Goal: Transaction & Acquisition: Purchase product/service

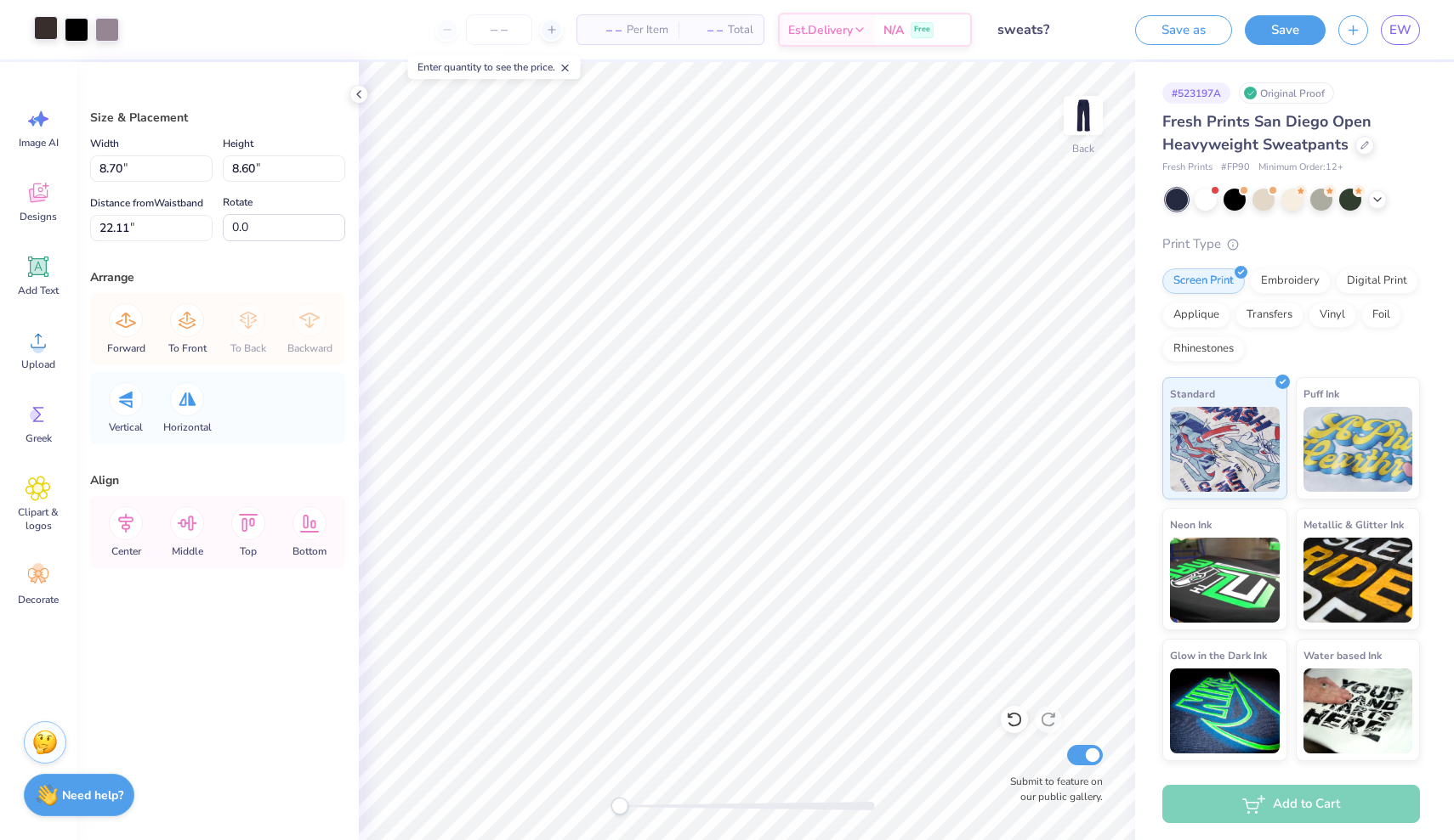
click at [52, 36] on div at bounding box center [46, 28] width 24 height 24
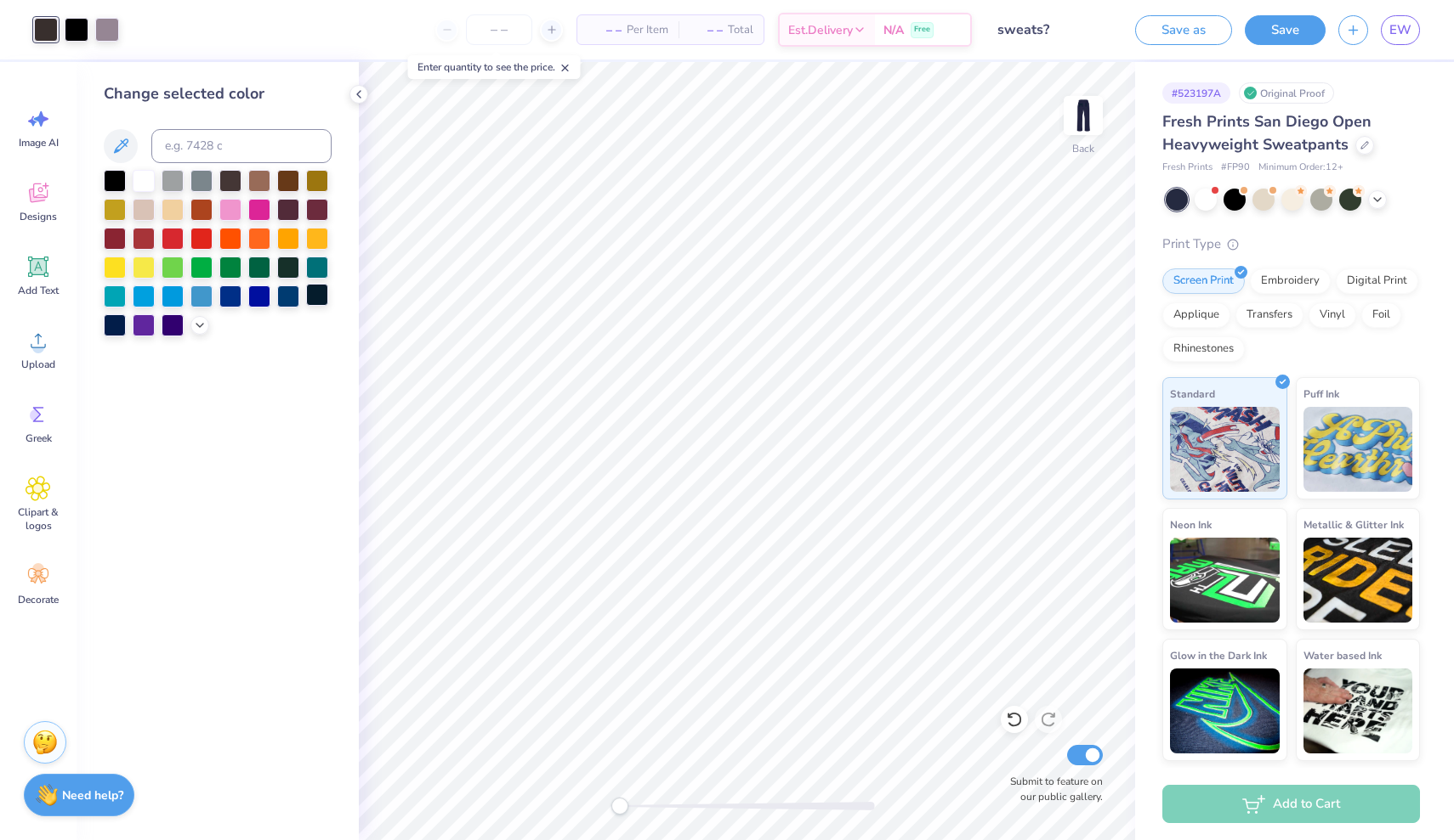
click at [316, 301] on div at bounding box center [317, 294] width 22 height 22
click at [112, 325] on div at bounding box center [115, 324] width 22 height 22
click at [78, 29] on div at bounding box center [76, 28] width 24 height 24
click at [114, 325] on div at bounding box center [115, 324] width 22 height 22
click at [320, 297] on div at bounding box center [317, 294] width 22 height 22
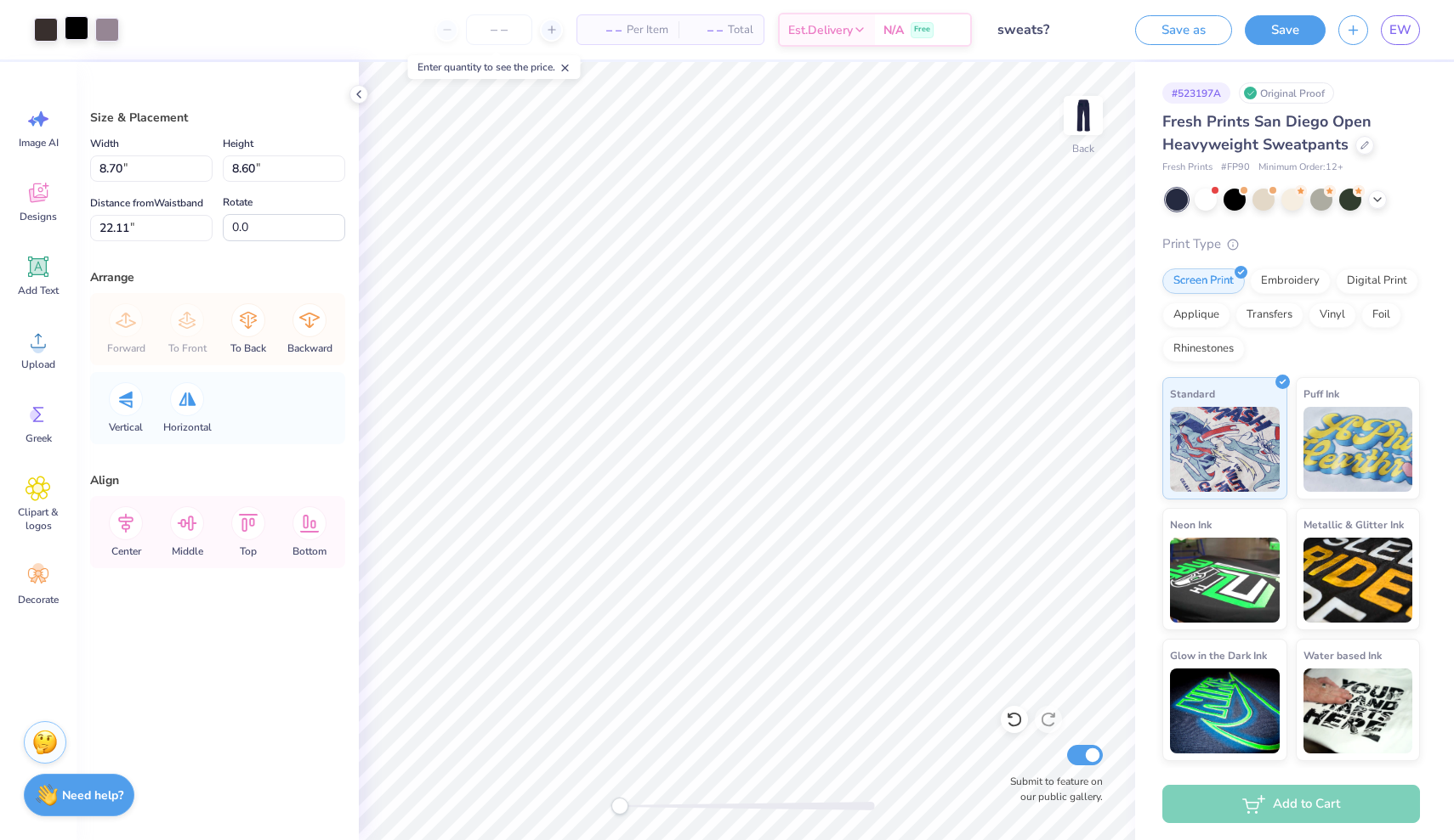
click at [73, 33] on div at bounding box center [76, 28] width 24 height 24
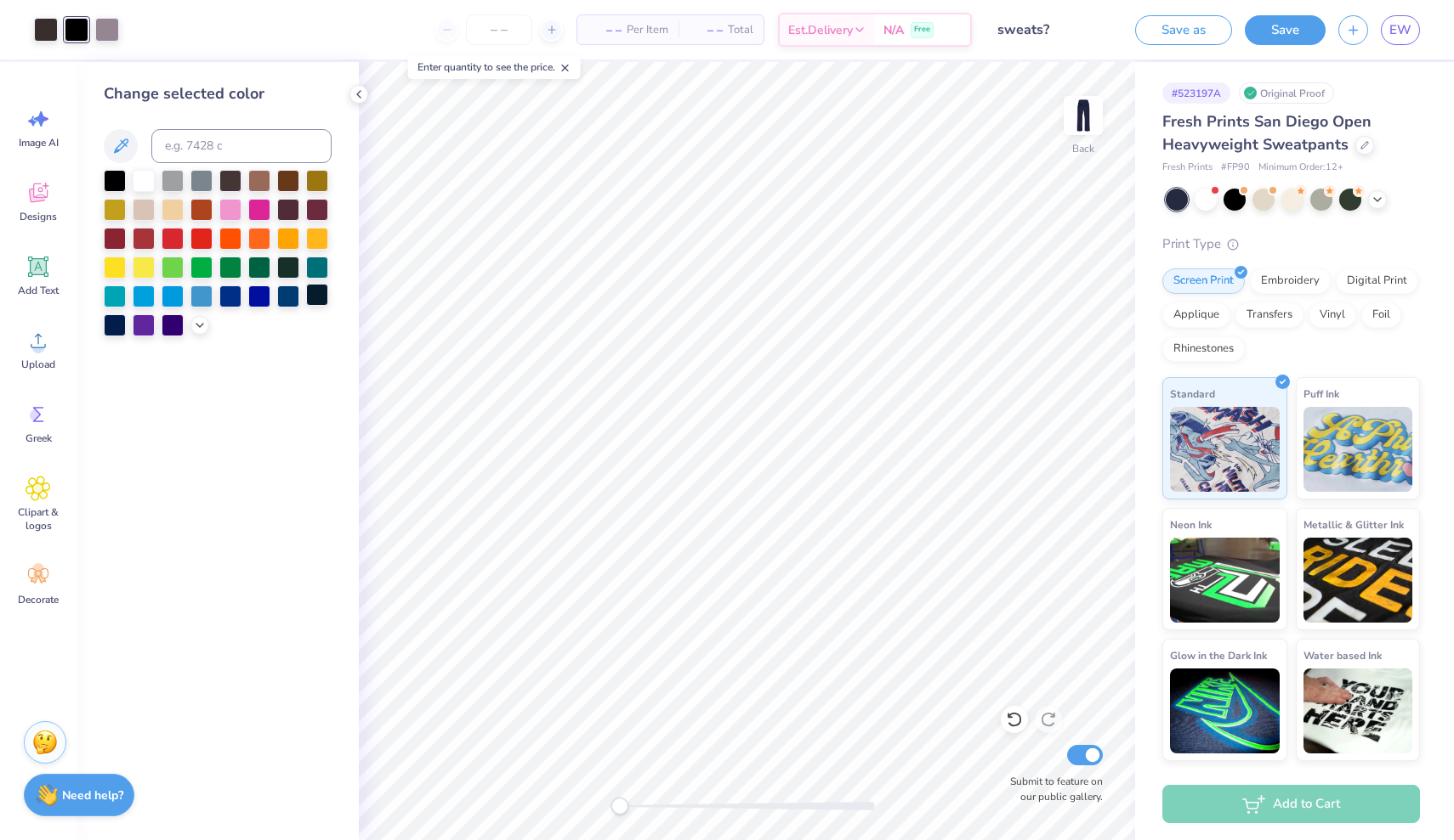
click at [320, 299] on div at bounding box center [317, 294] width 22 height 22
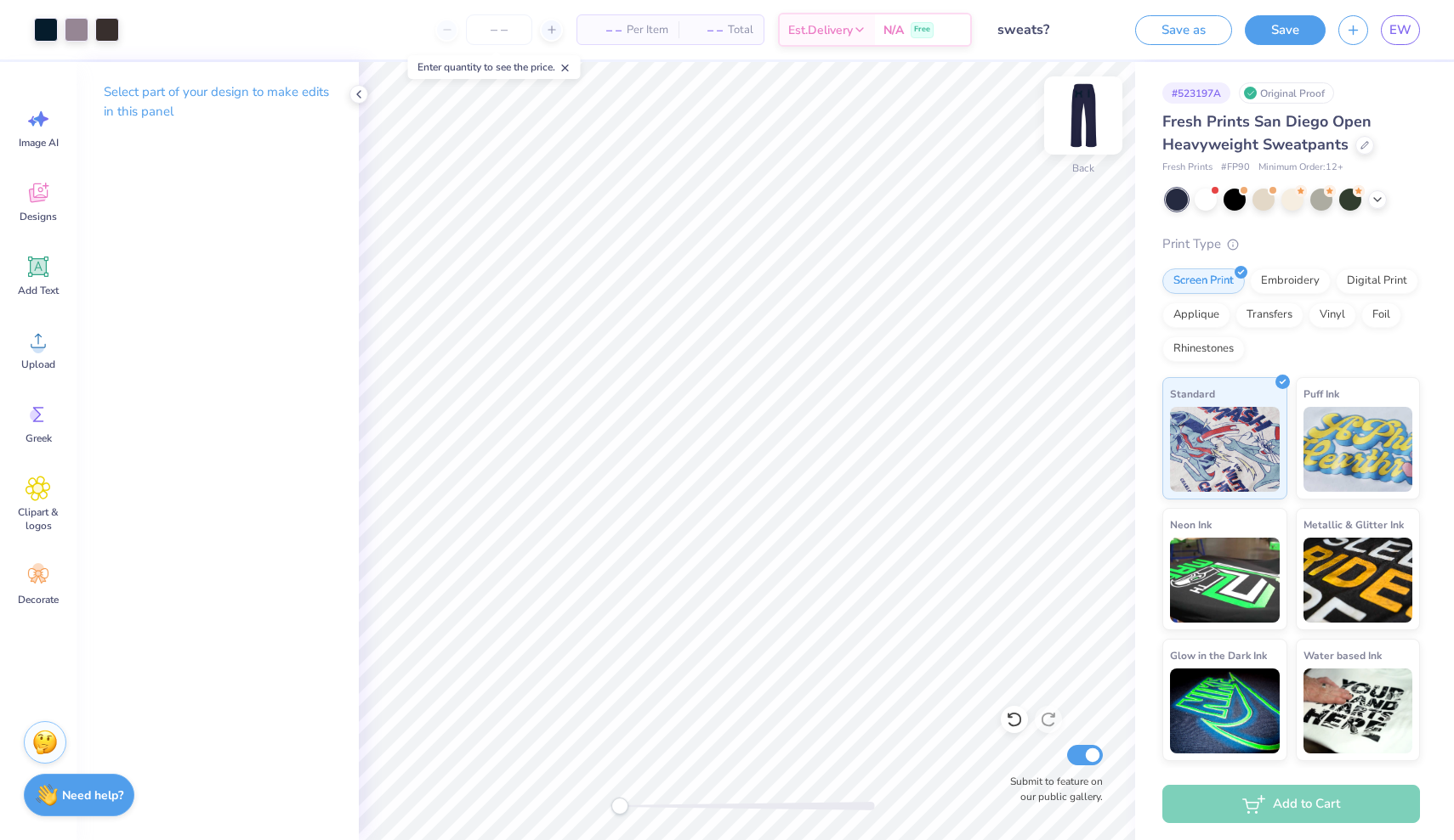
click at [1084, 116] on img at bounding box center [1082, 115] width 68 height 68
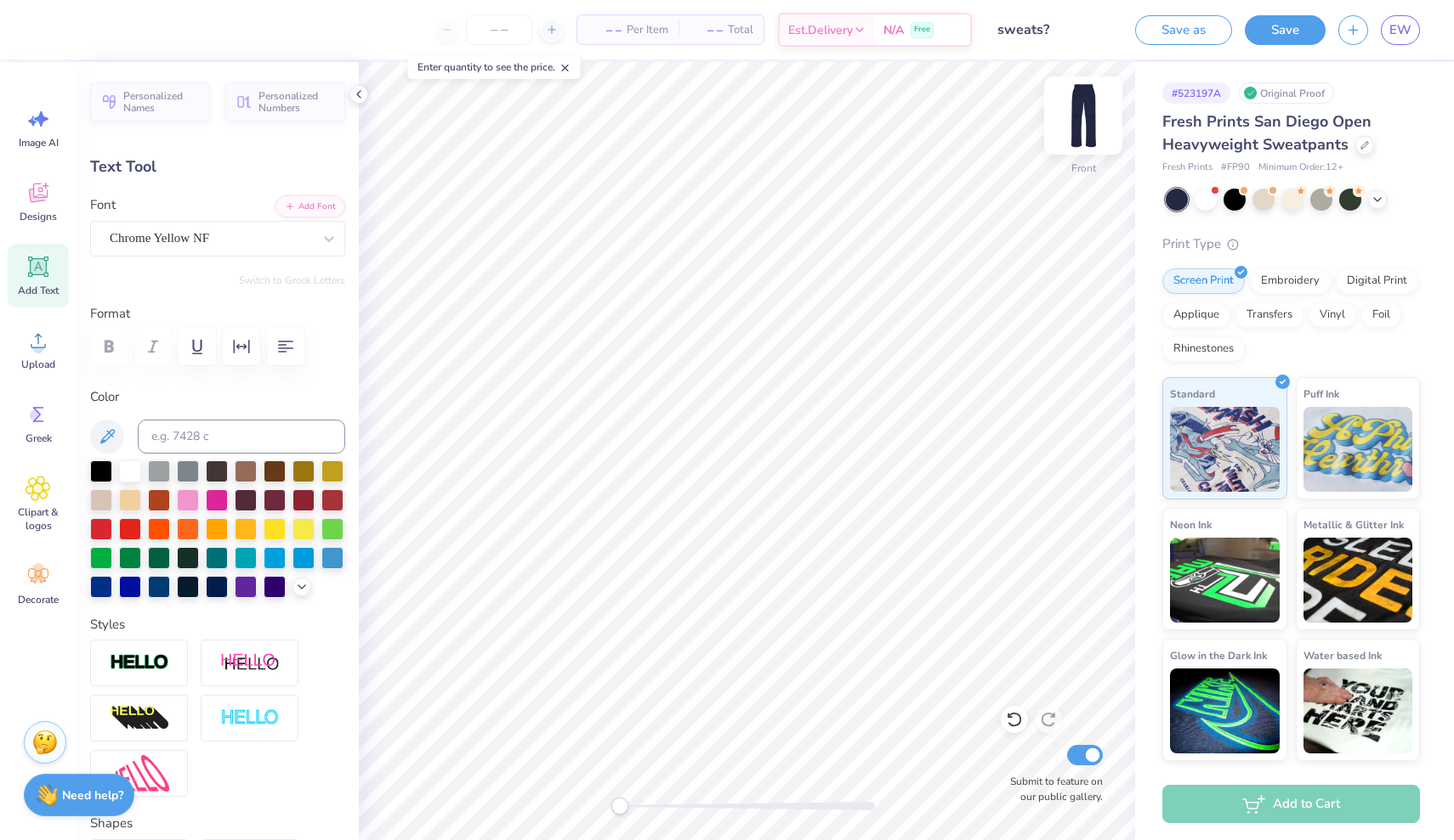
type input "1.92"
type input "7.38"
type input "2.01"
click at [1098, 123] on img at bounding box center [1082, 115] width 68 height 68
click at [1280, 20] on button "Save" at bounding box center [1285, 28] width 80 height 30
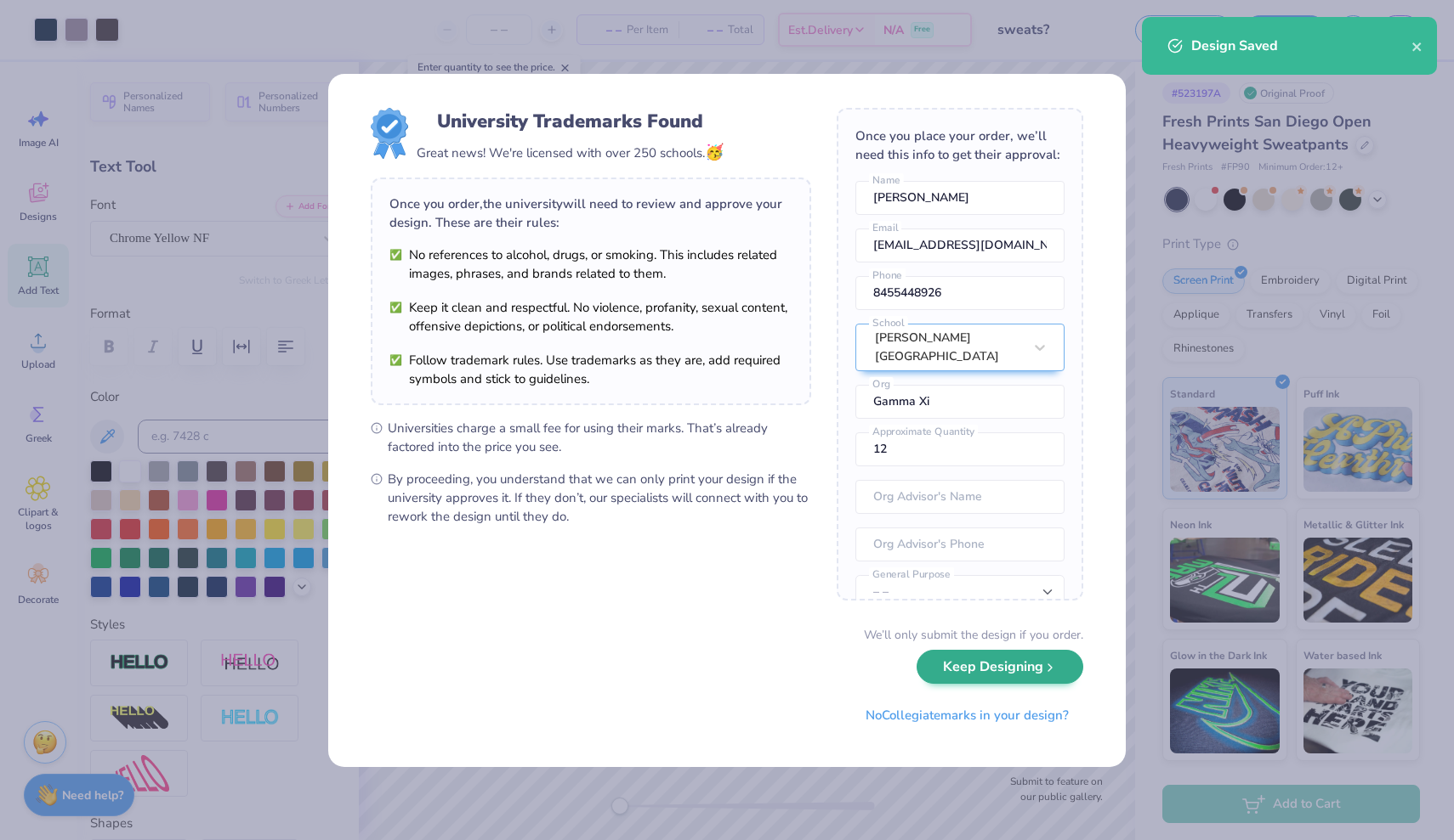
click at [985, 666] on button "Keep Designing" at bounding box center [1000, 667] width 167 height 35
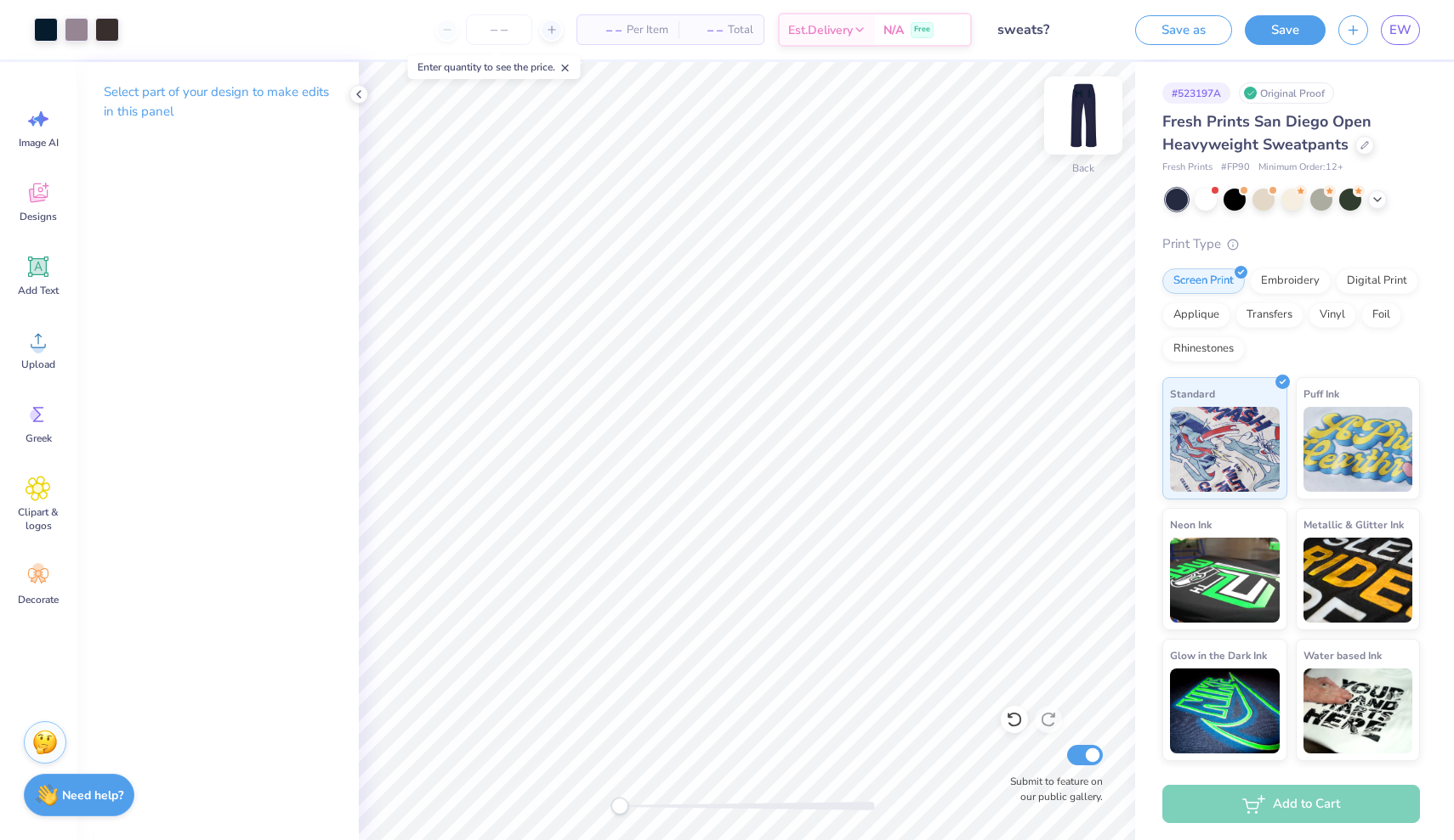
click at [1075, 106] on img at bounding box center [1082, 115] width 68 height 68
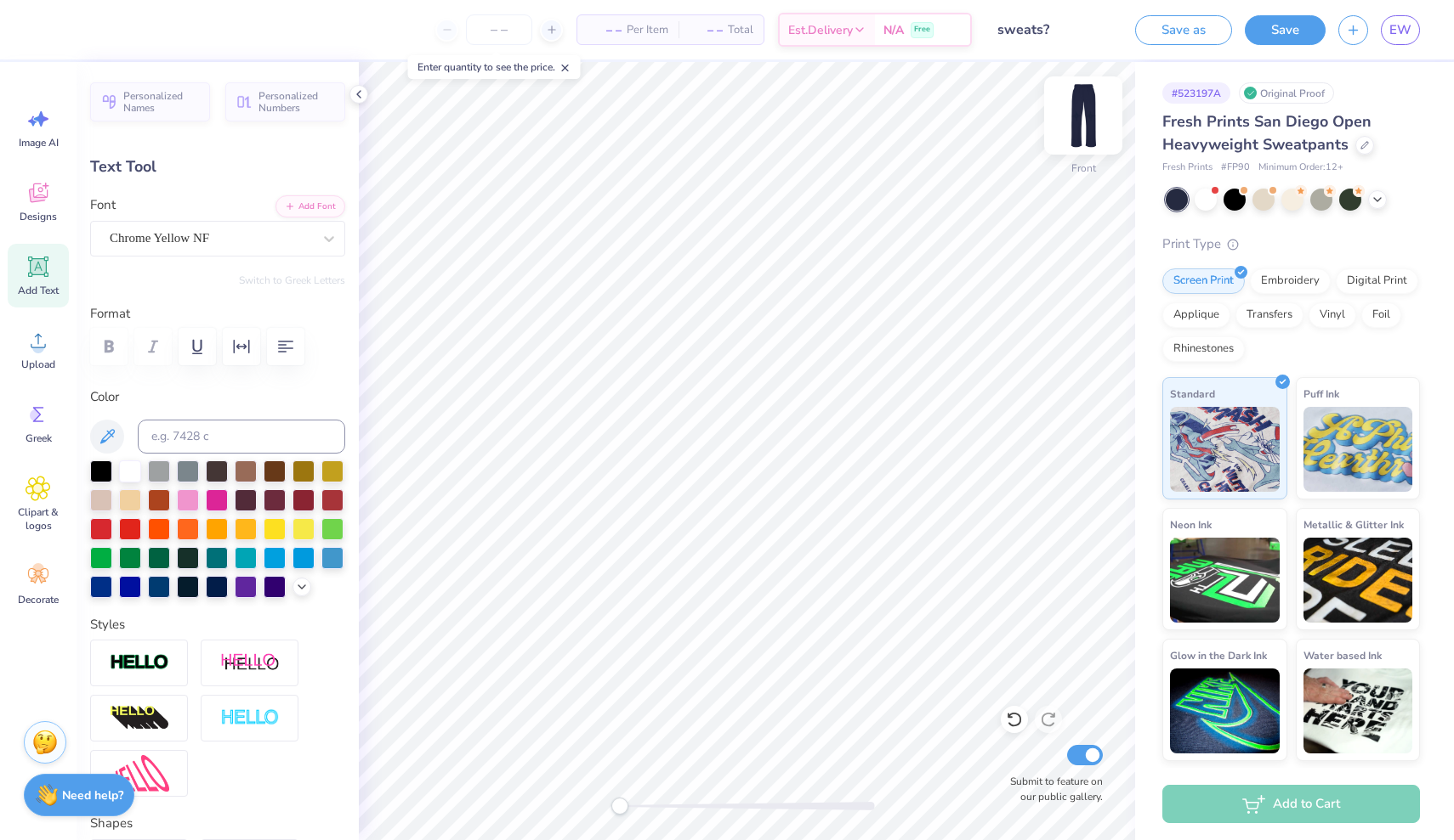
type input "5.91"
type input "5.21"
type input "1.92"
type input "7.38"
type input "2.01"
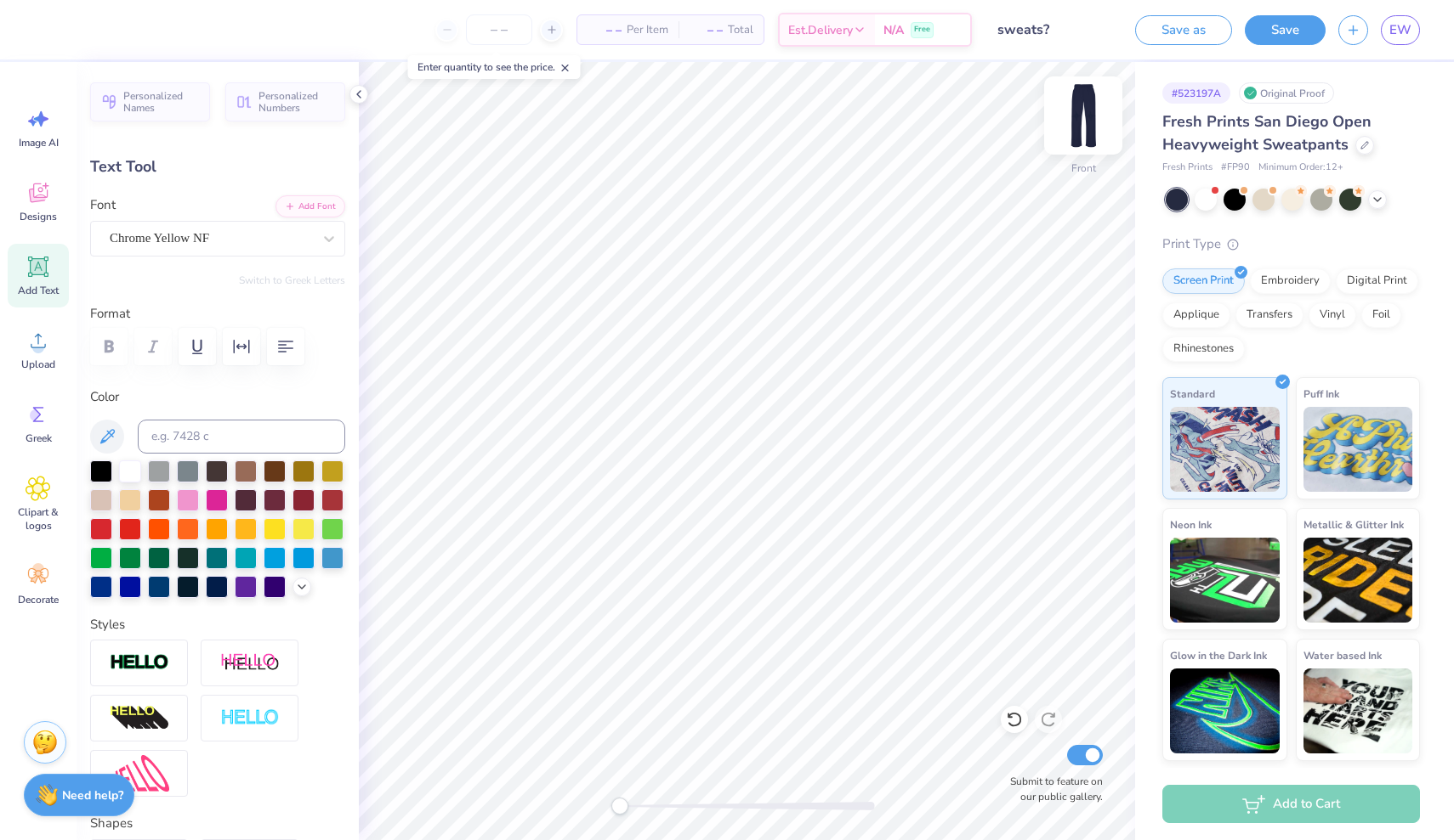
type input "1.72"
type input "6.63"
type input "2.22"
click at [1101, 120] on img at bounding box center [1082, 115] width 68 height 68
click at [1270, 32] on button "Save" at bounding box center [1285, 28] width 80 height 30
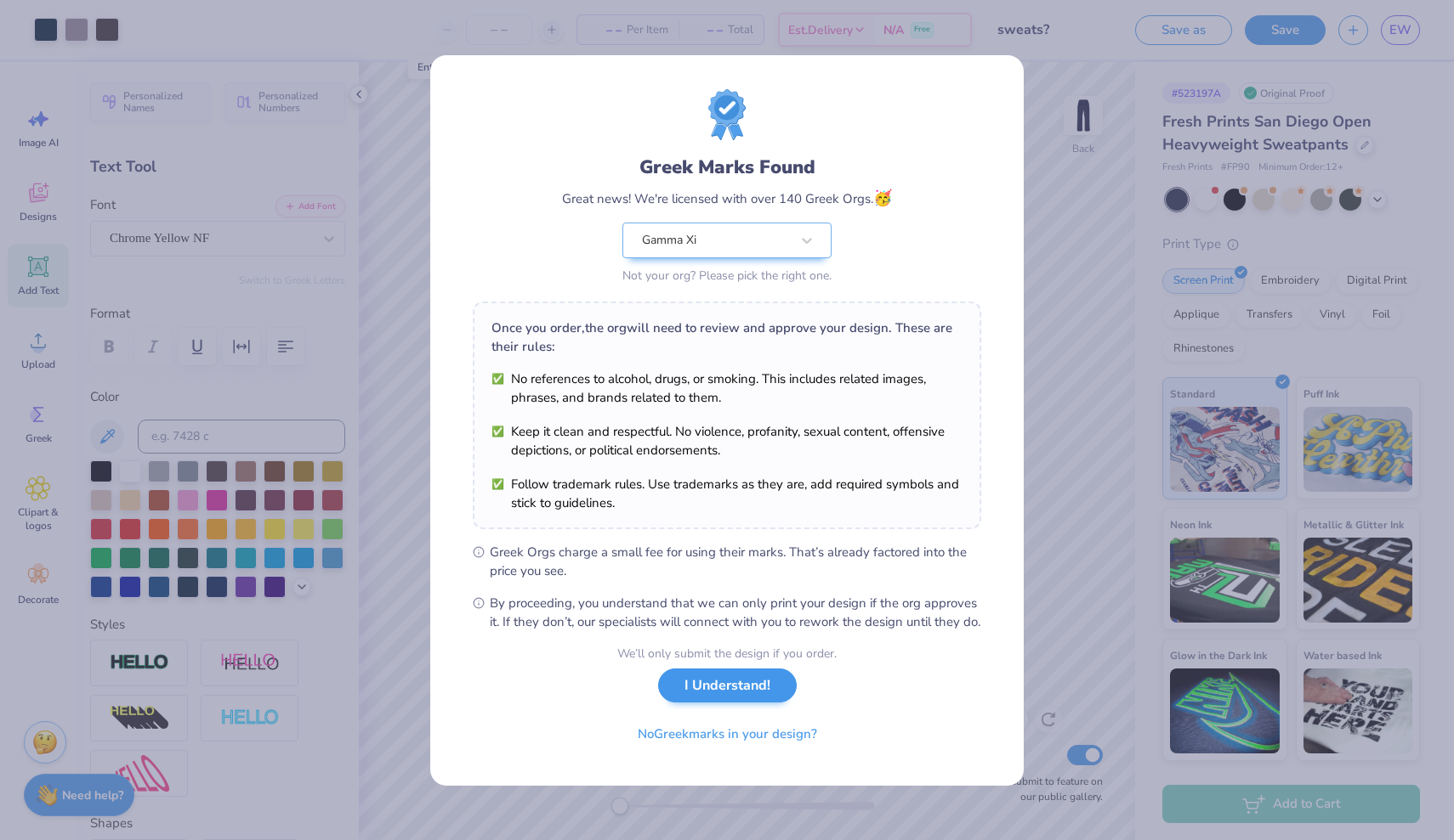
click at [748, 696] on button "I Understand!" at bounding box center [727, 685] width 139 height 35
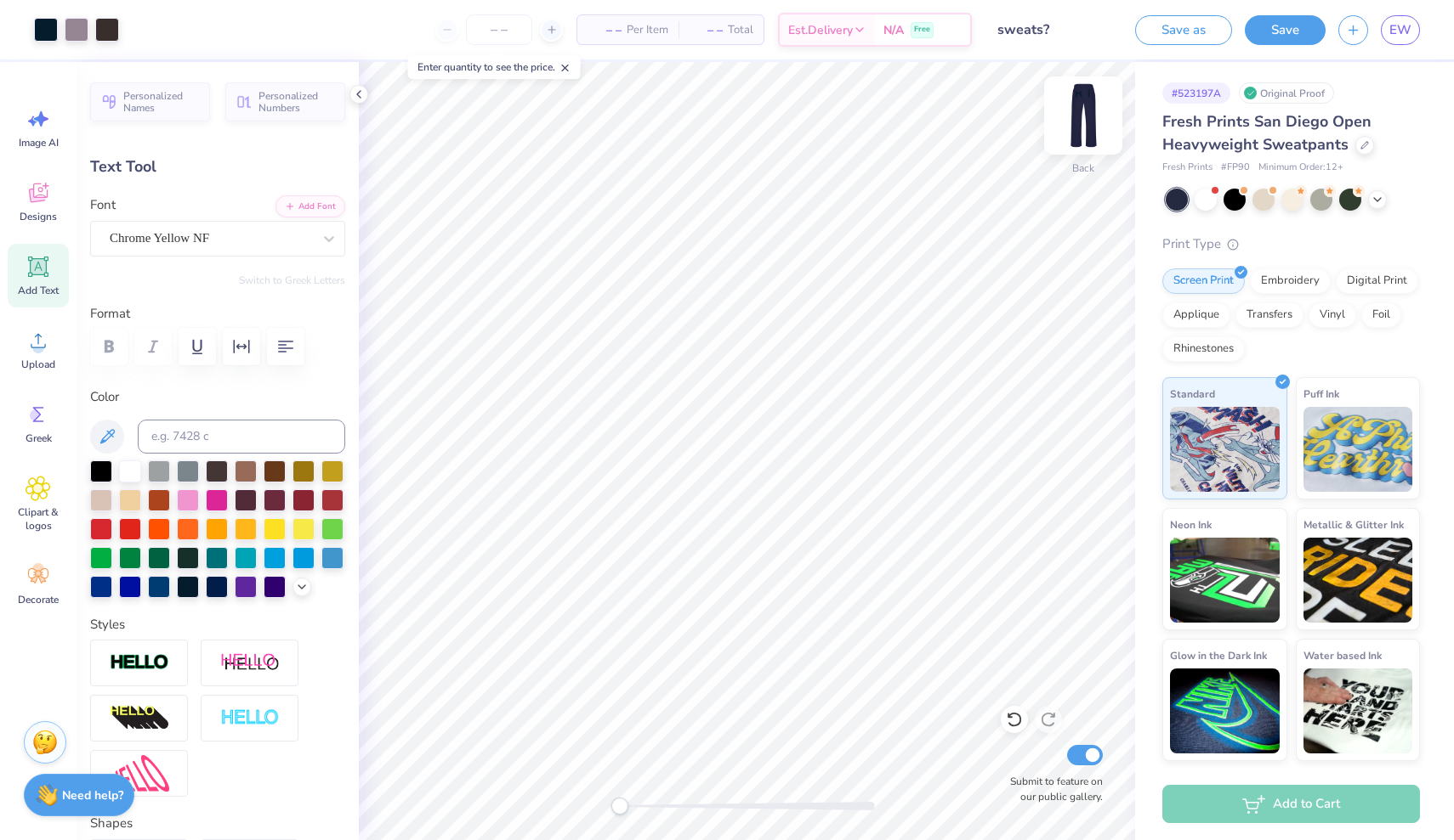
click at [1089, 111] on img at bounding box center [1082, 115] width 68 height 68
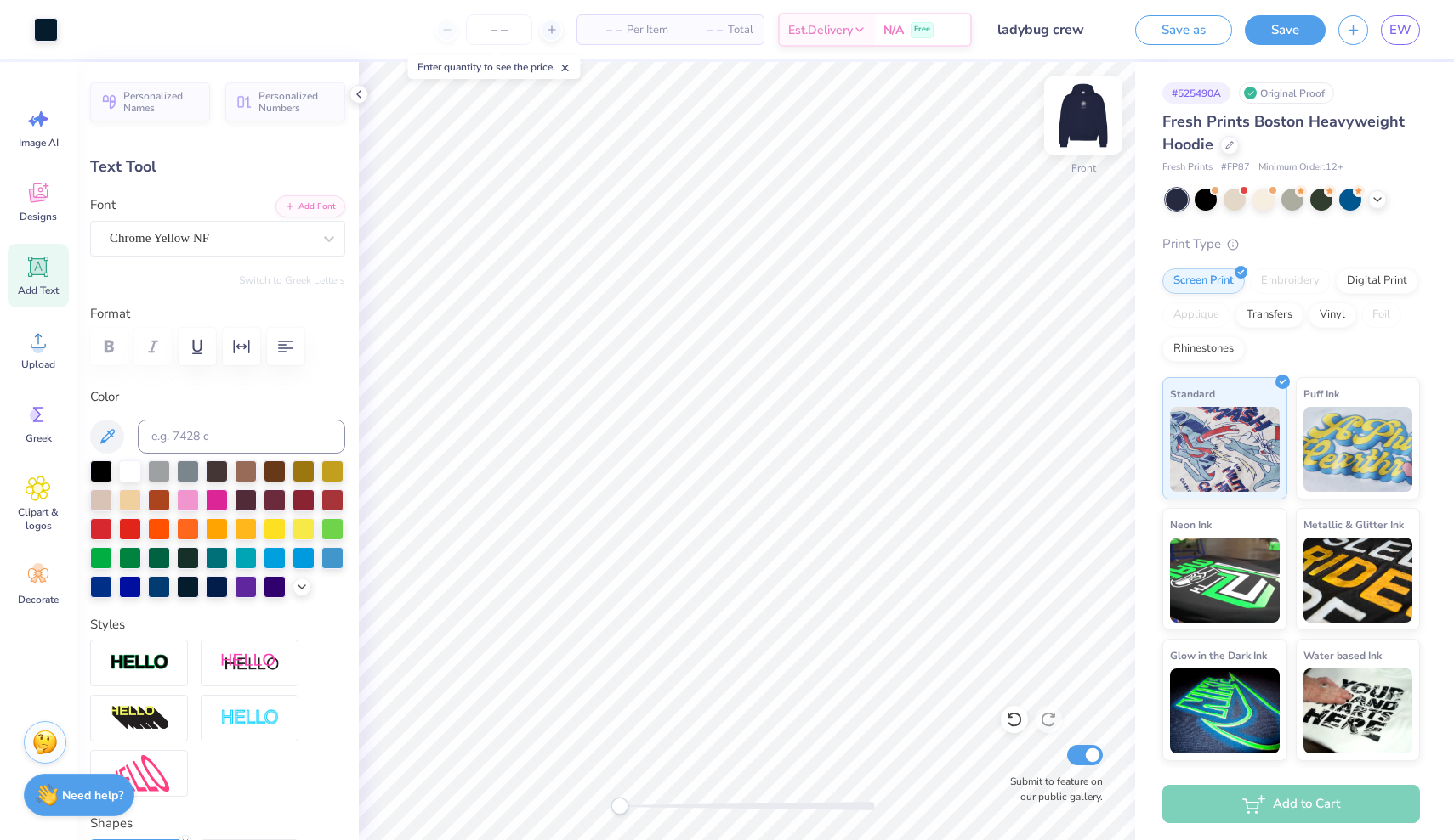
click at [1083, 132] on img at bounding box center [1082, 115] width 68 height 68
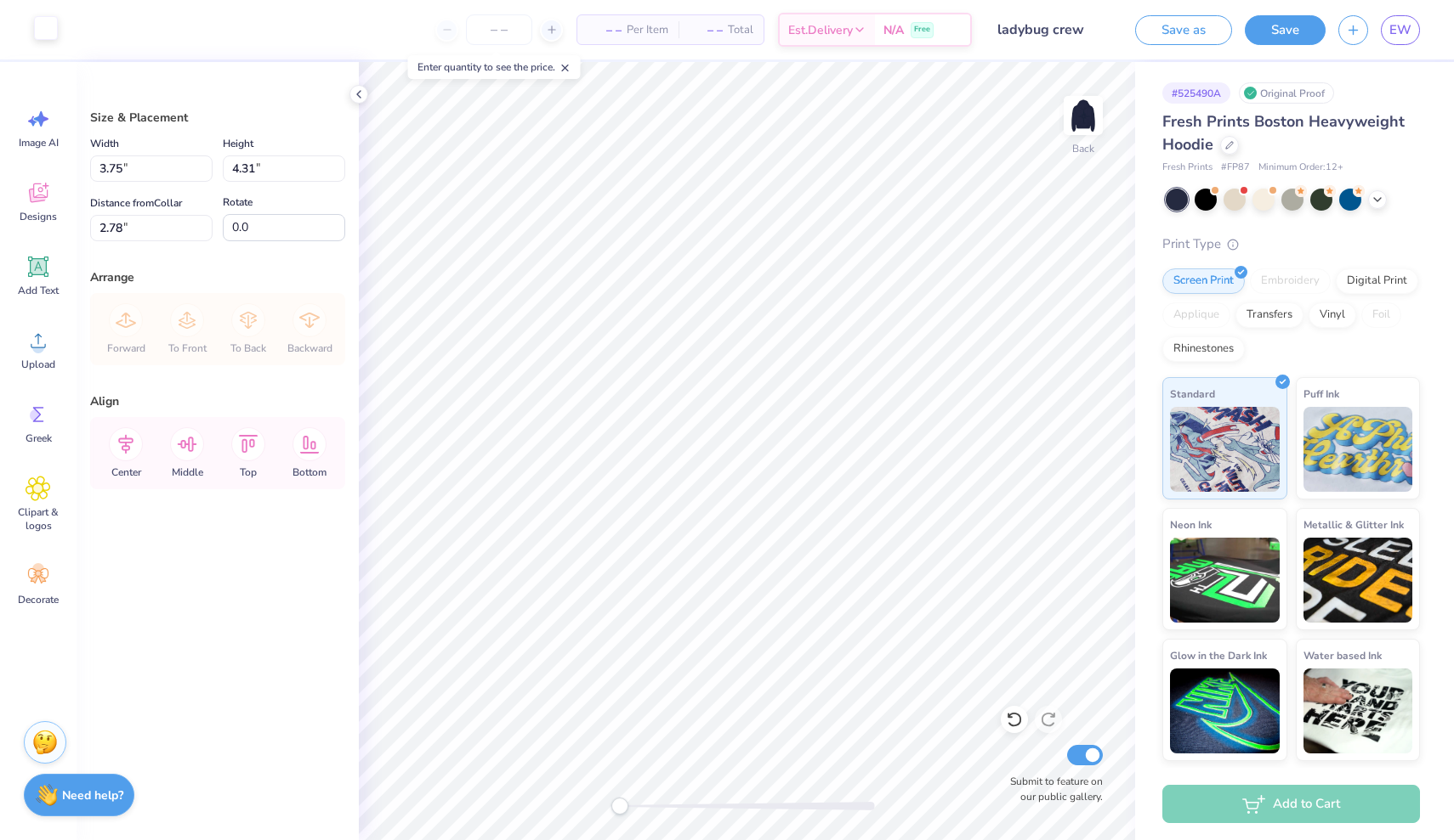
click at [53, 32] on div at bounding box center [46, 28] width 24 height 24
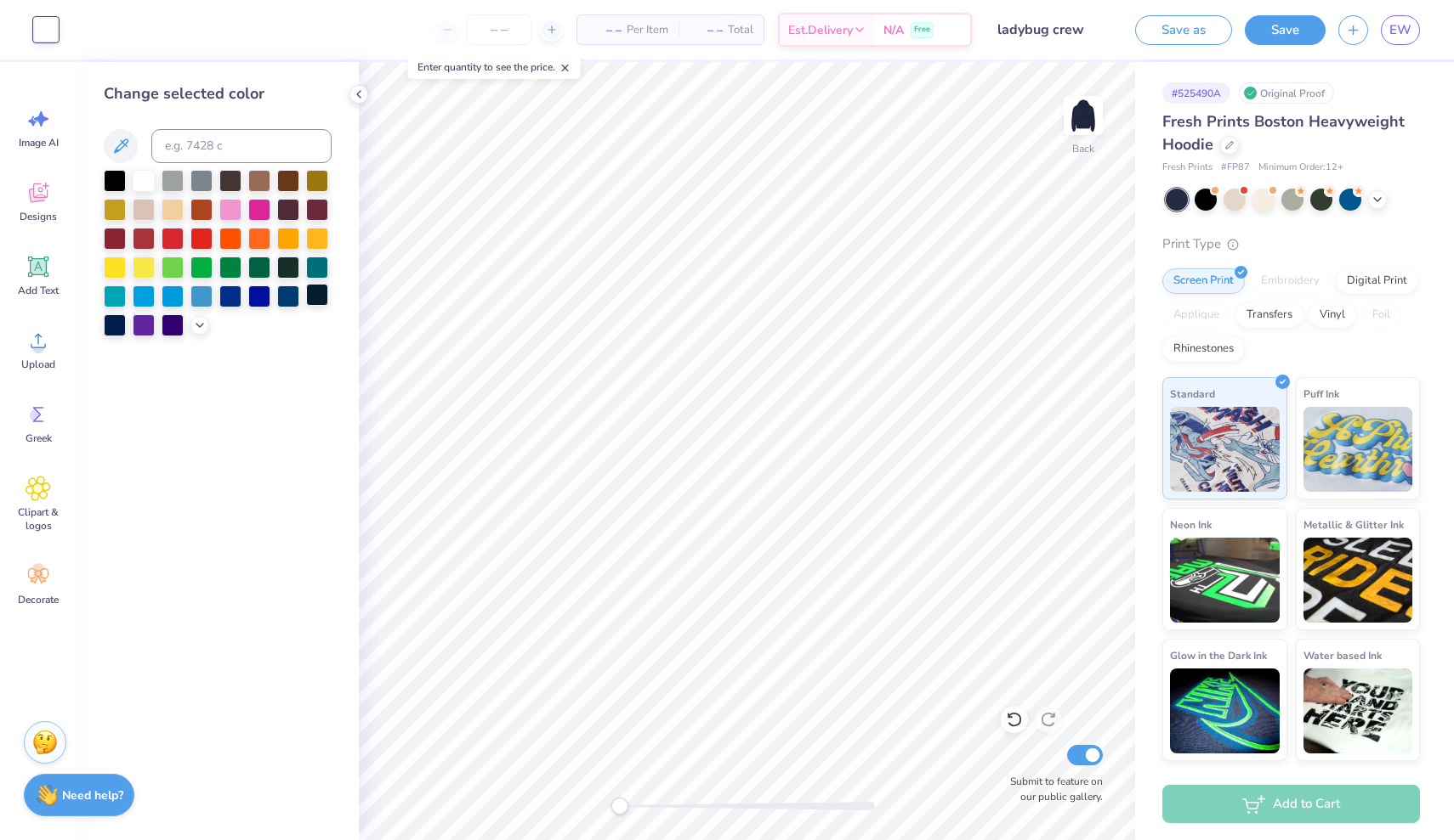
click at [314, 298] on div at bounding box center [317, 294] width 22 height 22
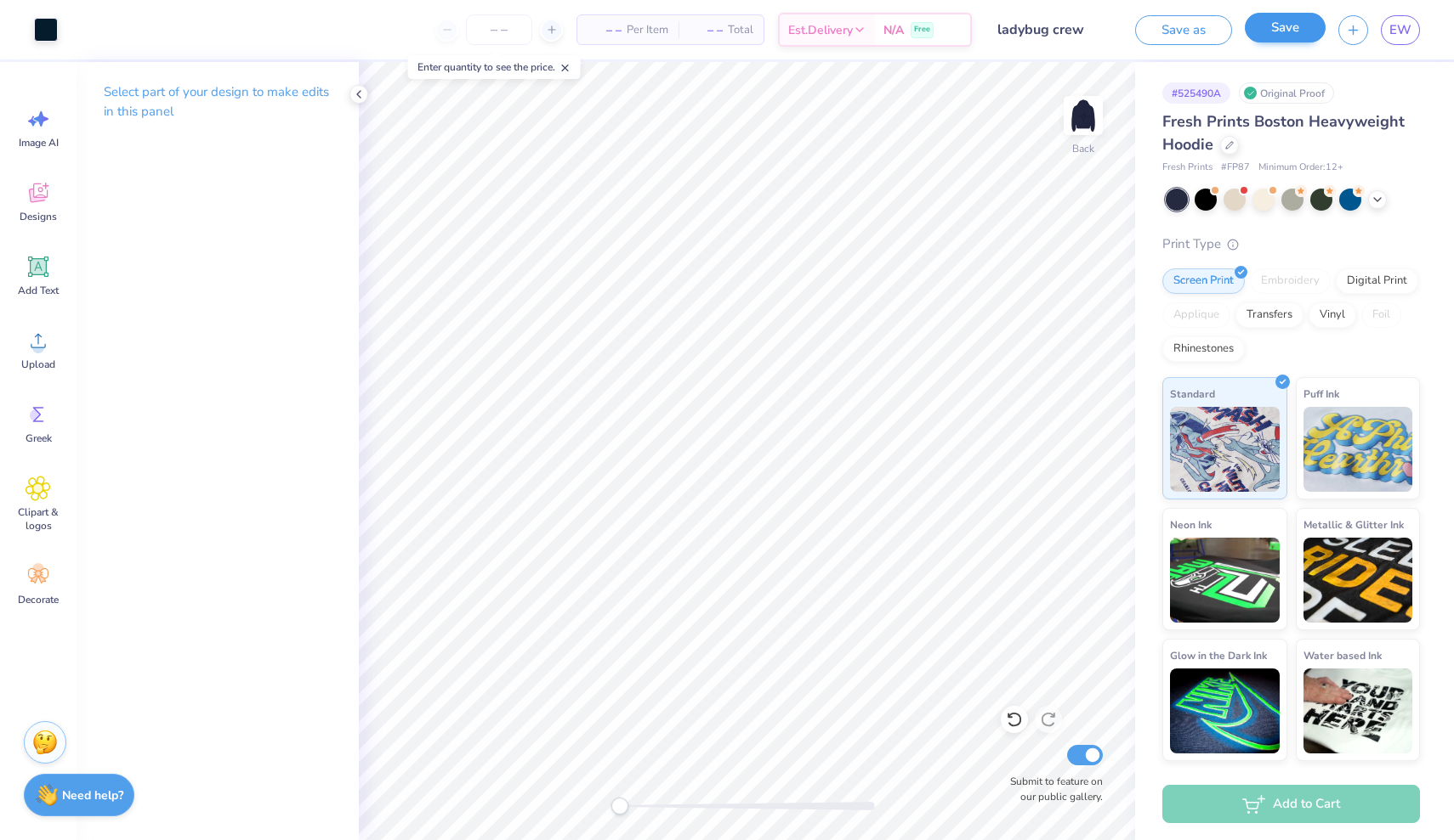
click at [1296, 28] on button "Save" at bounding box center [1285, 28] width 80 height 30
click at [1398, 21] on span "EW" at bounding box center [1399, 31] width 22 height 20
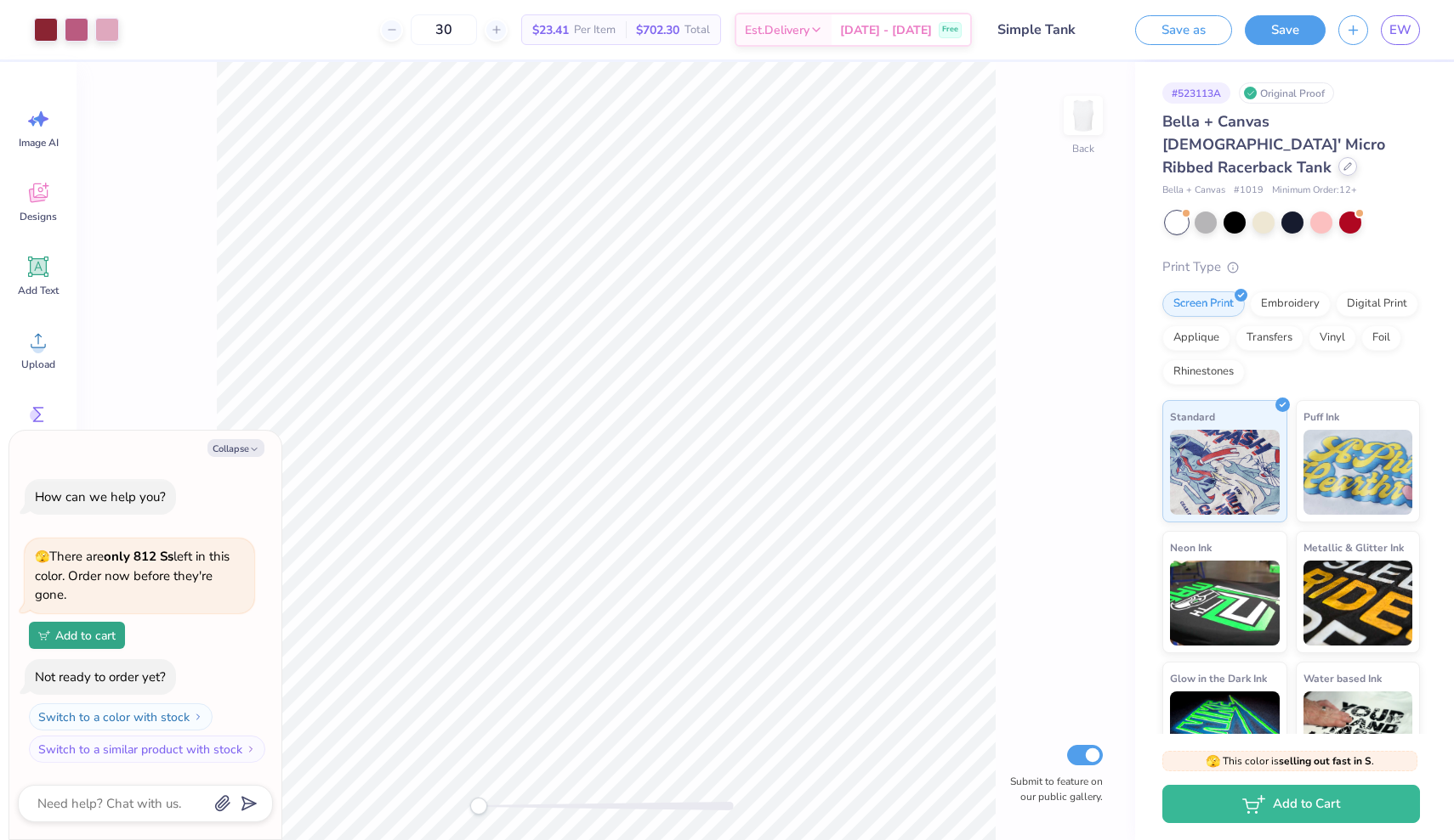
click at [1343, 162] on icon at bounding box center [1347, 166] width 9 height 9
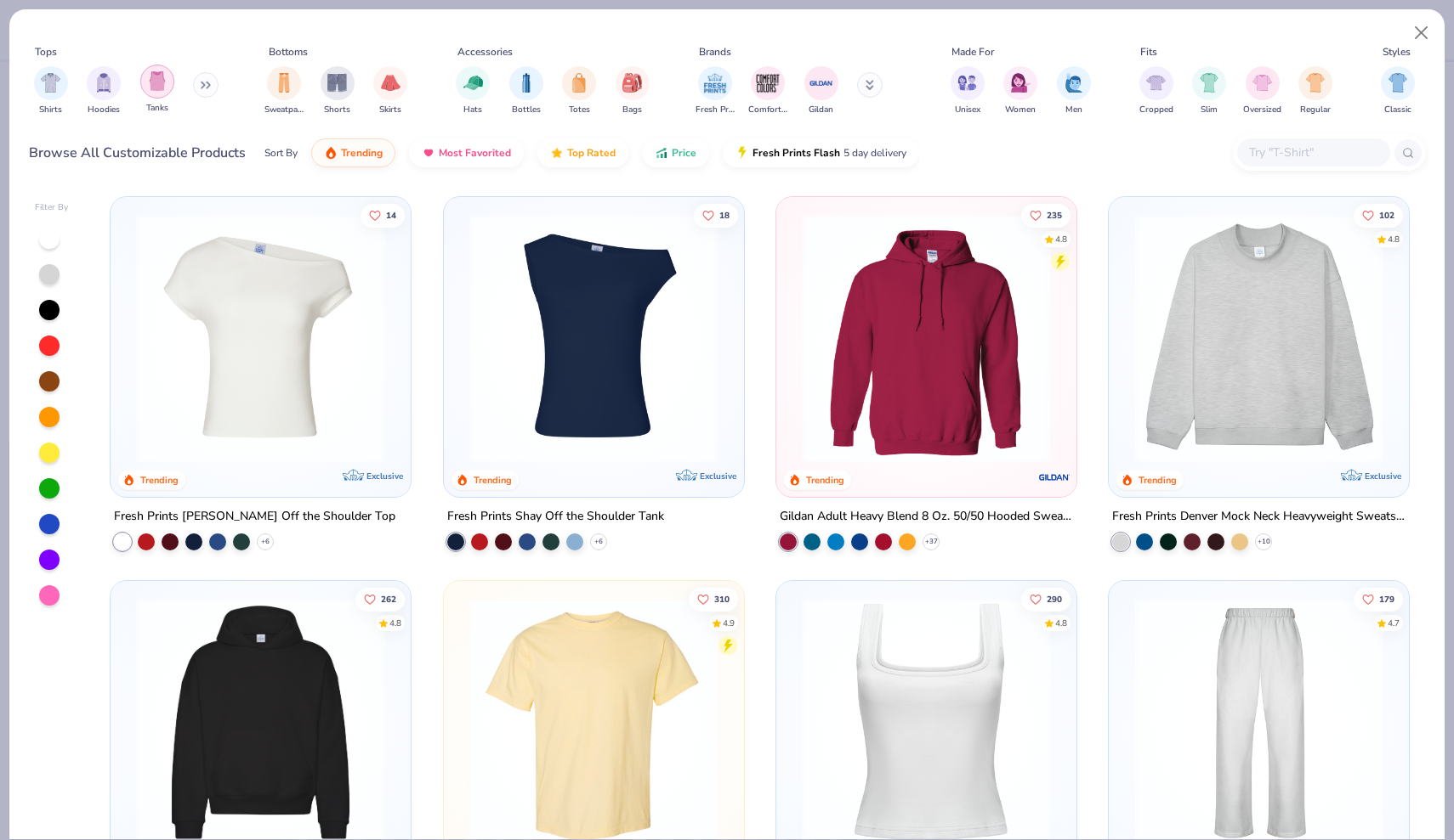
click at [157, 88] on img "filter for Tanks" at bounding box center [157, 81] width 19 height 20
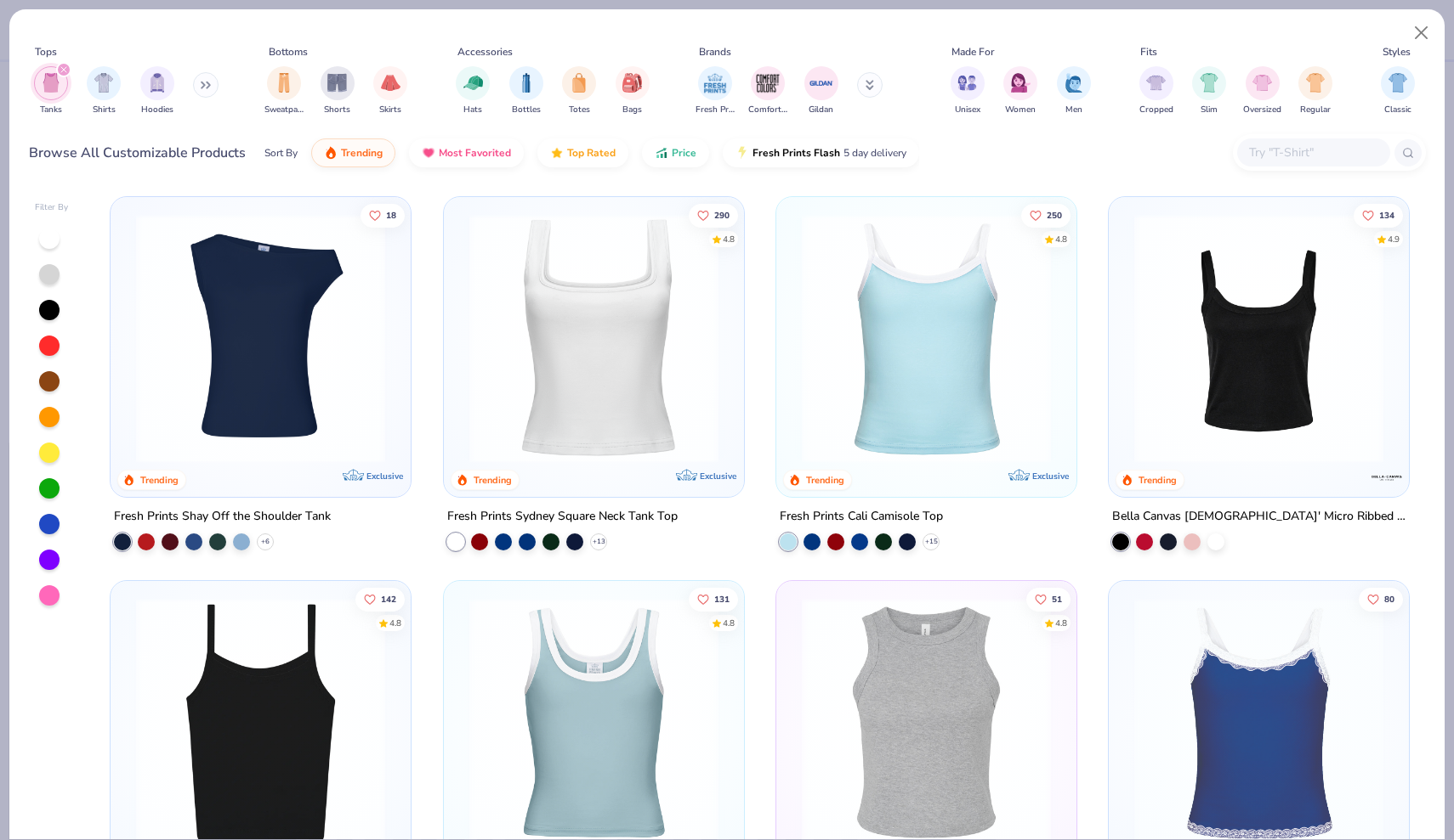
click at [1202, 409] on img at bounding box center [1258, 338] width 266 height 249
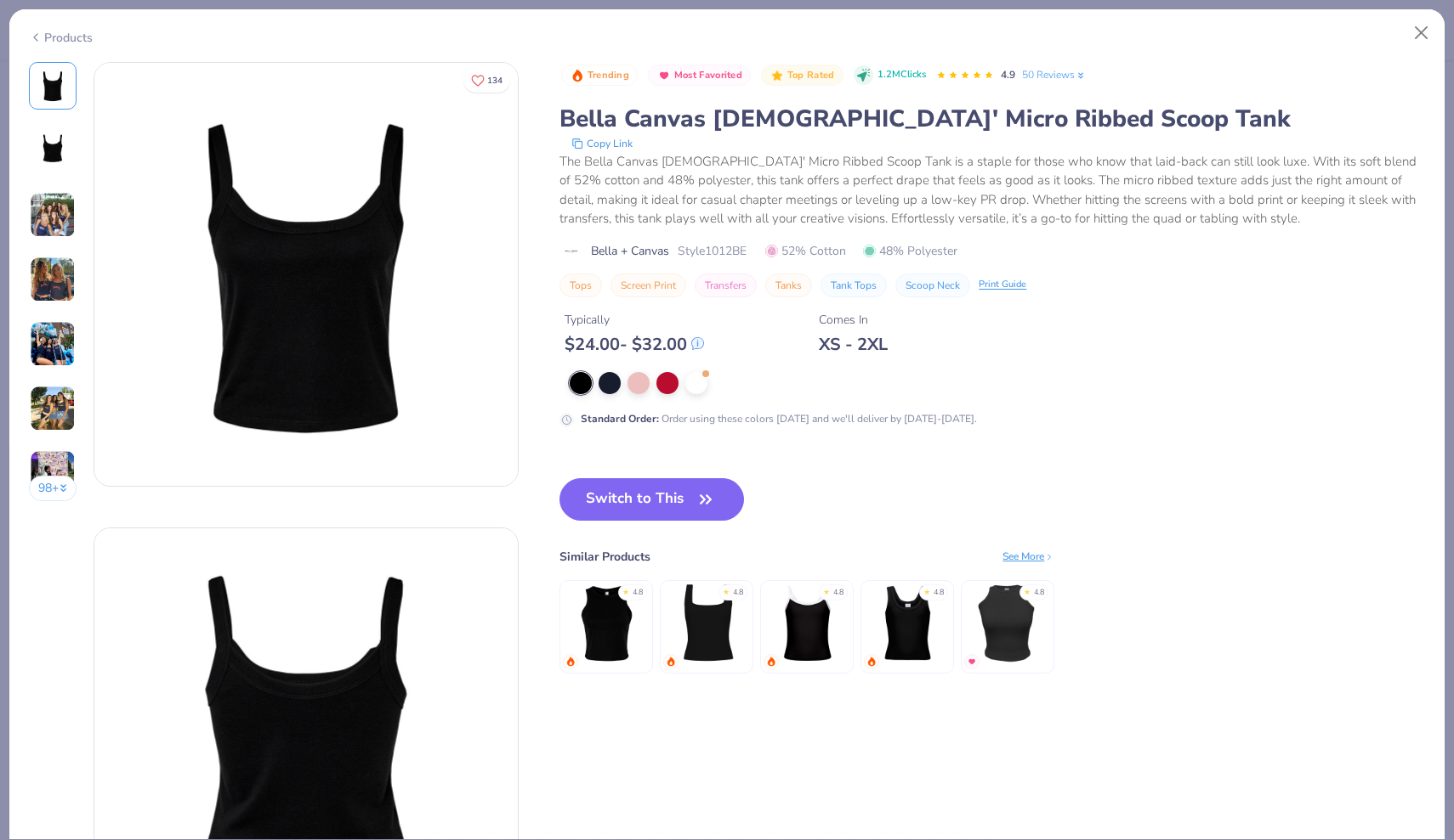
click at [51, 277] on img at bounding box center [53, 279] width 46 height 46
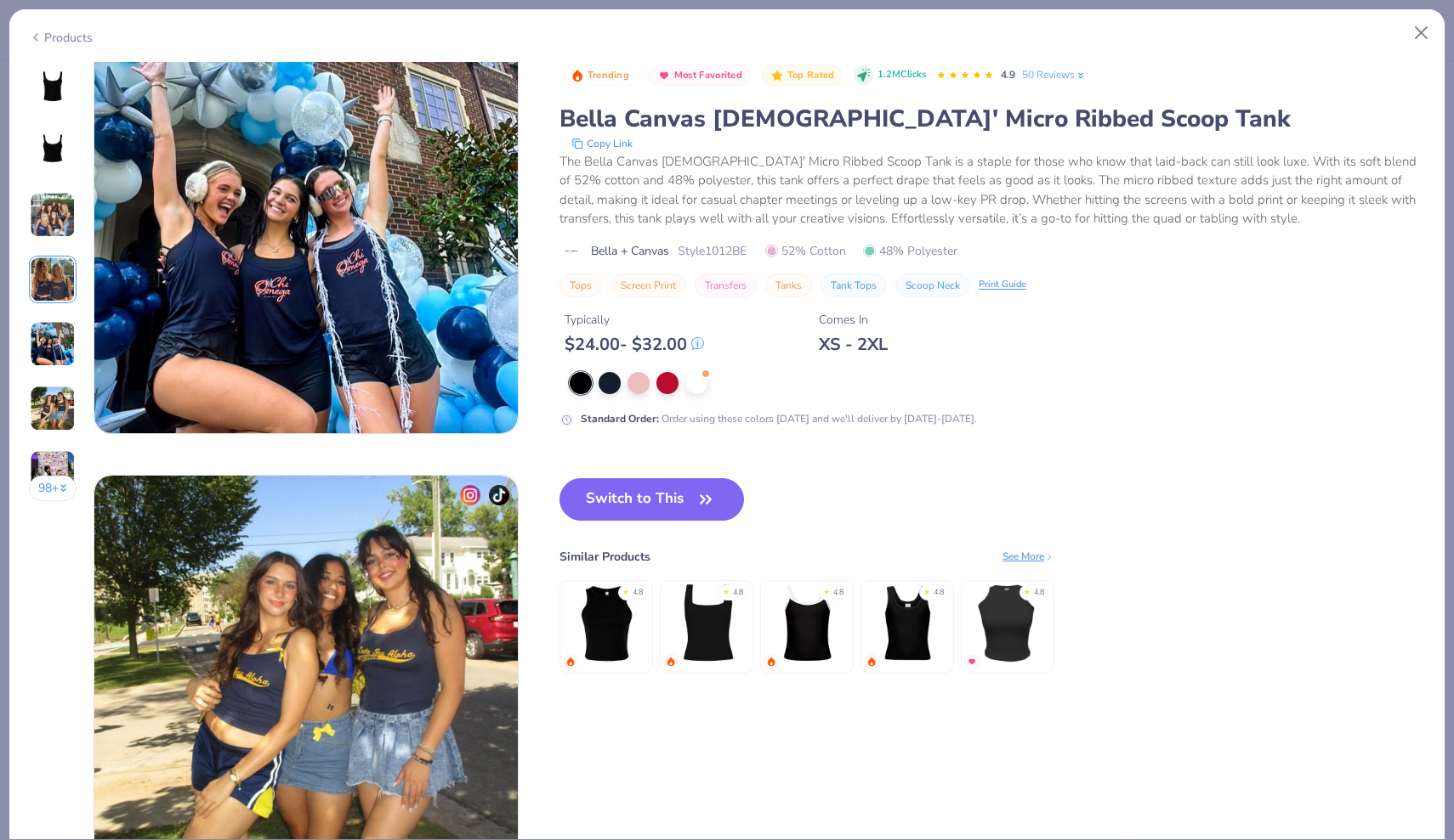
scroll to position [1923, 0]
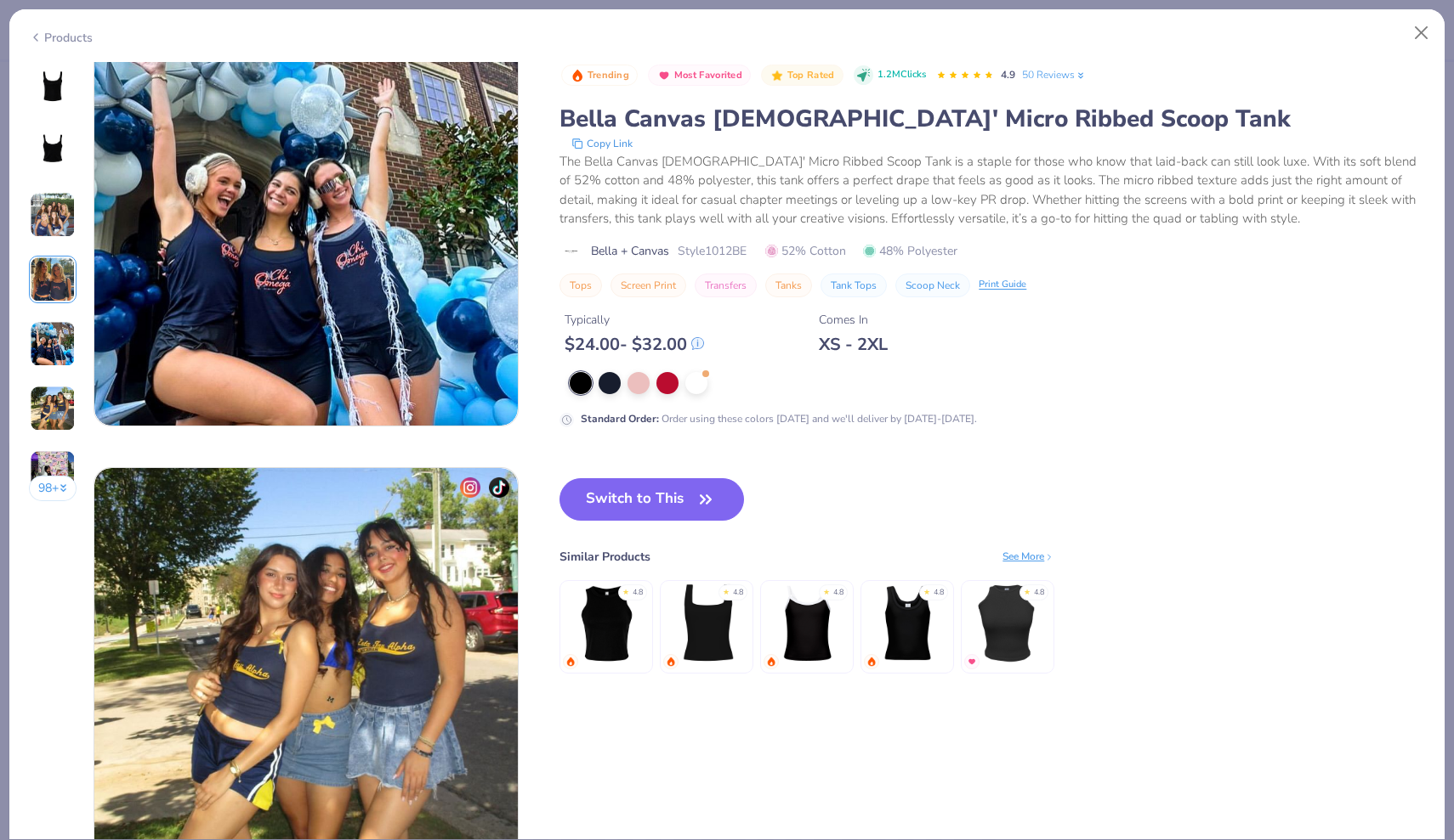
click at [62, 33] on div "Products" at bounding box center [60, 38] width 63 height 18
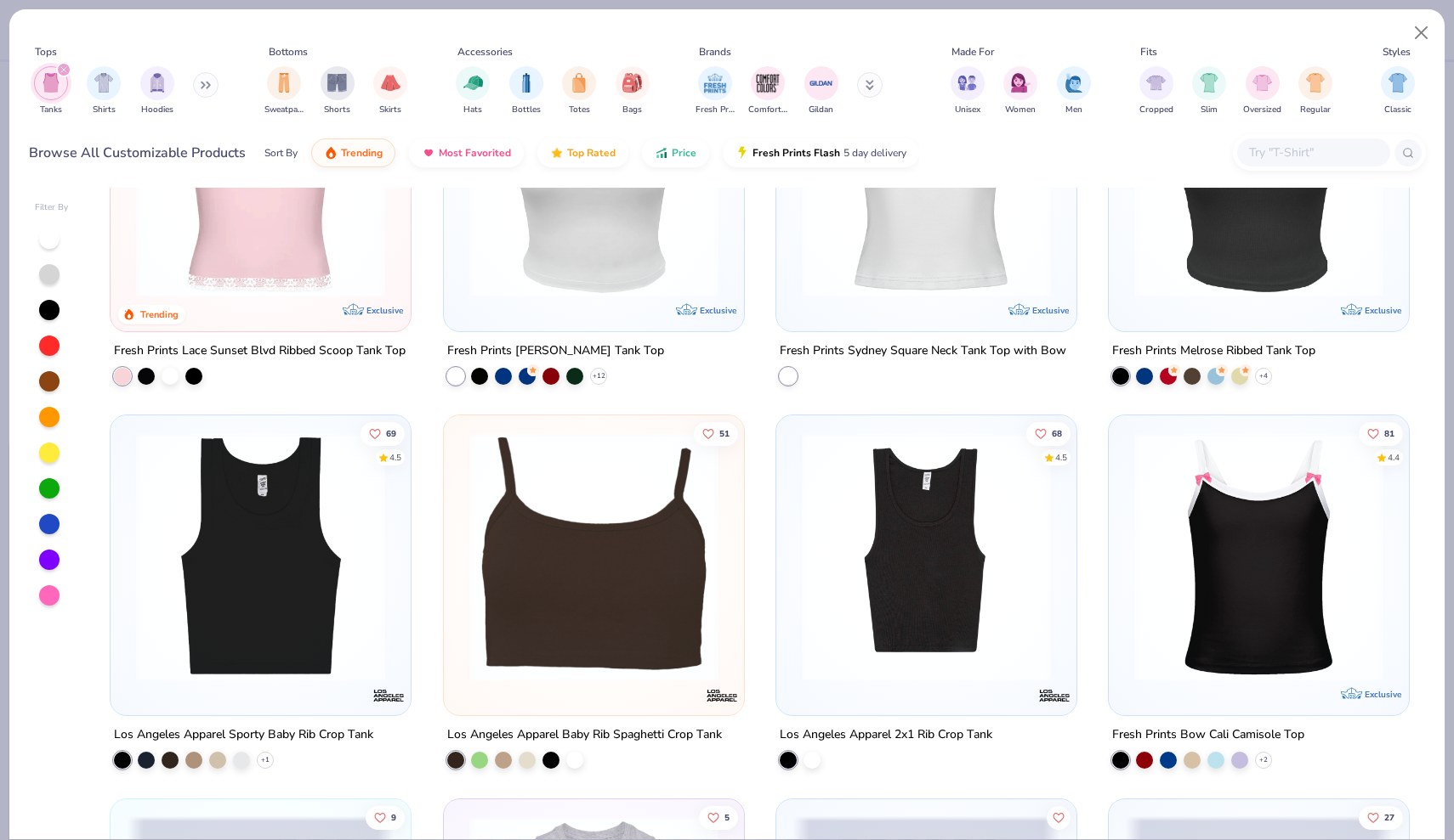
scroll to position [913, 0]
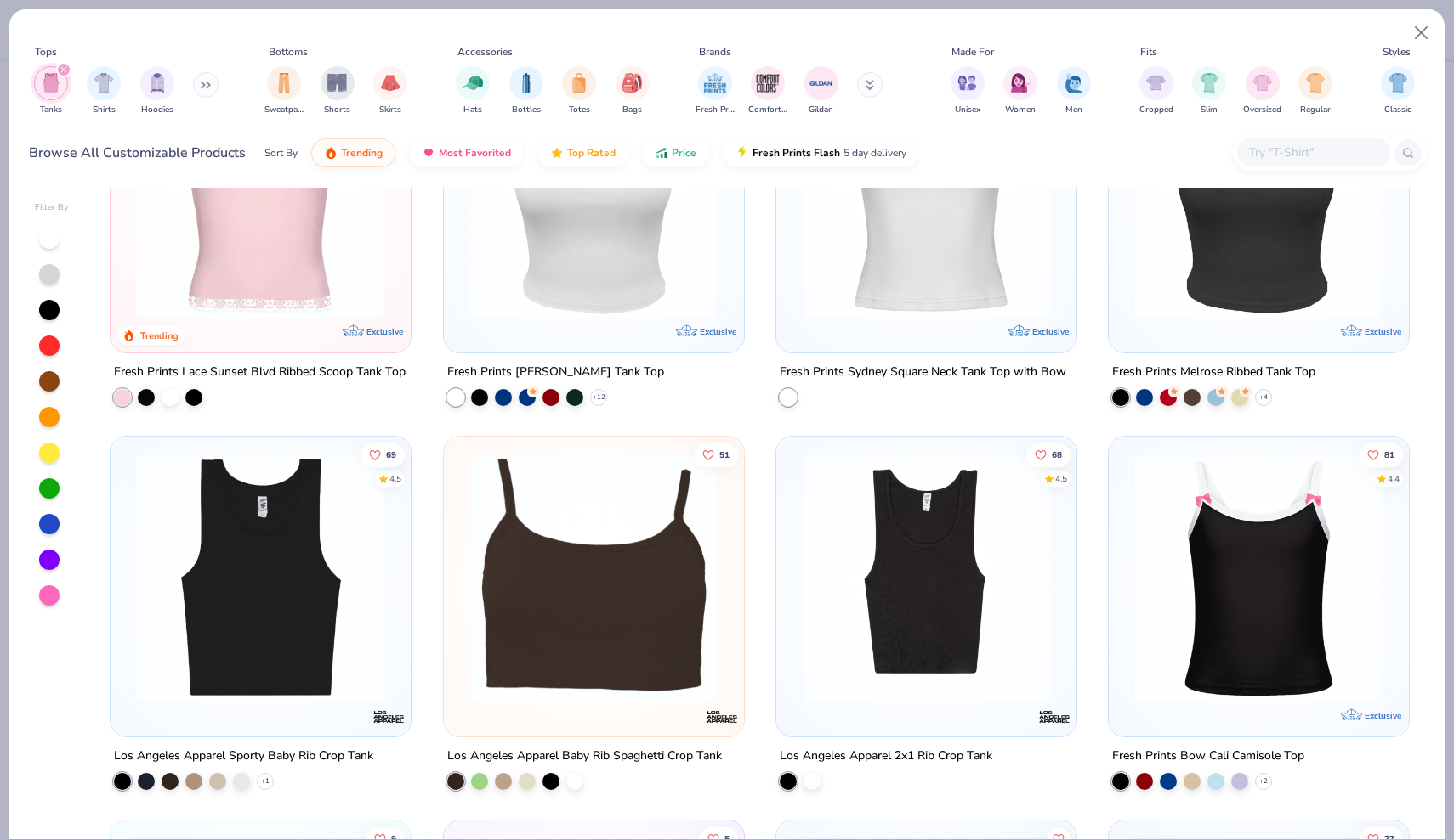
click at [234, 655] on img at bounding box center [261, 578] width 266 height 249
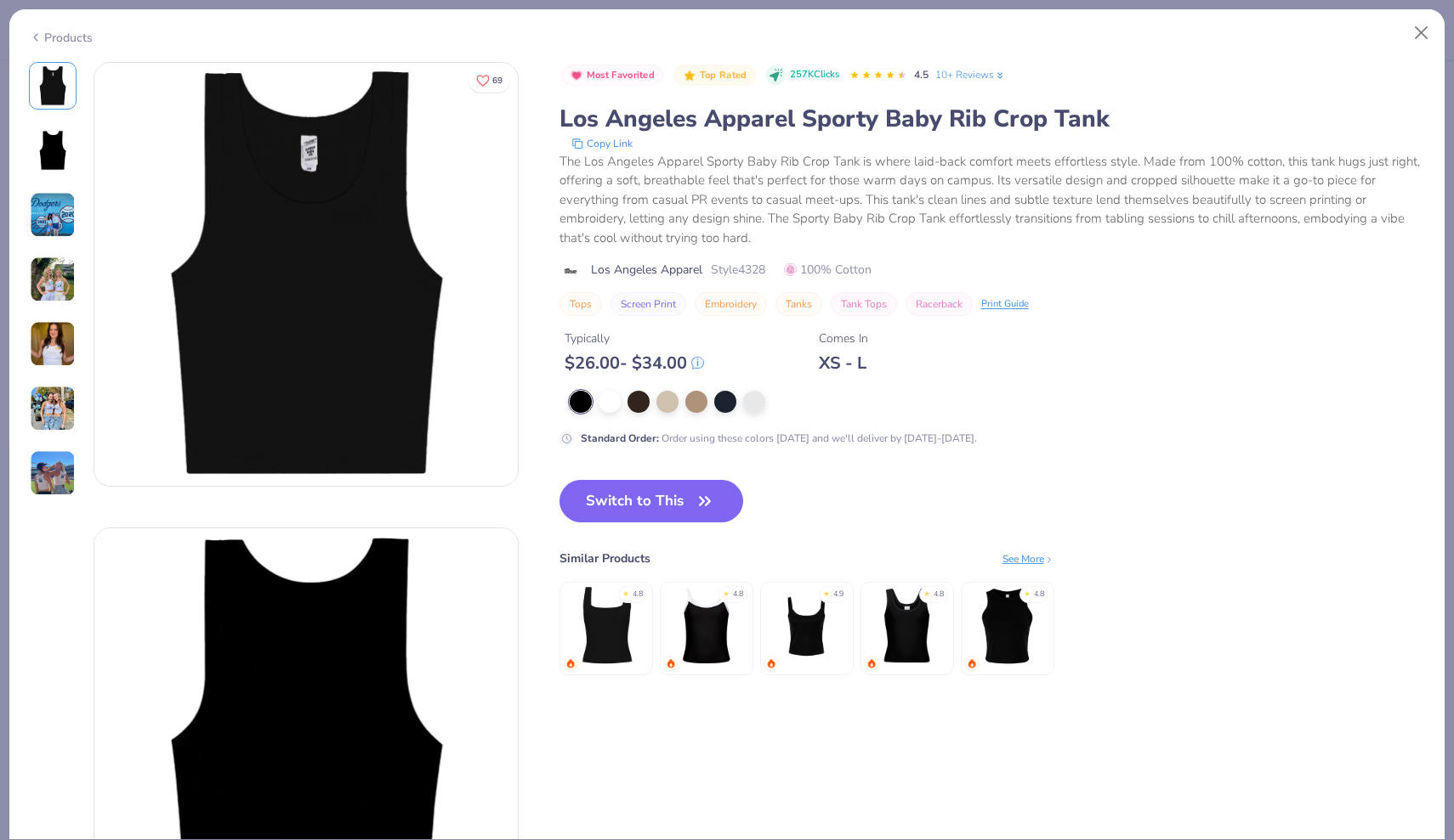
click at [45, 274] on img at bounding box center [53, 279] width 46 height 46
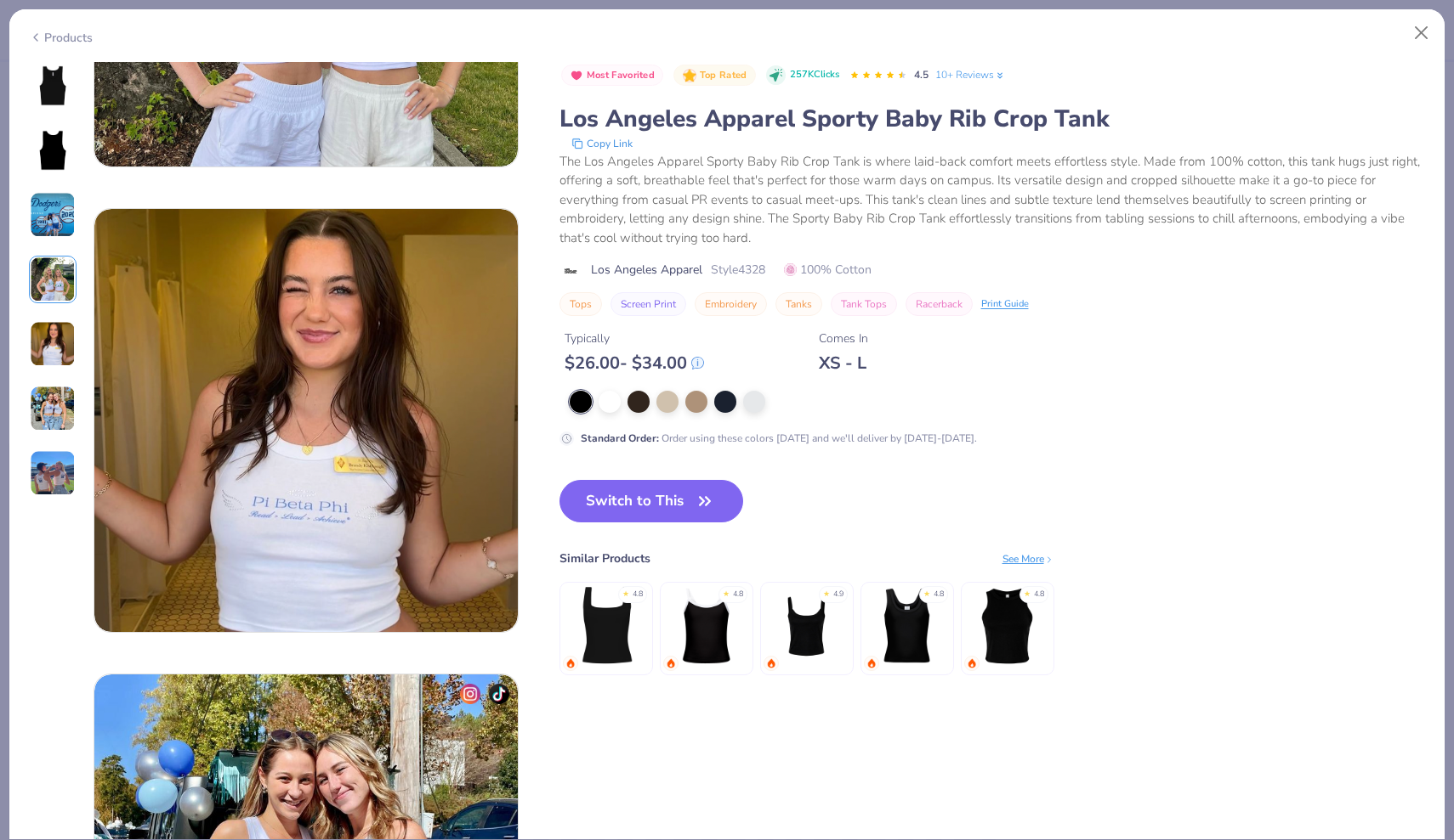
scroll to position [1661, 0]
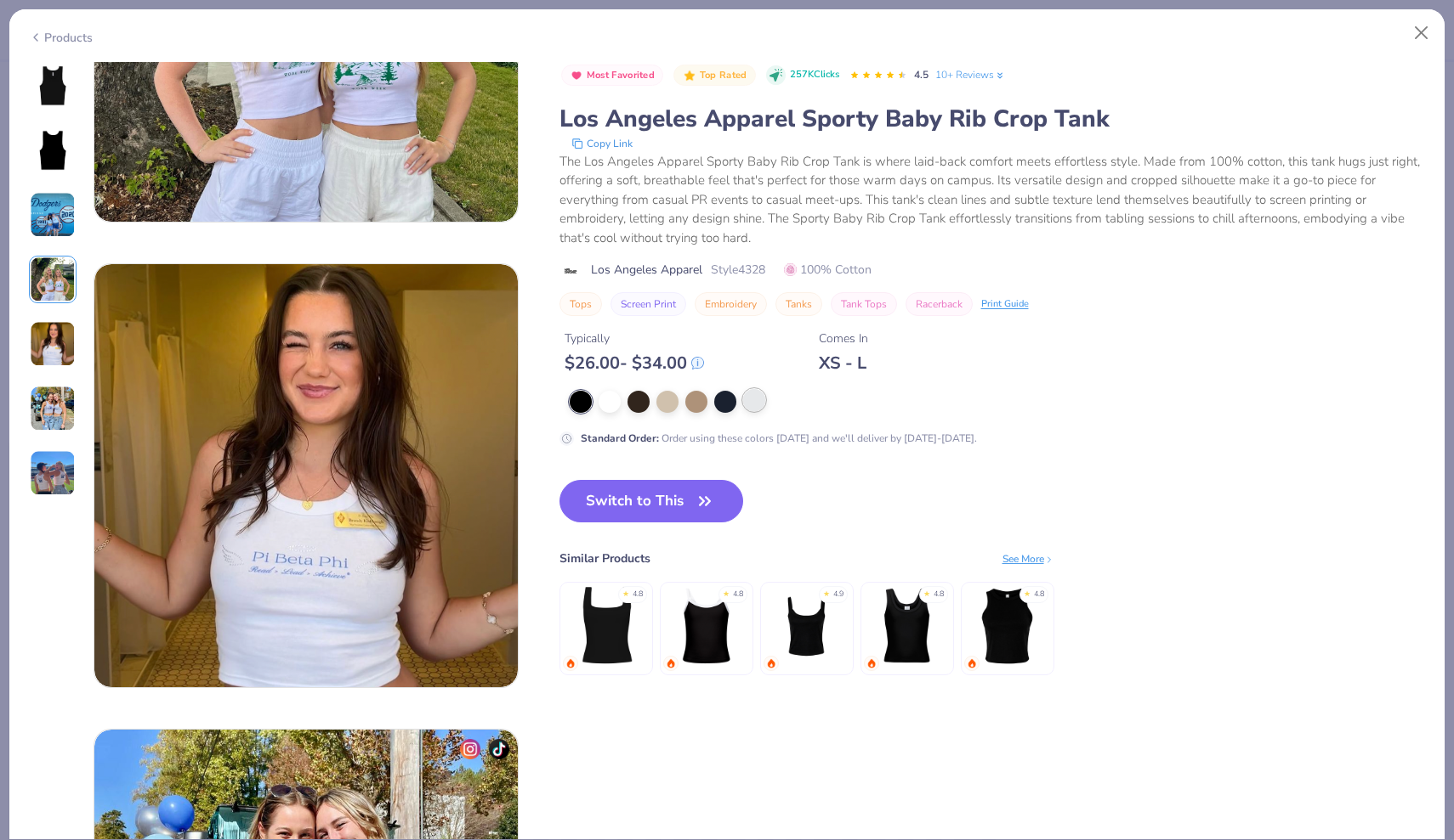
click at [754, 408] on div at bounding box center [754, 400] width 22 height 22
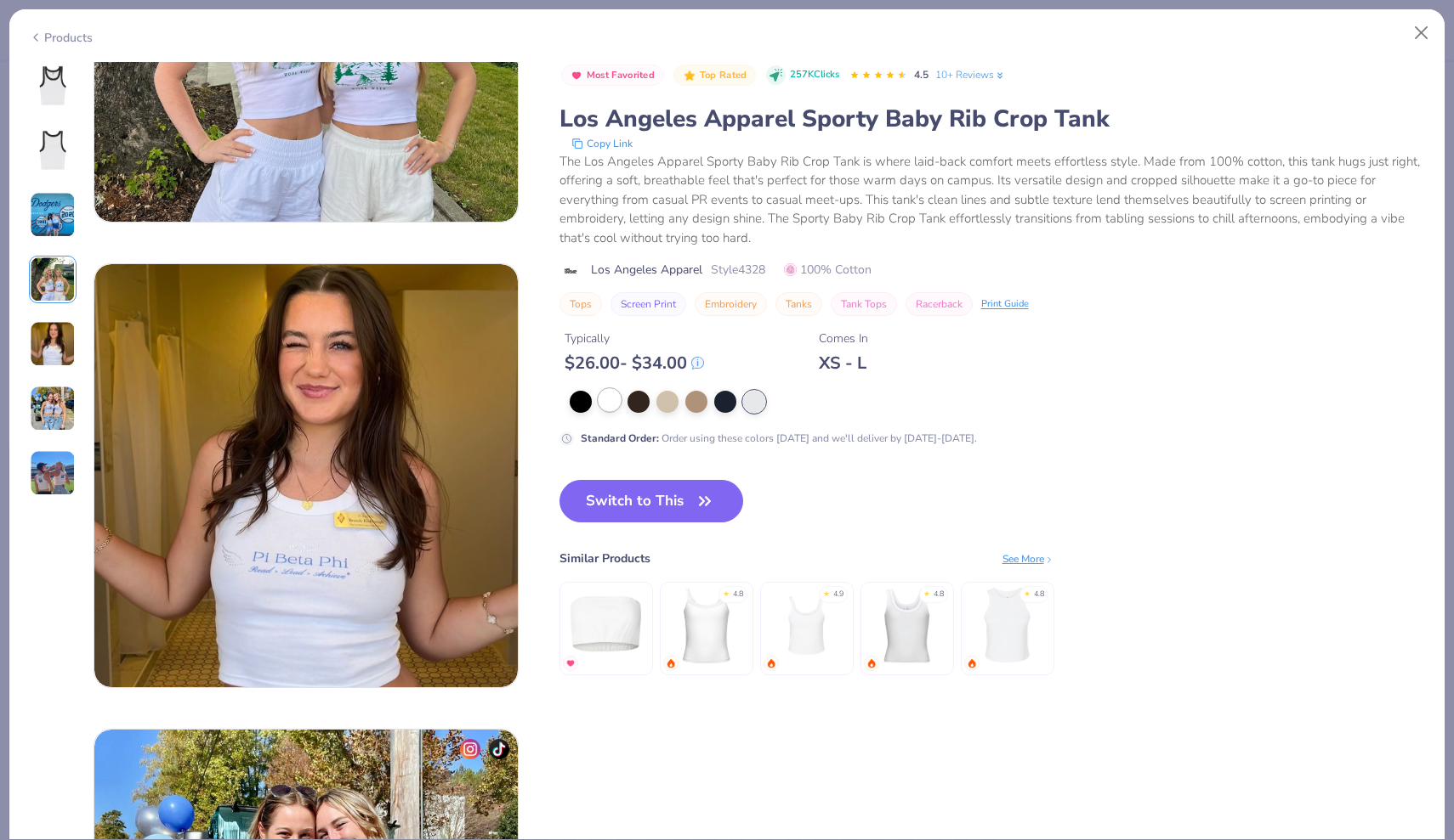
click at [611, 402] on div at bounding box center [610, 400] width 22 height 22
click at [662, 506] on button "Switch to This" at bounding box center [651, 501] width 184 height 43
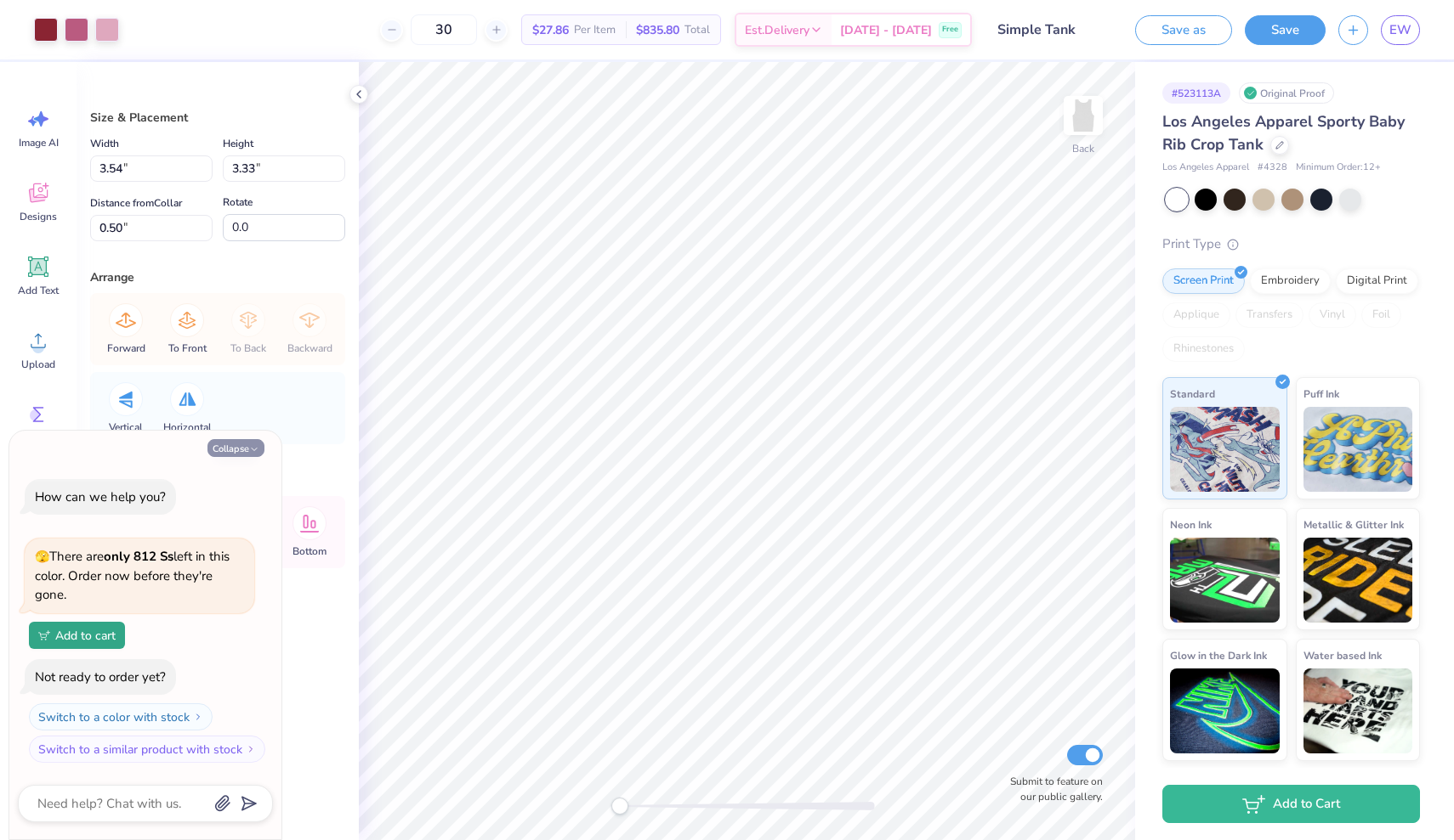
click at [246, 448] on button "Collapse" at bounding box center [235, 448] width 56 height 18
type textarea "x"
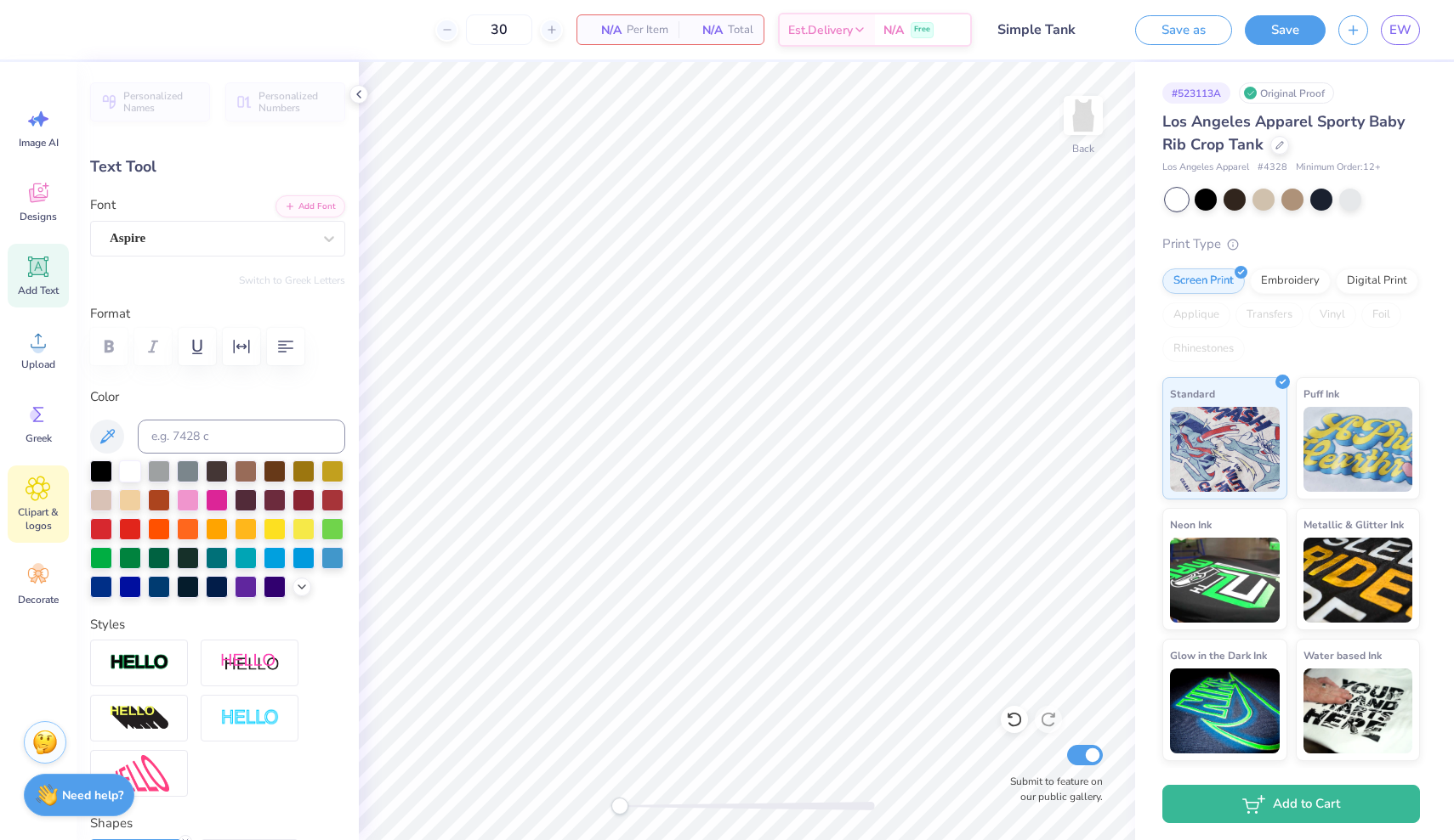
click at [20, 492] on div "Clipart & logos" at bounding box center [39, 504] width 61 height 77
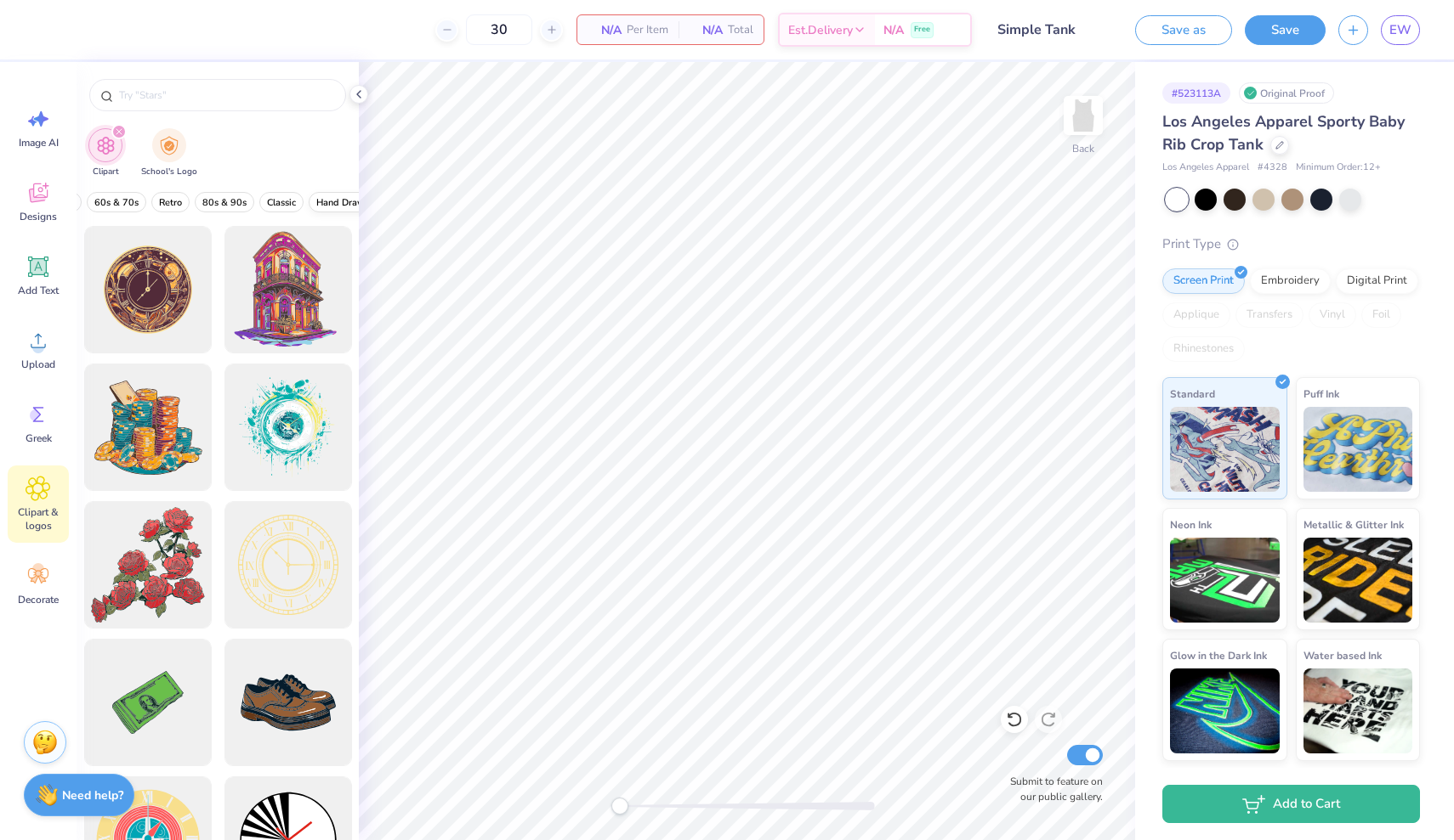
scroll to position [0, 392]
click at [167, 200] on span "Retro" at bounding box center [171, 202] width 23 height 13
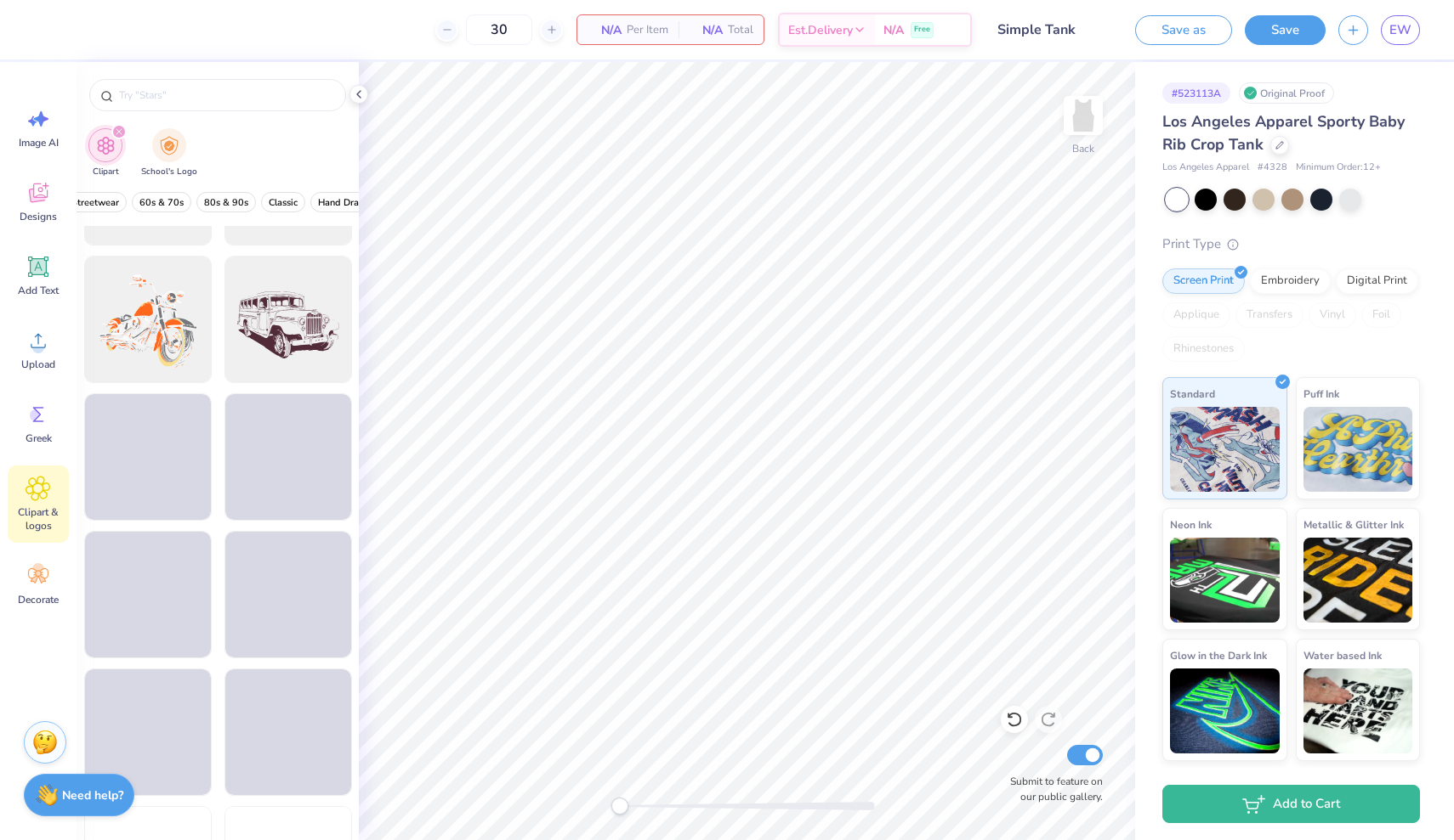
scroll to position [1484, 0]
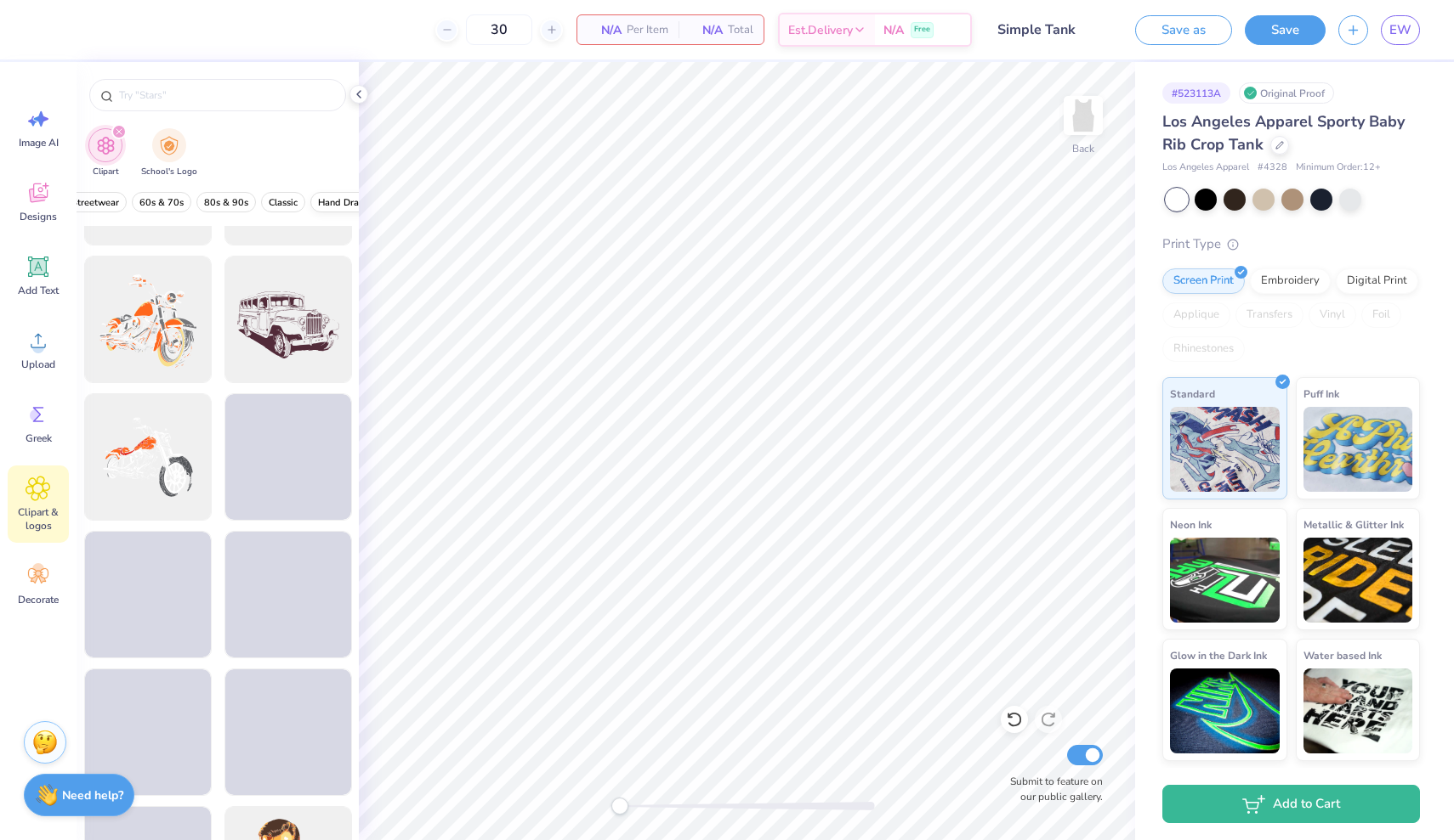
click at [337, 201] on span "Hand Drawn" at bounding box center [345, 202] width 54 height 13
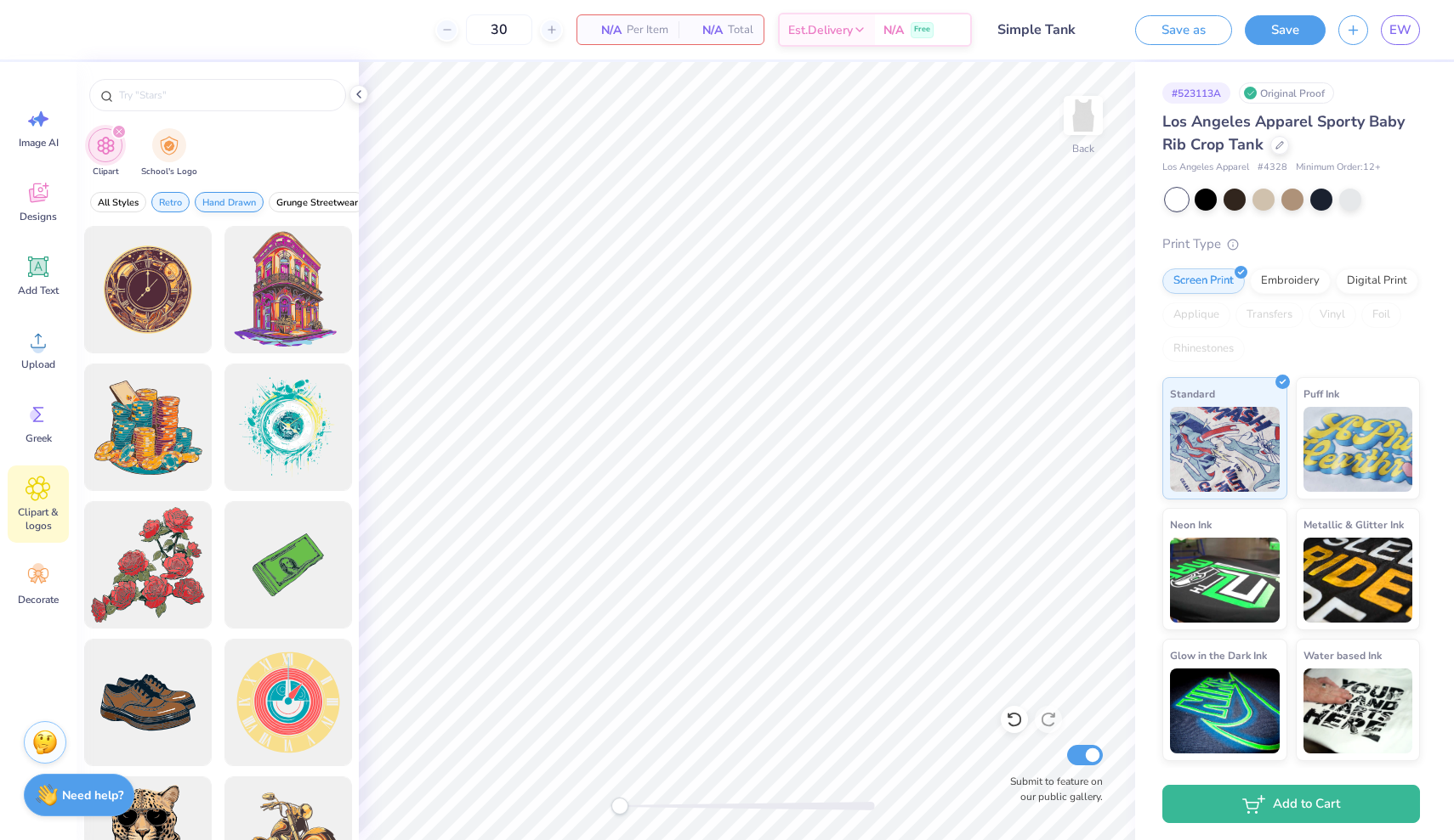
scroll to position [0, 0]
click at [245, 200] on span "Hand Drawn" at bounding box center [229, 202] width 54 height 13
click at [171, 200] on span "Retro" at bounding box center [169, 202] width 23 height 13
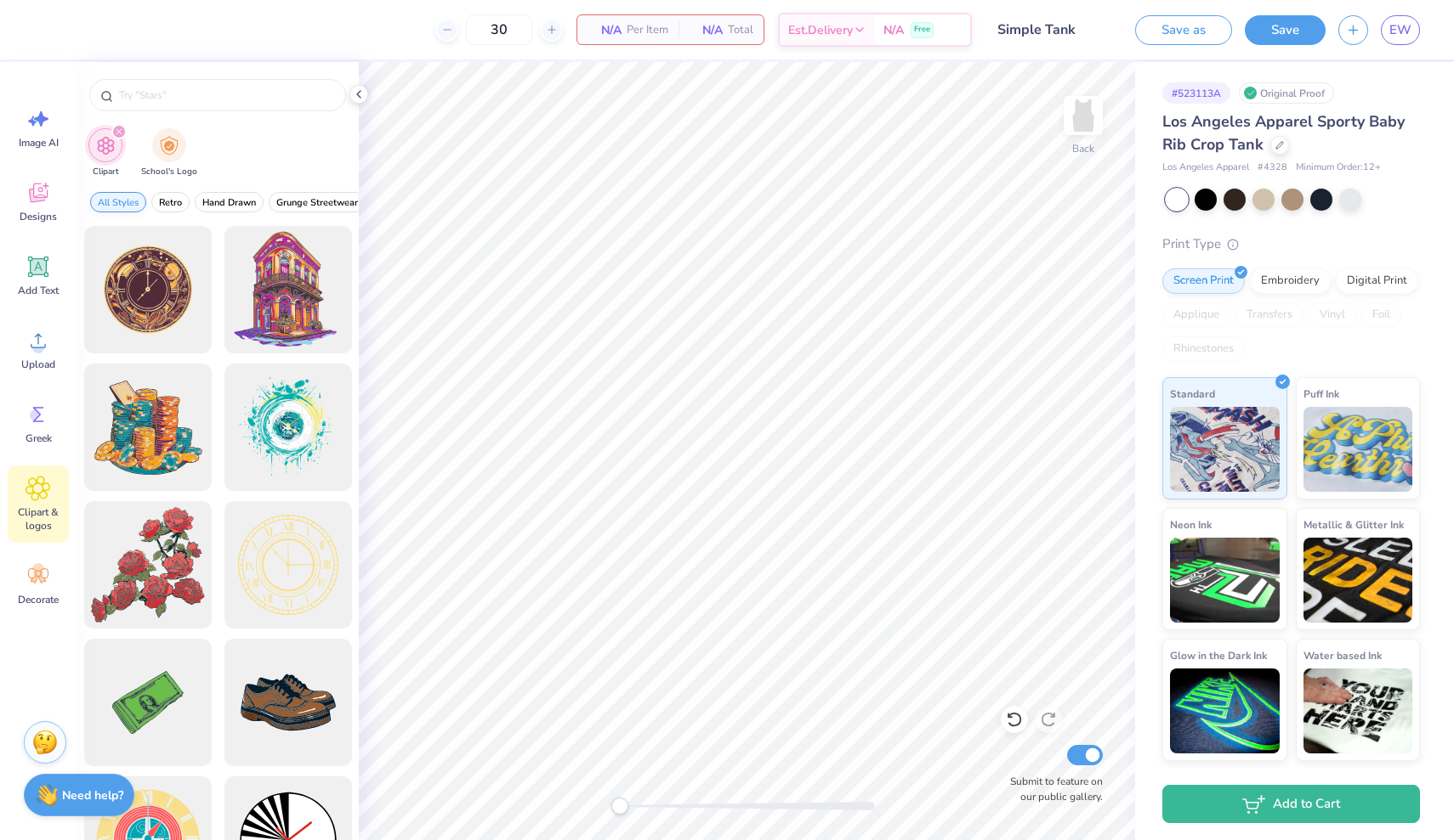
click at [133, 204] on span "All Styles" at bounding box center [118, 202] width 41 height 13
click at [228, 200] on span "Hand Drawn" at bounding box center [229, 202] width 54 height 13
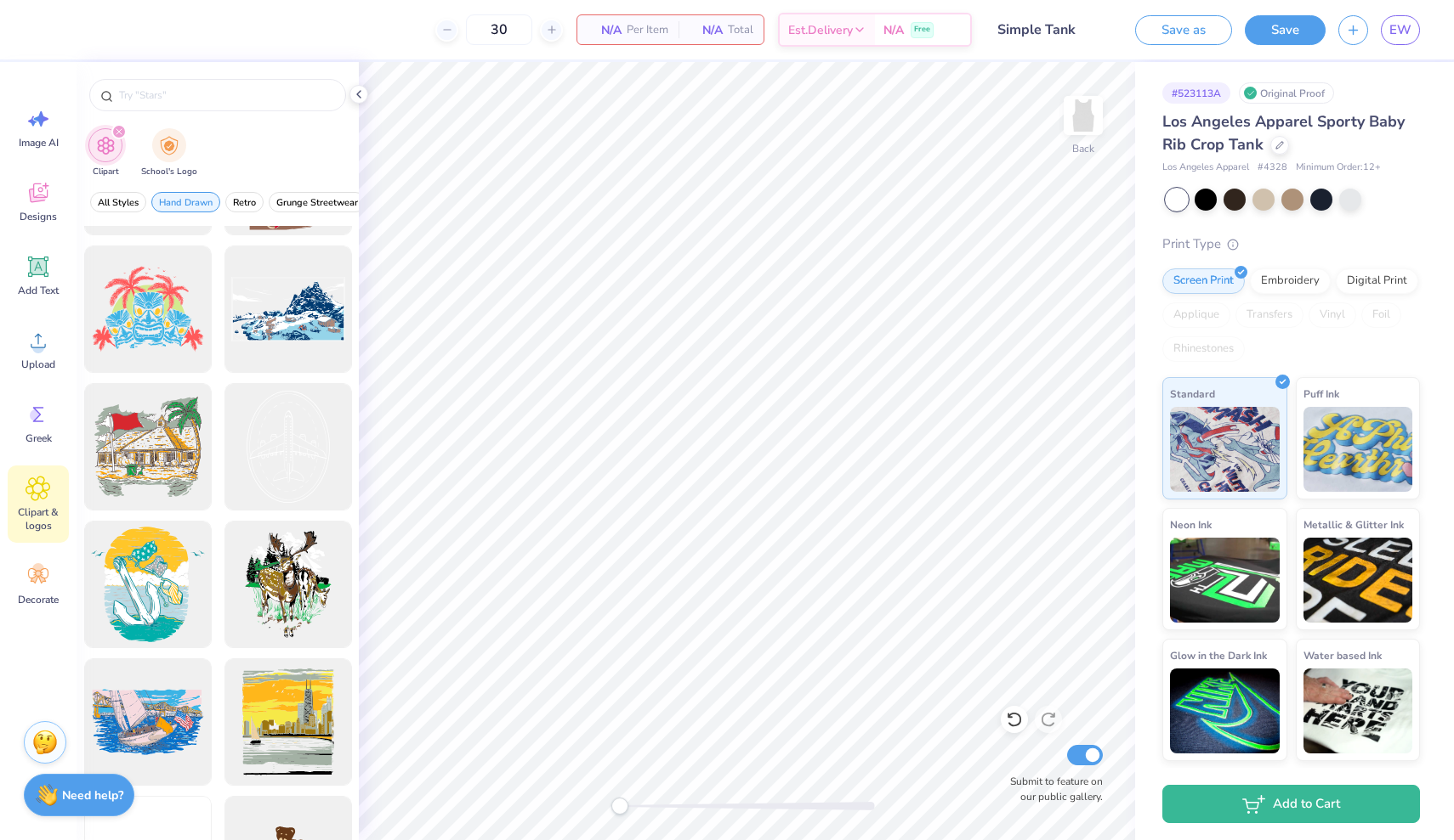
scroll to position [4049, 0]
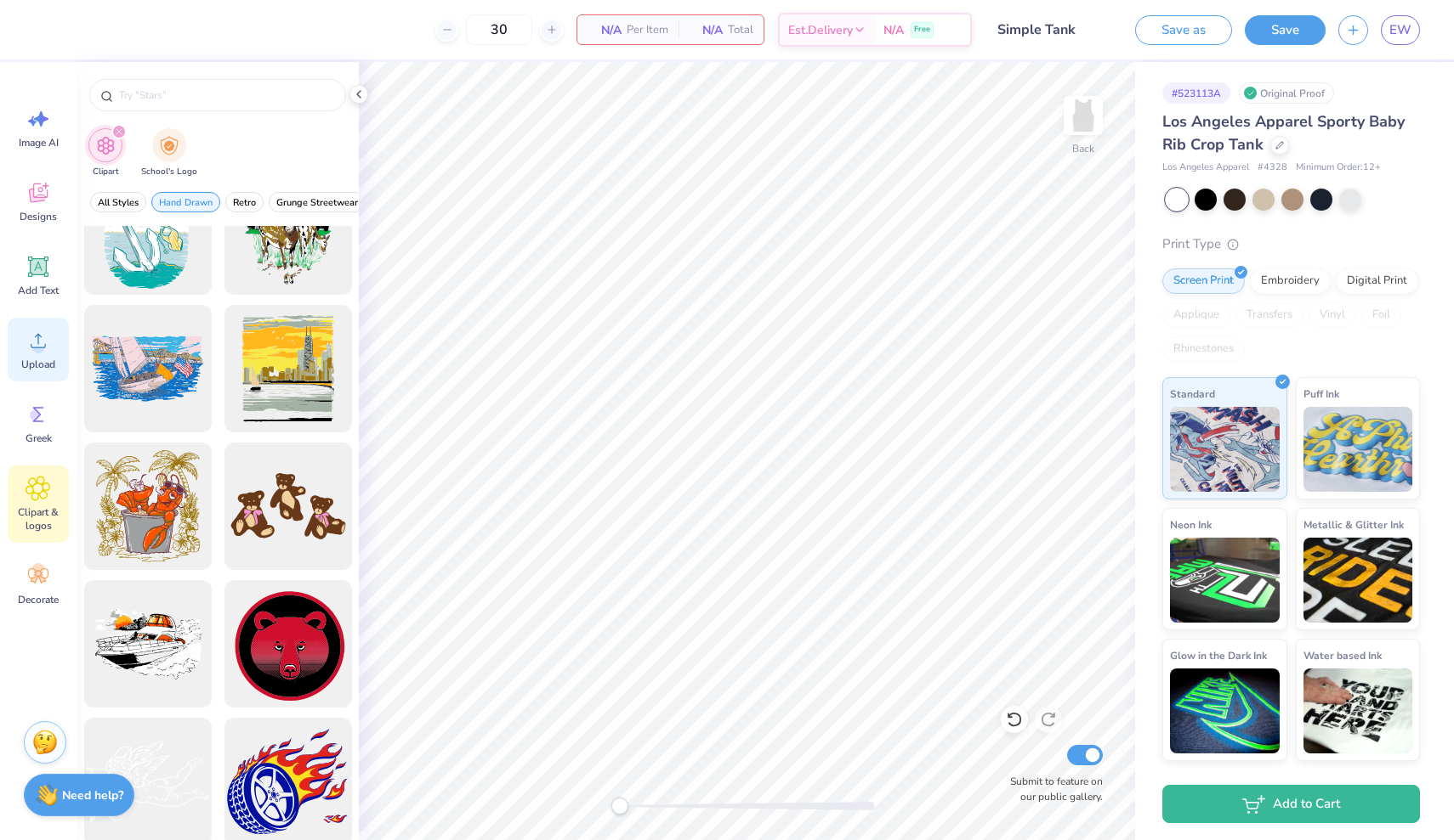
click at [36, 360] on span "Upload" at bounding box center [38, 365] width 34 height 14
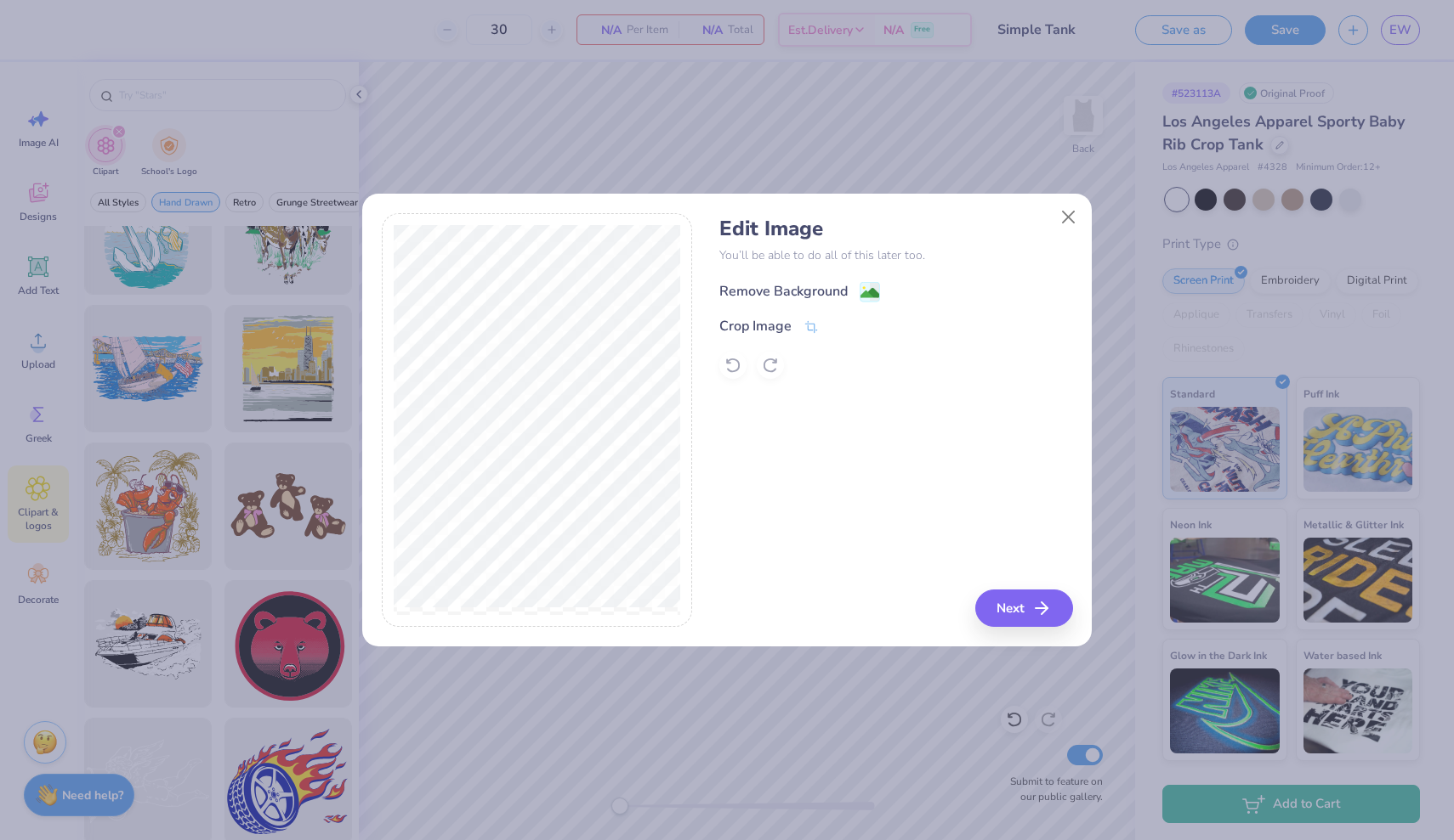
click at [866, 291] on image at bounding box center [869, 292] width 19 height 19
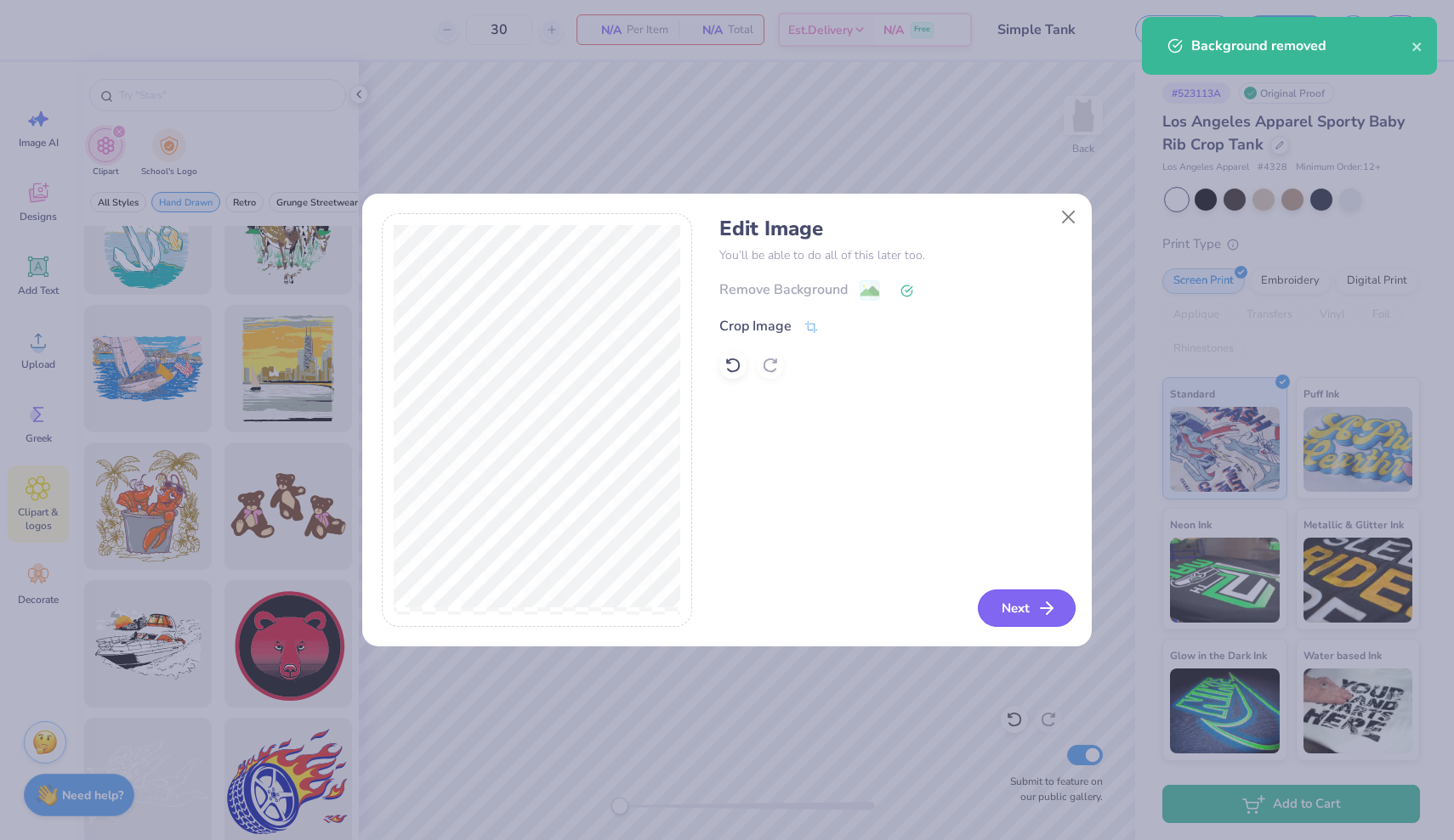
click at [1031, 613] on button "Next" at bounding box center [1026, 608] width 98 height 38
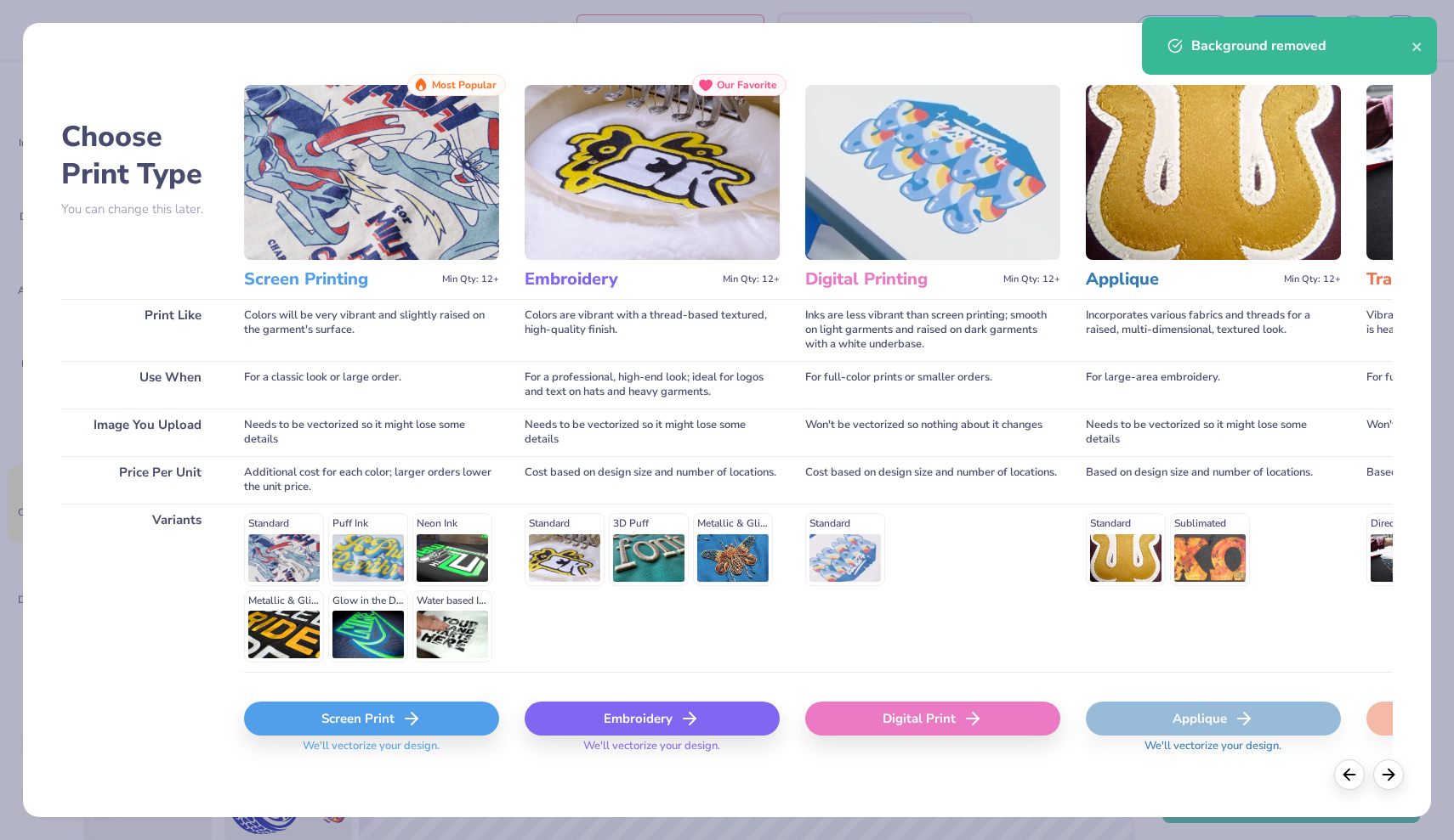
click at [416, 685] on div "Screen Print We'll vectorize your design." at bounding box center [371, 722] width 255 height 101
click at [416, 707] on div "Screen Print" at bounding box center [371, 718] width 255 height 34
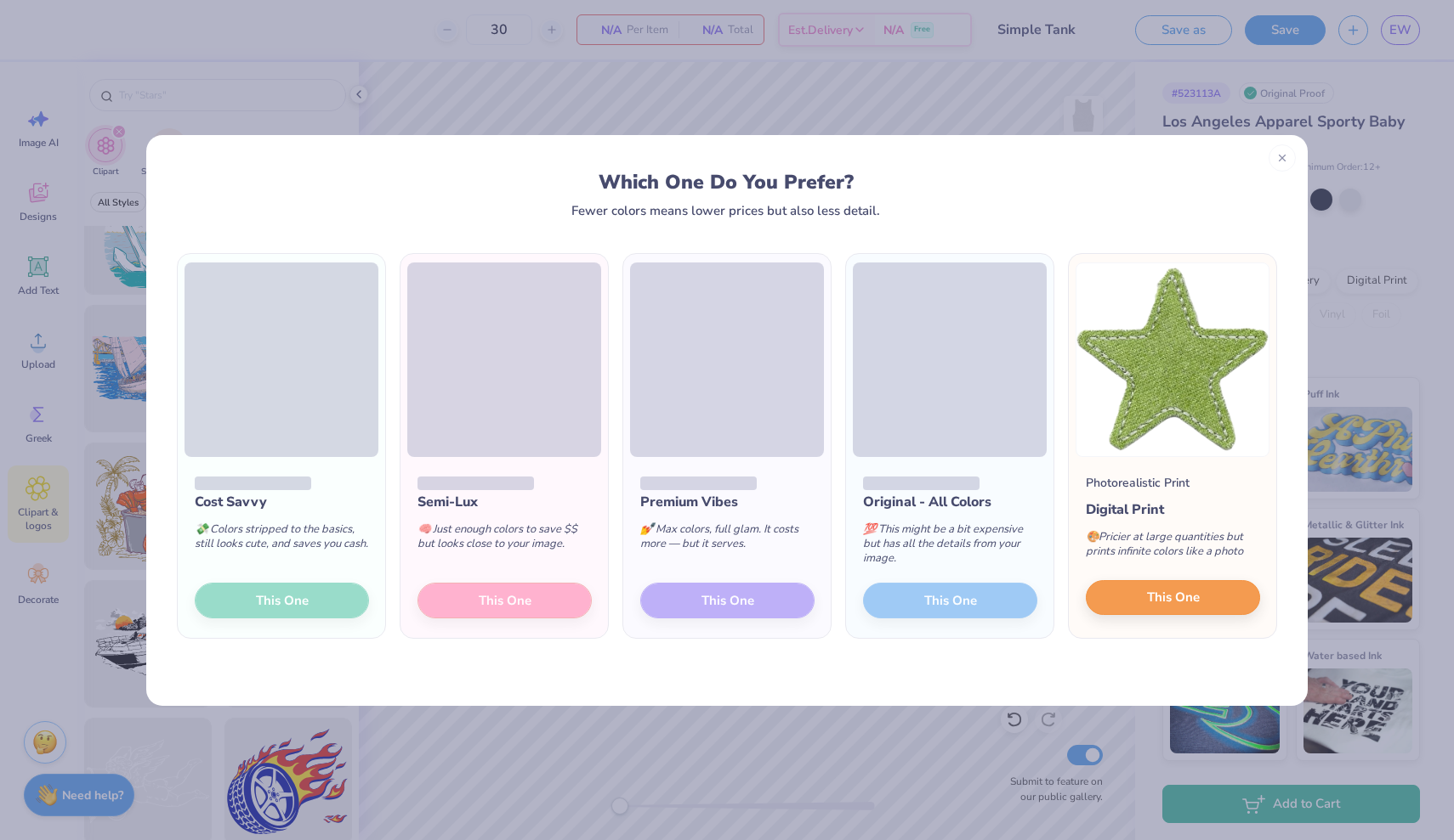
click at [1203, 591] on button "This One" at bounding box center [1173, 598] width 174 height 36
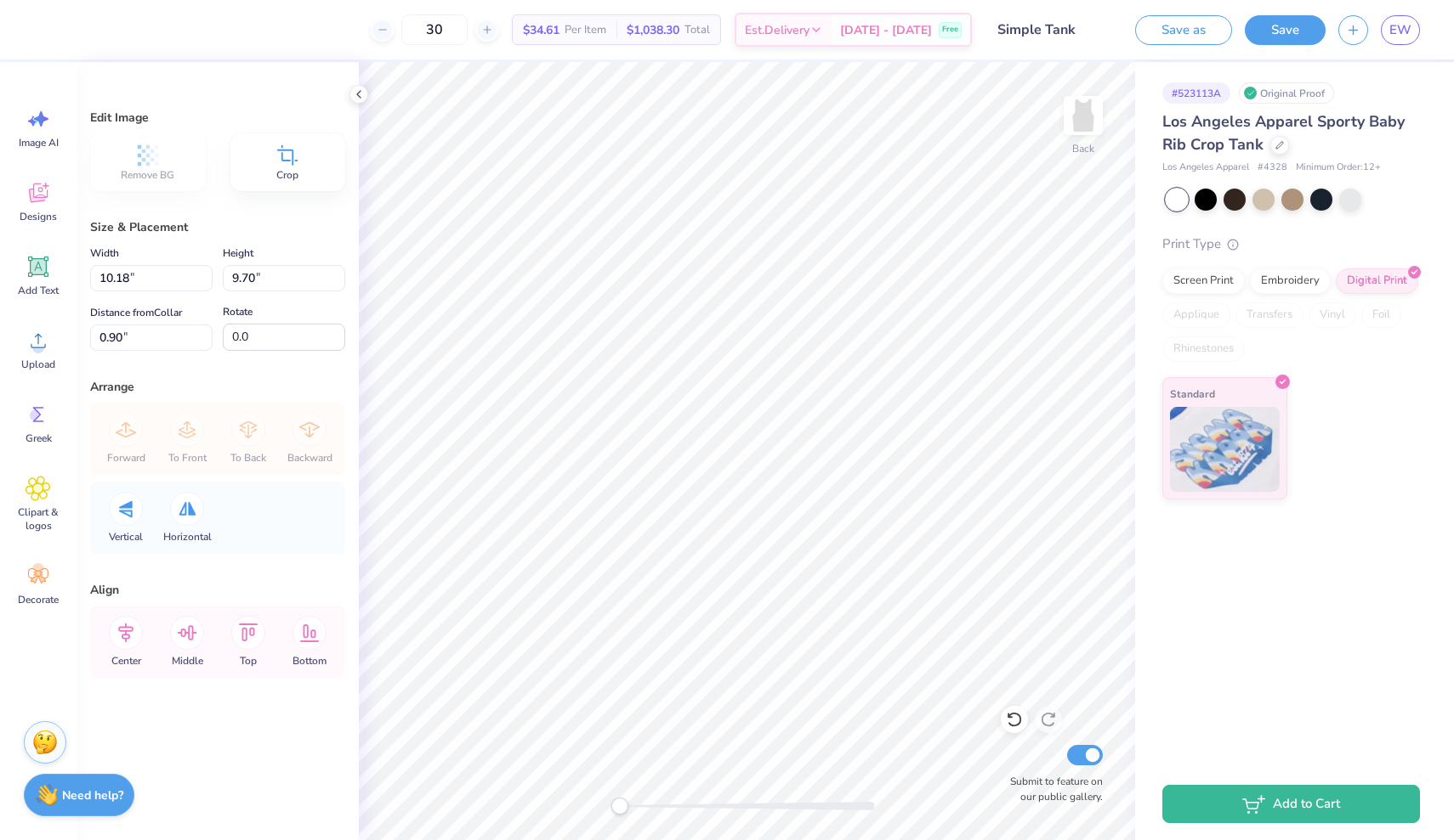
type input "2.15"
type input "2.05"
type input "8.55"
type input "1.79"
type input "1.71"
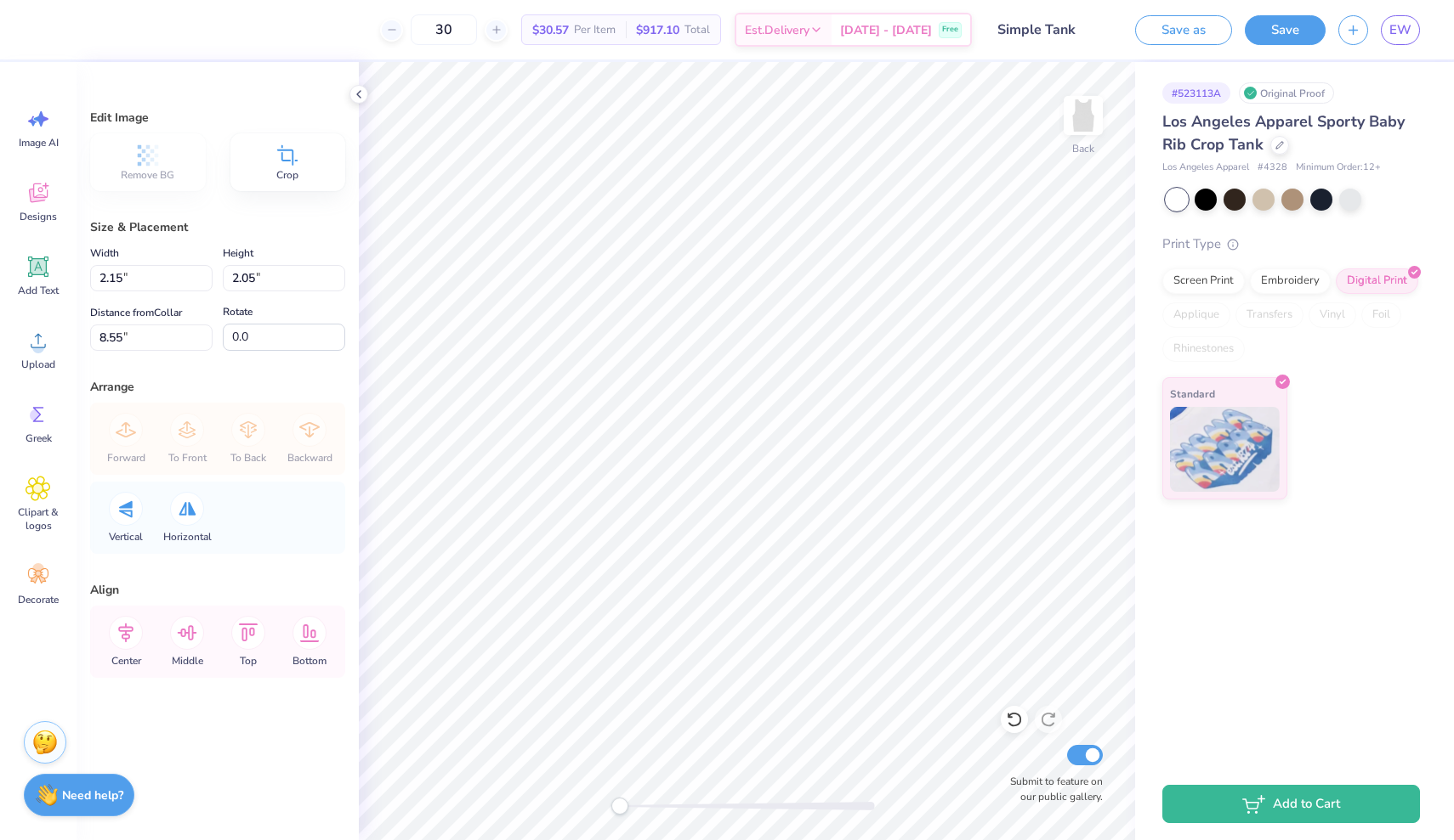
type input "8.89"
click at [53, 357] on div "Upload" at bounding box center [39, 350] width 61 height 63
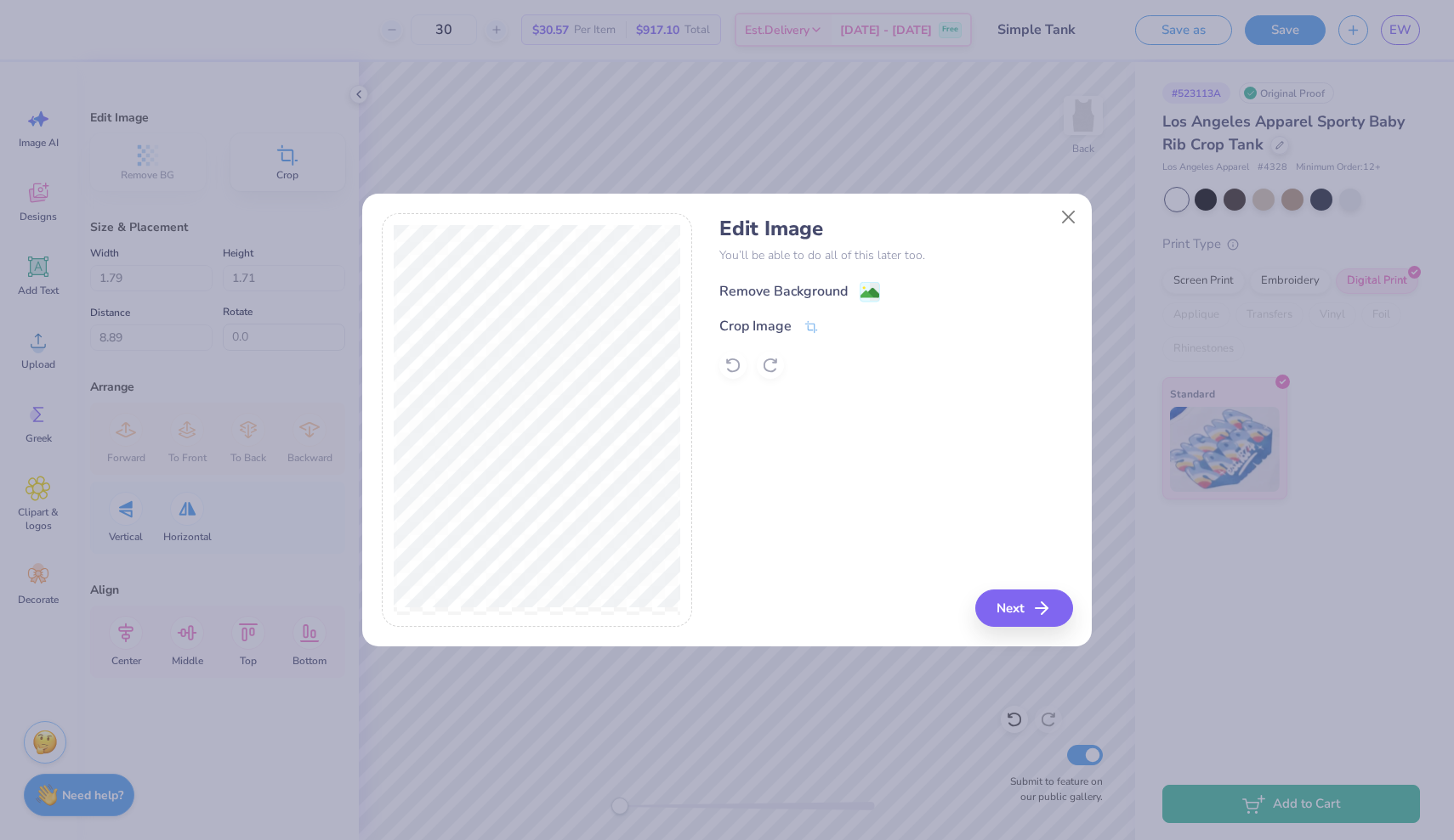
click at [858, 295] on div "Remove Background" at bounding box center [800, 291] width 161 height 21
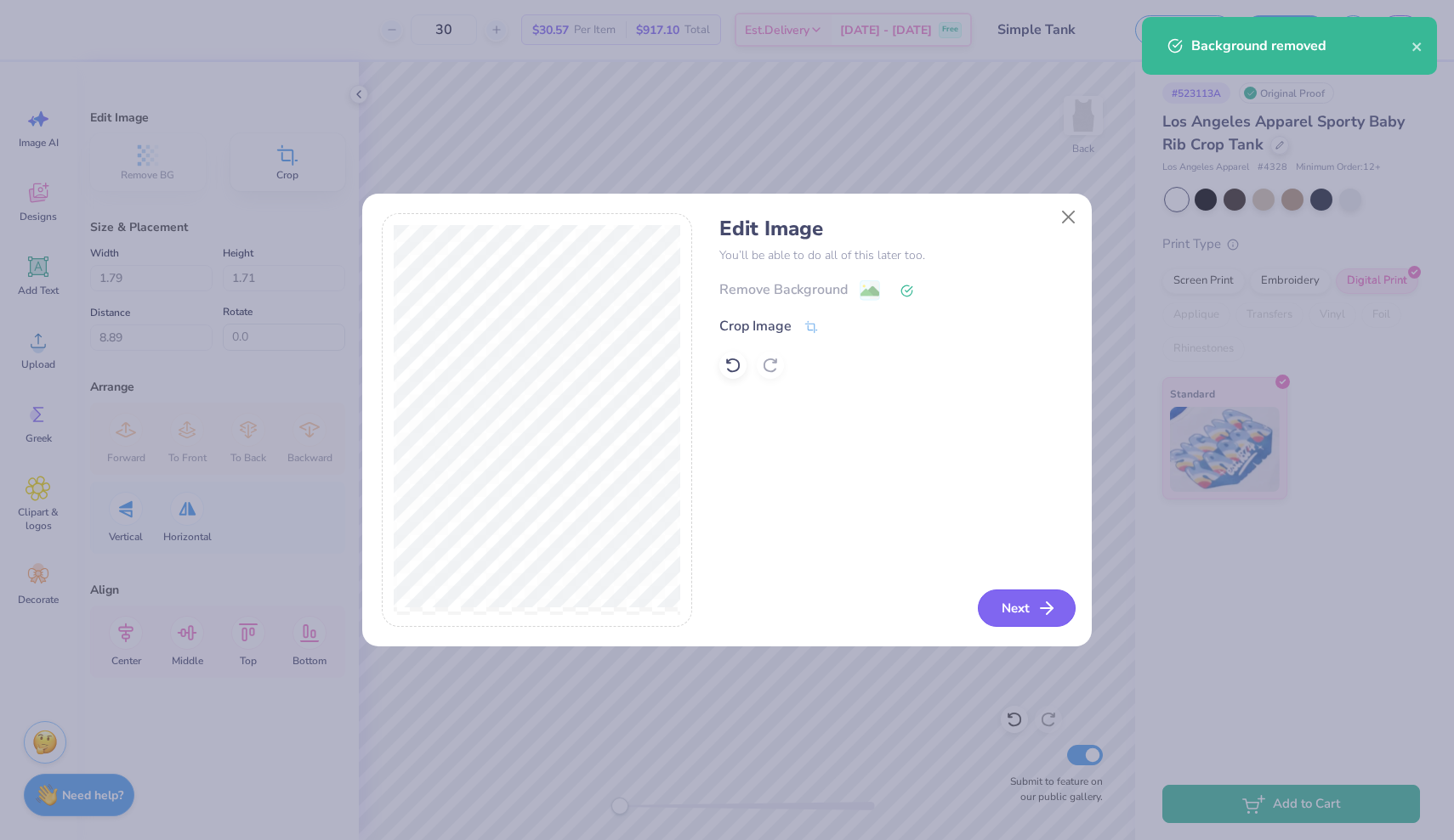
click at [1033, 605] on button "Next" at bounding box center [1026, 608] width 98 height 38
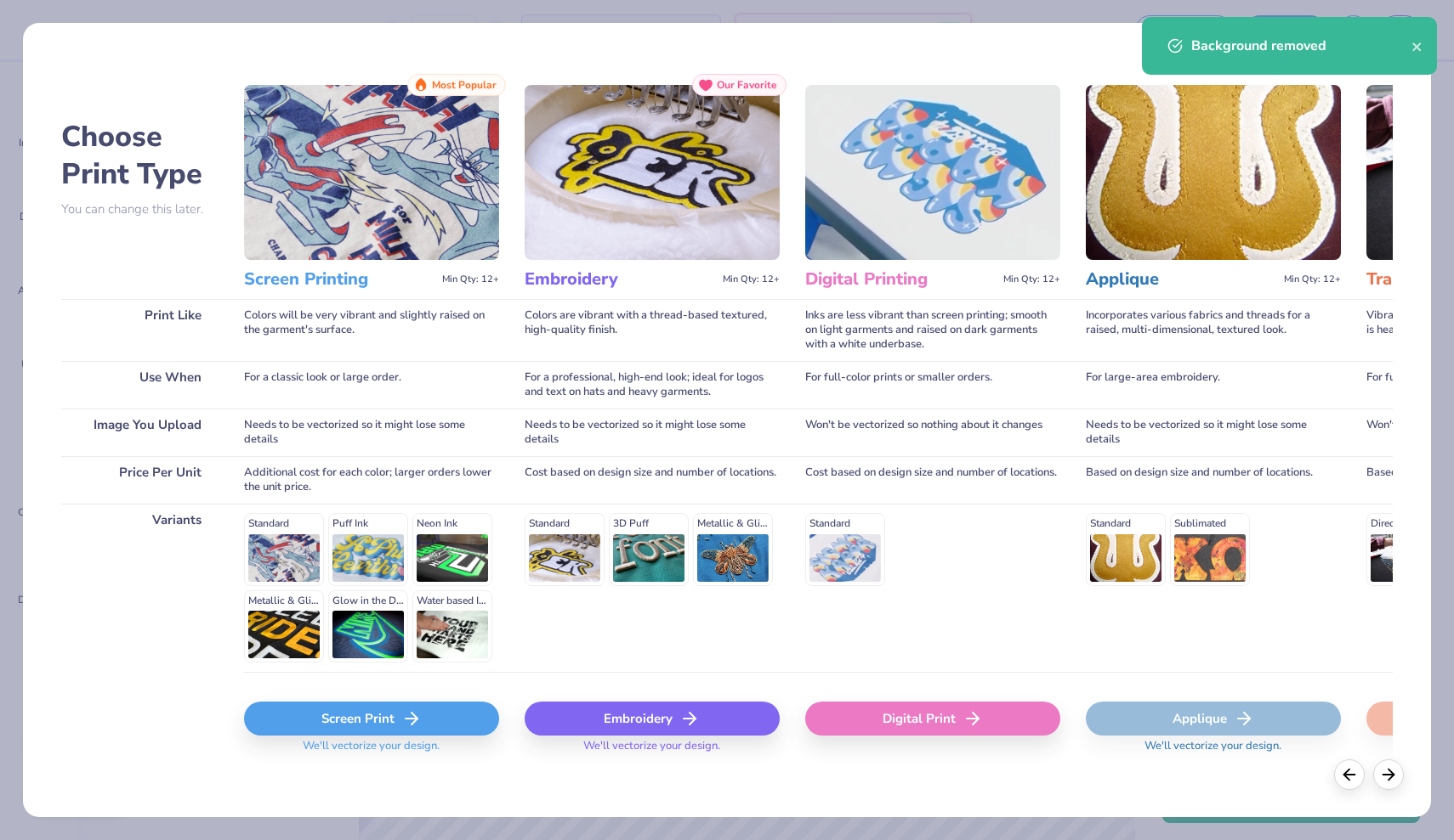
click at [368, 722] on div "Screen Print" at bounding box center [371, 718] width 255 height 34
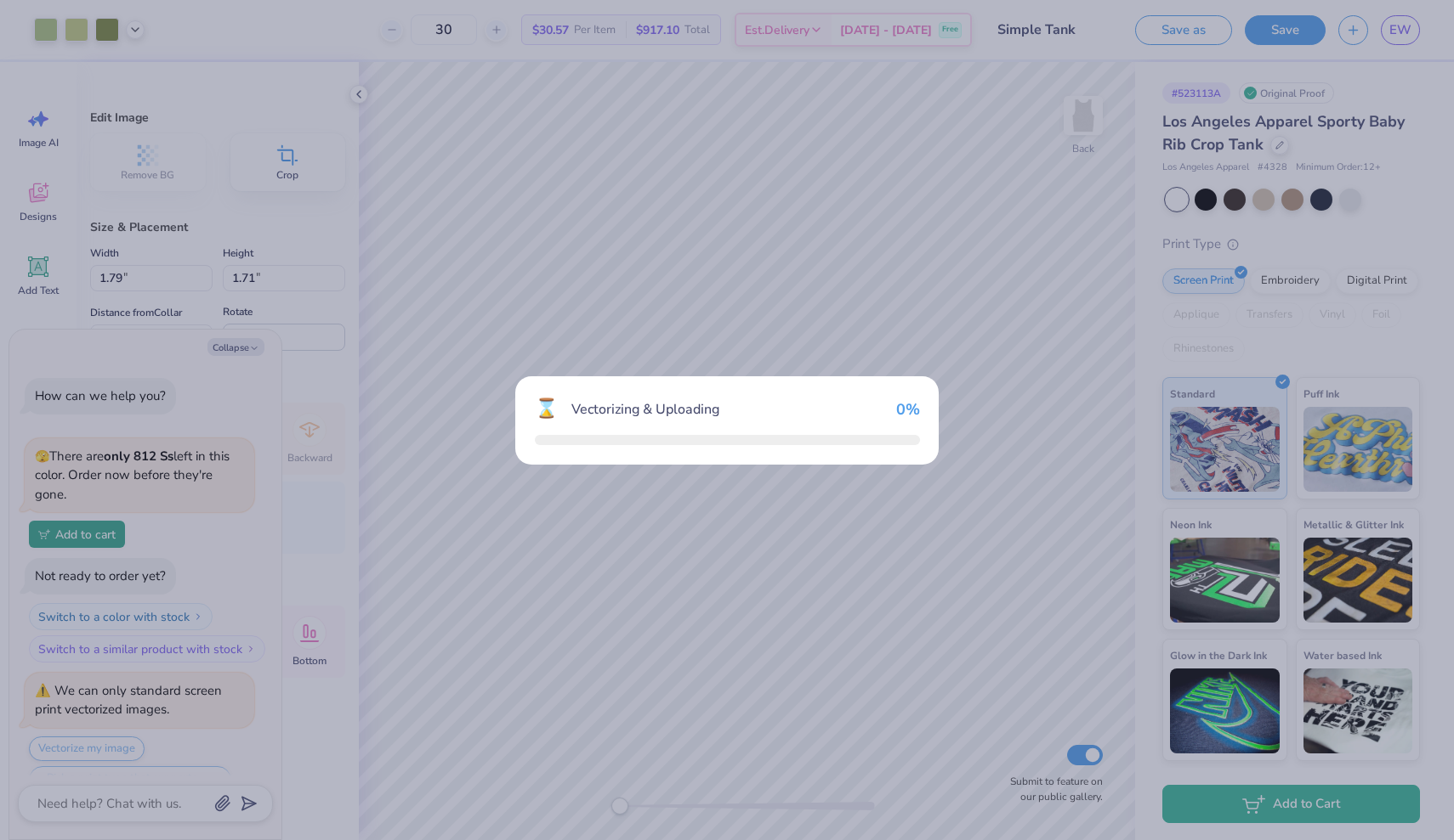
scroll to position [38, 0]
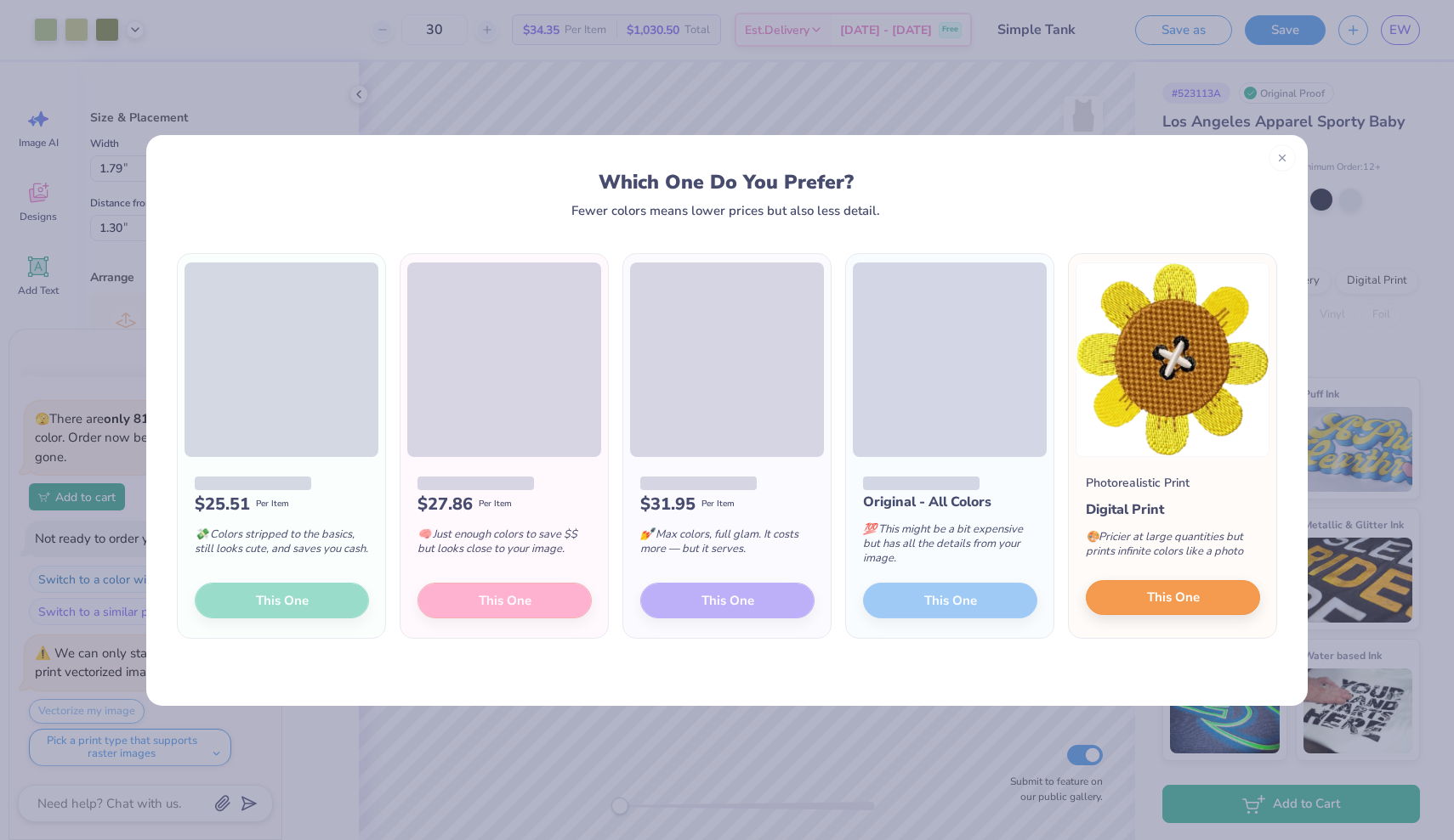
click at [1143, 606] on button "This One" at bounding box center [1173, 598] width 174 height 36
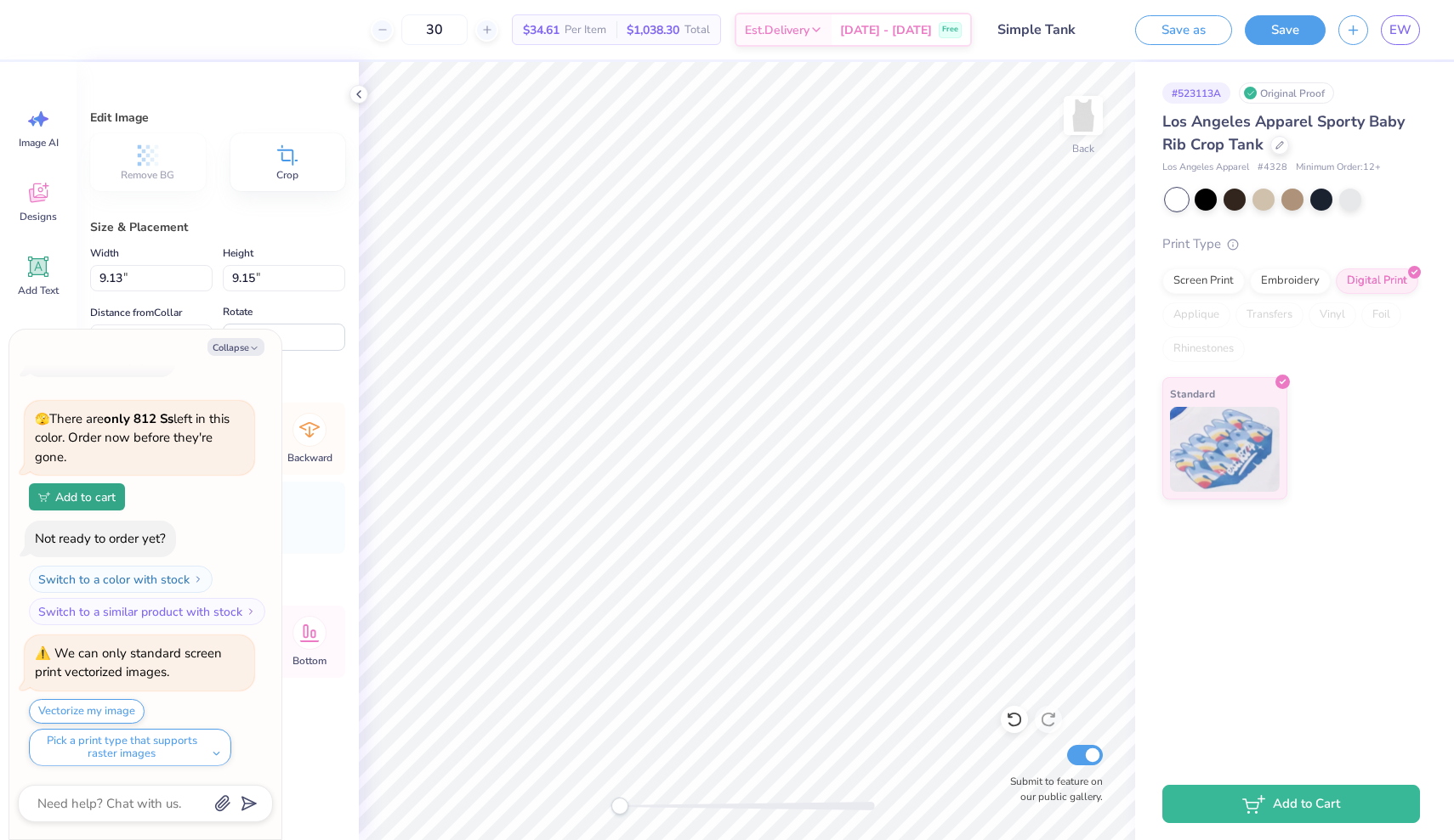
type textarea "x"
type input "2.05"
type input "8.28"
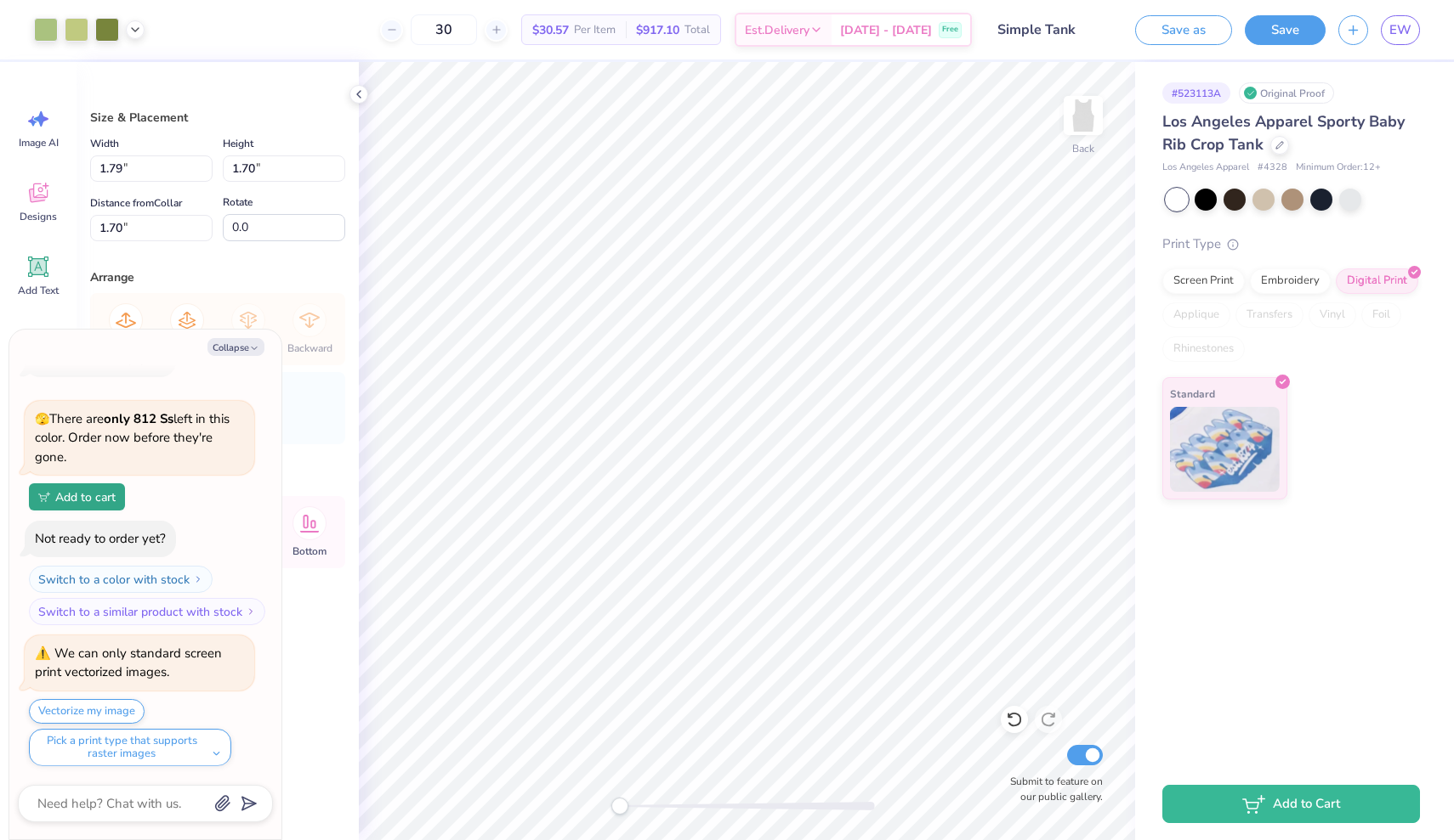
type textarea "x"
type input "1.04"
type input "0.99"
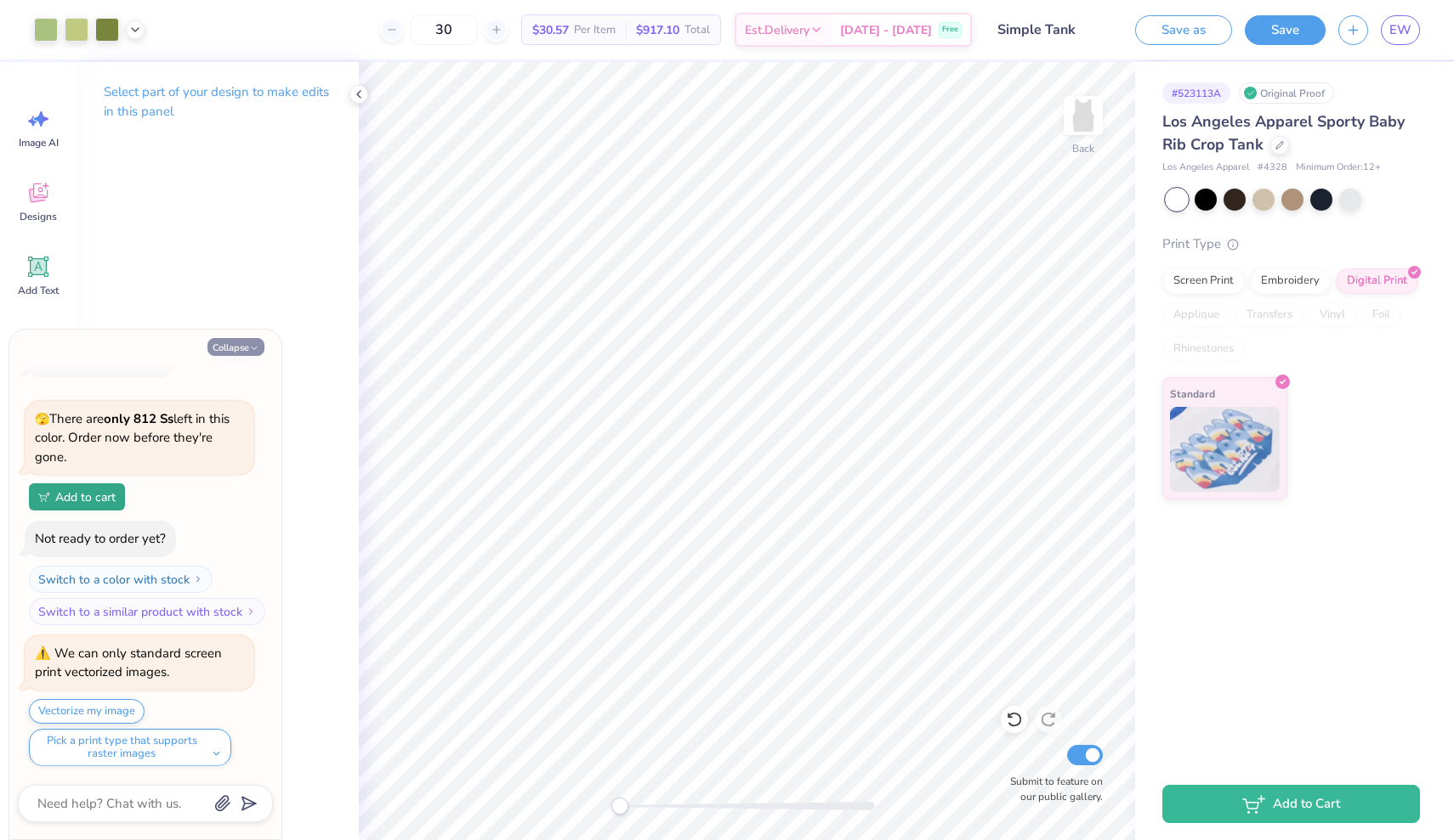
click at [249, 338] on button "Collapse" at bounding box center [235, 347] width 56 height 18
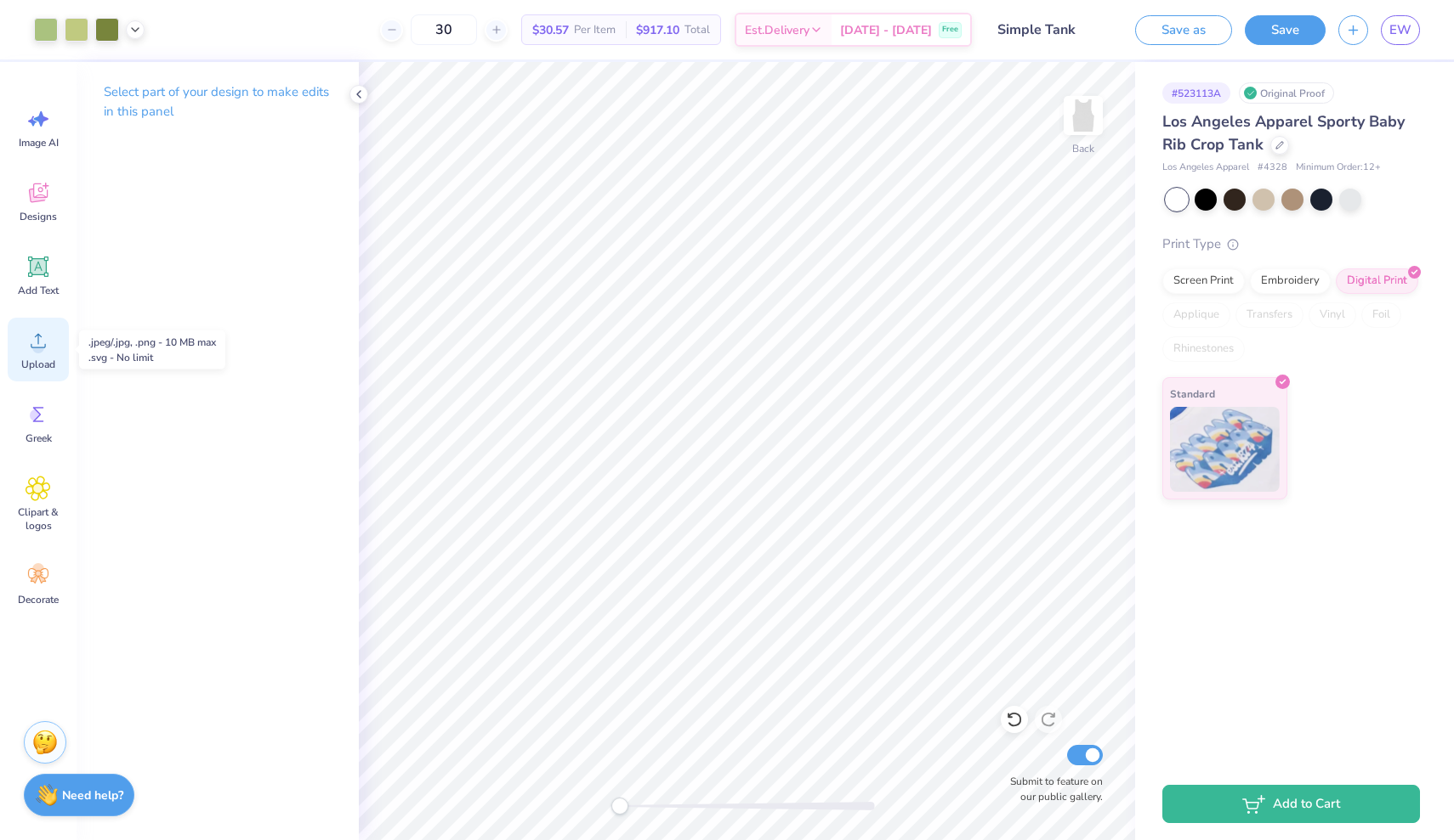
click at [33, 363] on span "Upload" at bounding box center [38, 365] width 34 height 14
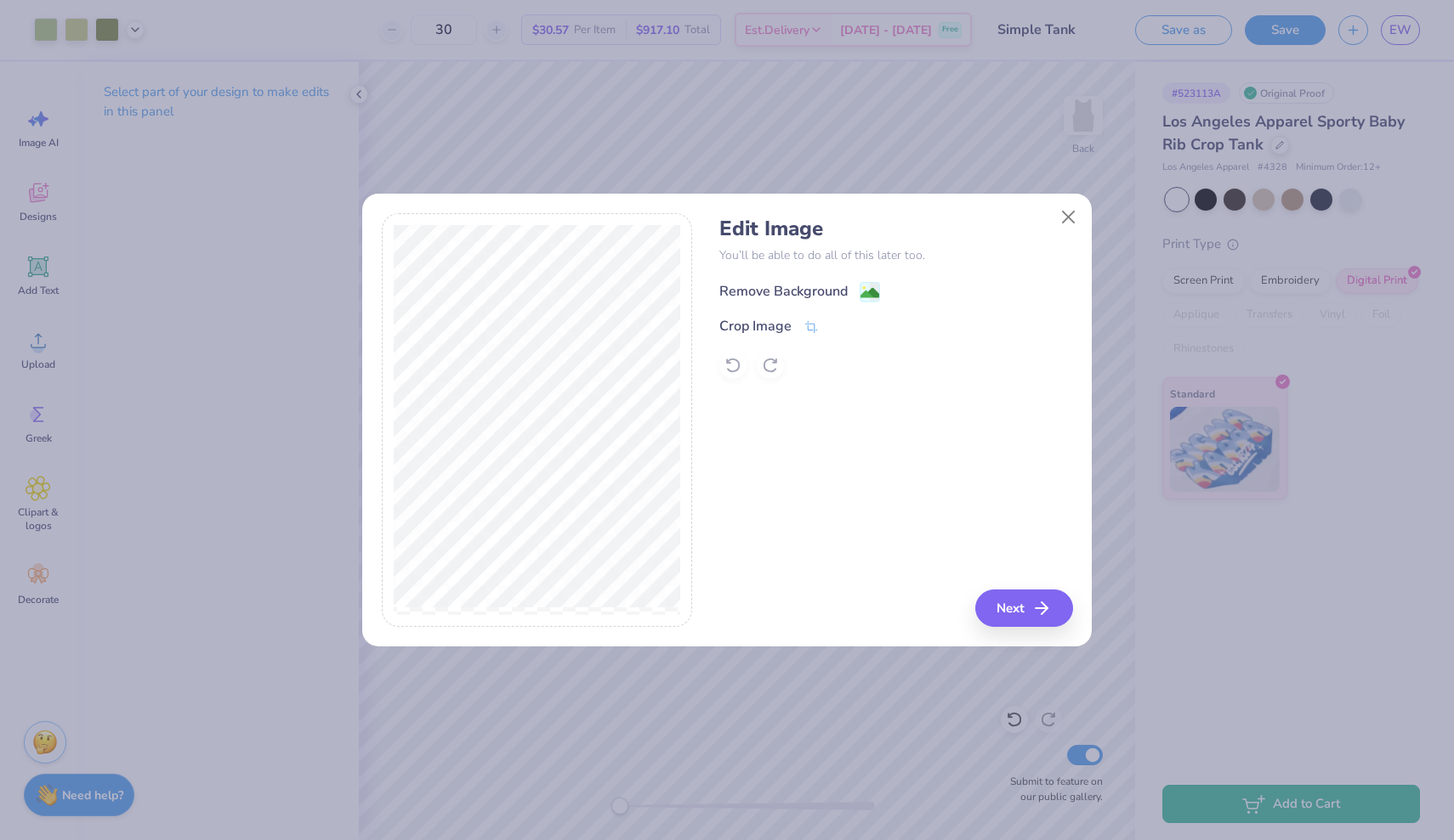
click at [865, 292] on image at bounding box center [869, 292] width 19 height 19
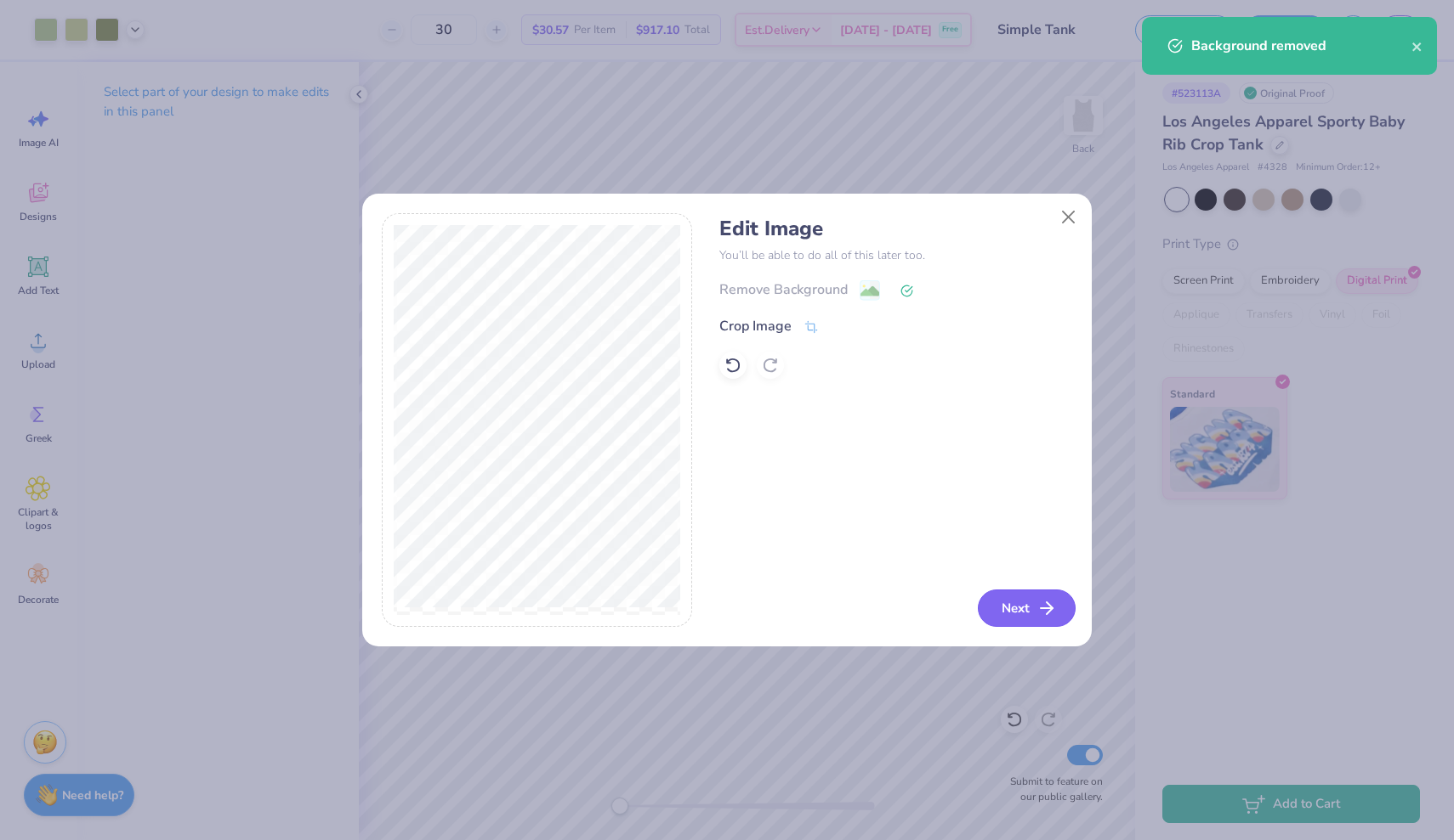
click at [1007, 614] on button "Next" at bounding box center [1026, 608] width 98 height 38
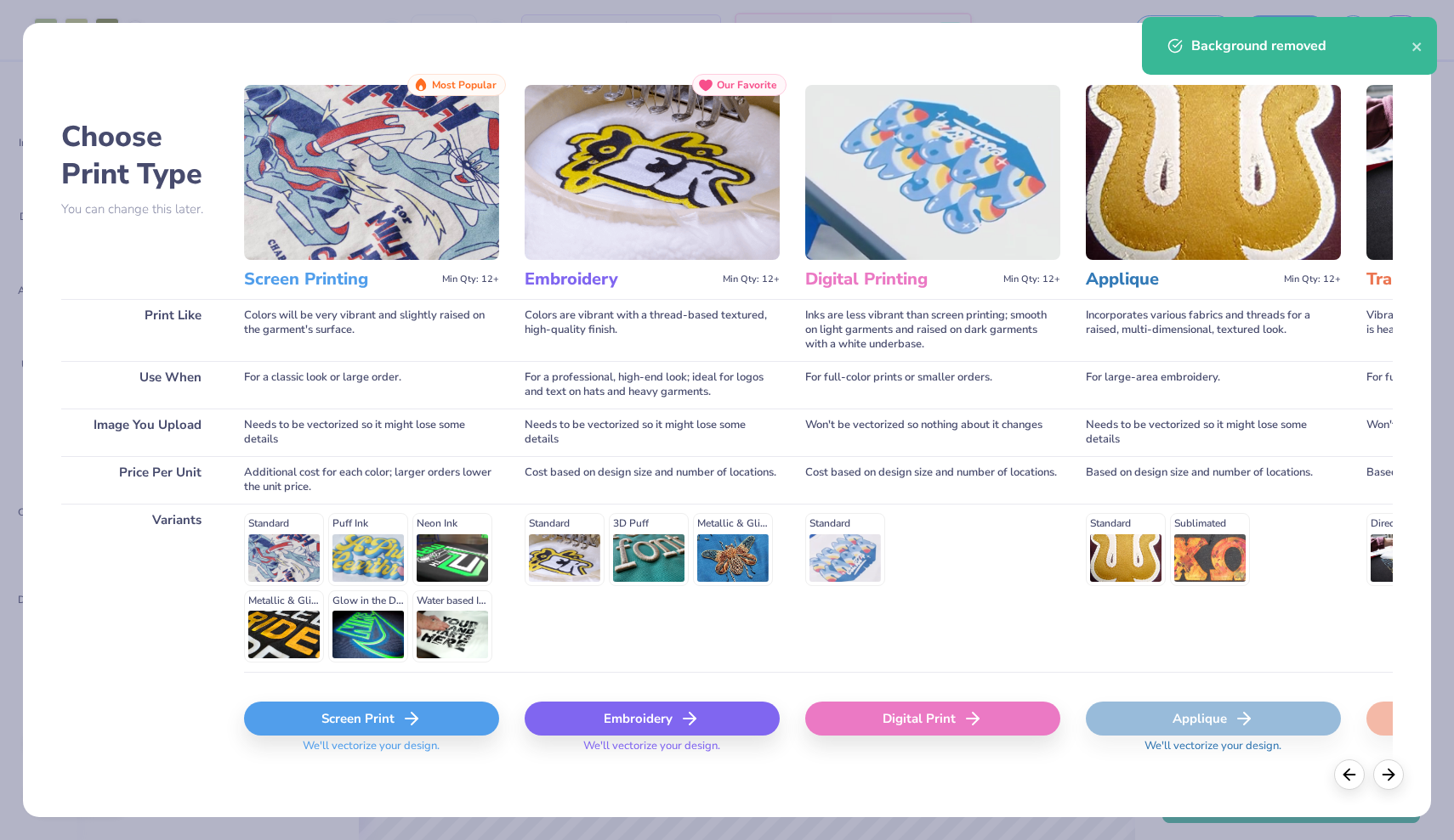
click at [329, 723] on div "Screen Print" at bounding box center [371, 718] width 255 height 34
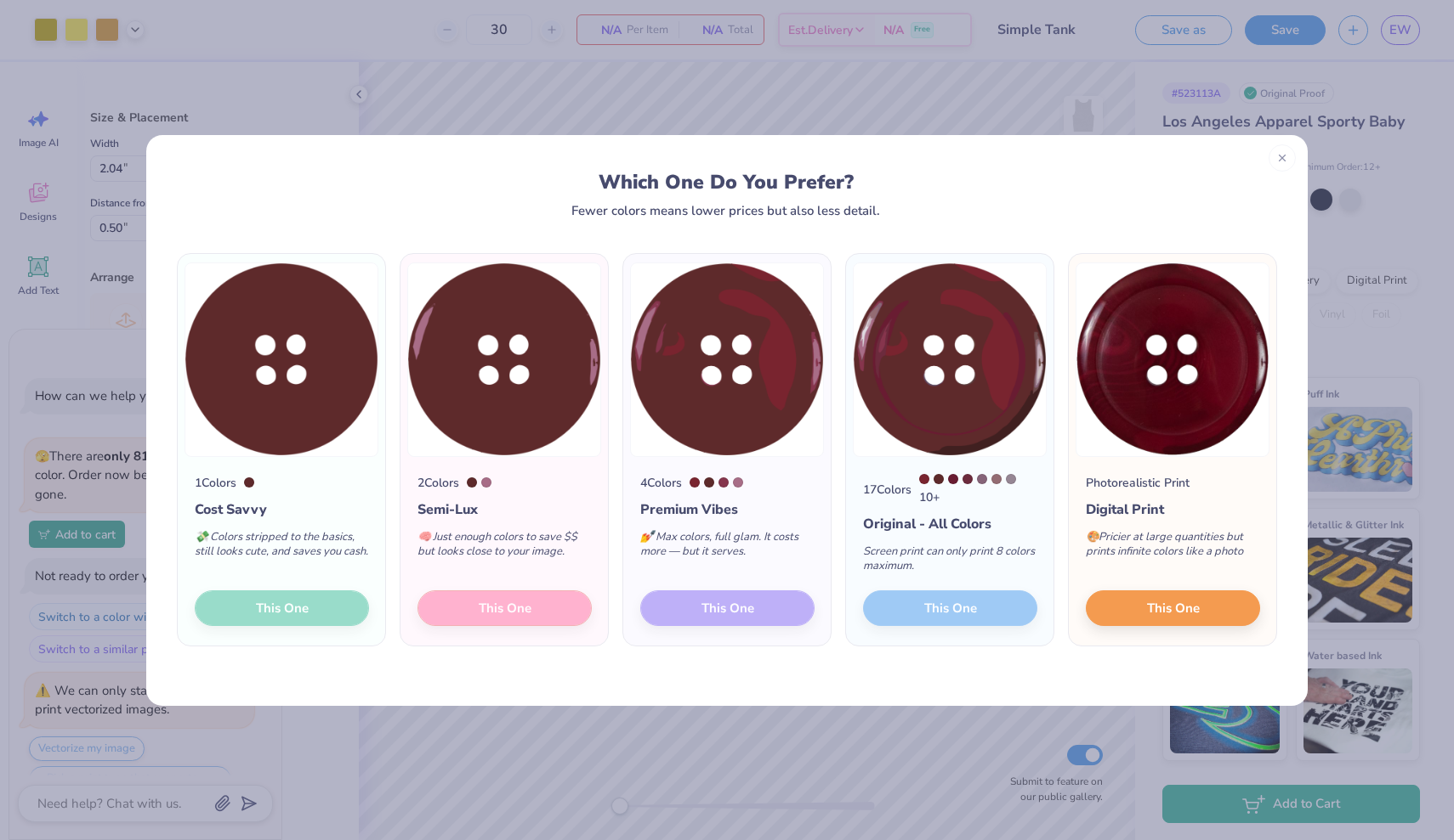
scroll to position [344, 0]
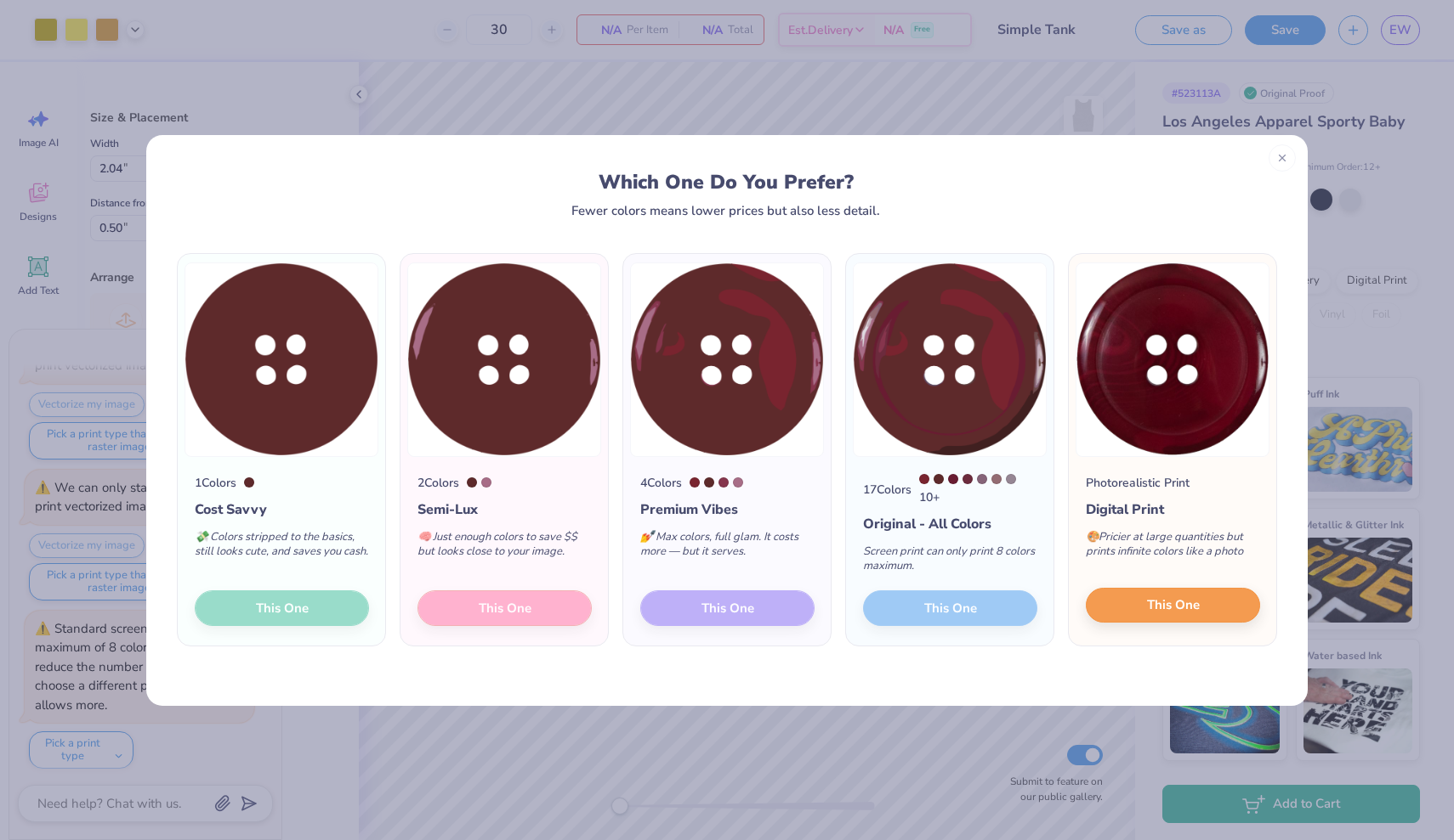
click at [1233, 617] on button "This One" at bounding box center [1173, 605] width 174 height 36
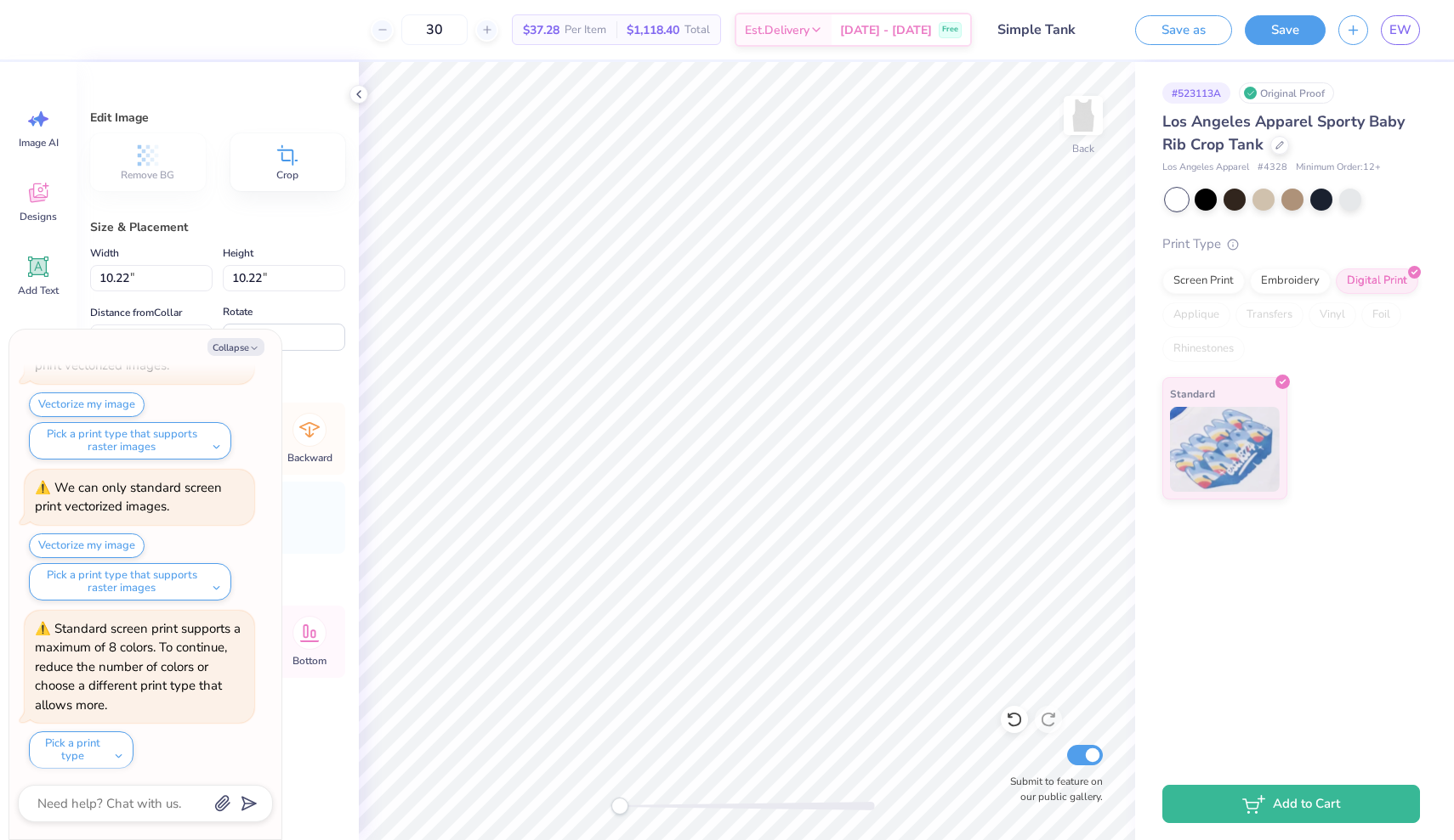
type textarea "x"
type input "1.24"
type input "9.62"
type textarea "x"
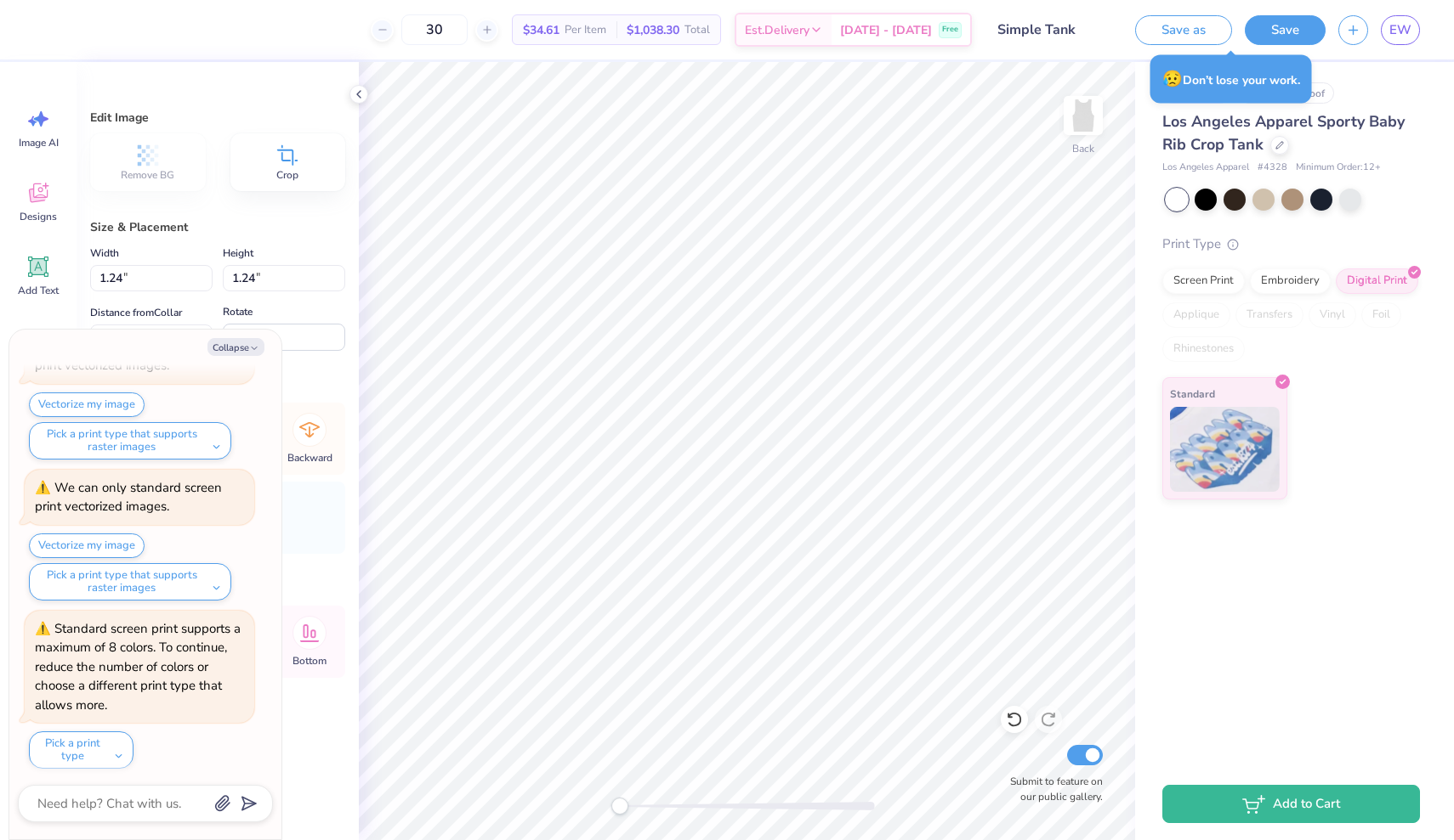
type input "1.05"
type input "9.81"
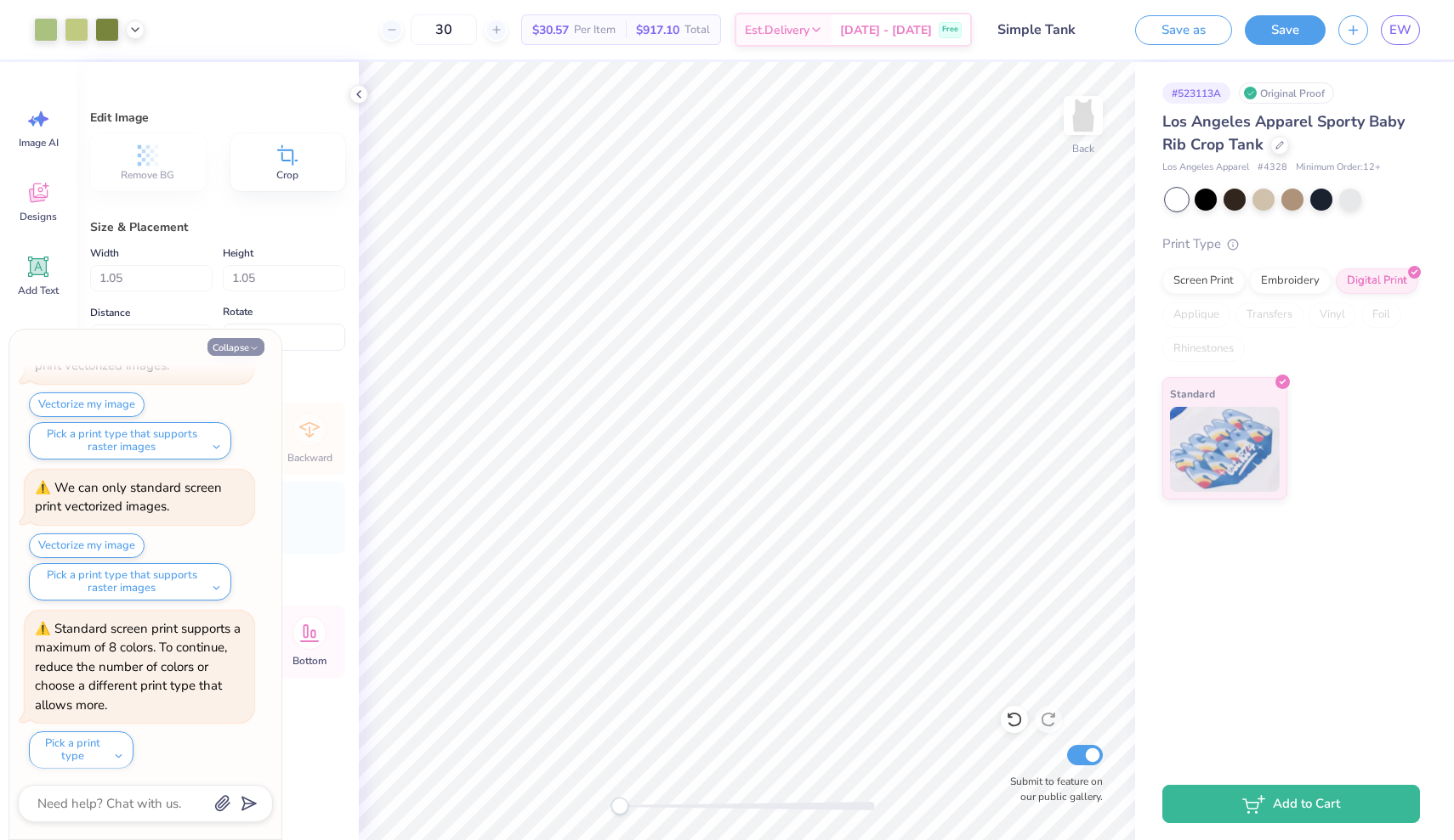
click at [245, 349] on button "Collapse" at bounding box center [235, 347] width 56 height 18
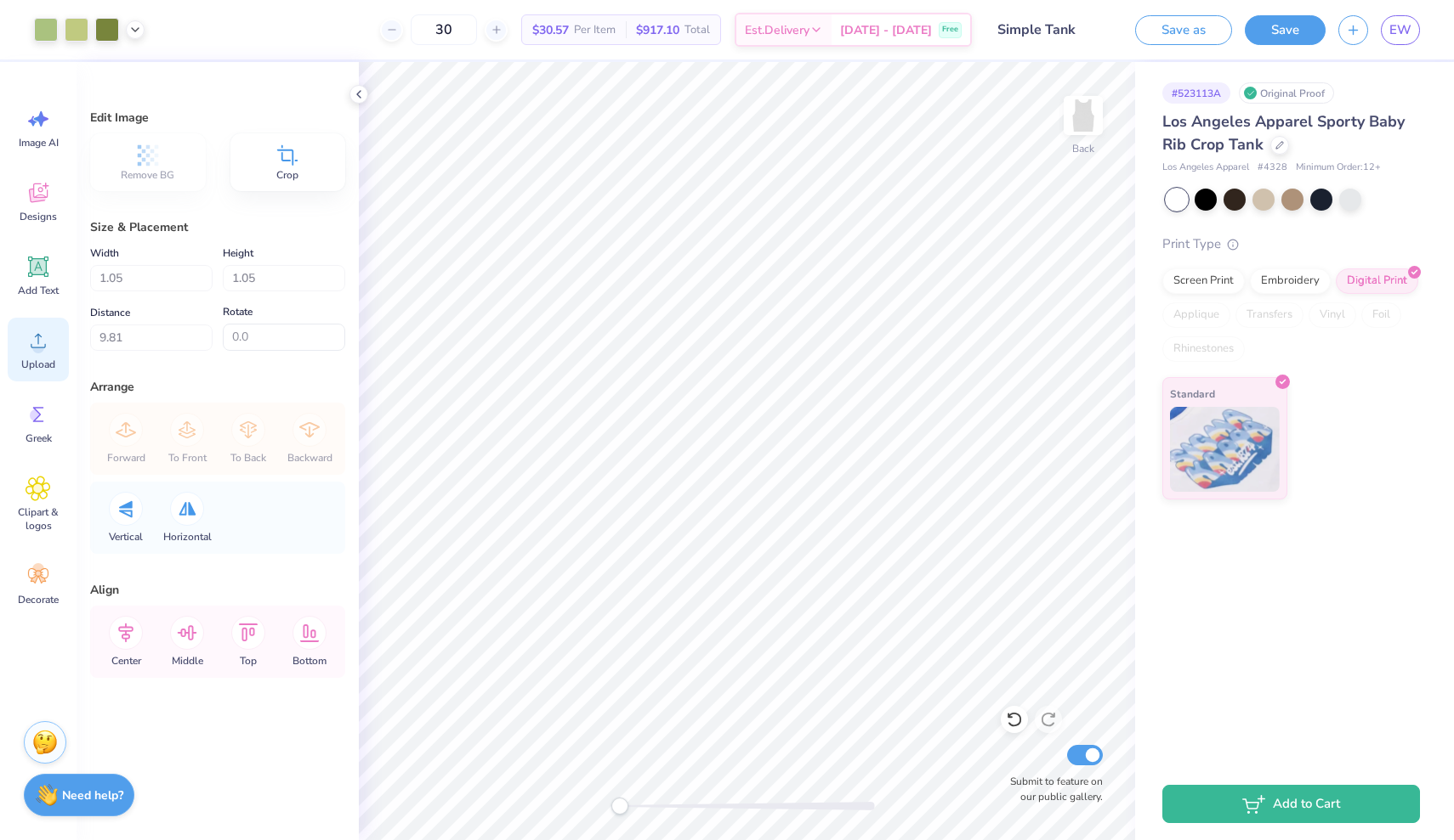
click at [42, 360] on span "Upload" at bounding box center [38, 365] width 34 height 14
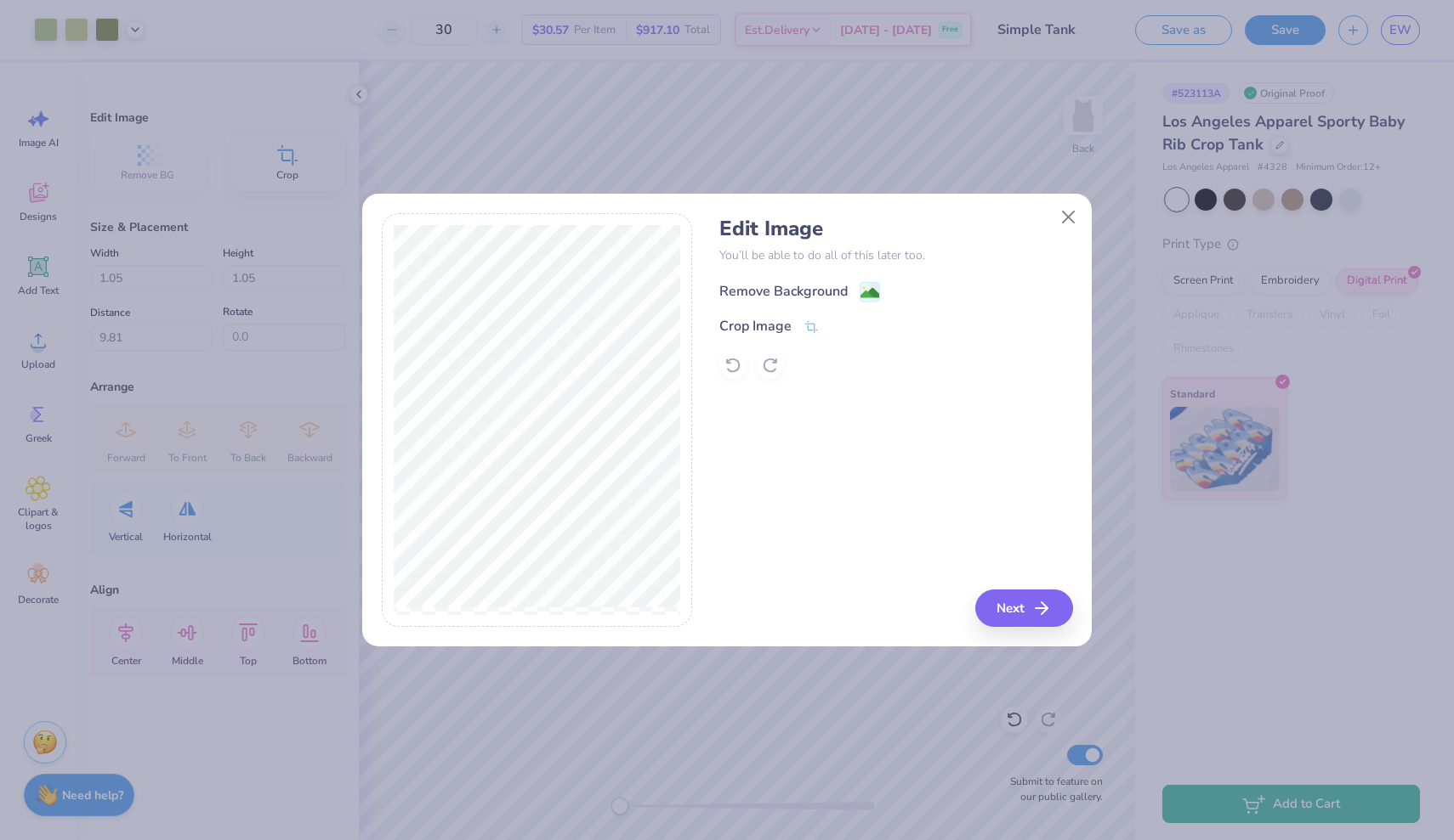
click at [862, 291] on image at bounding box center [869, 292] width 19 height 19
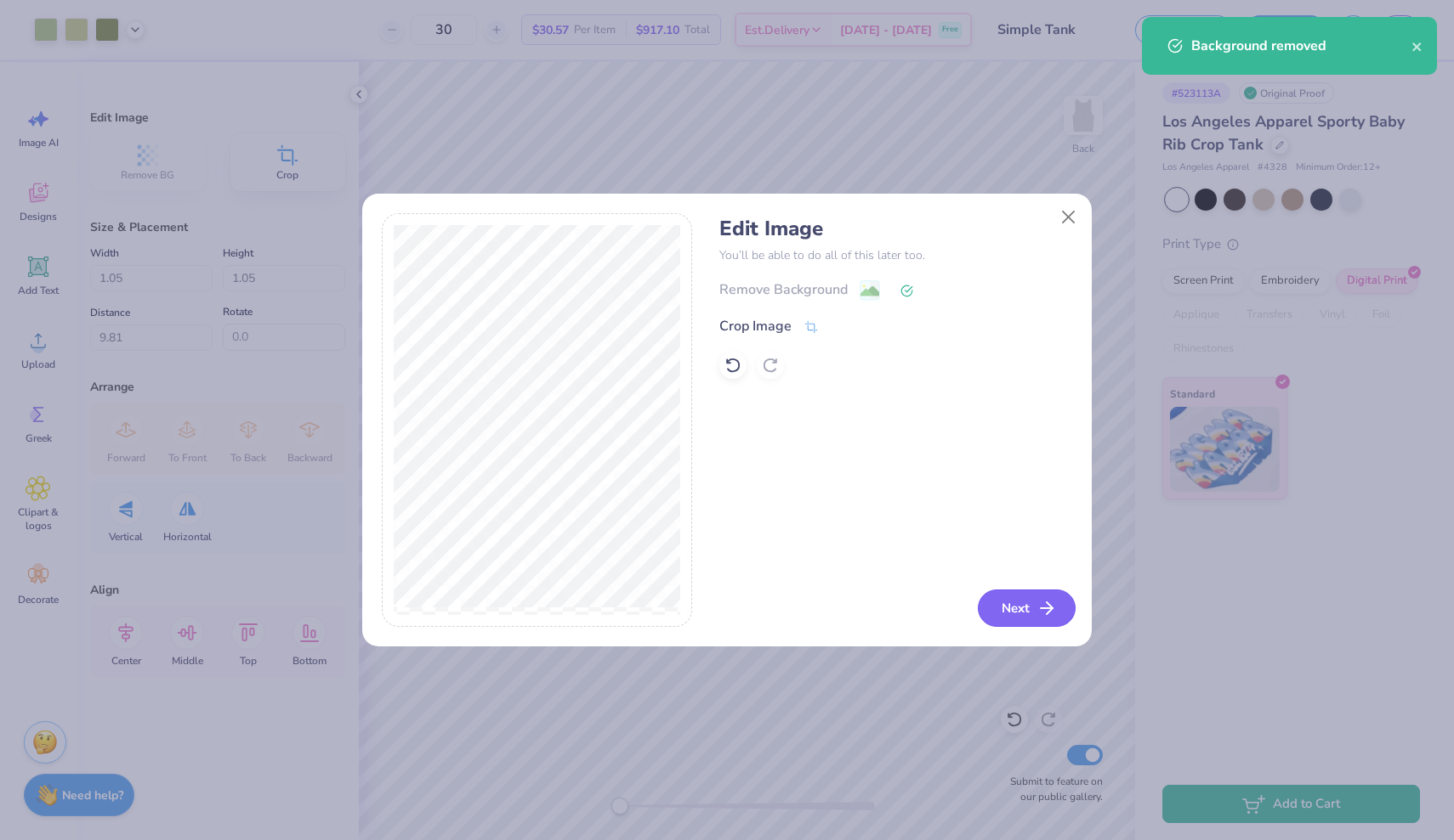
click at [1018, 608] on button "Next" at bounding box center [1026, 608] width 98 height 38
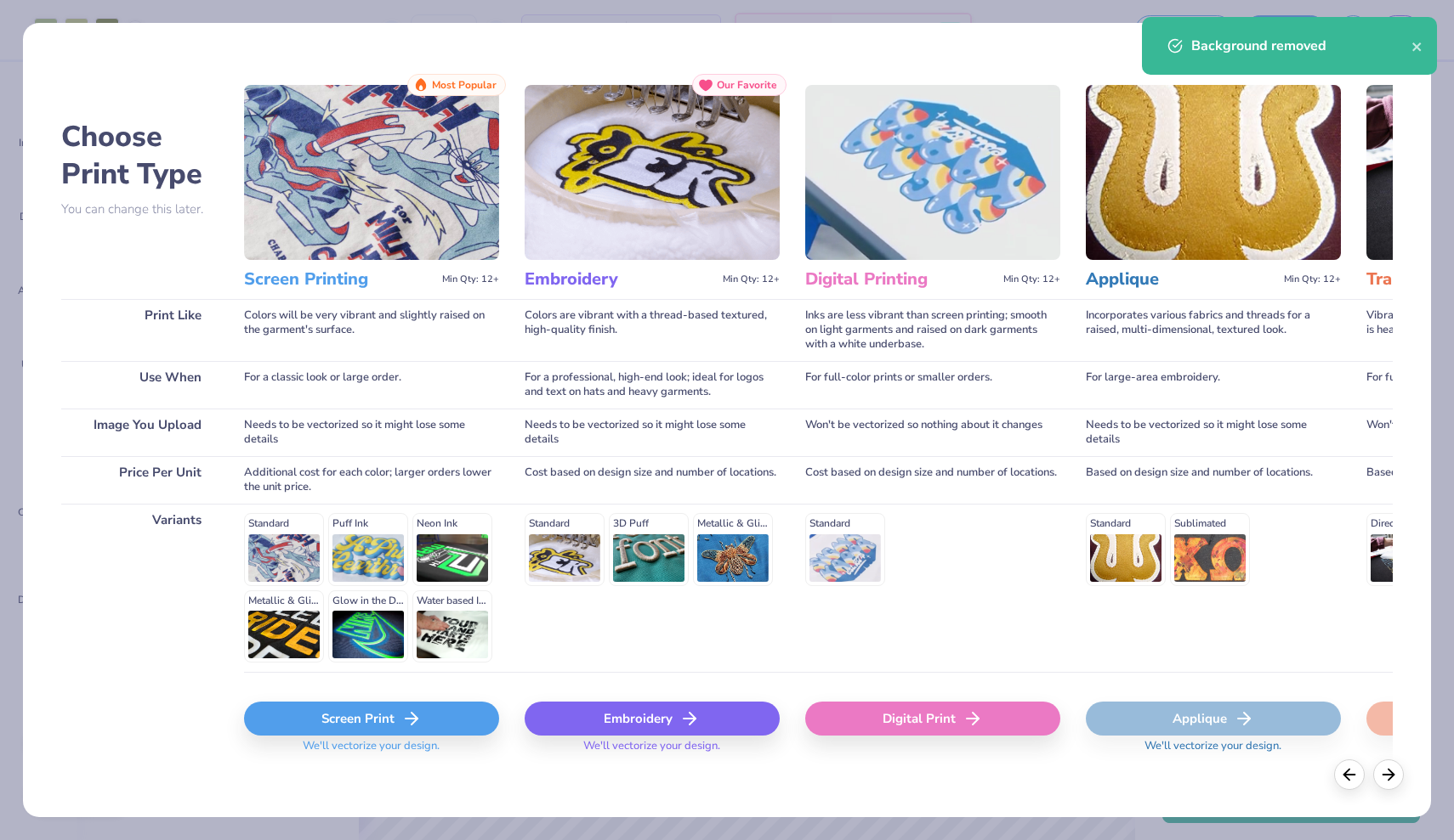
click at [371, 723] on div "Screen Print" at bounding box center [371, 718] width 255 height 34
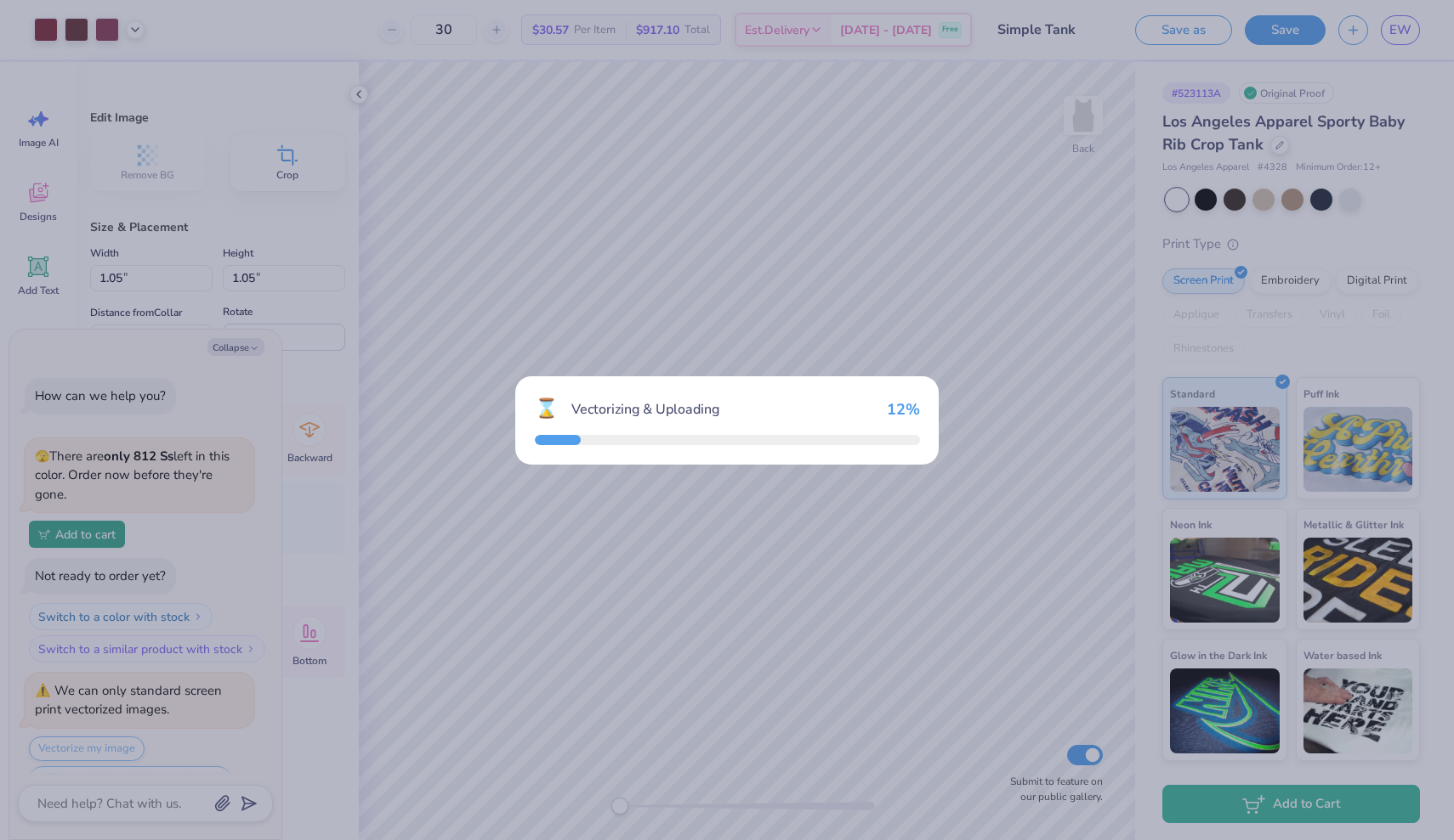
scroll to position [817, 0]
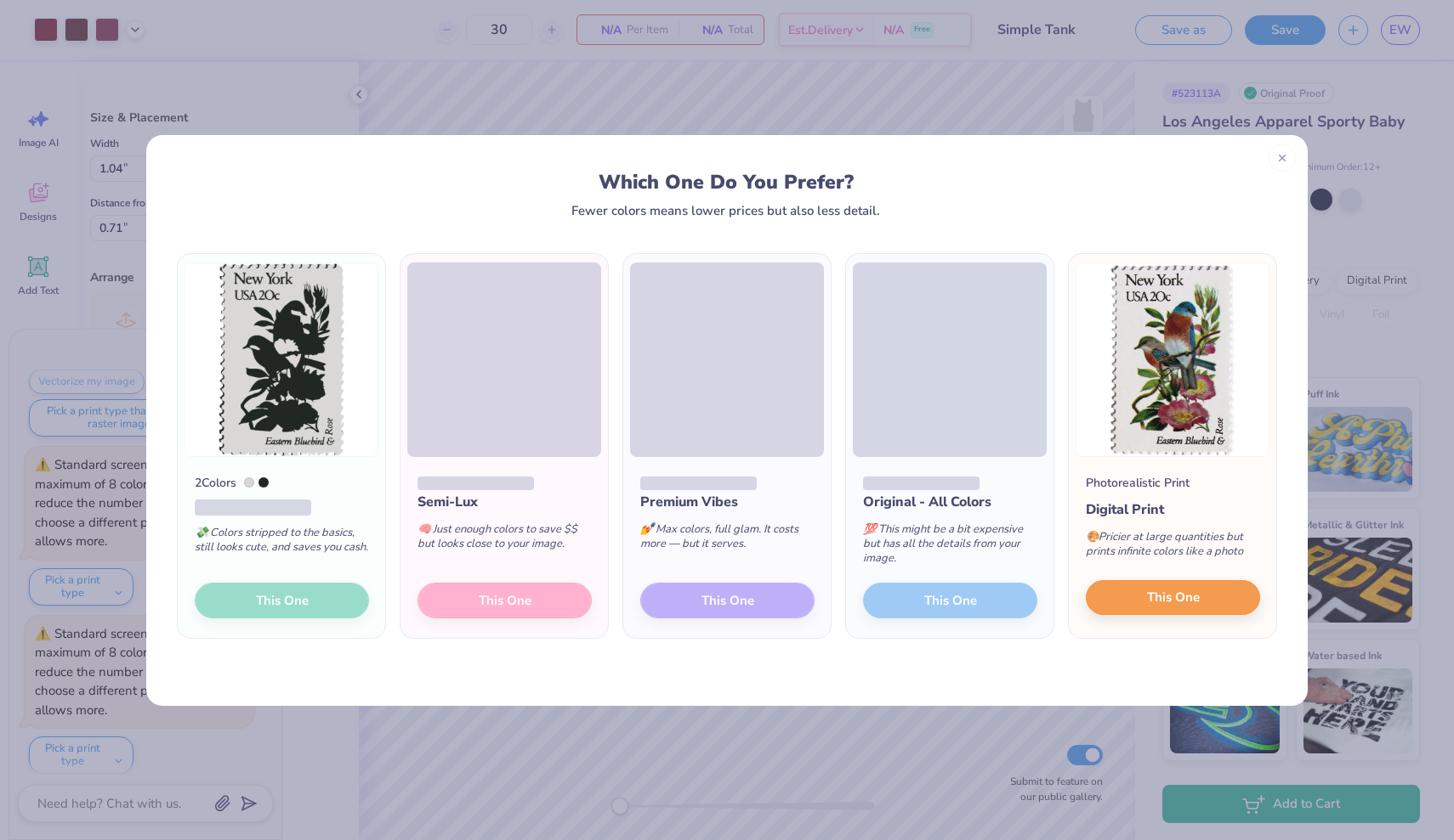
click at [1214, 595] on button "This One" at bounding box center [1173, 598] width 174 height 36
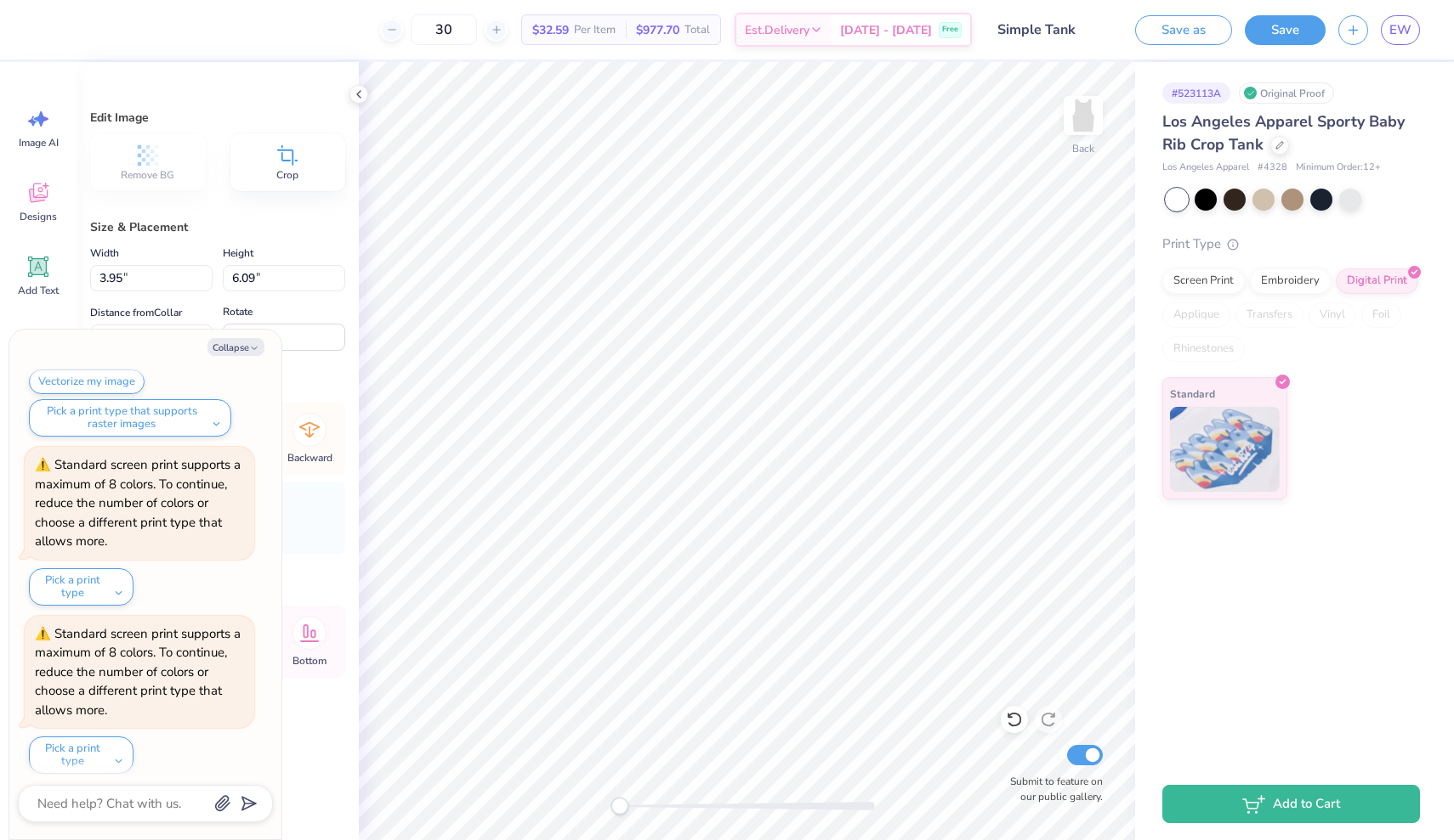
type textarea "x"
type input "1.27"
type input "1.96"
type input "6.84"
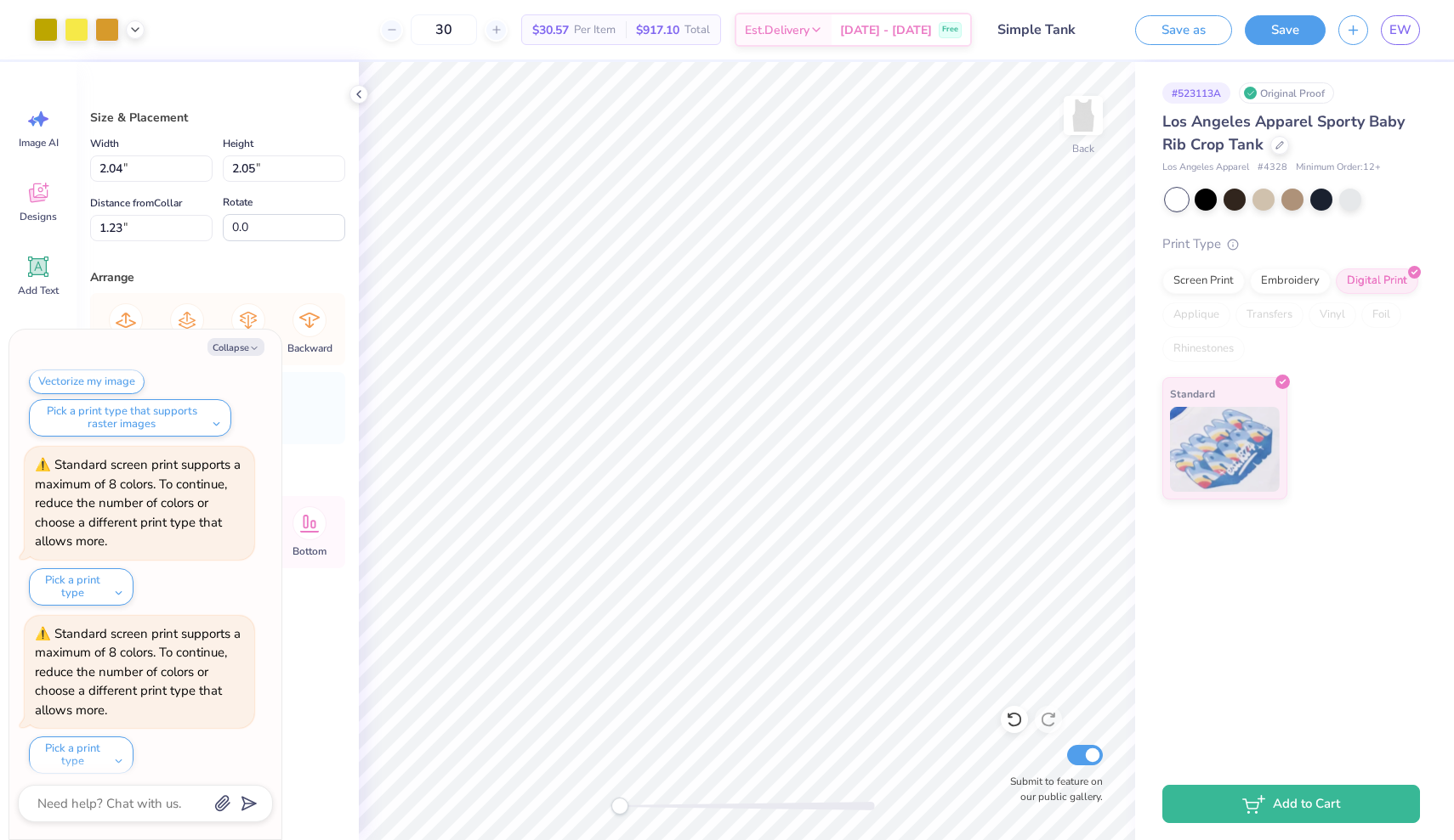
type textarea "x"
type input "1.04"
type input "1.05"
type input "0.71"
type textarea "x"
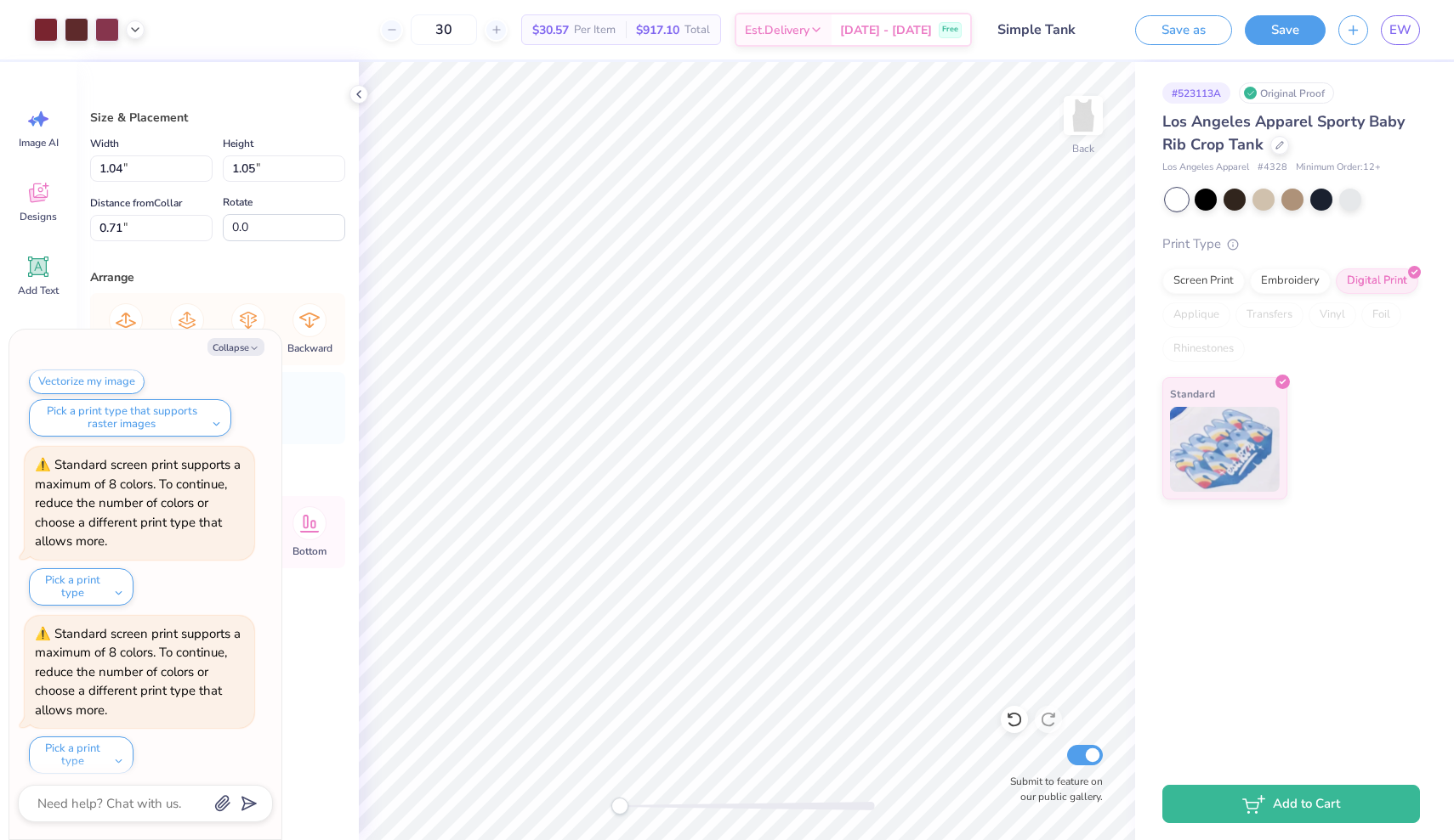
type input "0.87"
type textarea "x"
type input "1.04"
type input "0.99"
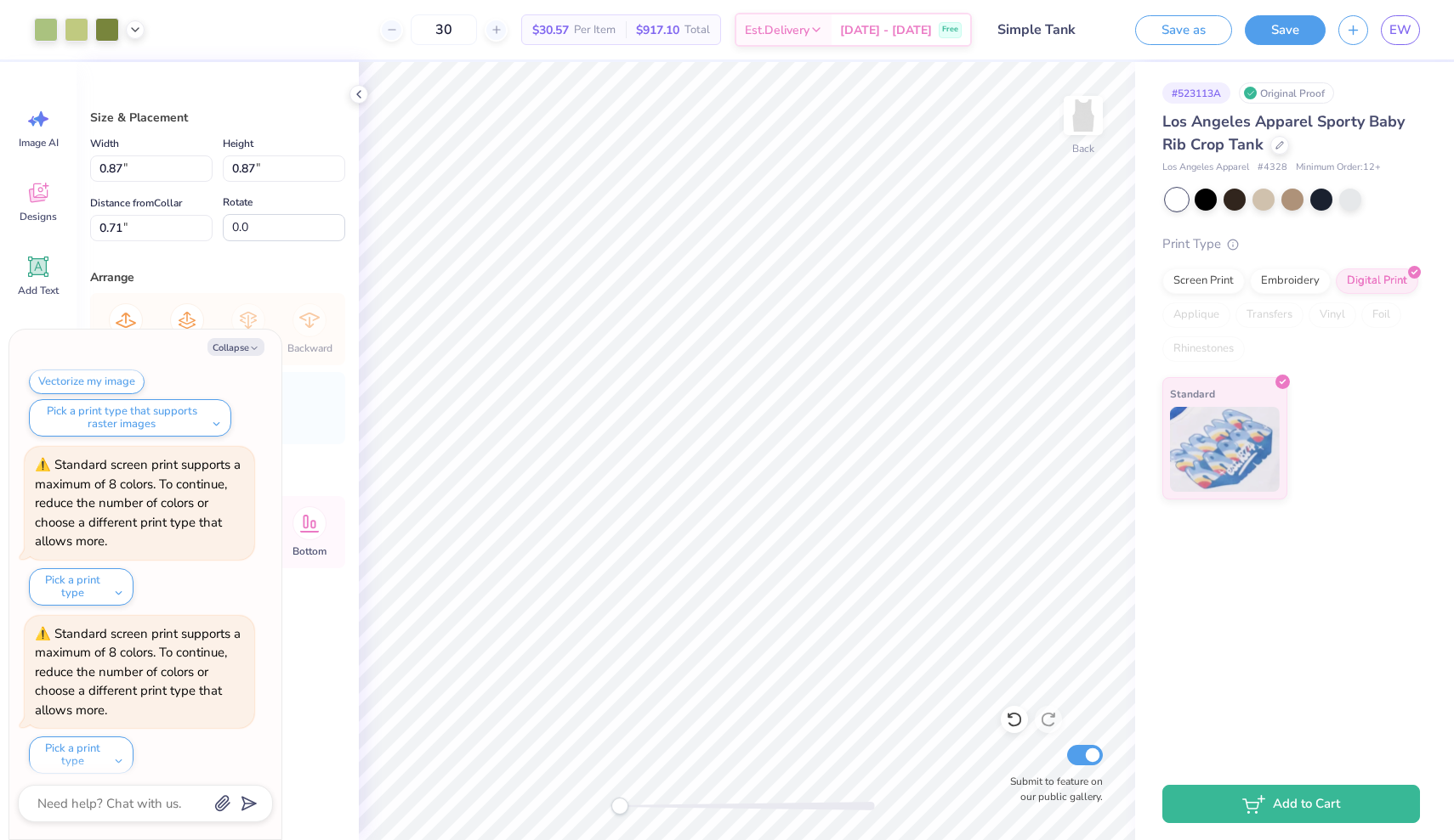
type input "2.82"
type textarea "x"
type input "0.87"
type input "1.41"
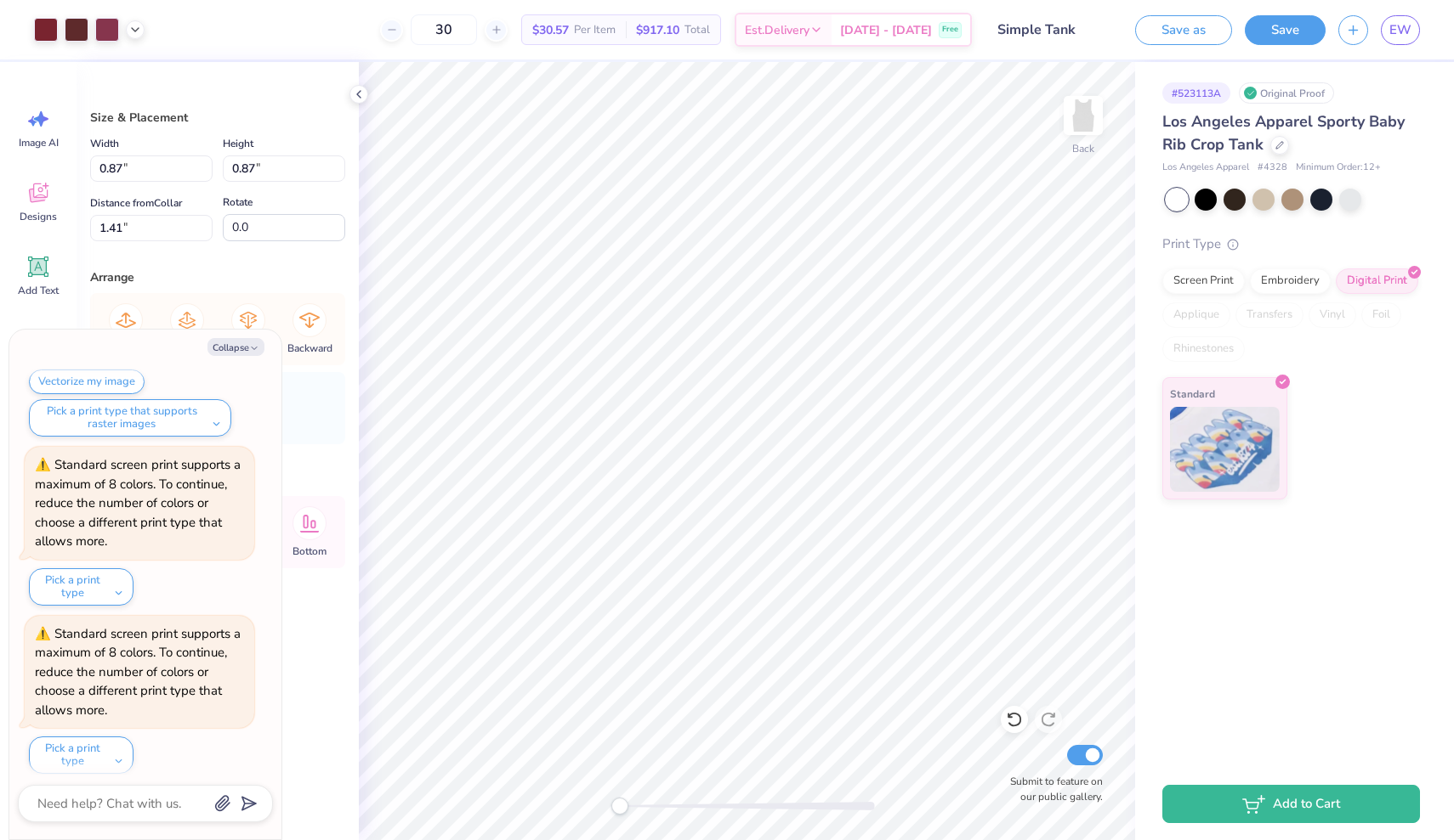
type textarea "x"
type input "2.04"
type input "2.05"
type input "2.82"
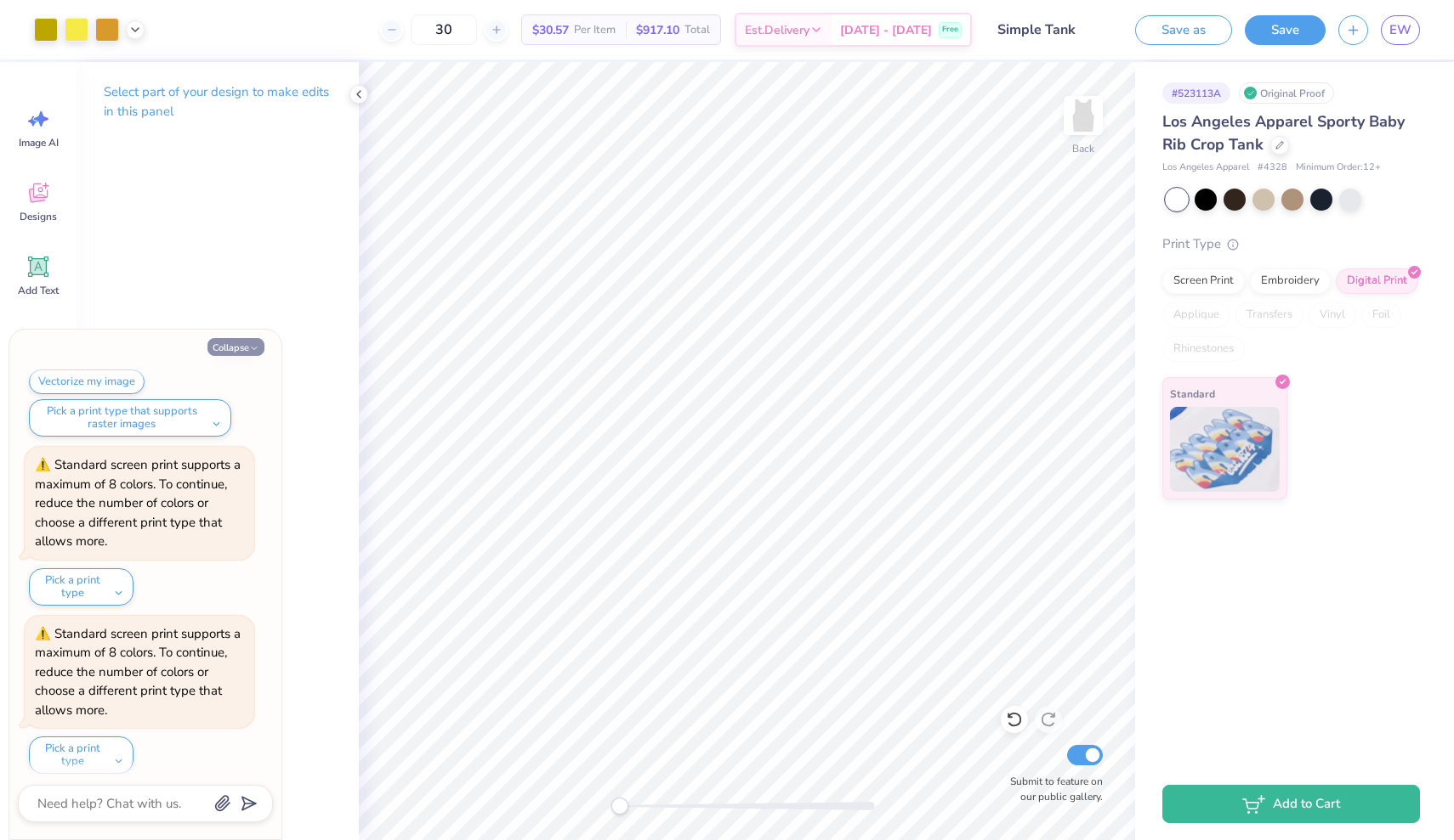
click at [215, 349] on button "Collapse" at bounding box center [235, 347] width 56 height 18
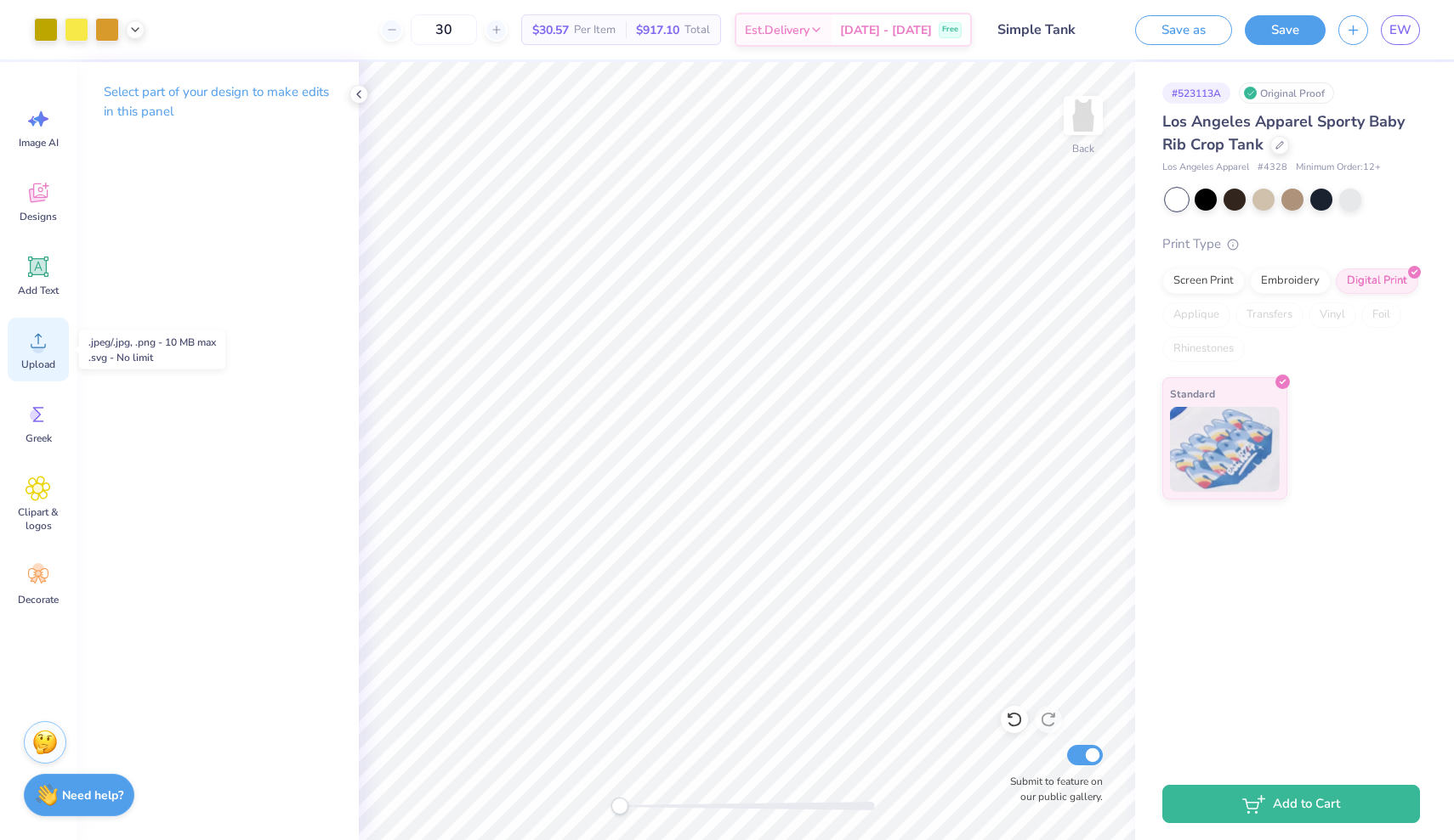
click at [34, 343] on icon at bounding box center [39, 341] width 26 height 26
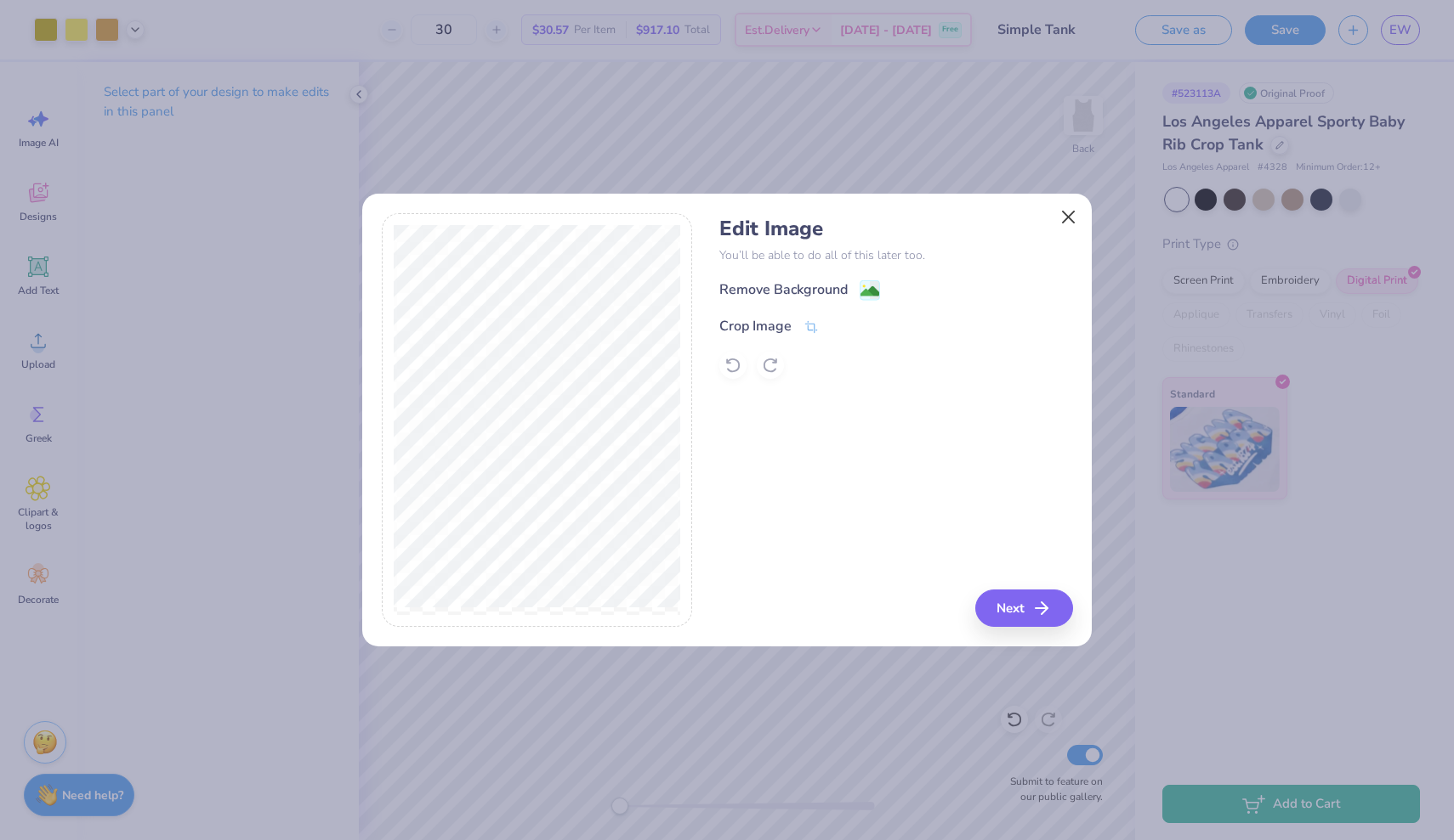
click at [1063, 218] on button "Close" at bounding box center [1068, 217] width 33 height 33
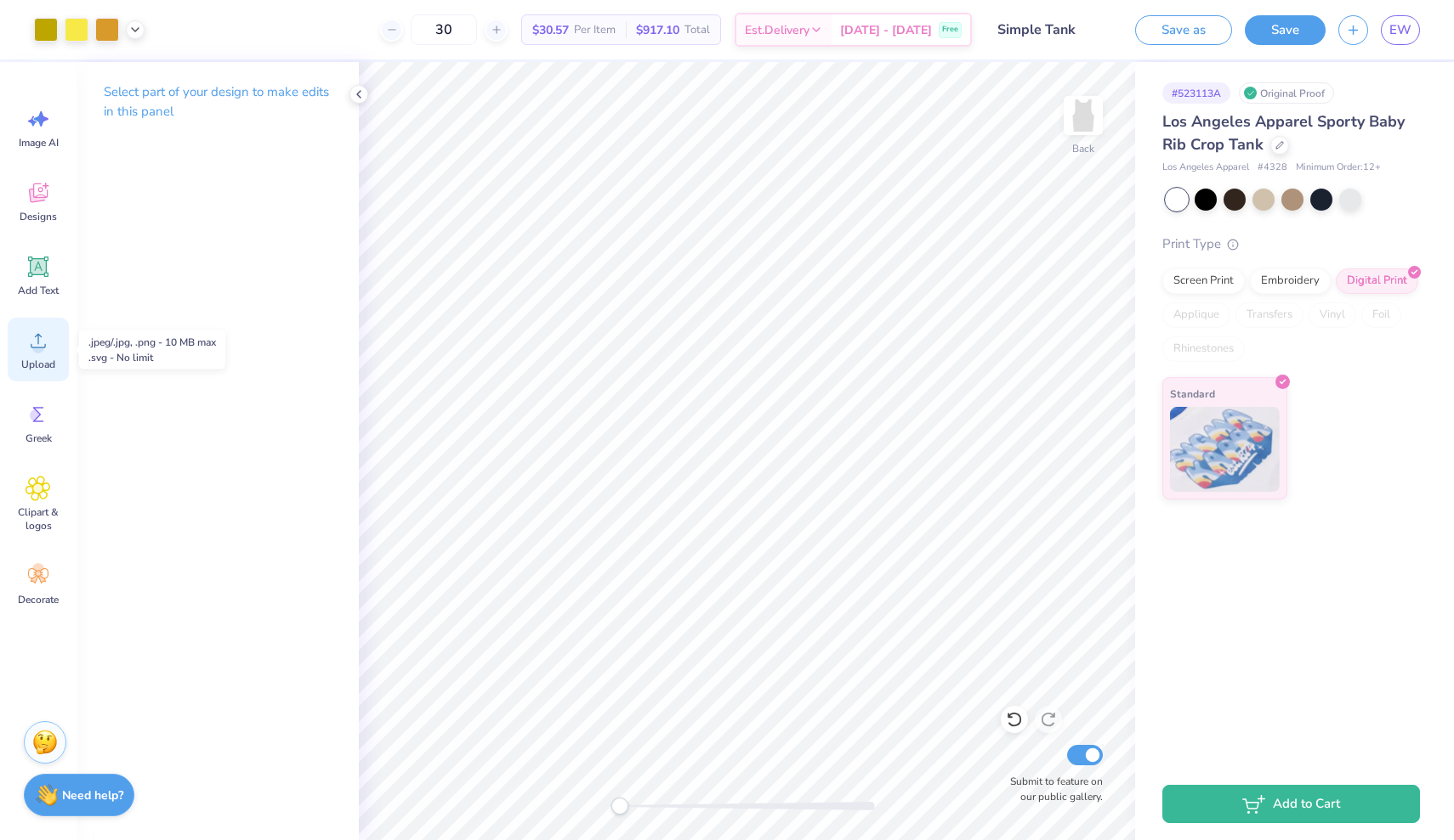
click at [49, 356] on div "Upload" at bounding box center [39, 350] width 61 height 63
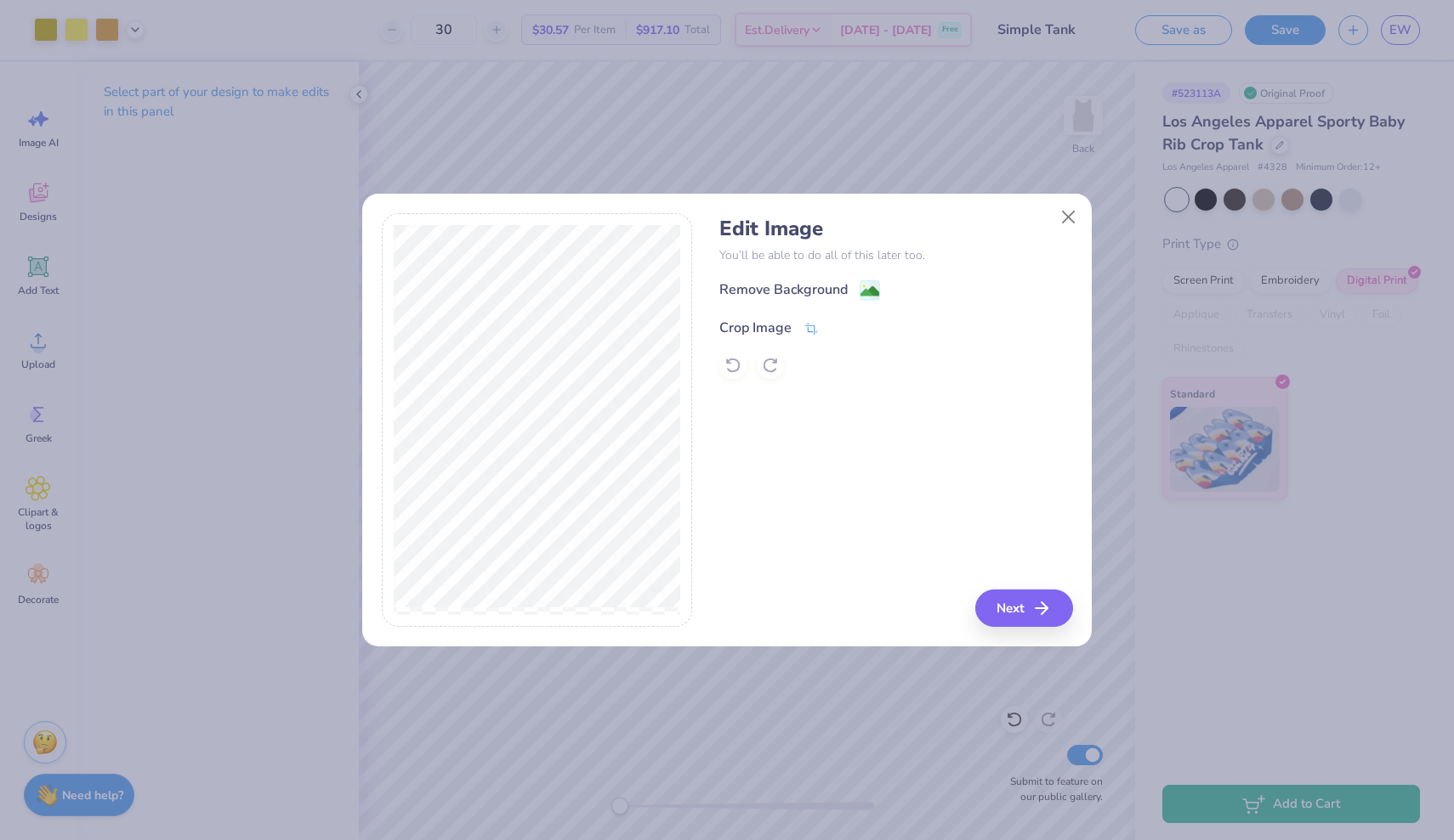
click at [805, 330] on icon at bounding box center [810, 328] width 15 height 15
click at [836, 330] on icon at bounding box center [839, 326] width 10 height 10
click at [868, 287] on image at bounding box center [869, 292] width 19 height 19
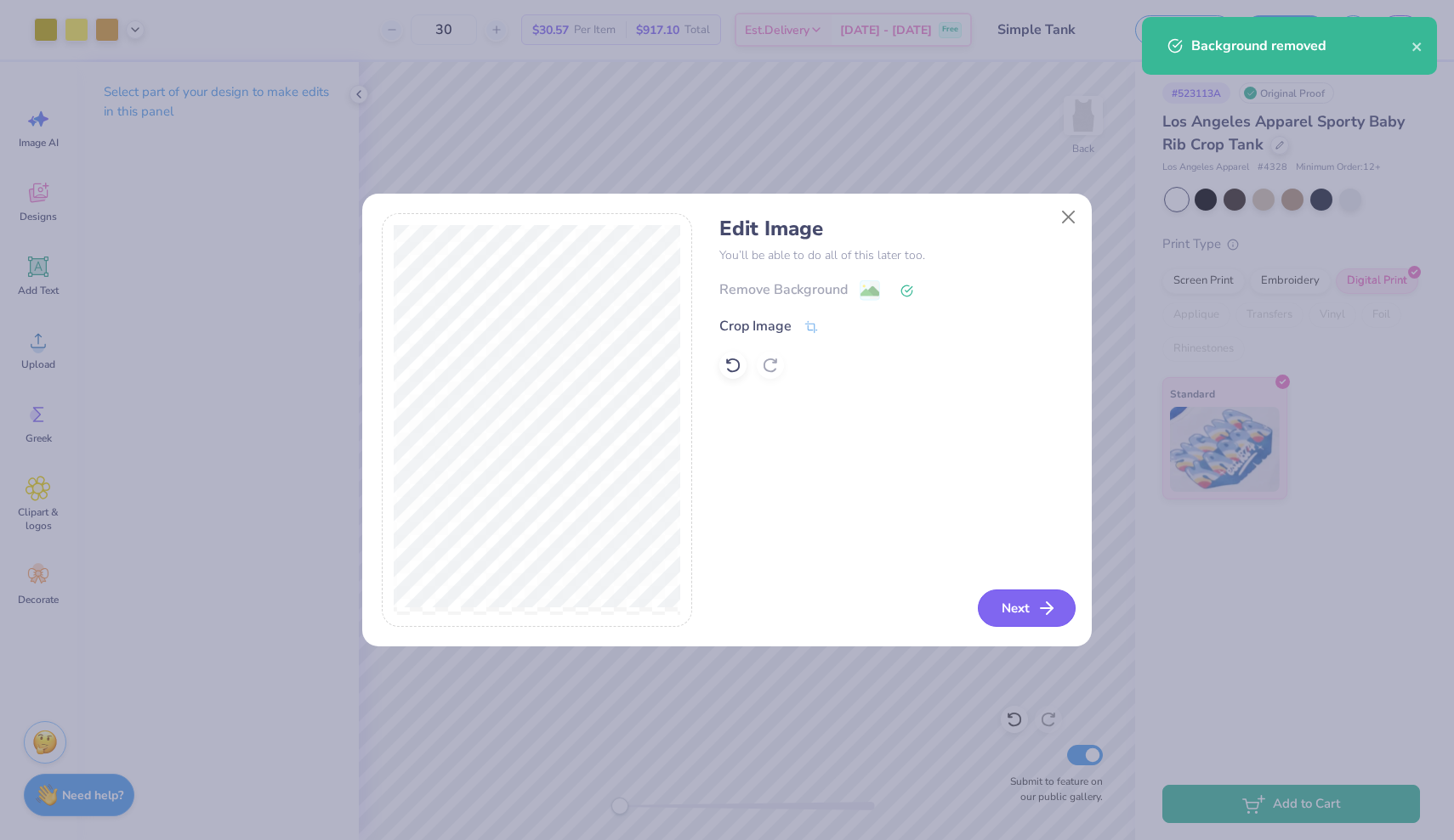
click at [1024, 605] on button "Next" at bounding box center [1026, 608] width 98 height 38
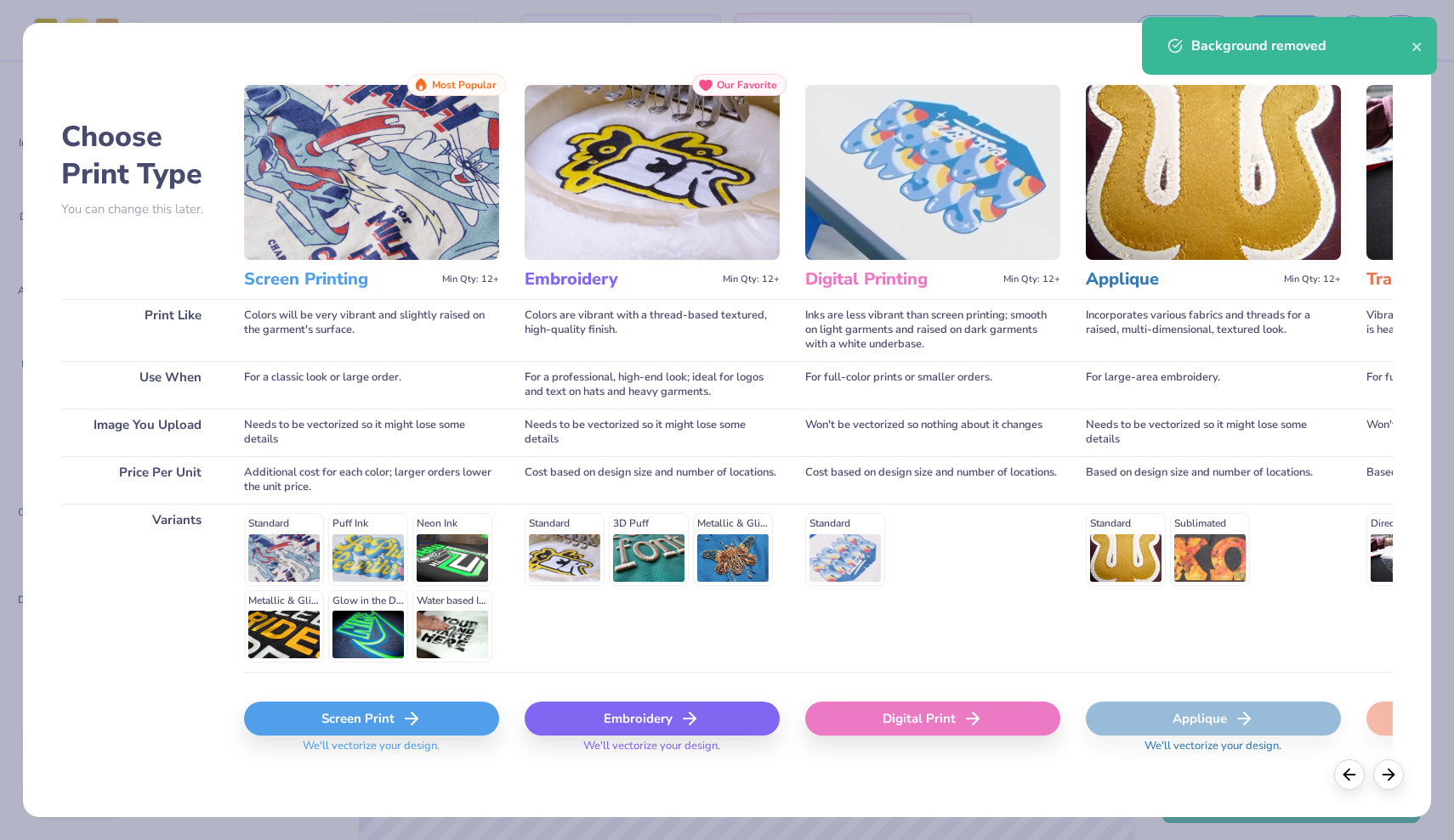
click at [479, 717] on div "Screen Print" at bounding box center [371, 718] width 255 height 34
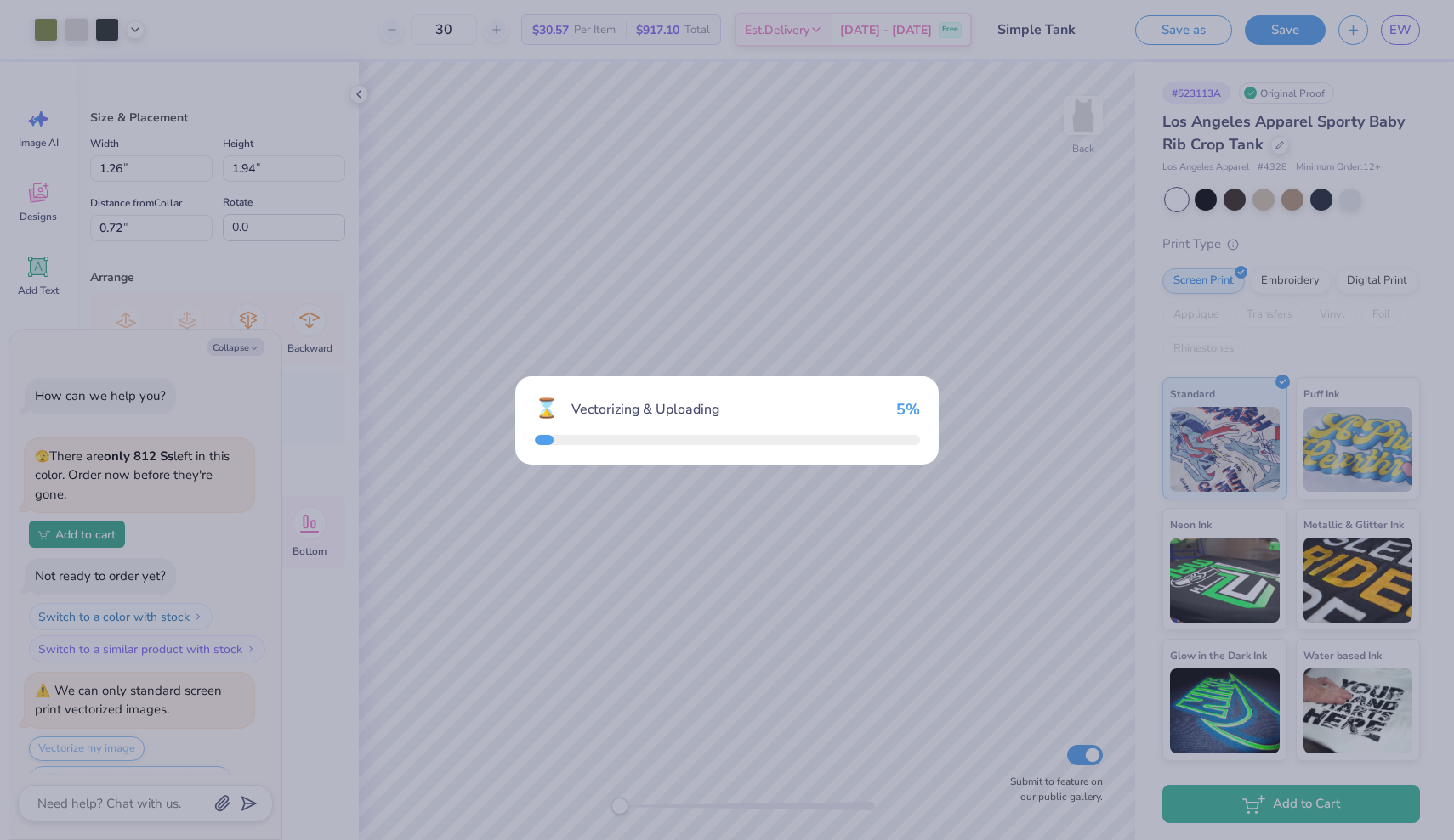
scroll to position [1291, 0]
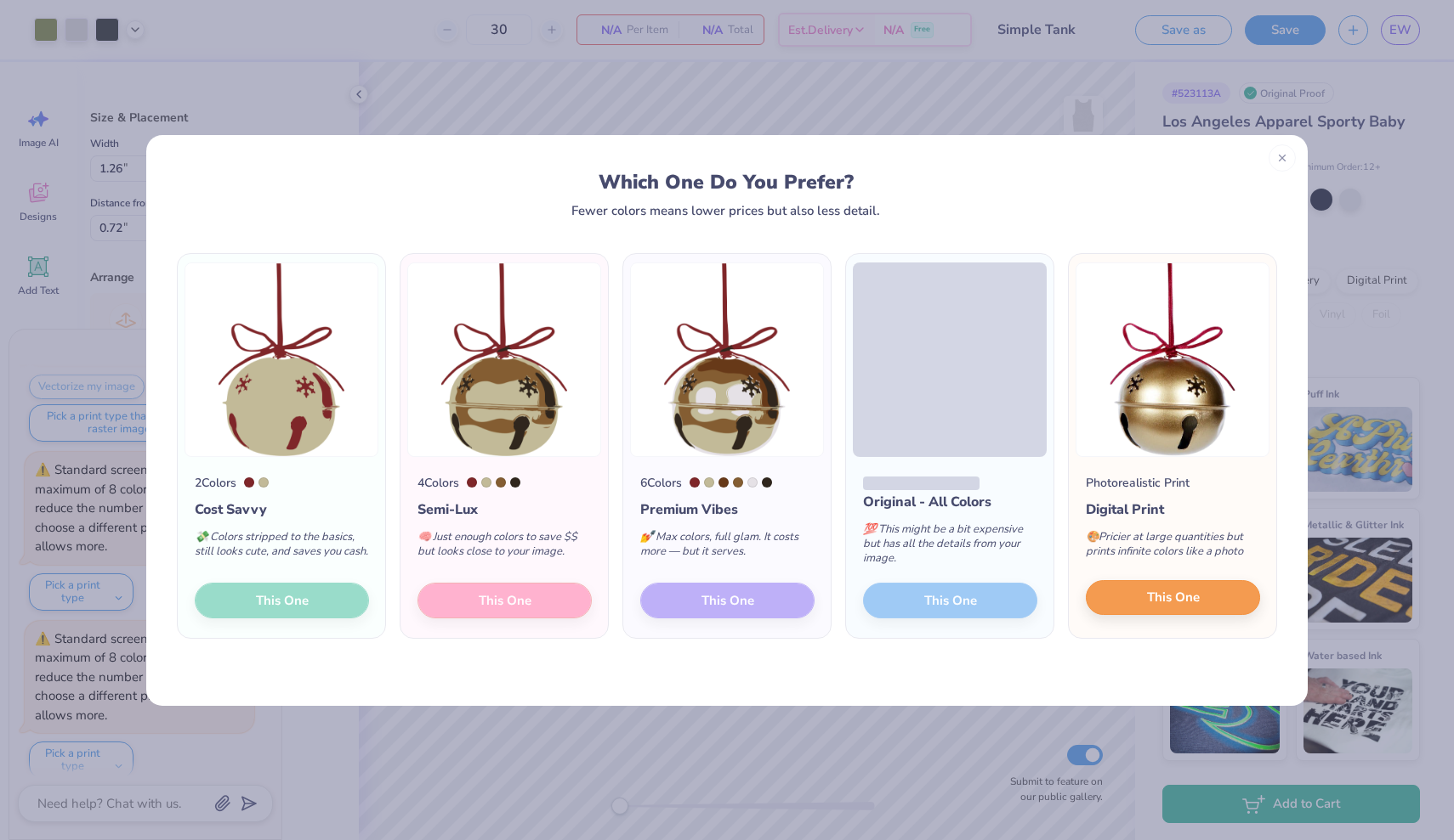
click at [1159, 602] on span "This One" at bounding box center [1173, 597] width 53 height 20
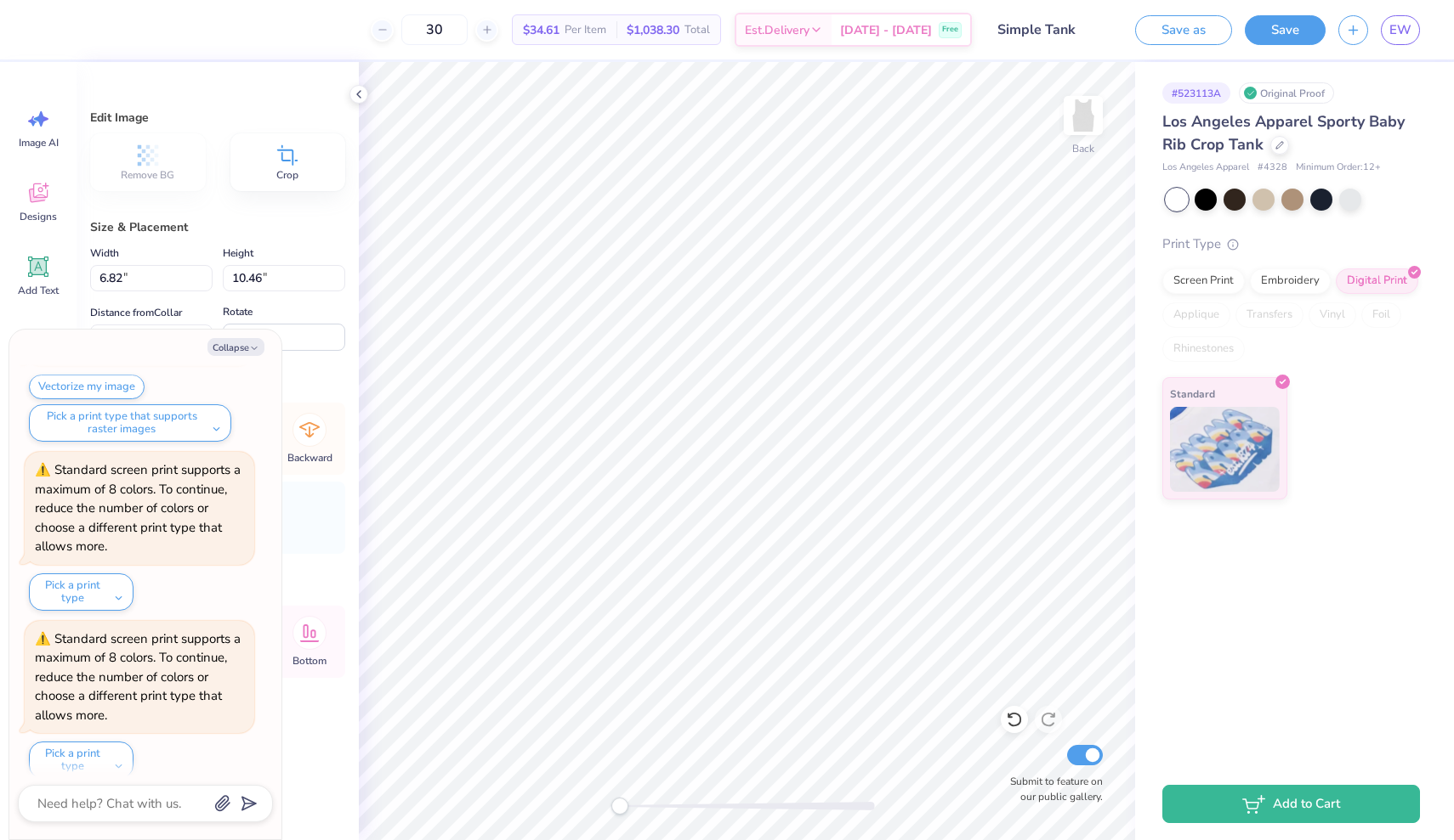
type textarea "x"
type input "1.59"
type input "2.44"
type input "8.54"
type textarea "x"
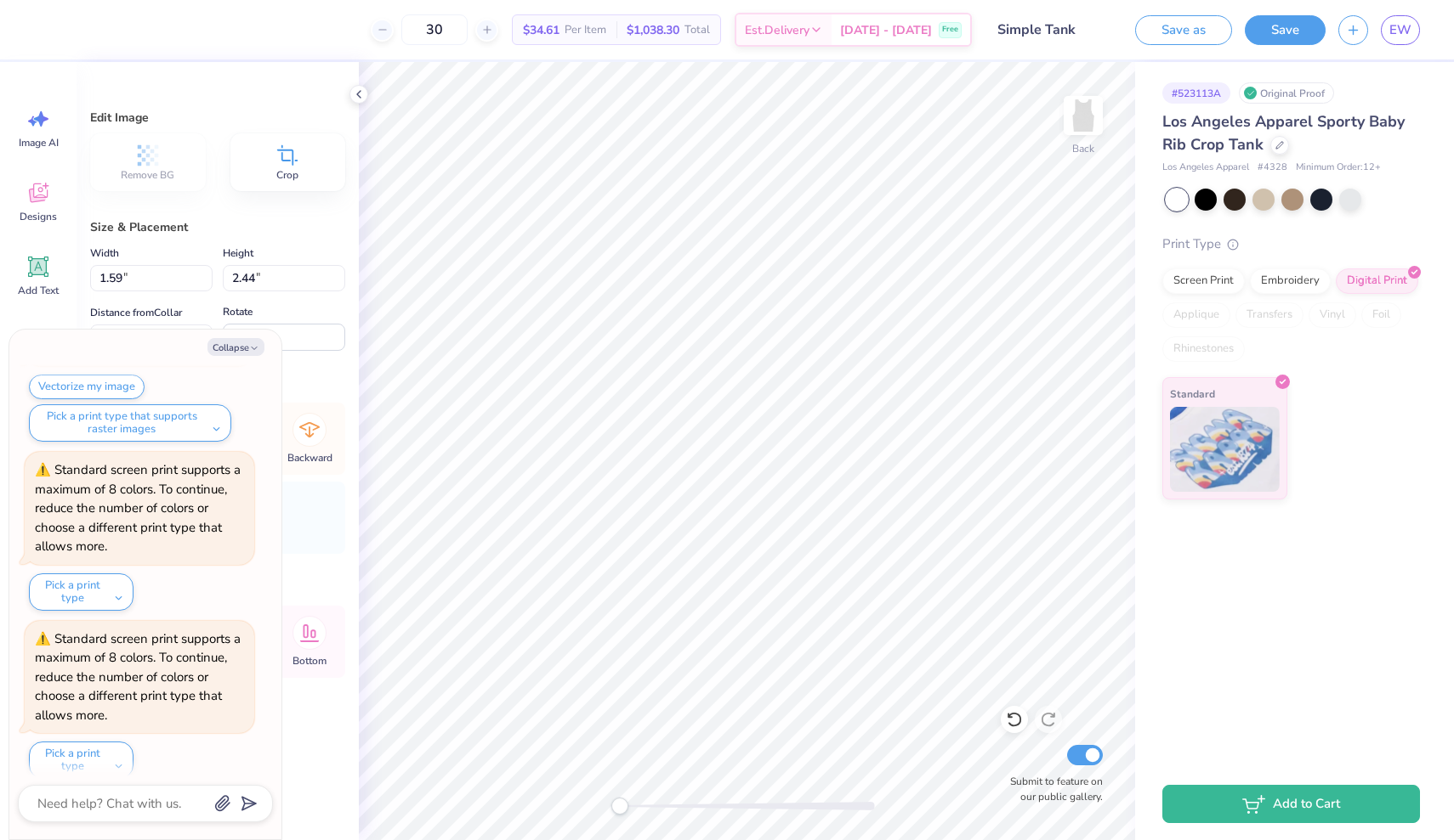
type input "1.42"
type input "2.17"
type input "8.80"
click at [245, 349] on button "Collapse" at bounding box center [235, 347] width 56 height 18
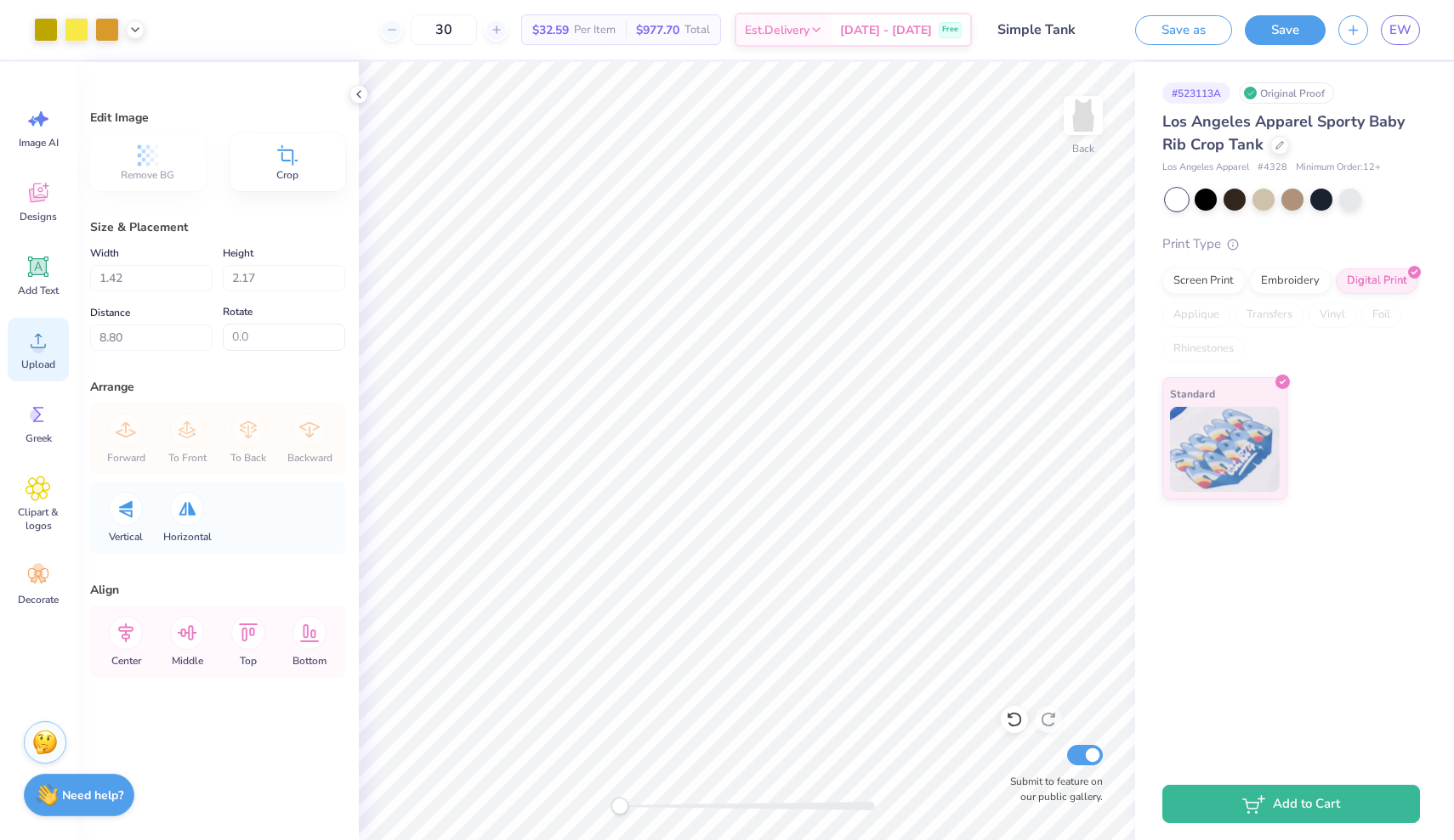
click at [41, 349] on circle at bounding box center [39, 348] width 12 height 12
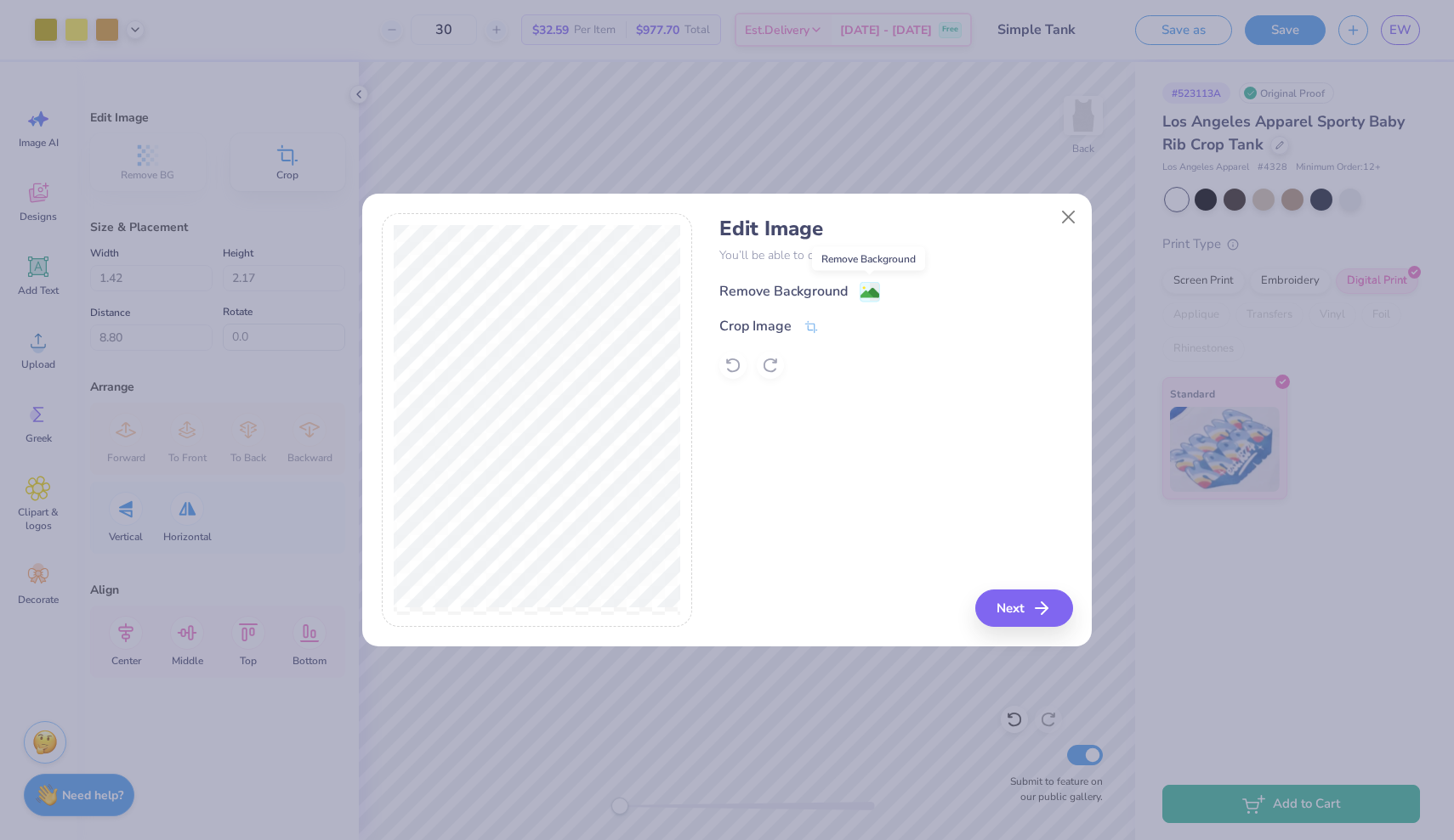
click at [865, 290] on image at bounding box center [869, 292] width 19 height 19
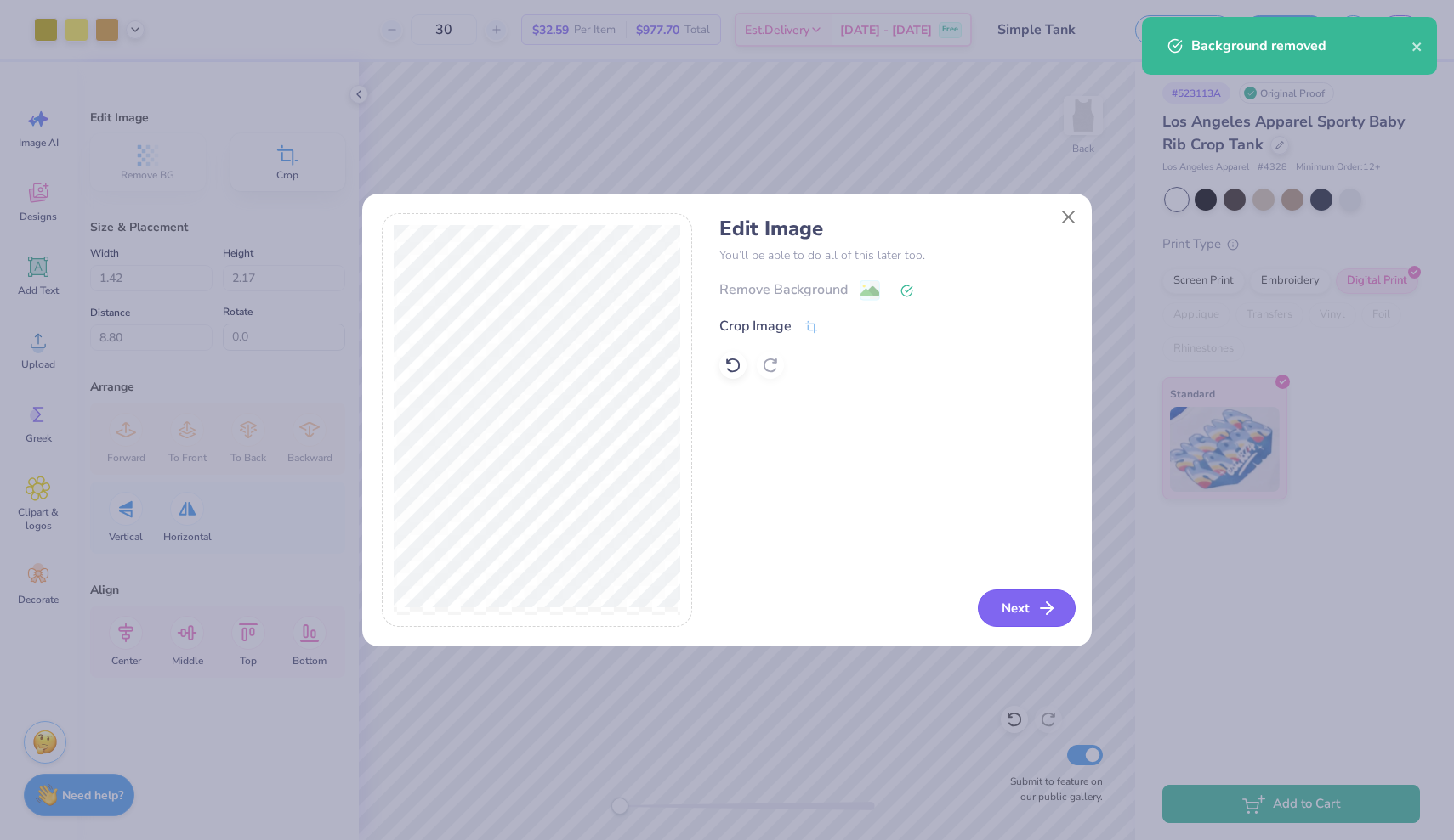
click at [1007, 604] on button "Next" at bounding box center [1026, 608] width 98 height 38
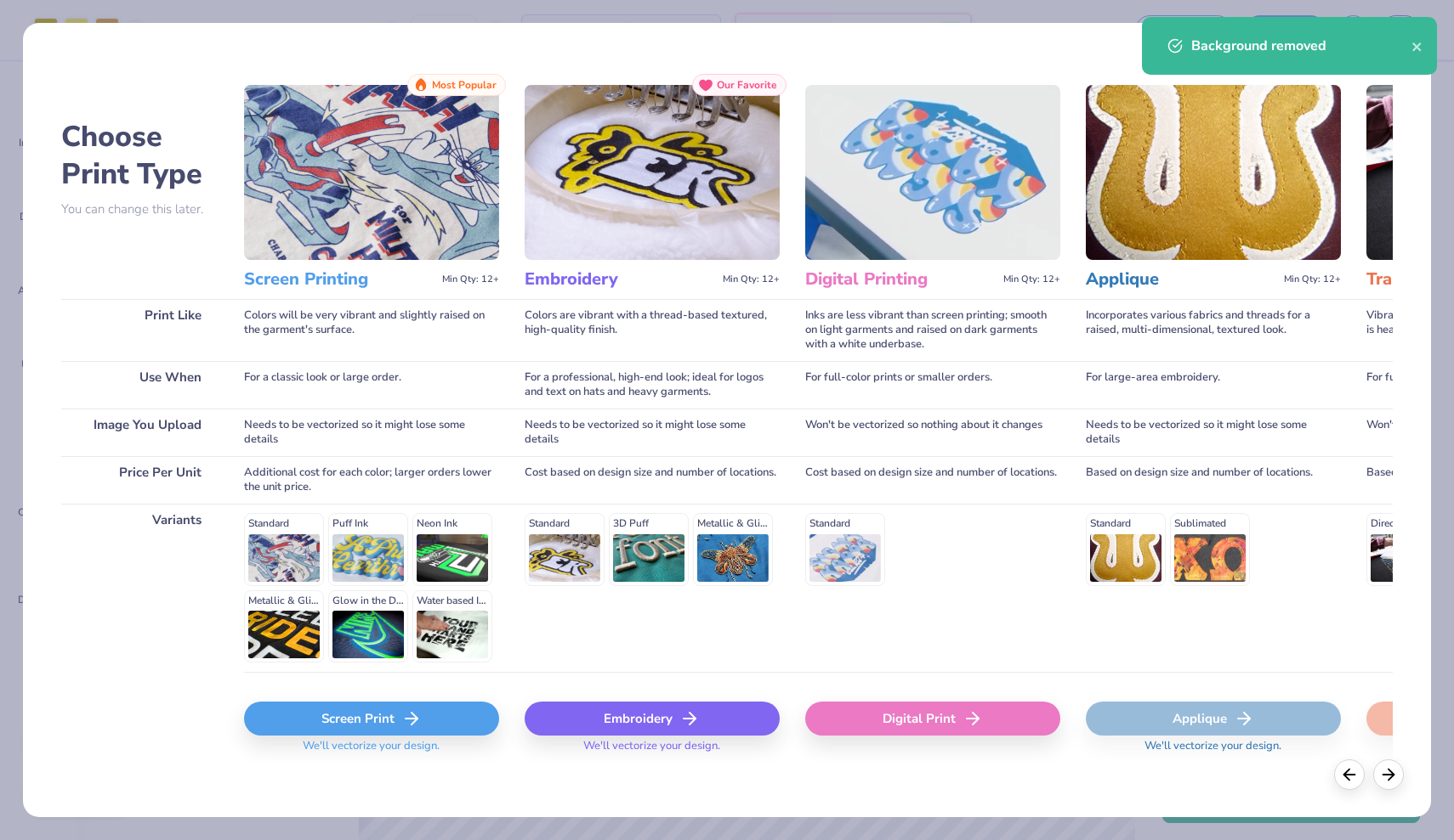
click at [357, 720] on div "Screen Print" at bounding box center [371, 718] width 255 height 34
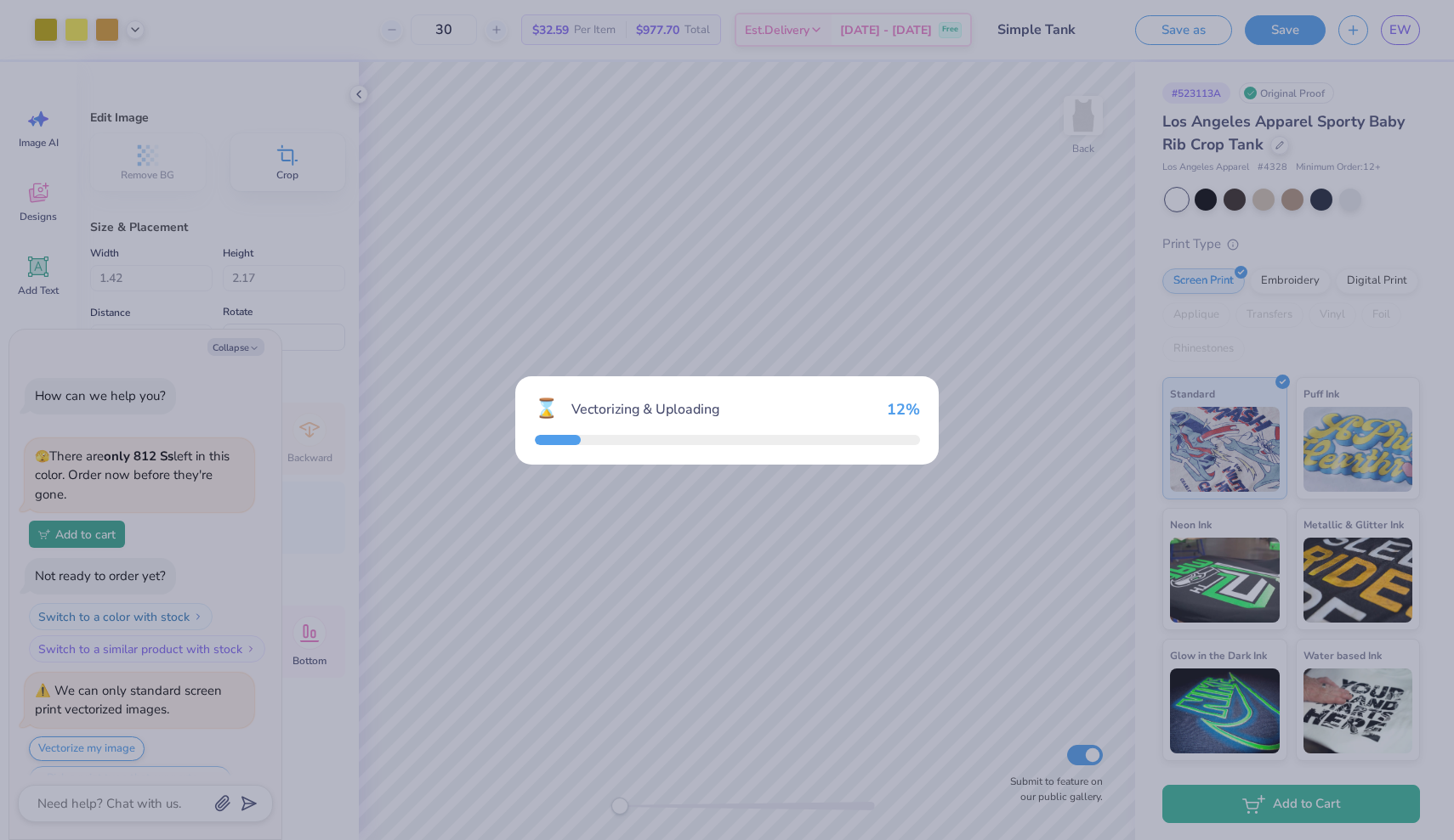
scroll to position [1763, 0]
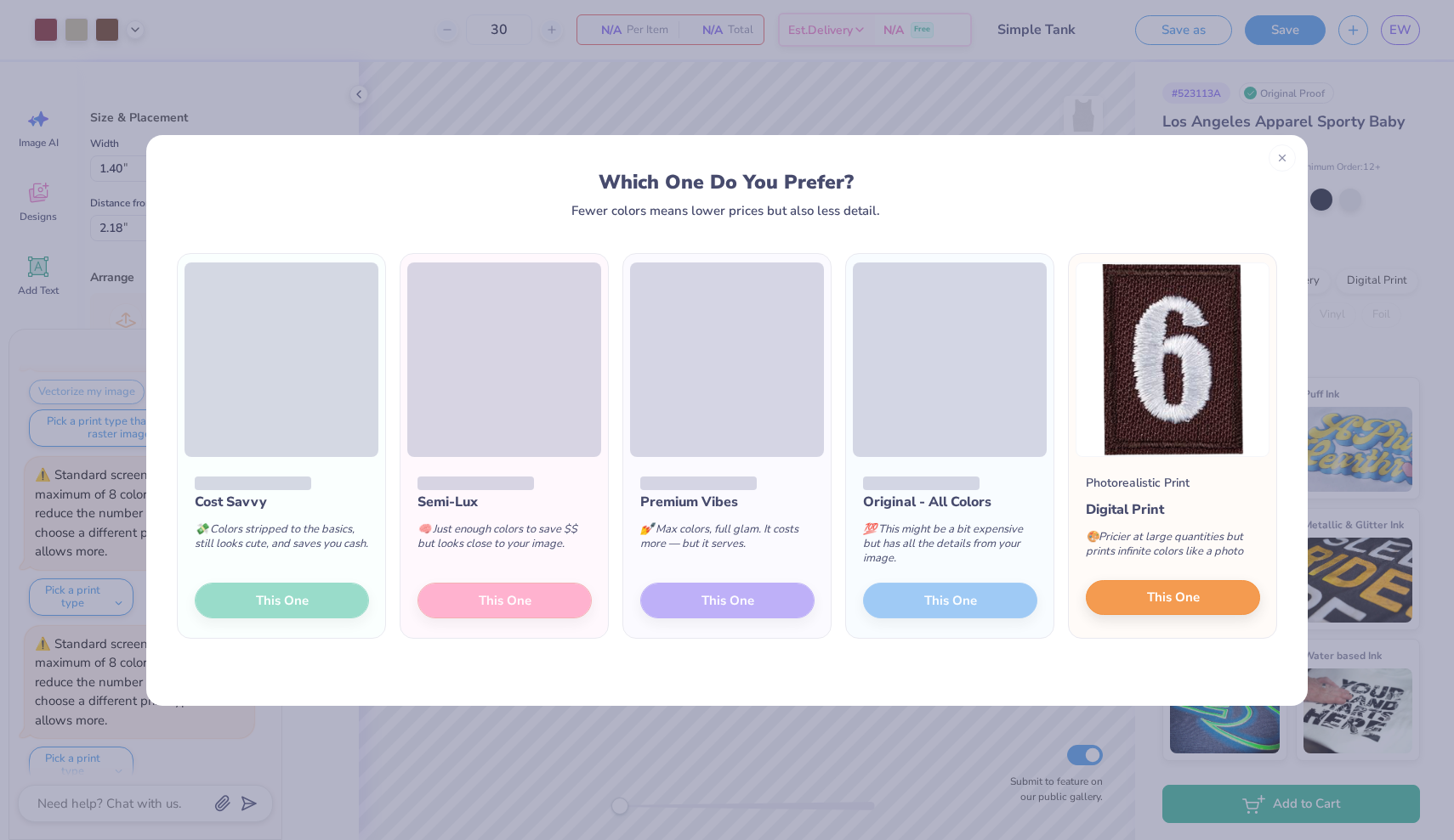
click at [1158, 600] on span "This One" at bounding box center [1173, 597] width 53 height 20
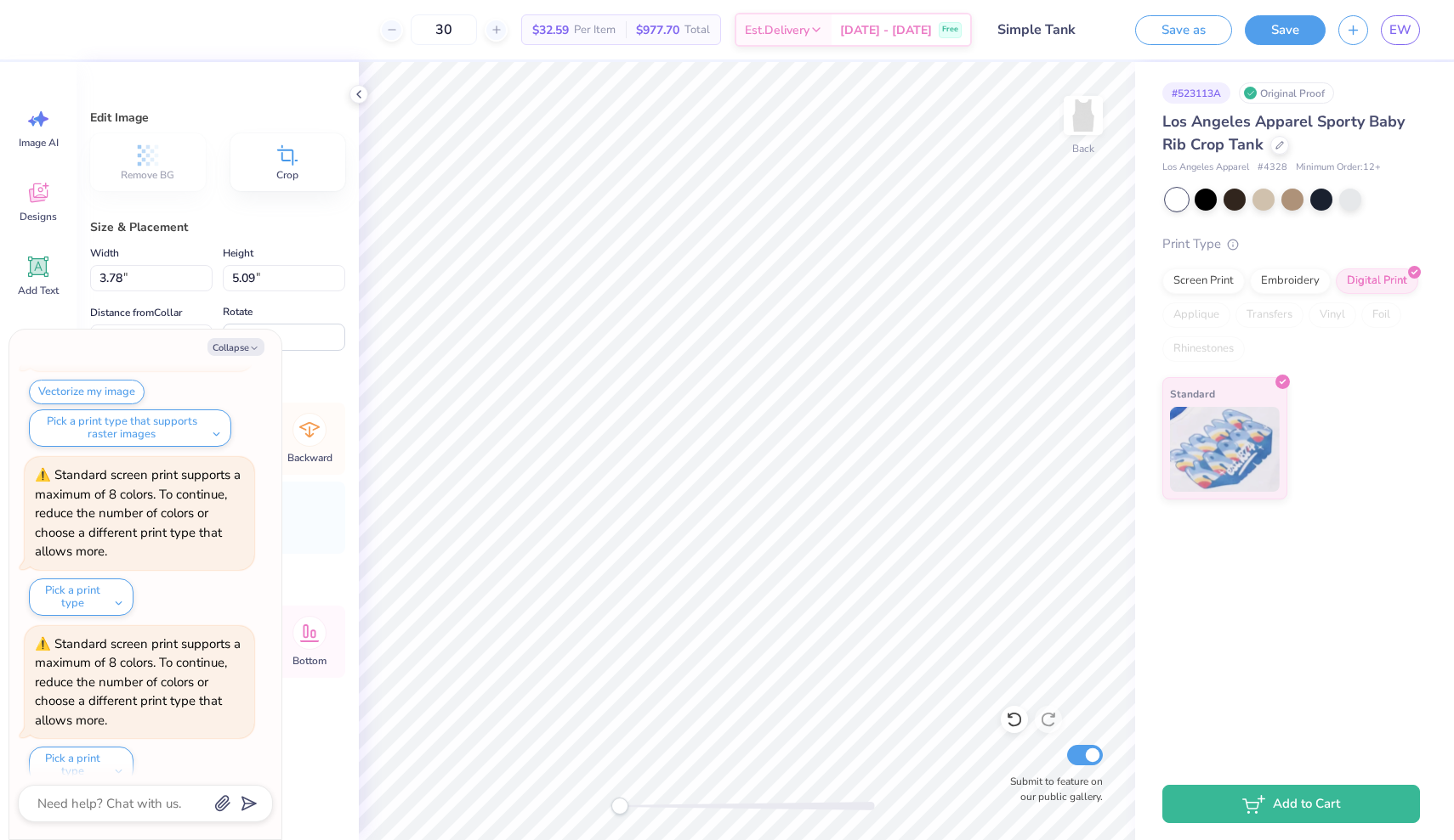
type textarea "x"
type input "0.98"
type input "1.33"
type input "6.97"
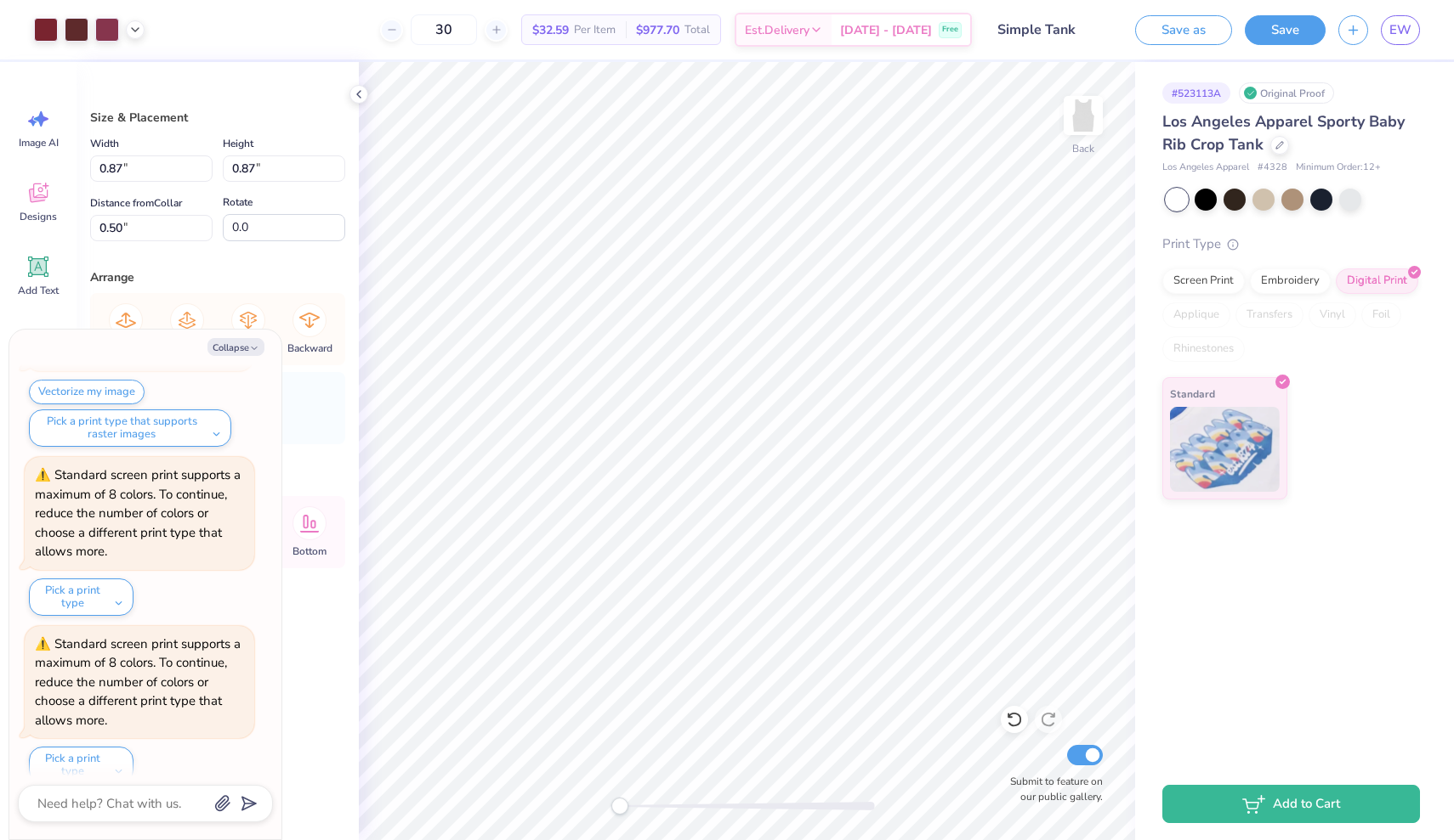
type textarea "x"
type input "1.40"
type input "2.16"
type input "2.18"
type textarea "x"
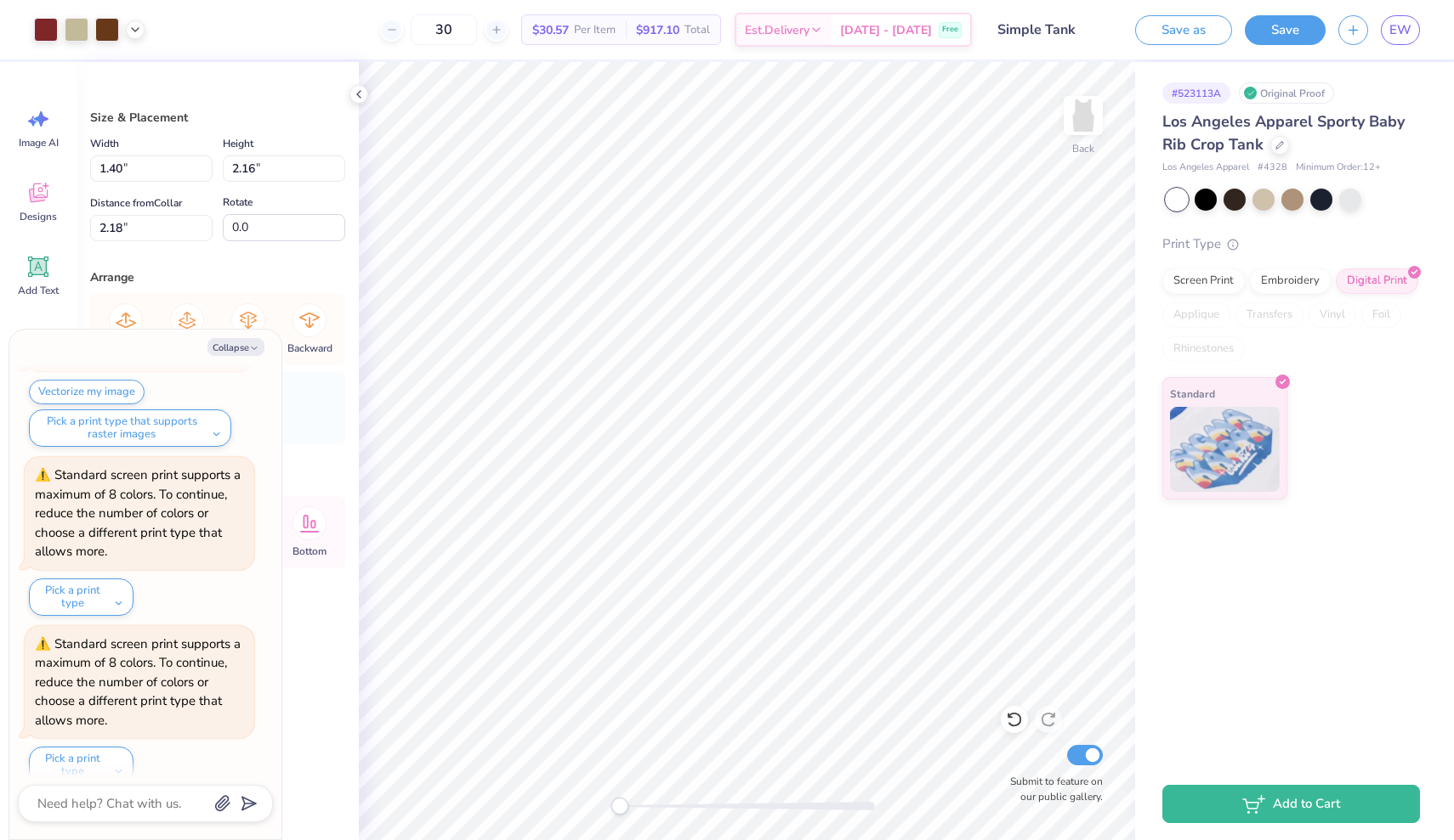
type input "1.26"
type input "1.94"
type input "0.72"
type textarea "x"
type input "2.04"
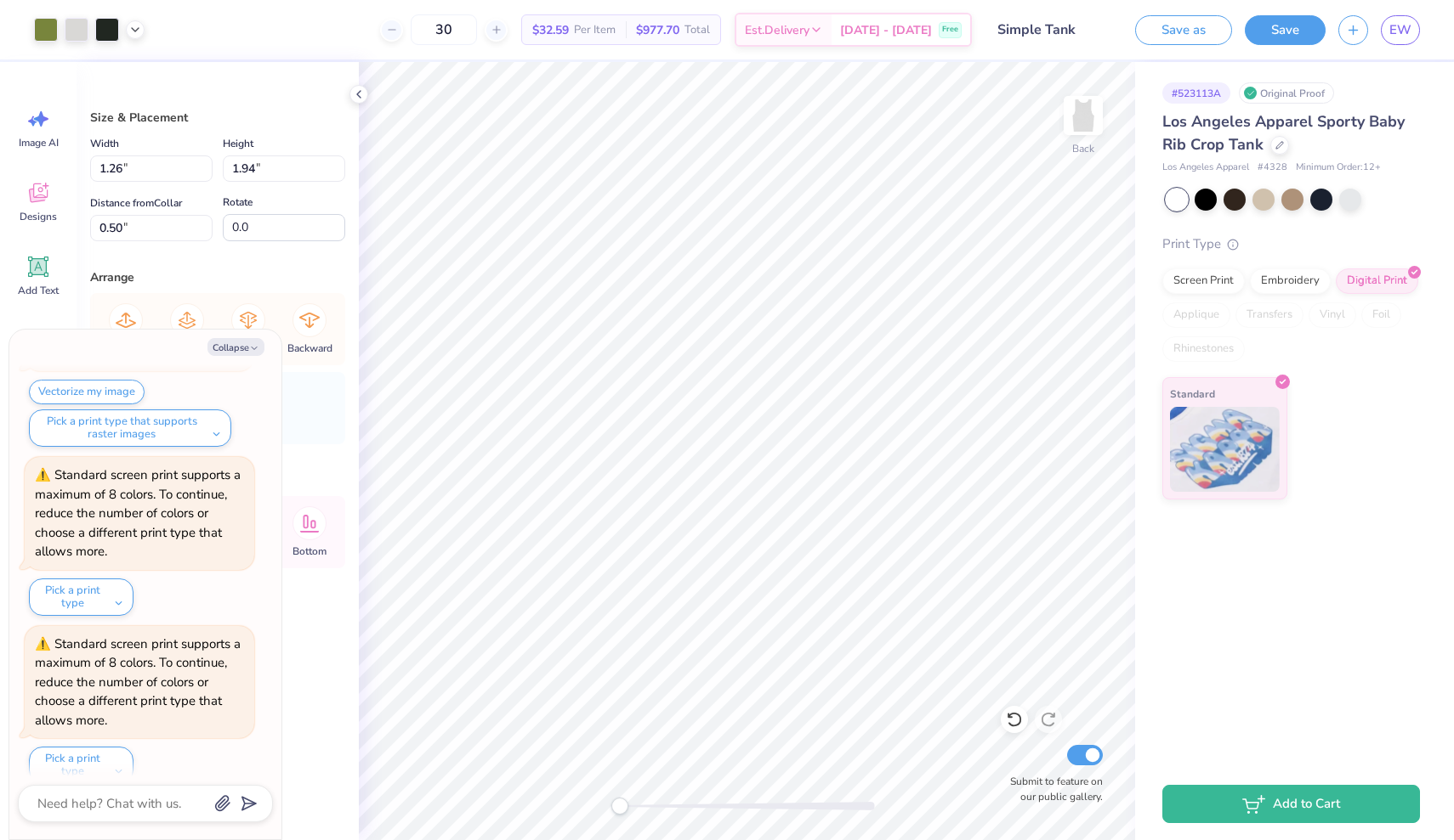
type input "2.05"
type input "2.18"
type textarea "x"
type input "14.2"
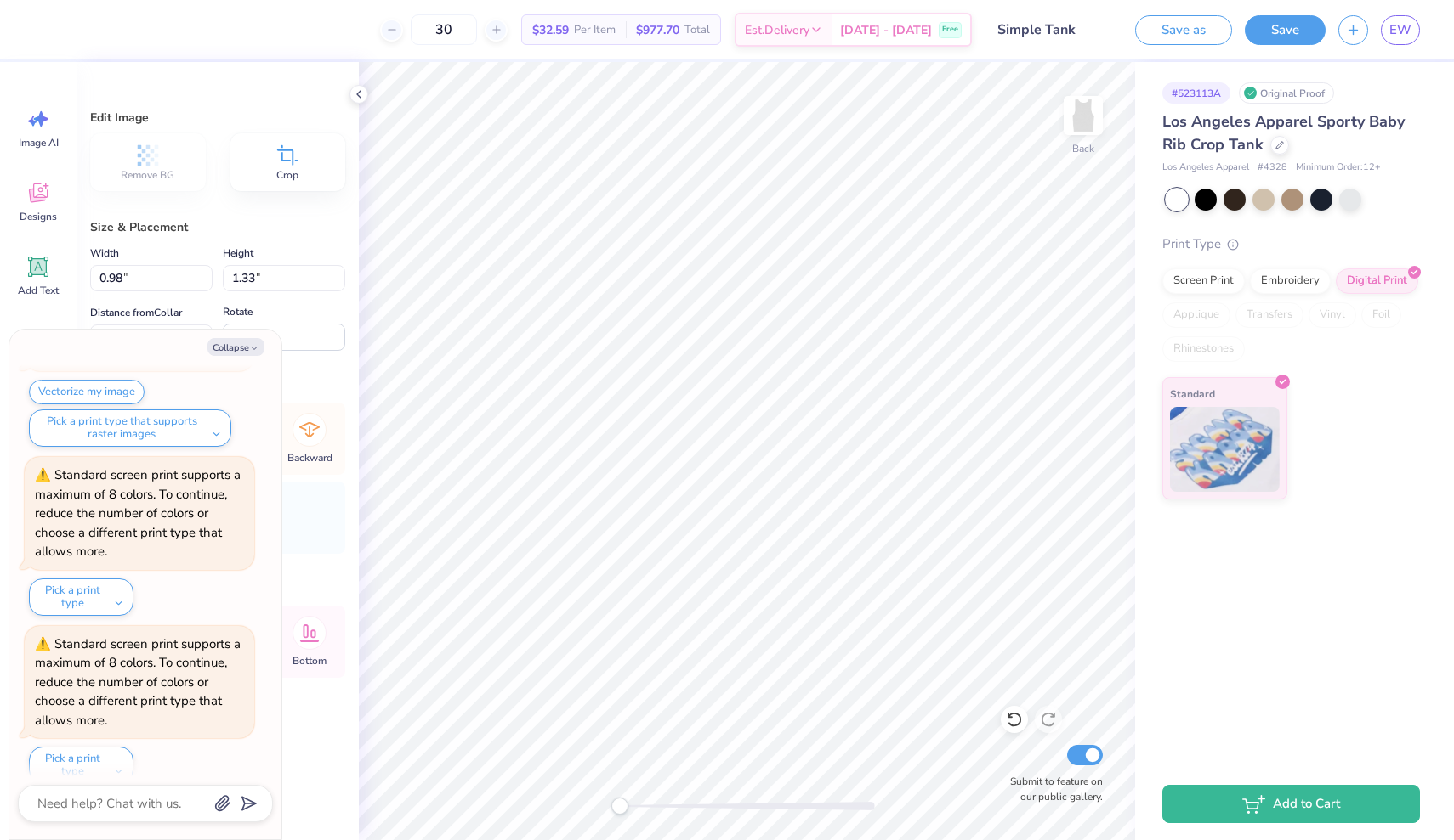
type textarea "x"
type input "-4.7"
type textarea "x"
type input "0.0"
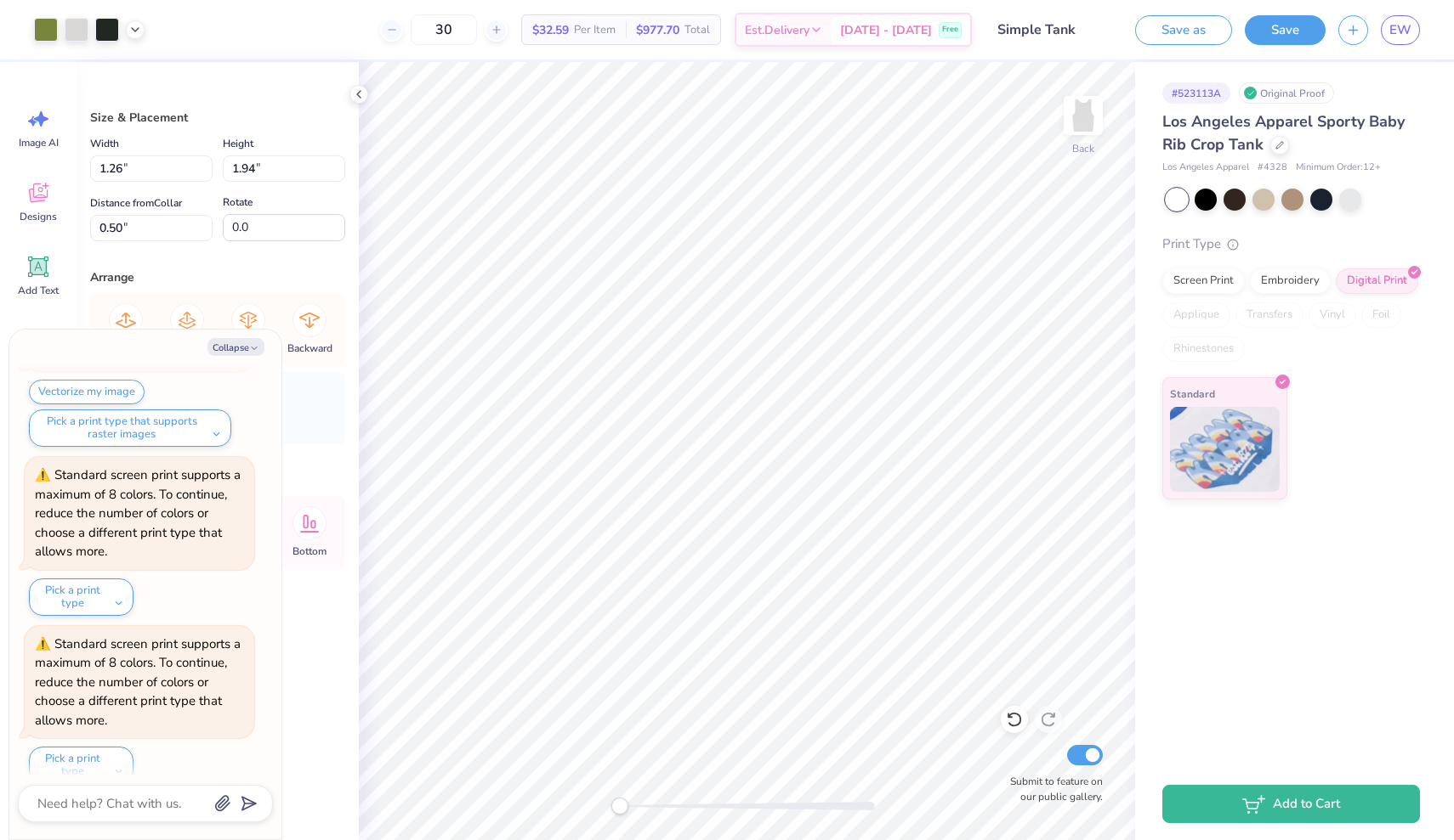
type textarea "x"
type input "-15.0"
type textarea "x"
type input "0.0"
type textarea "x"
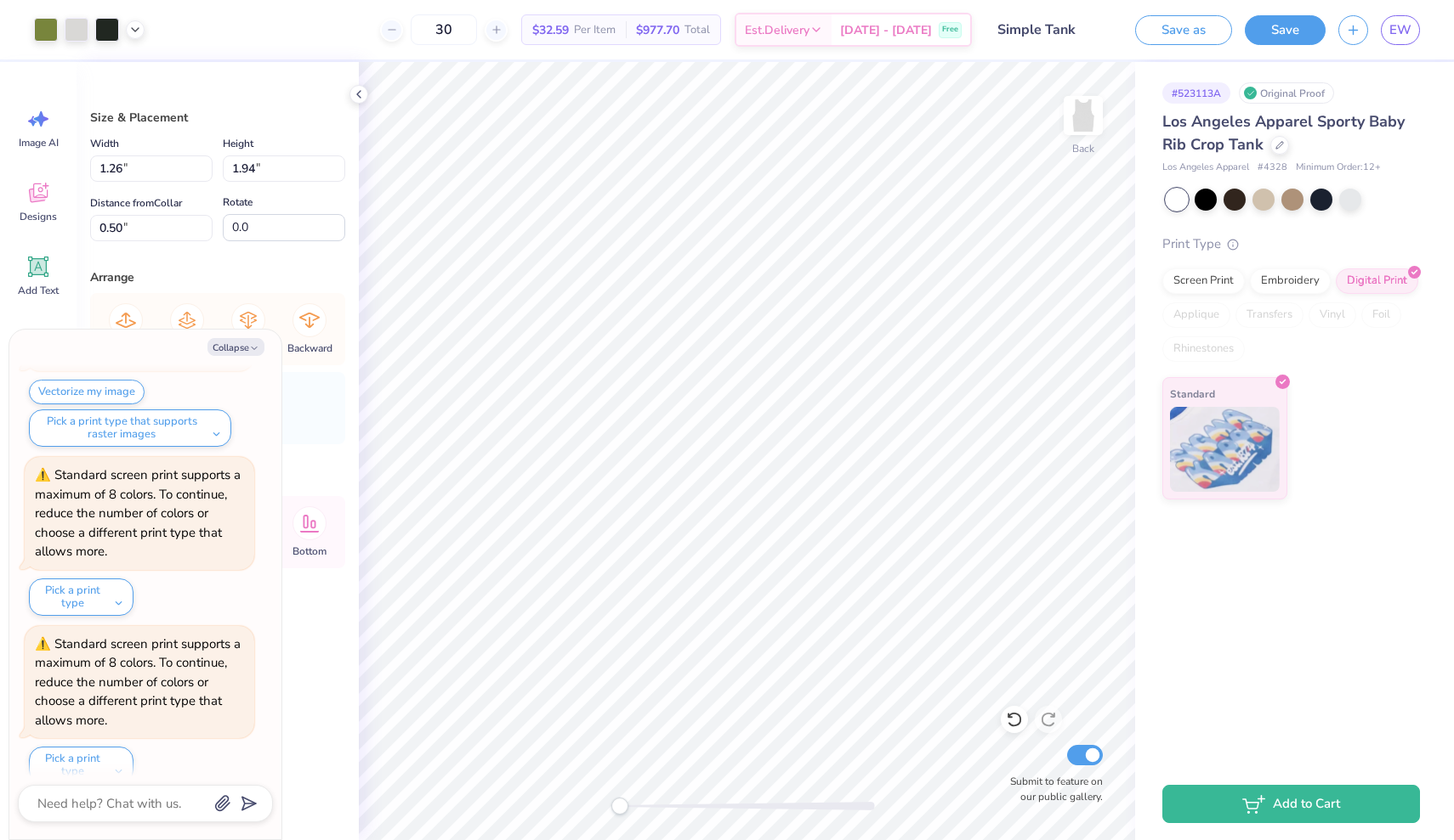
type input "13.5"
type textarea "x"
type input "2.04"
type input "2.05"
type input "2.68"
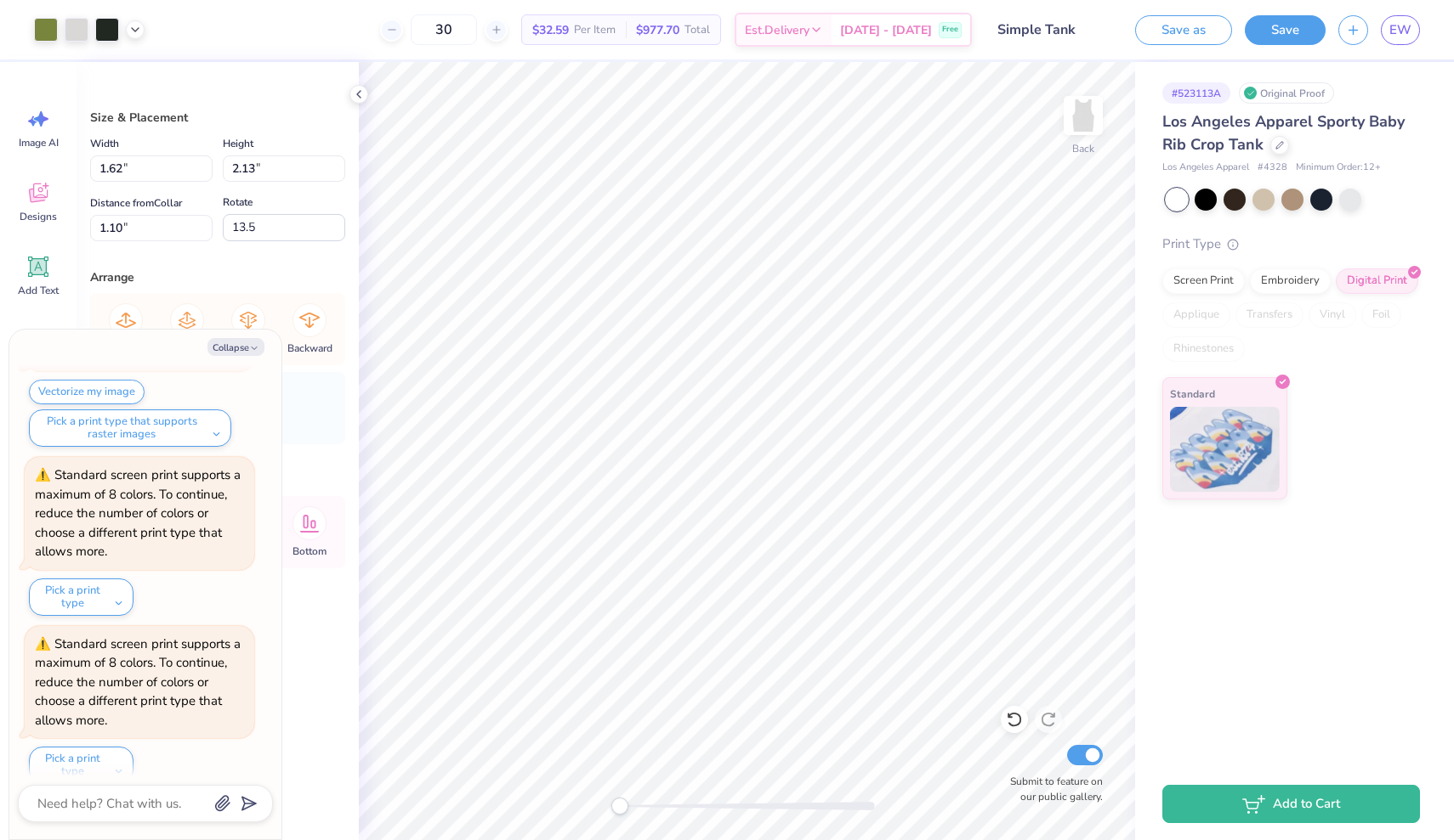
type input "0.0"
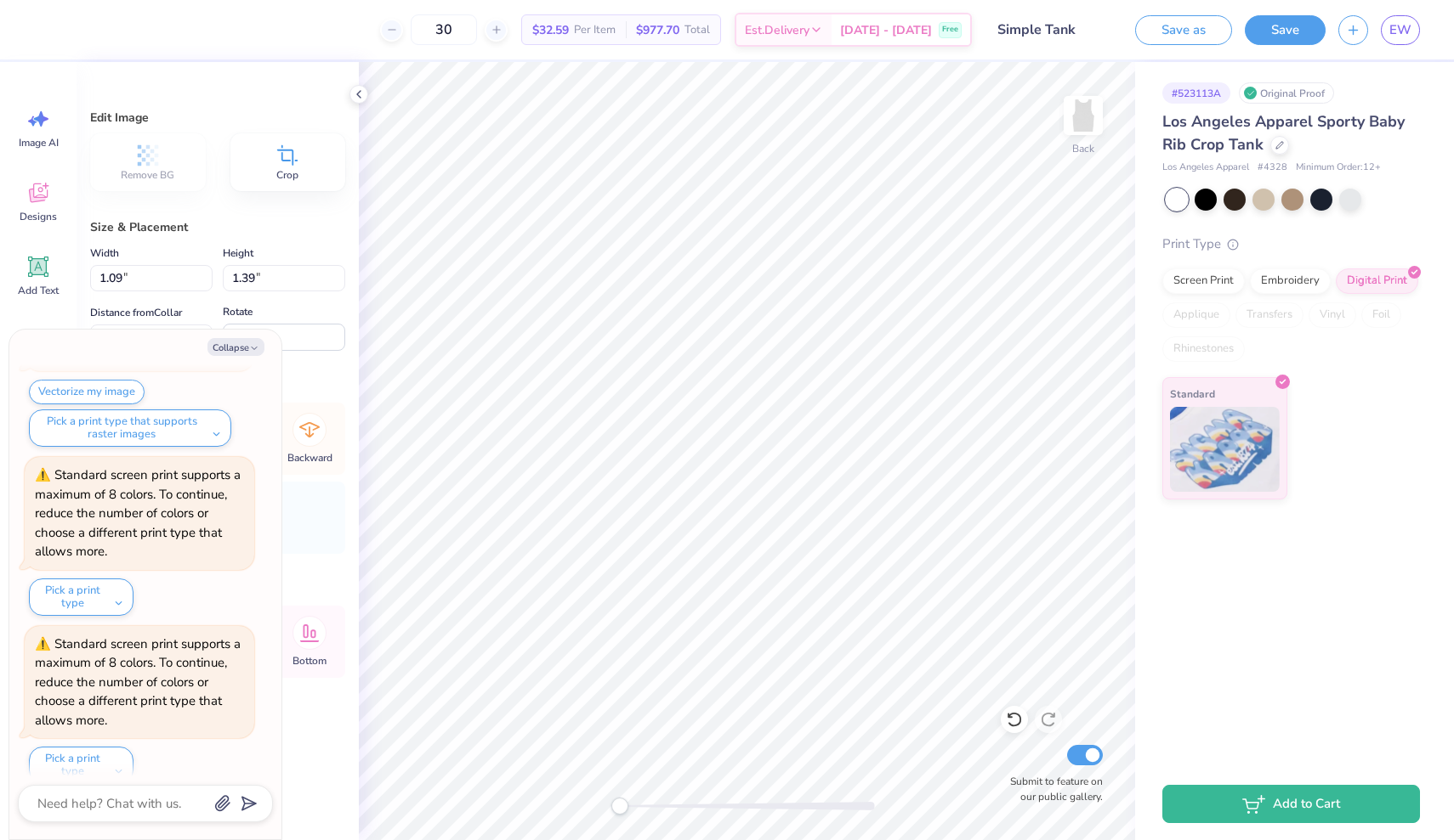
type textarea "x"
type input "0.0"
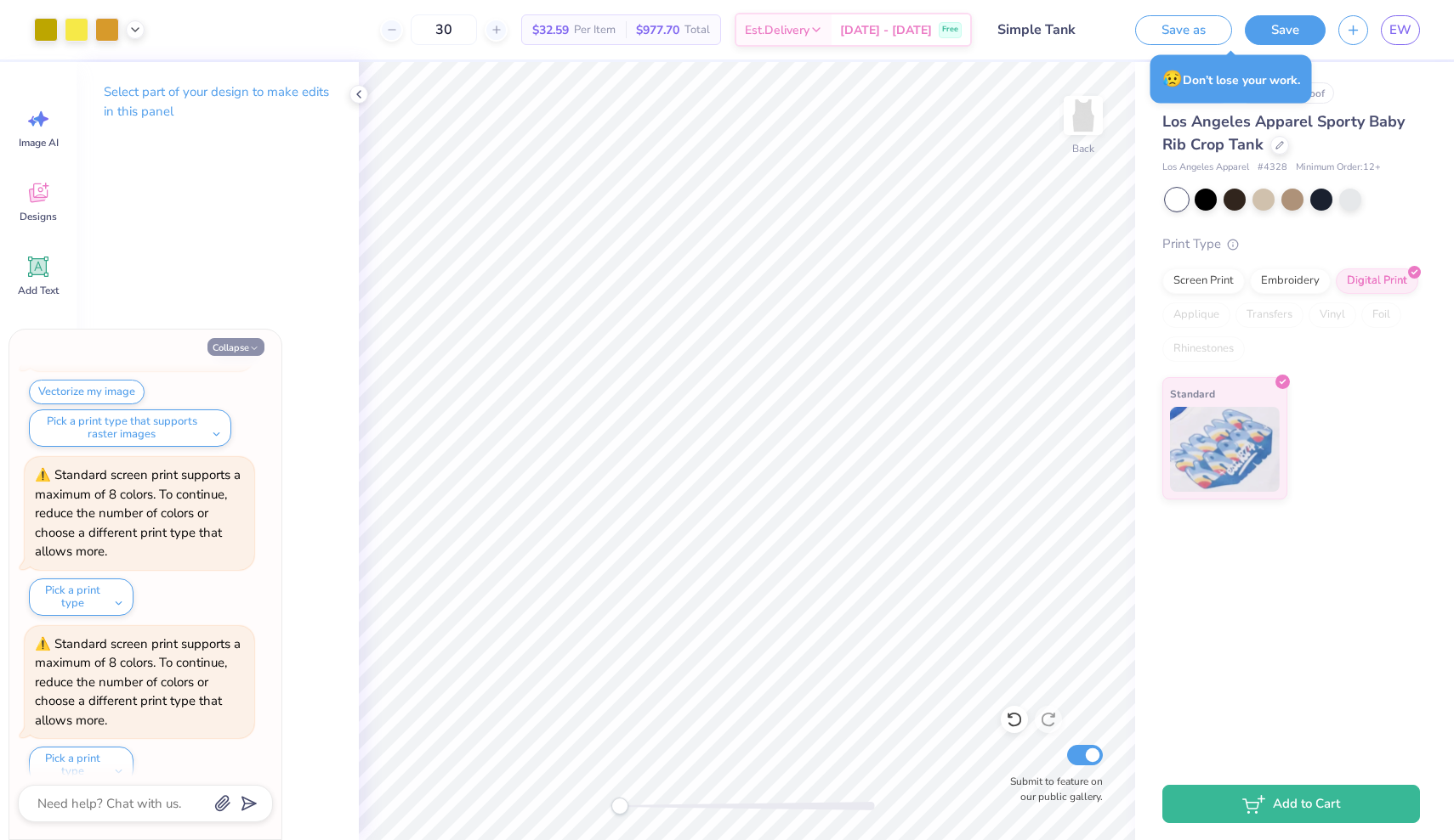
click at [248, 353] on button "Collapse" at bounding box center [235, 347] width 56 height 18
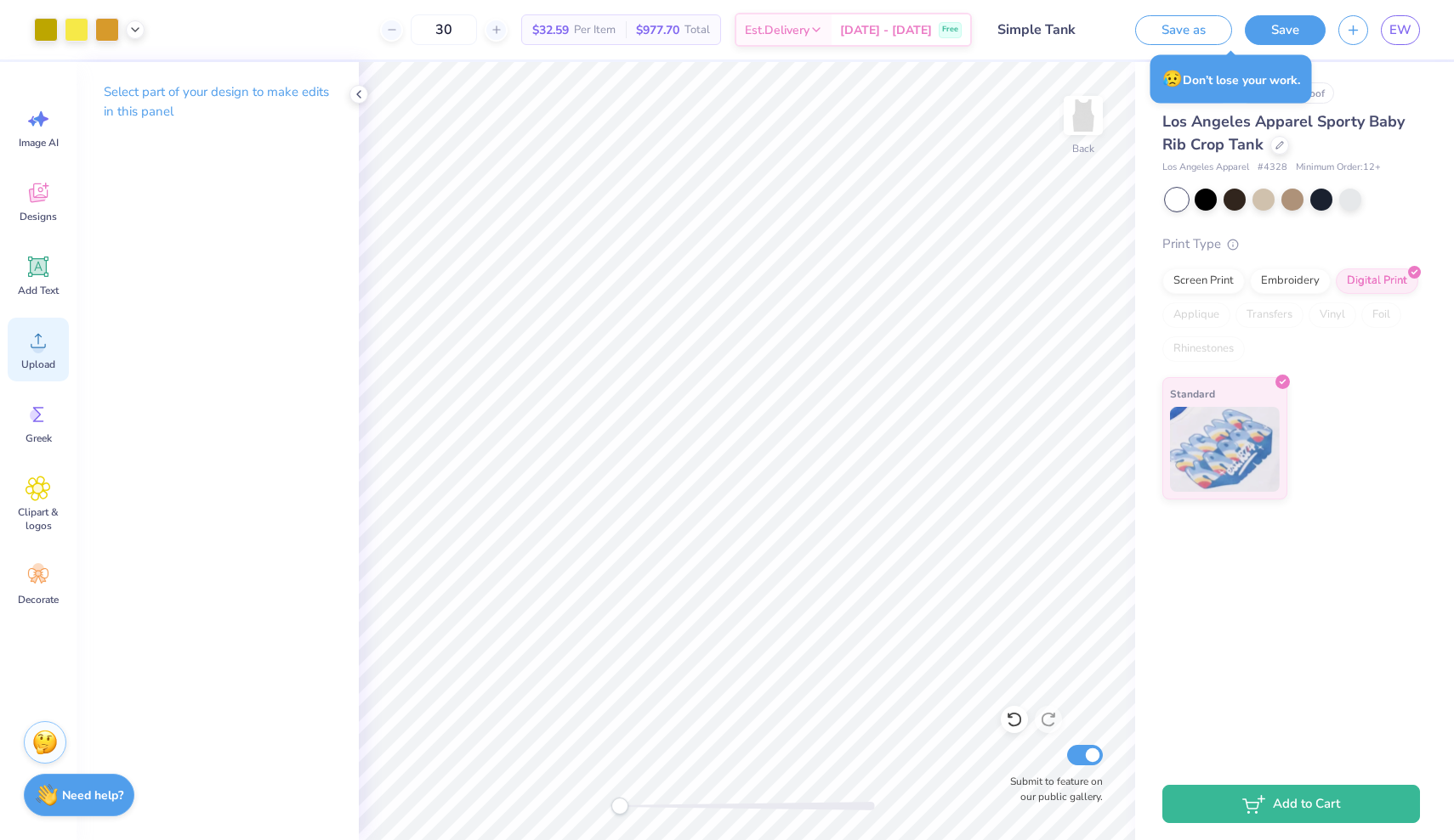
click at [39, 352] on circle at bounding box center [39, 348] width 12 height 12
click at [37, 364] on span "Upload" at bounding box center [38, 365] width 34 height 14
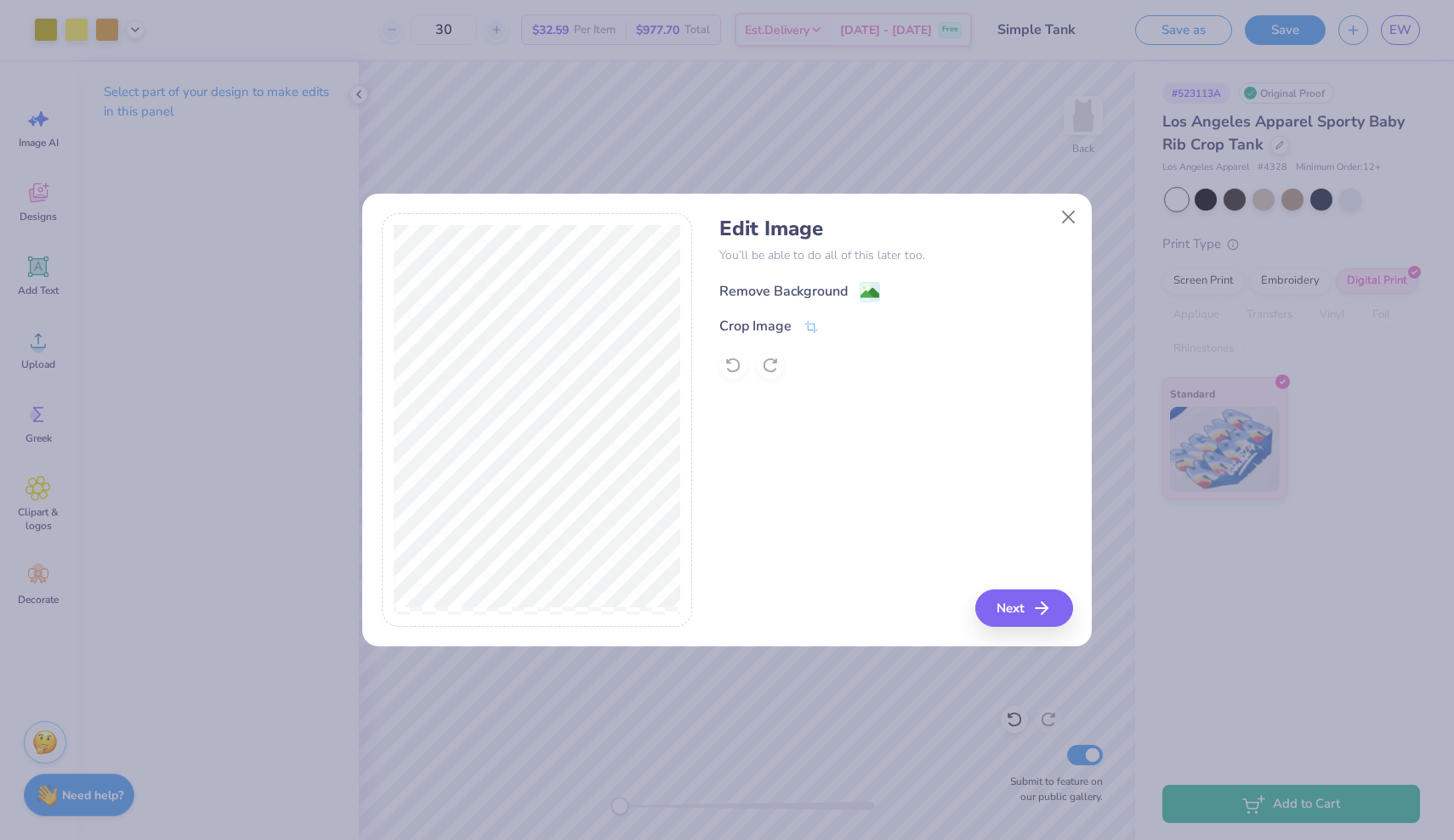
click at [868, 298] on image at bounding box center [869, 292] width 19 height 19
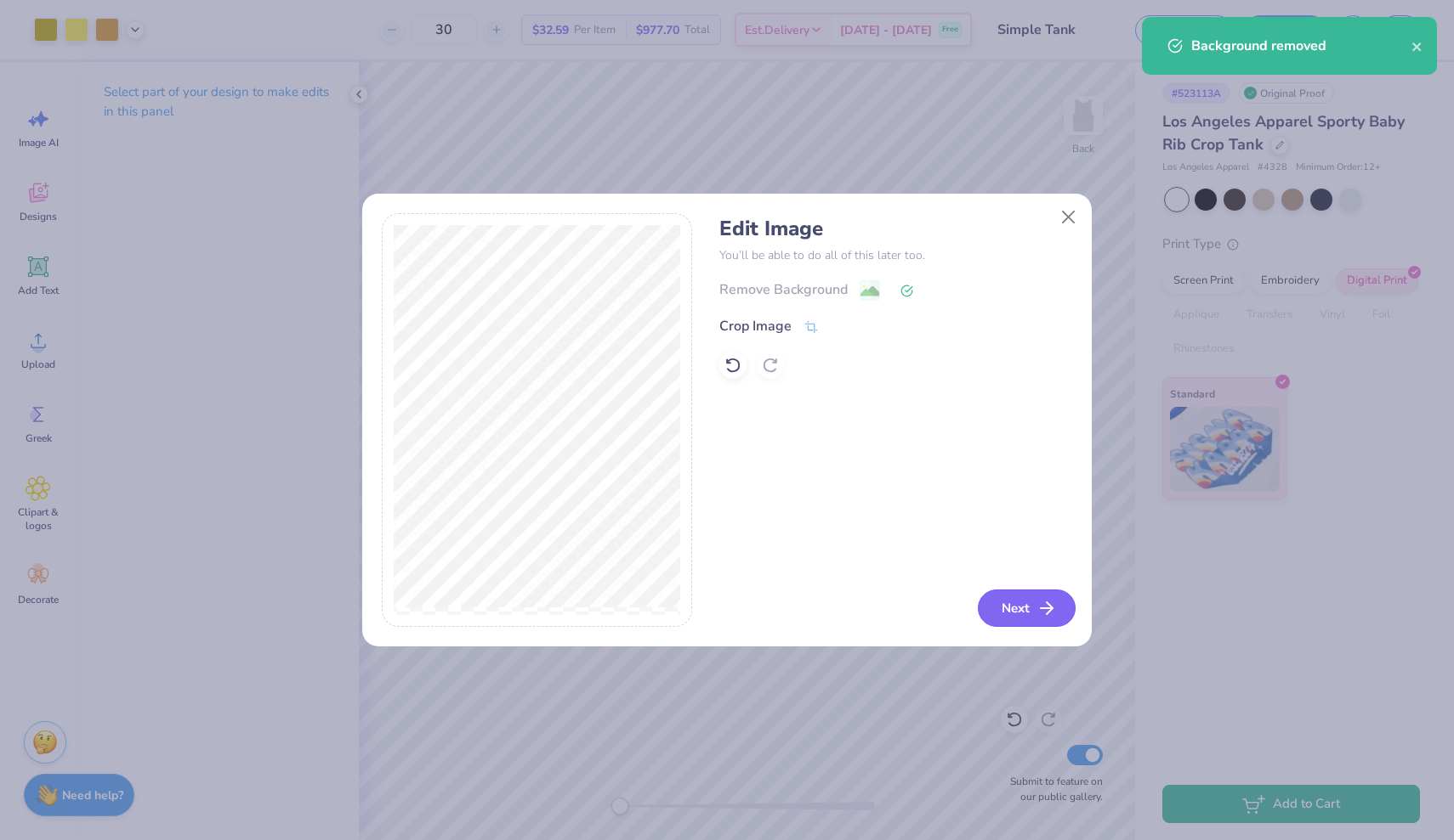
click at [1040, 611] on icon "button" at bounding box center [1046, 608] width 21 height 21
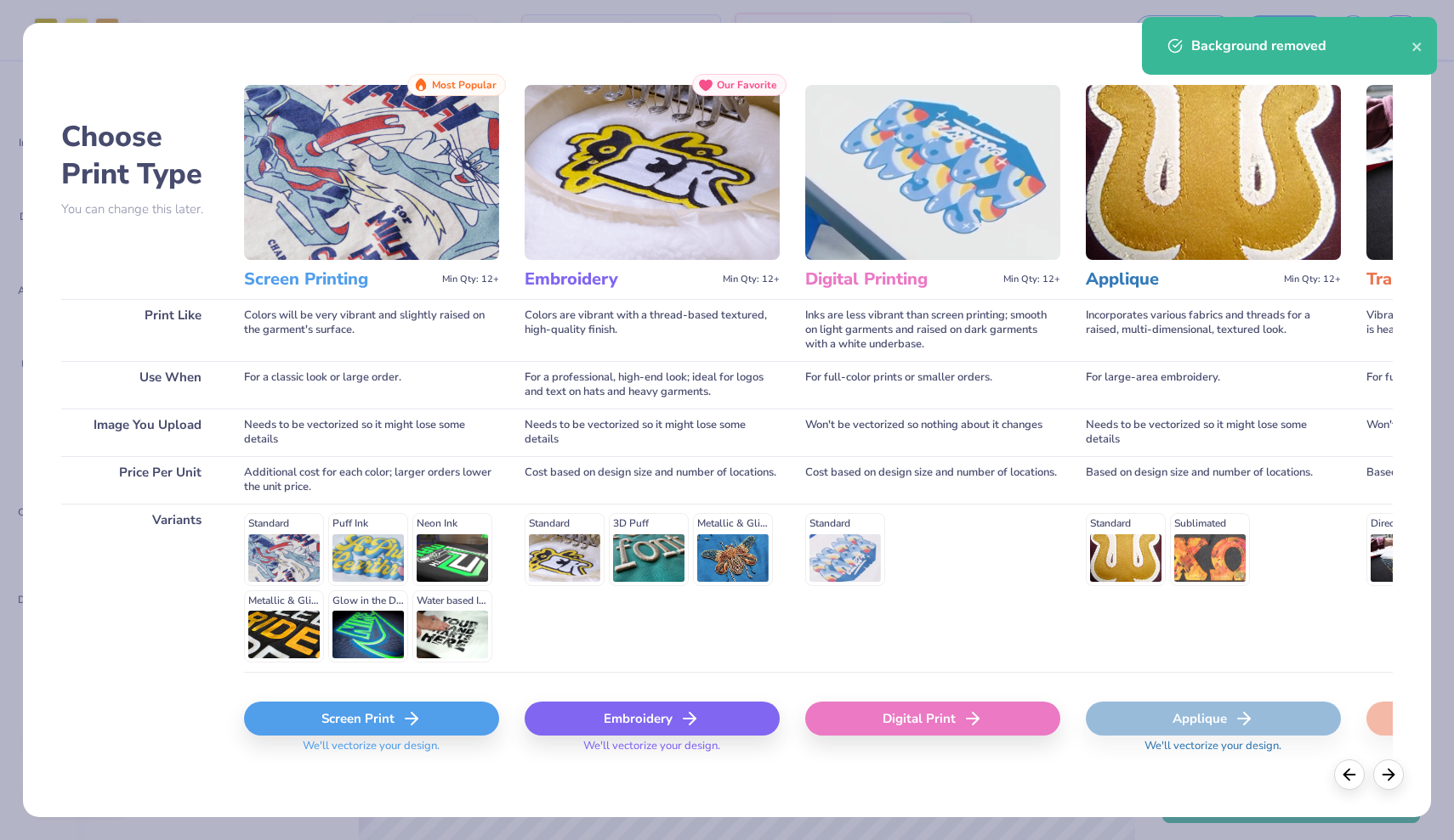
click at [440, 719] on div "Screen Print" at bounding box center [371, 718] width 255 height 34
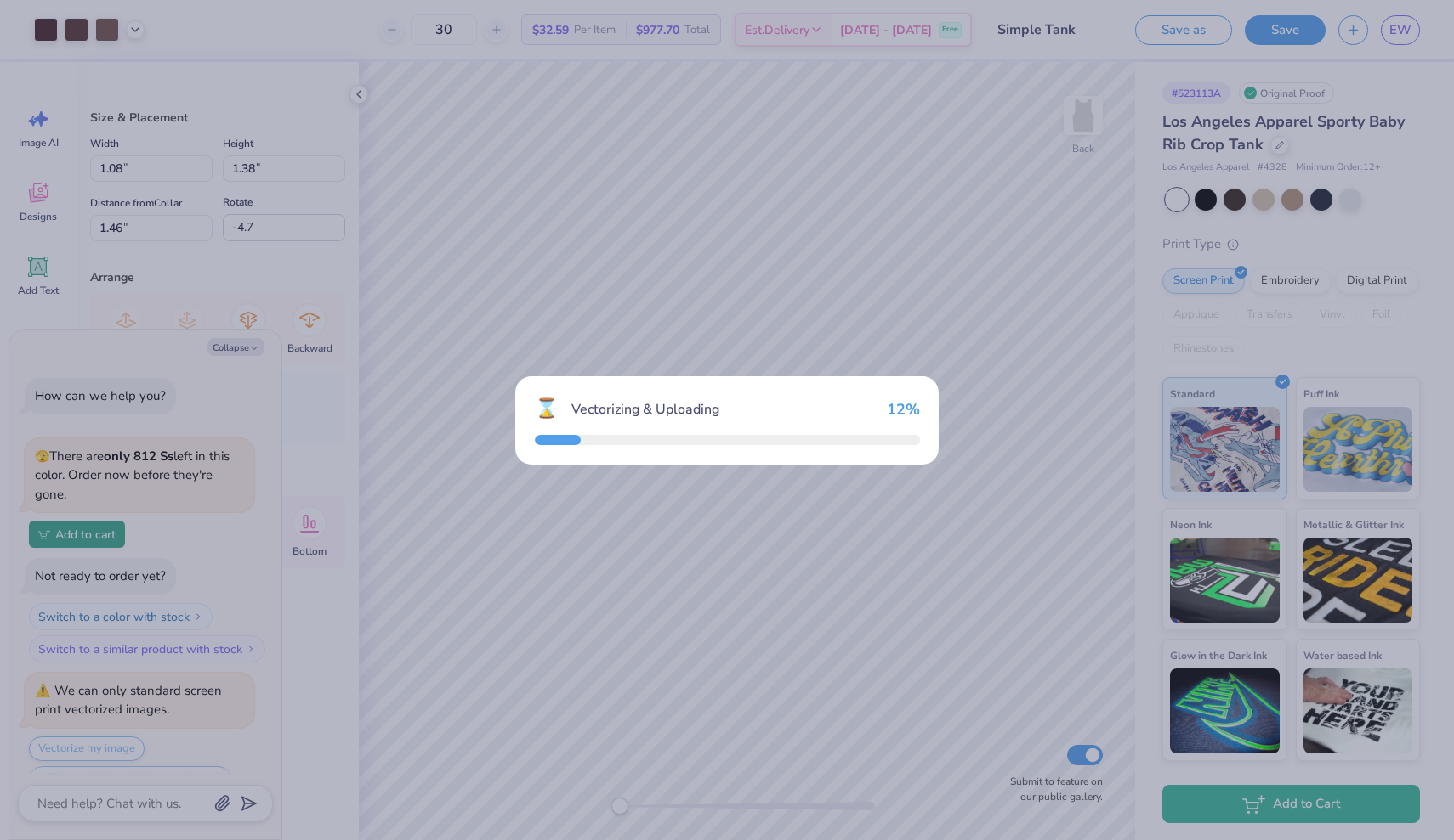
scroll to position [2237, 0]
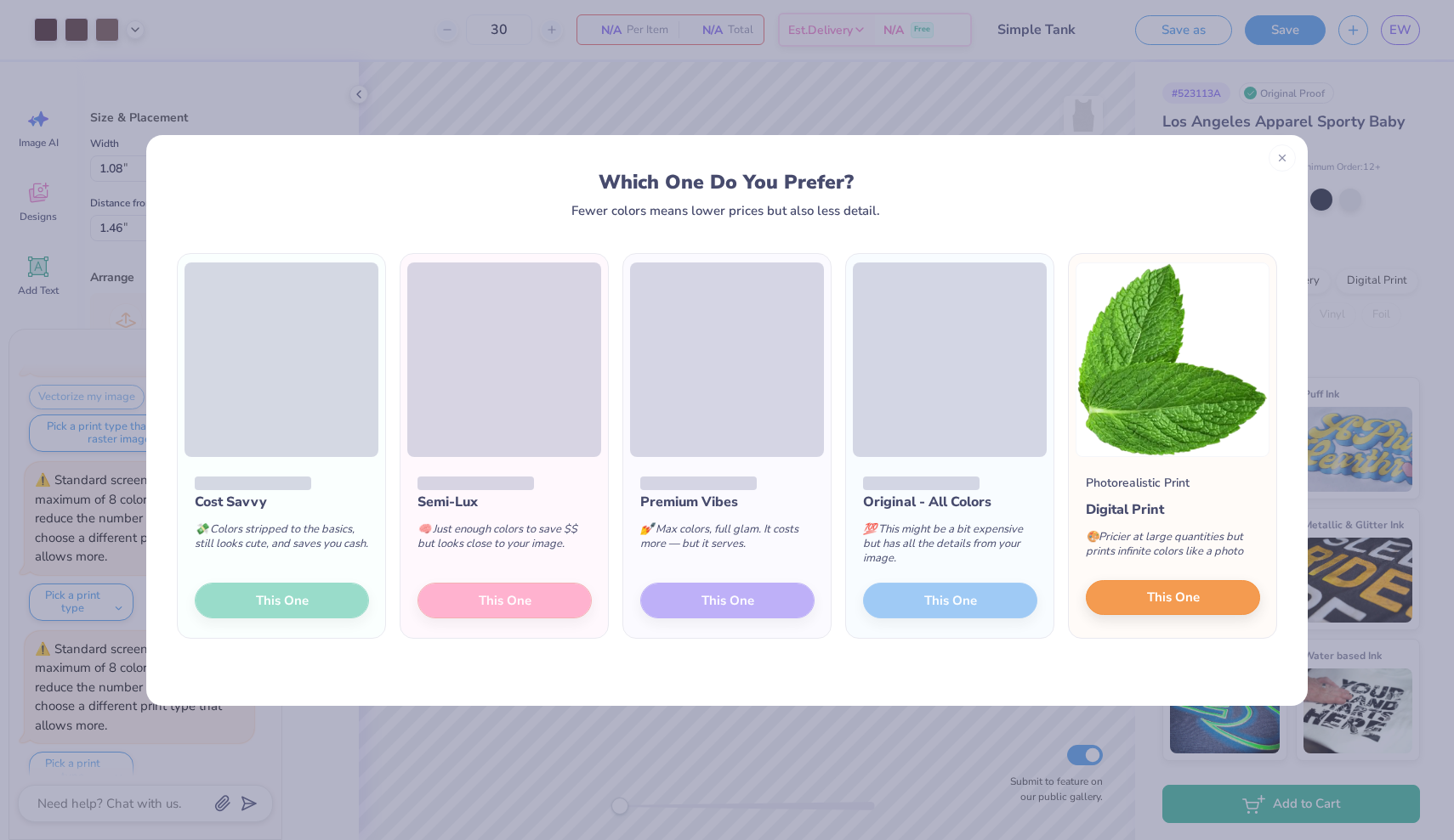
click at [1175, 599] on span "This One" at bounding box center [1173, 597] width 53 height 20
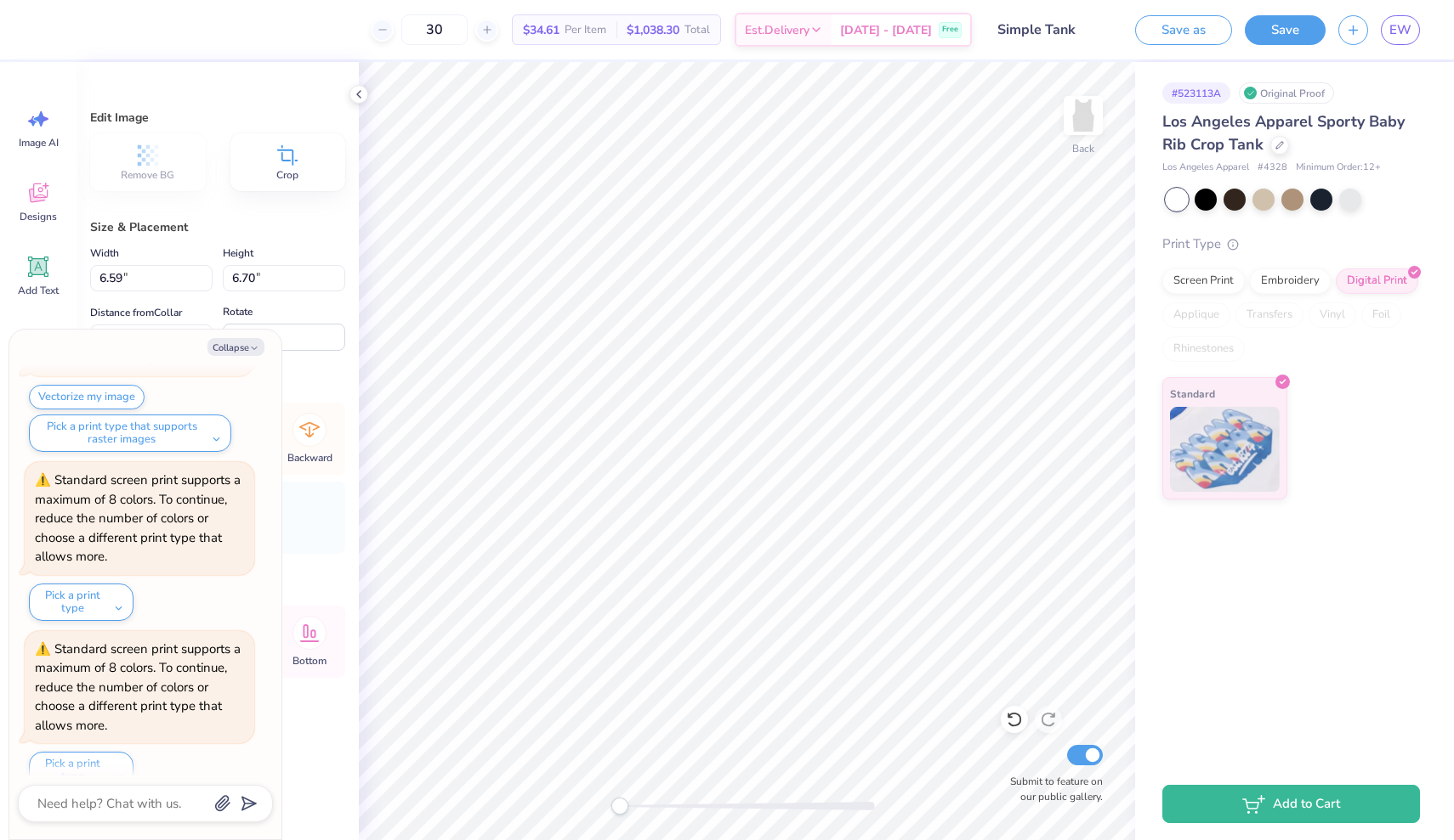
type textarea "x"
type input "1.24"
type input "1.27"
type input "7.83"
type textarea "x"
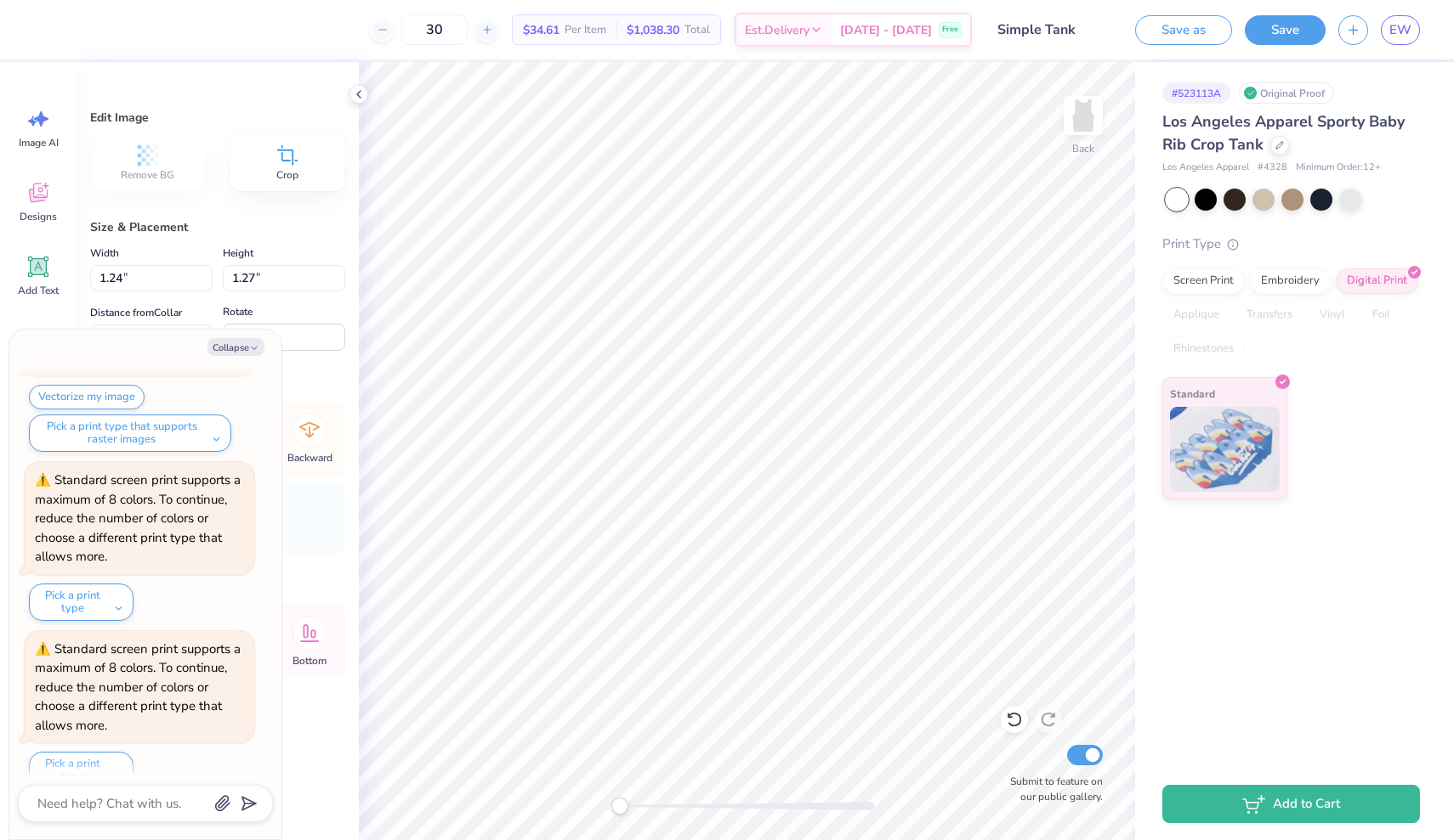
type input "-93.5"
type textarea "x"
type input "-139.1"
click at [713, 791] on li "Send Backward" at bounding box center [717, 786] width 134 height 33
type textarea "x"
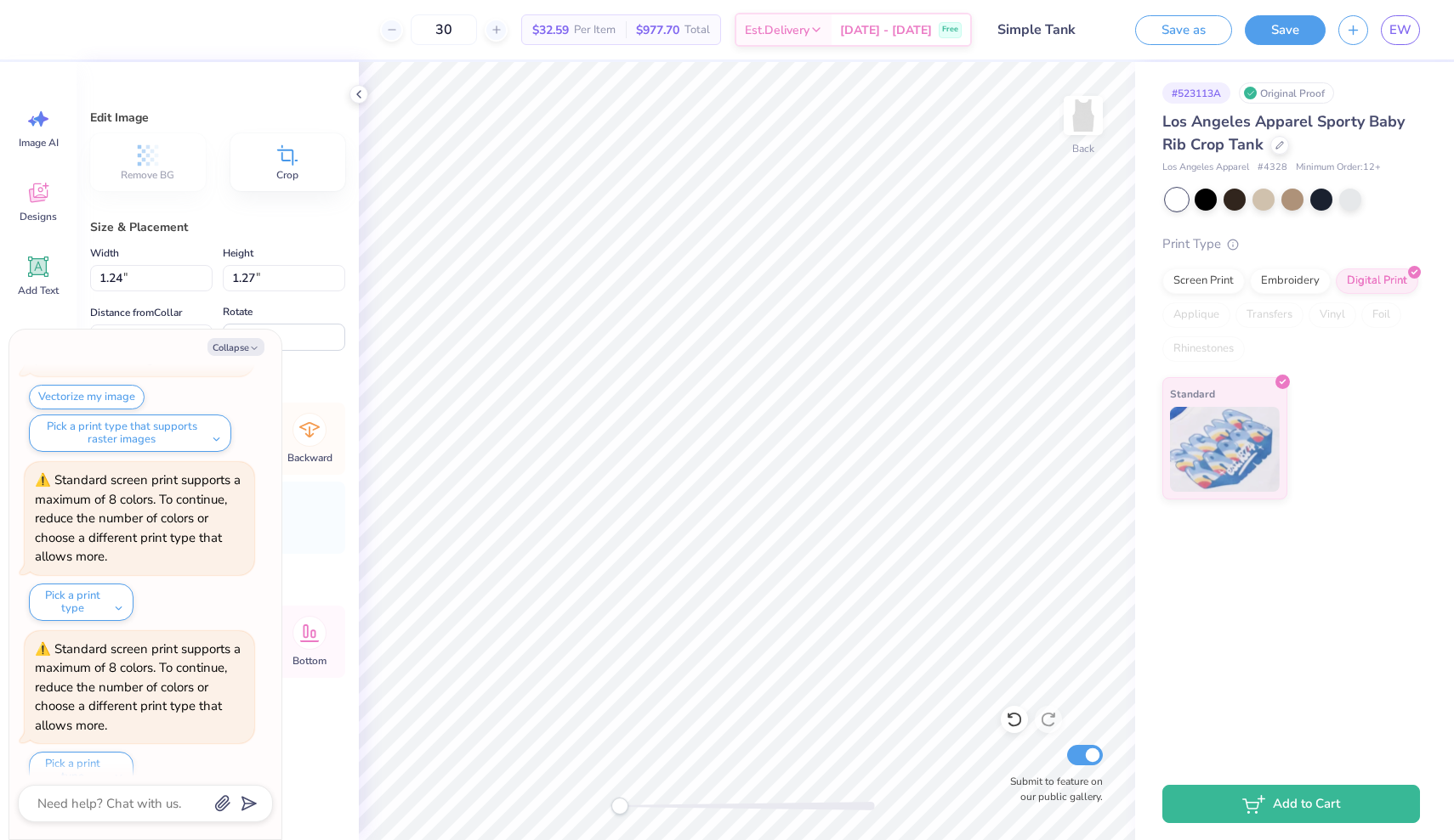
type input "1.13"
type input "1.22"
type input "1.46"
click at [699, 809] on li "Send to Back" at bounding box center [718, 818] width 134 height 33
click at [706, 760] on li "Bring Forward" at bounding box center [715, 753] width 134 height 33
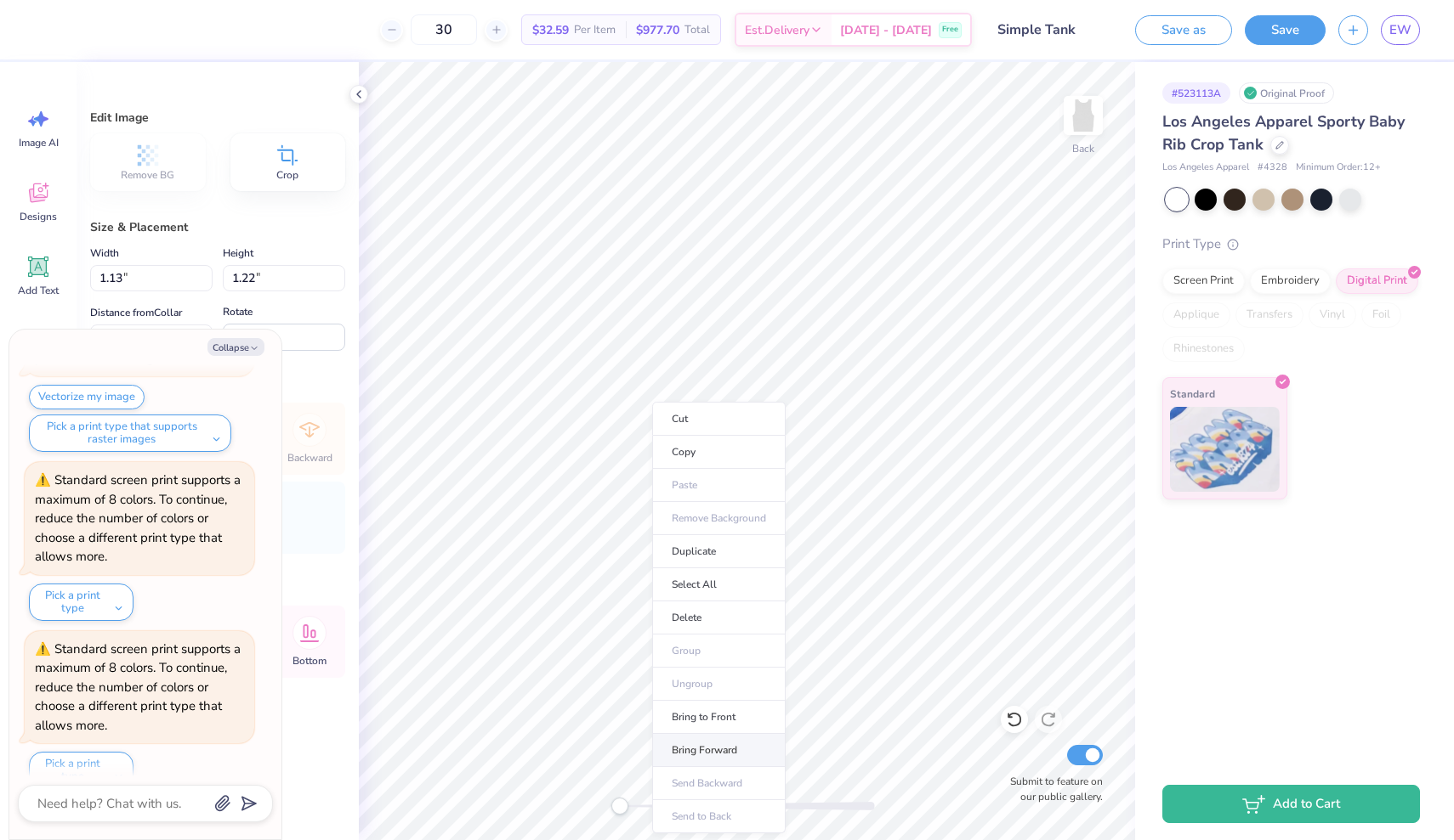
click at [714, 741] on li "Bring Forward" at bounding box center [719, 750] width 134 height 33
click at [675, 717] on li "Bring to Front" at bounding box center [708, 719] width 134 height 33
type textarea "x"
type input "4.86"
click at [716, 794] on li "Send Backward" at bounding box center [729, 786] width 134 height 33
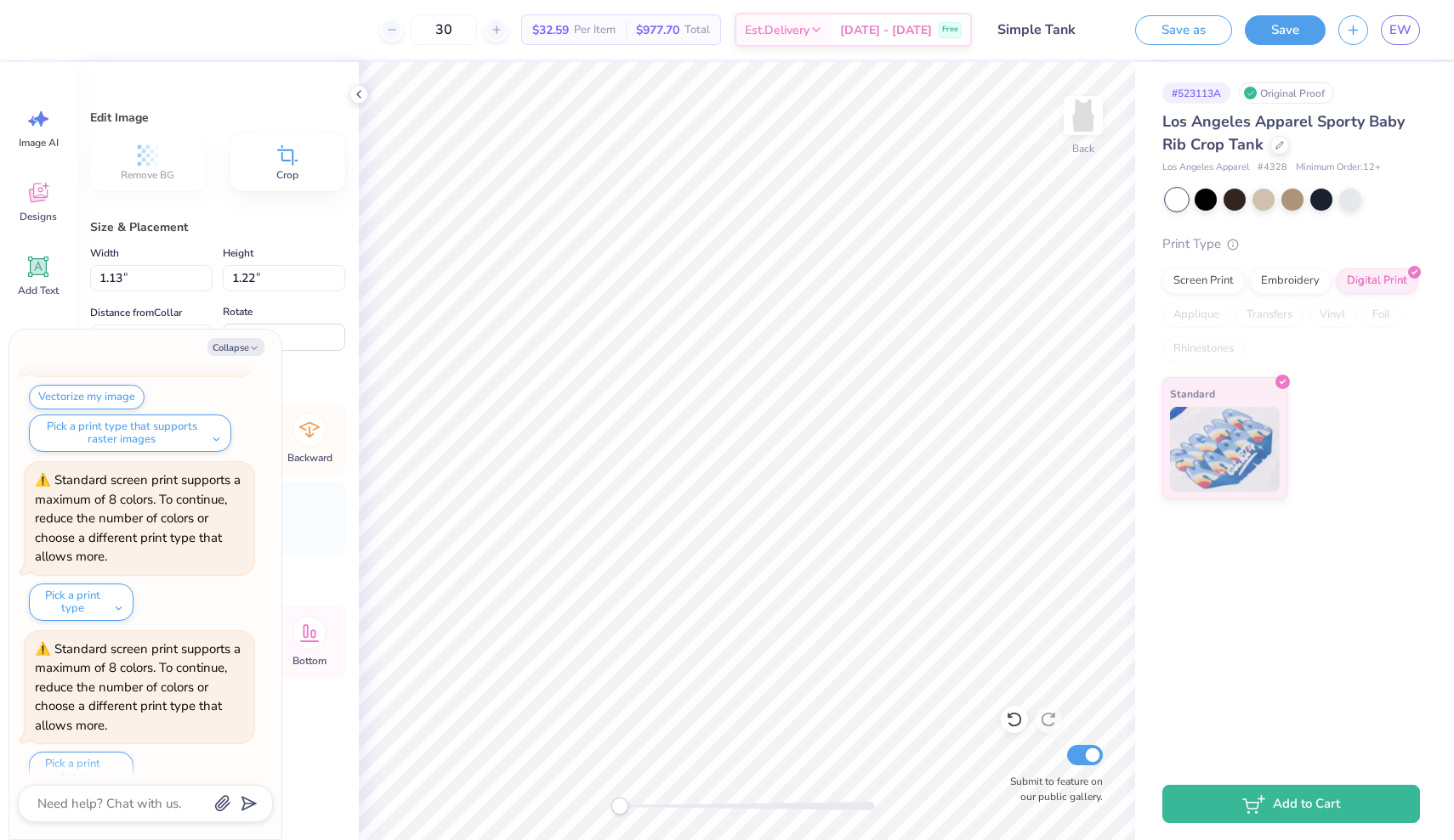
type textarea "x"
type input "1.32"
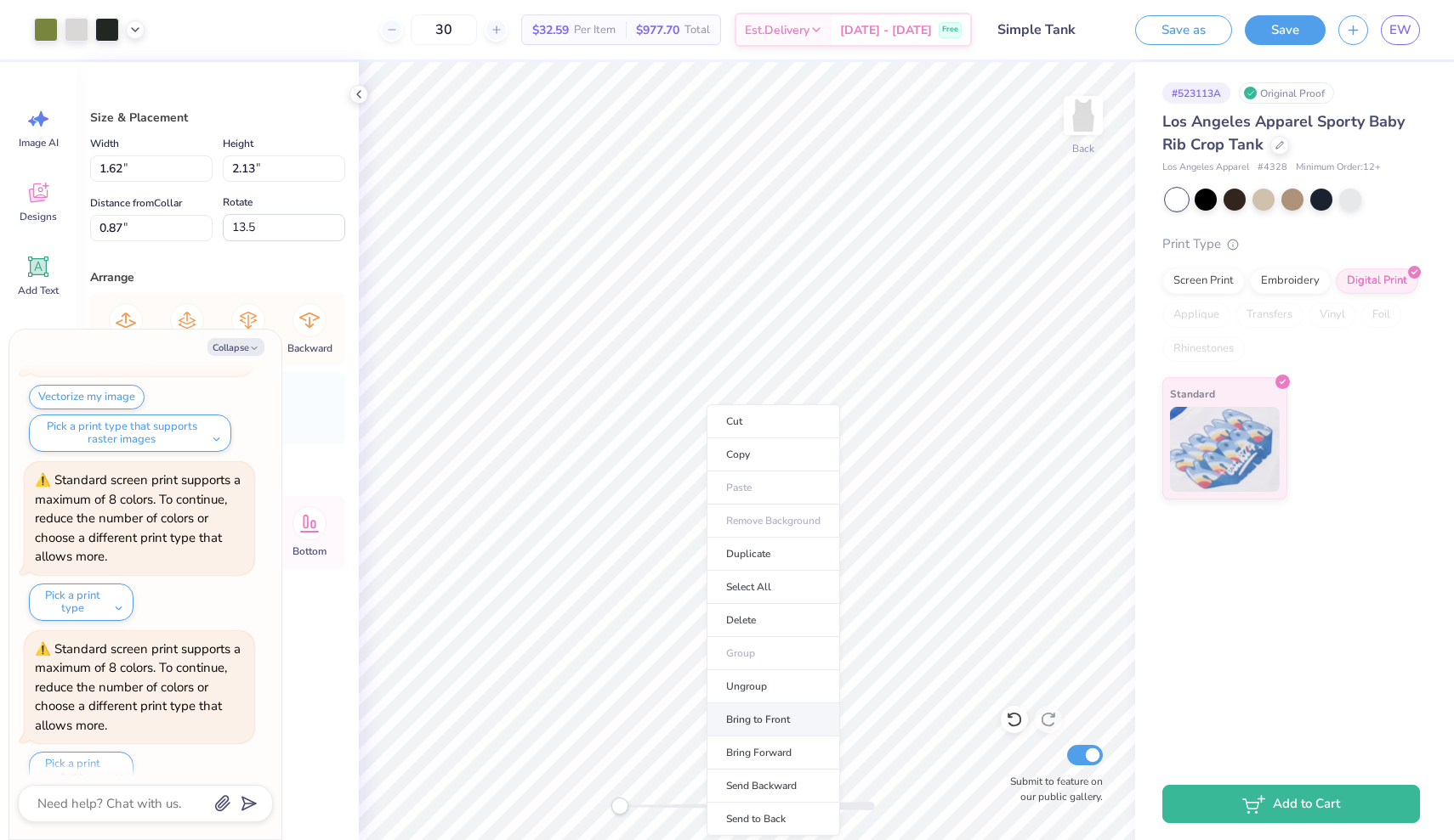
click at [749, 716] on li "Bring to Front" at bounding box center [773, 719] width 134 height 33
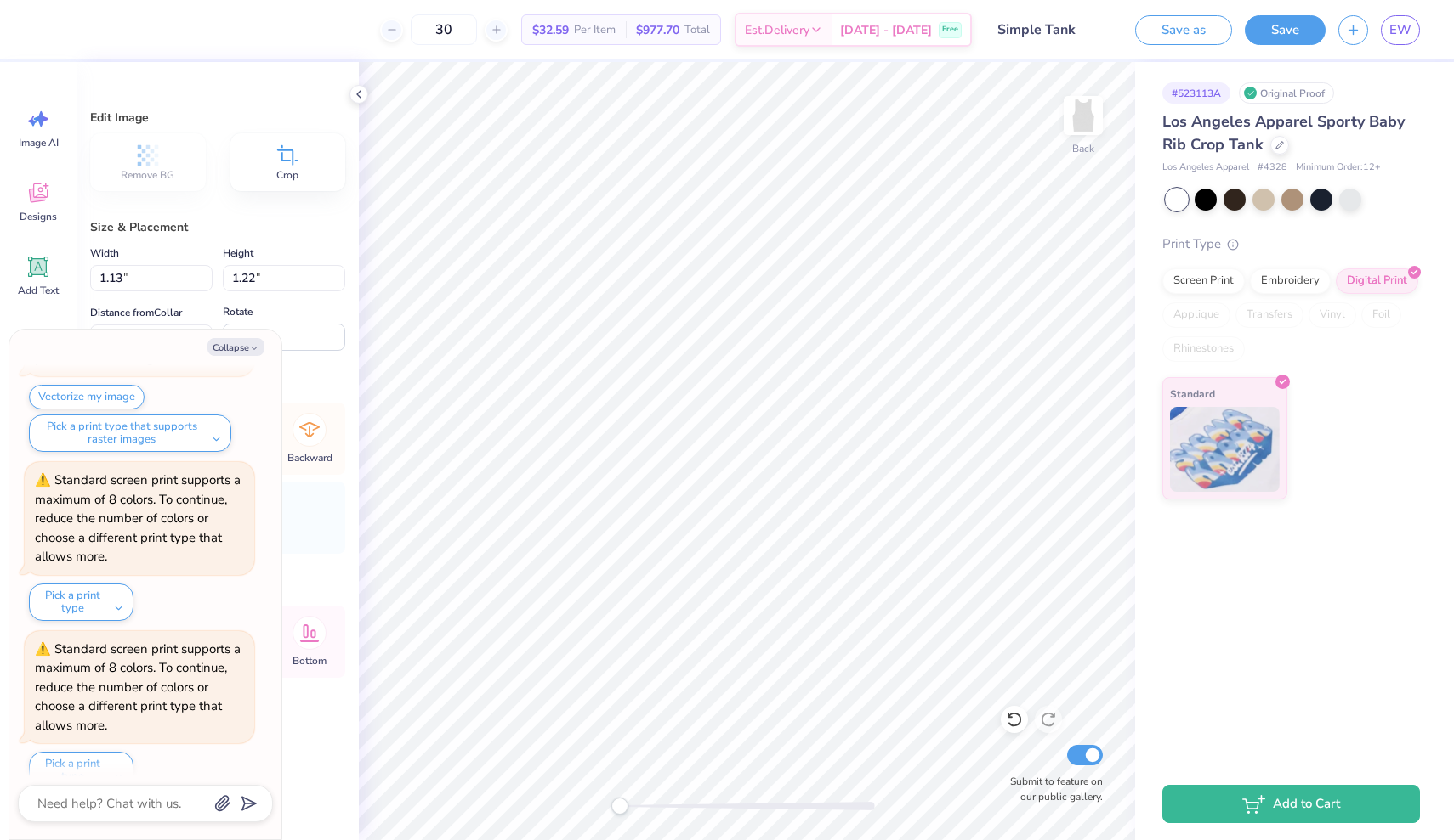
type textarea "x"
type input "0.0"
type textarea "x"
type input "1.54"
type input "-139.1"
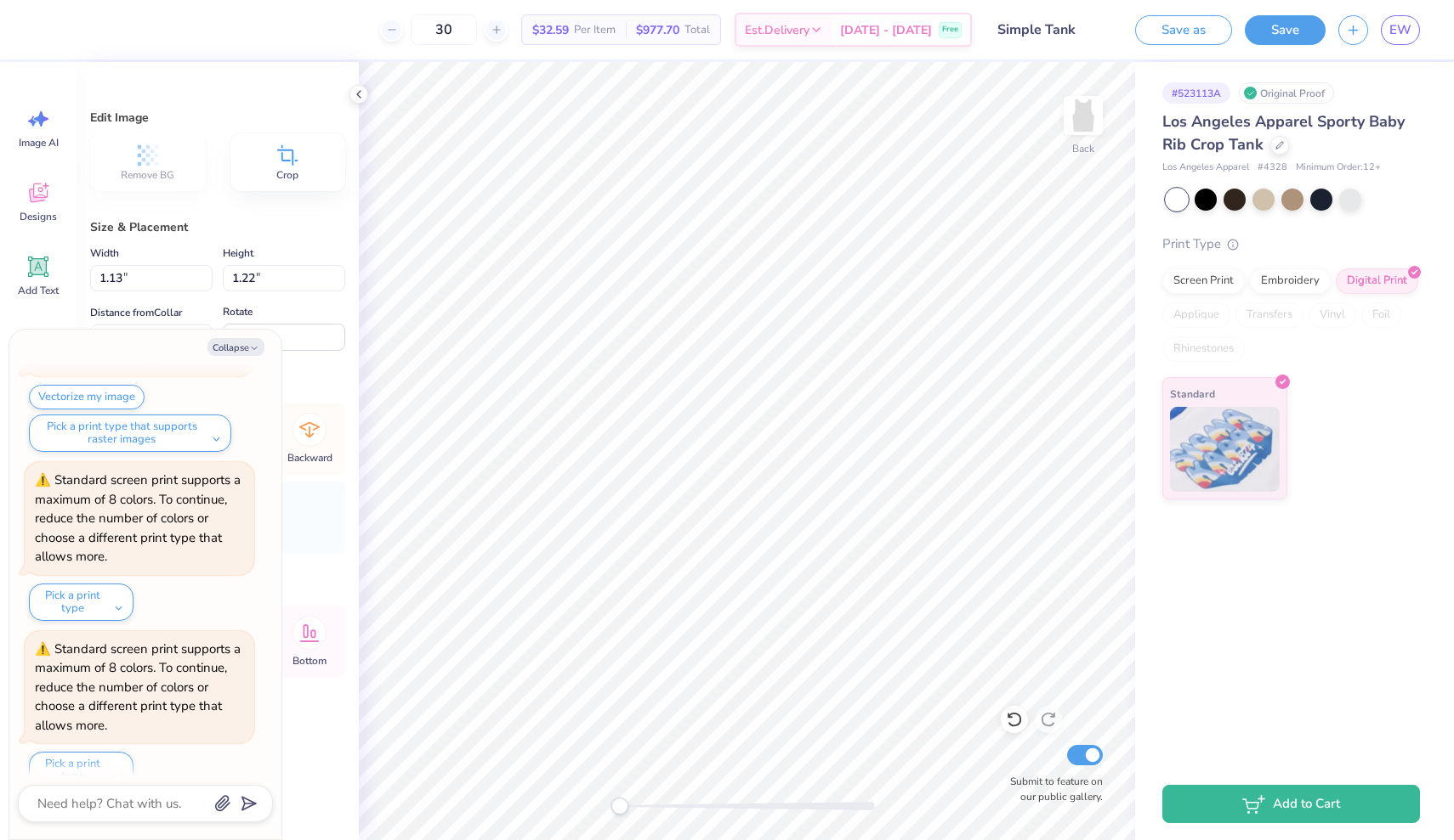
type textarea "x"
type input "0.0"
type textarea "x"
type input "0.71"
type input "-139.1"
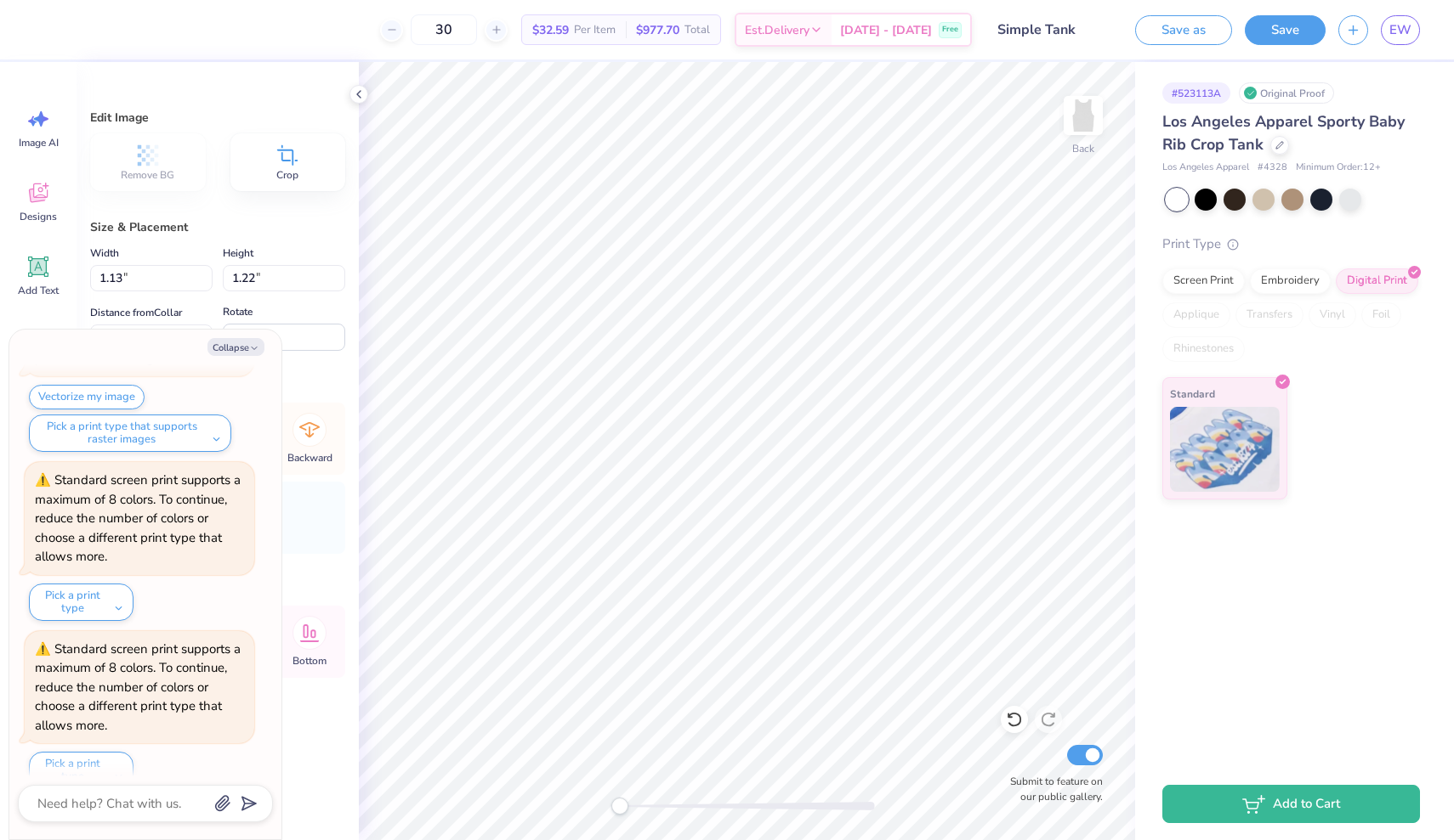
type textarea "x"
type input "-96.6"
type textarea "x"
type input "0.0"
click at [235, 345] on button "Collapse" at bounding box center [235, 347] width 56 height 18
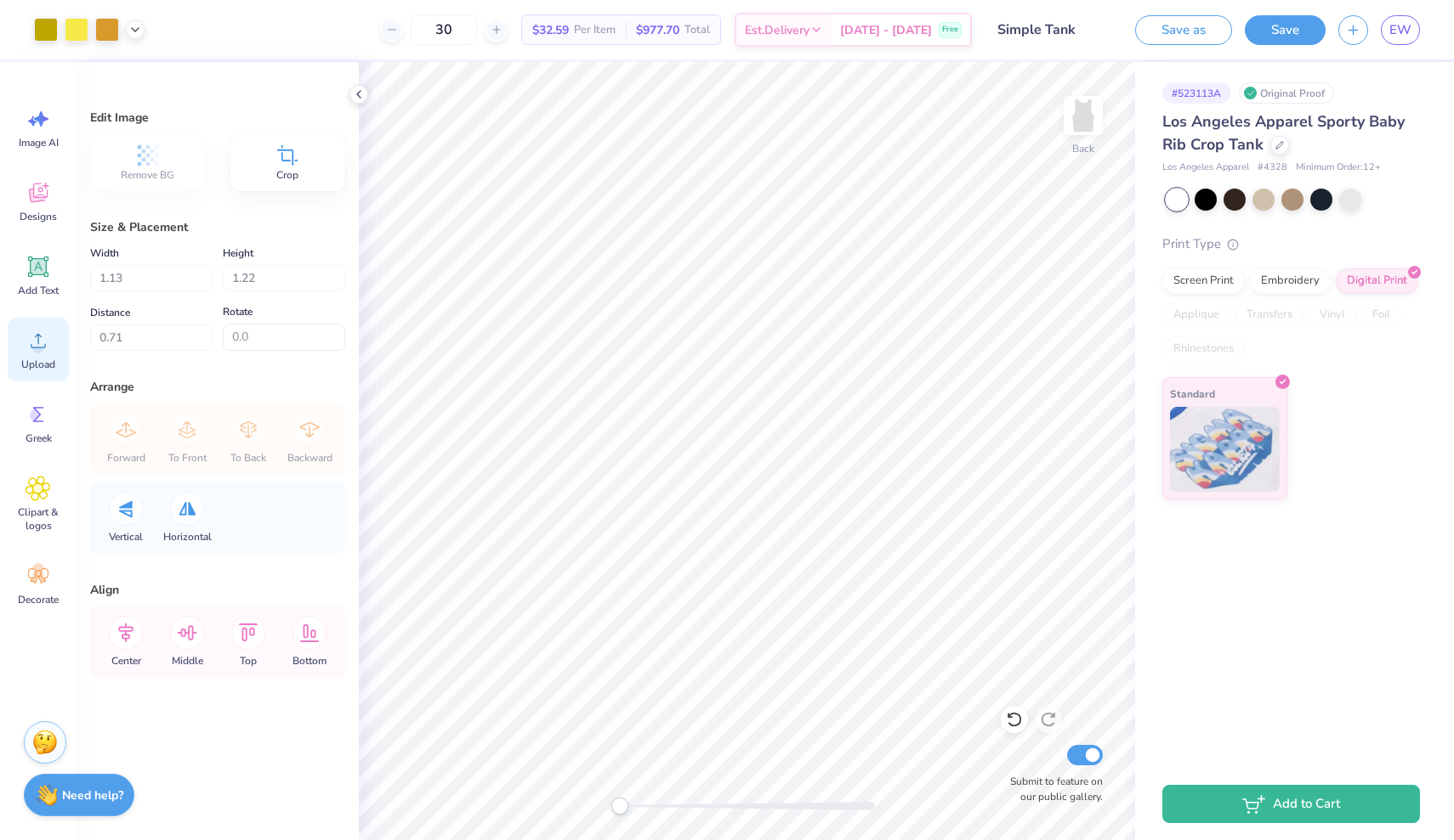
click at [36, 351] on circle at bounding box center [39, 348] width 12 height 12
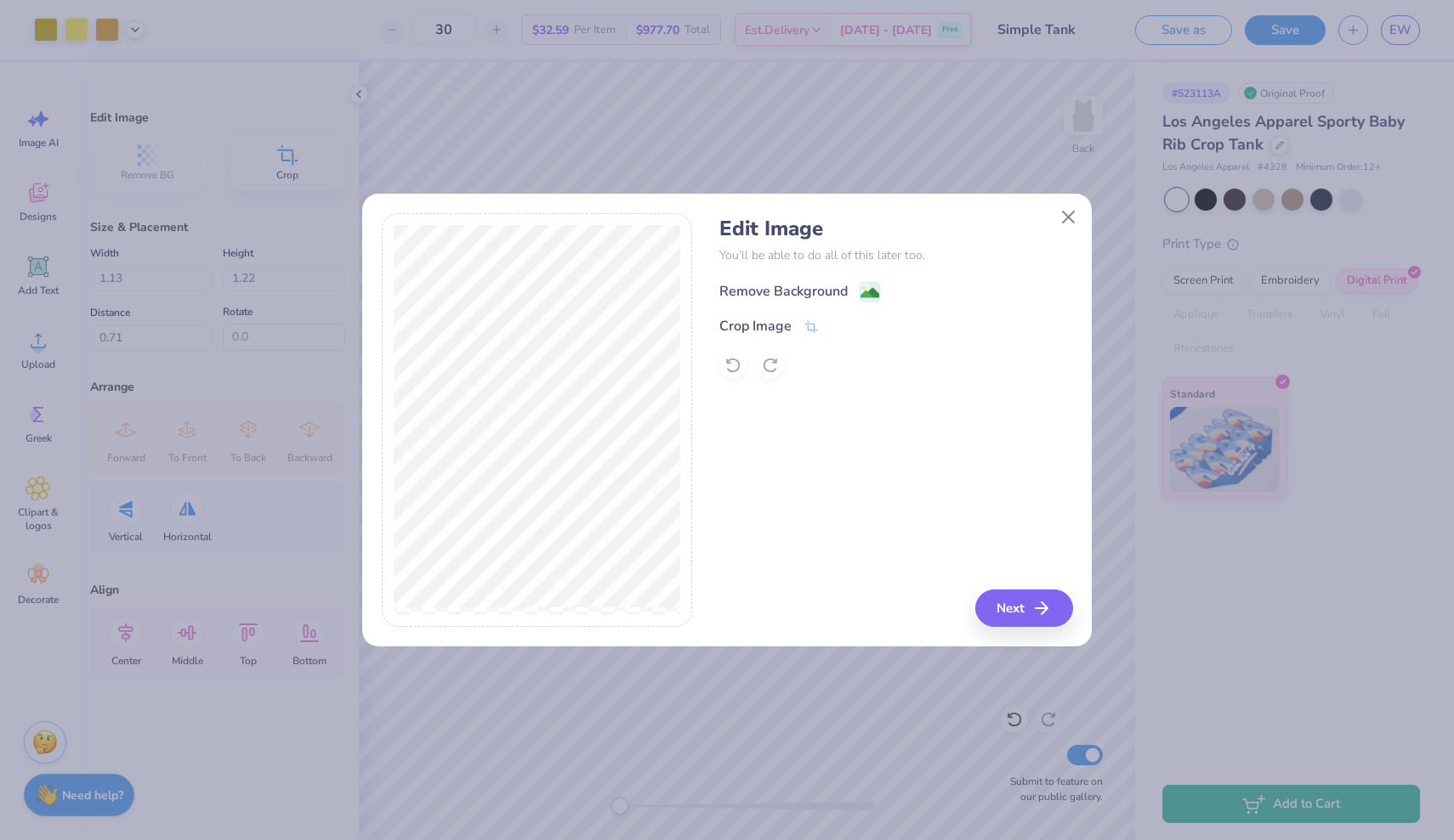
click at [865, 287] on image at bounding box center [869, 292] width 19 height 19
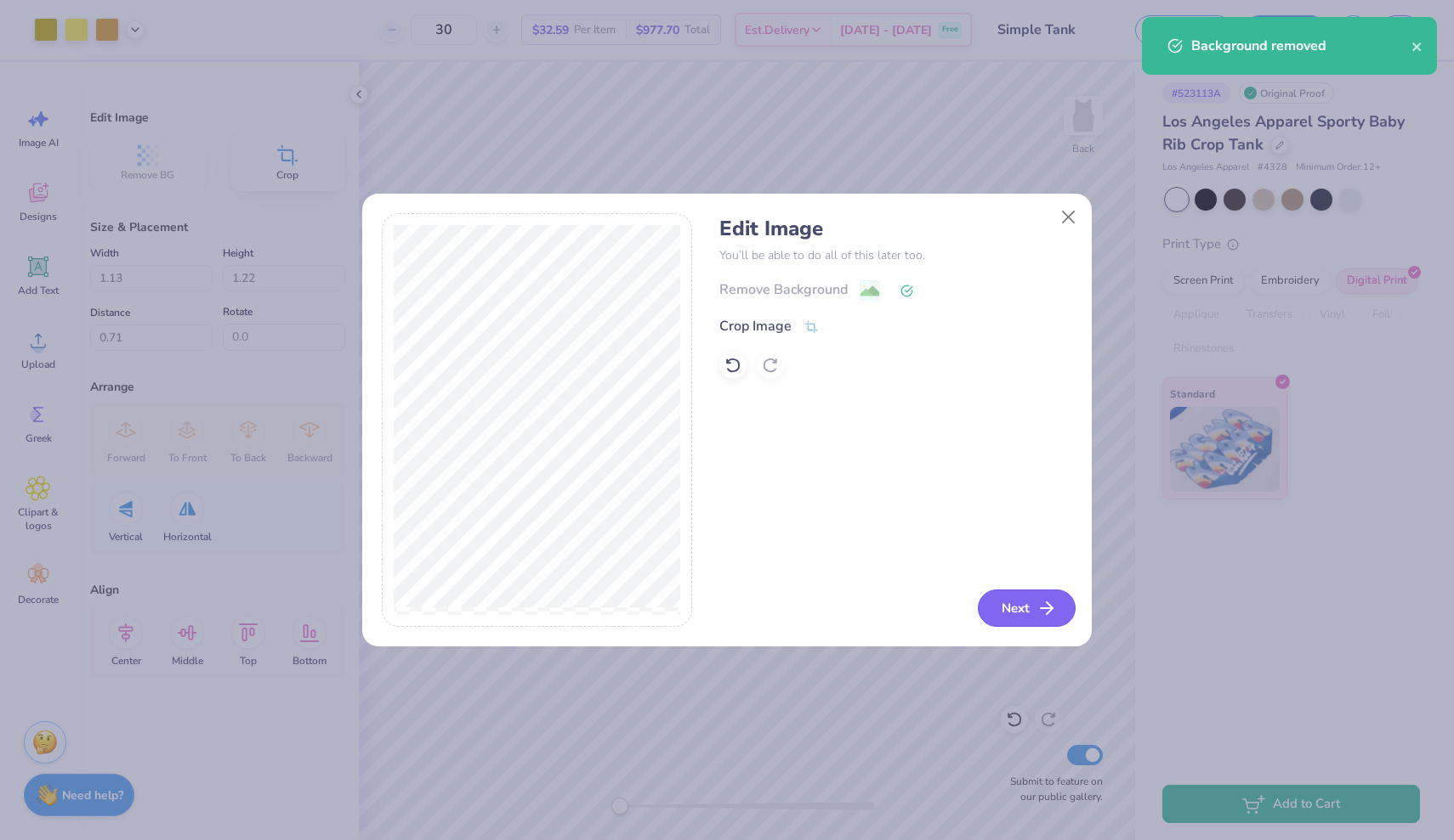
click at [999, 609] on button "Next" at bounding box center [1026, 608] width 98 height 38
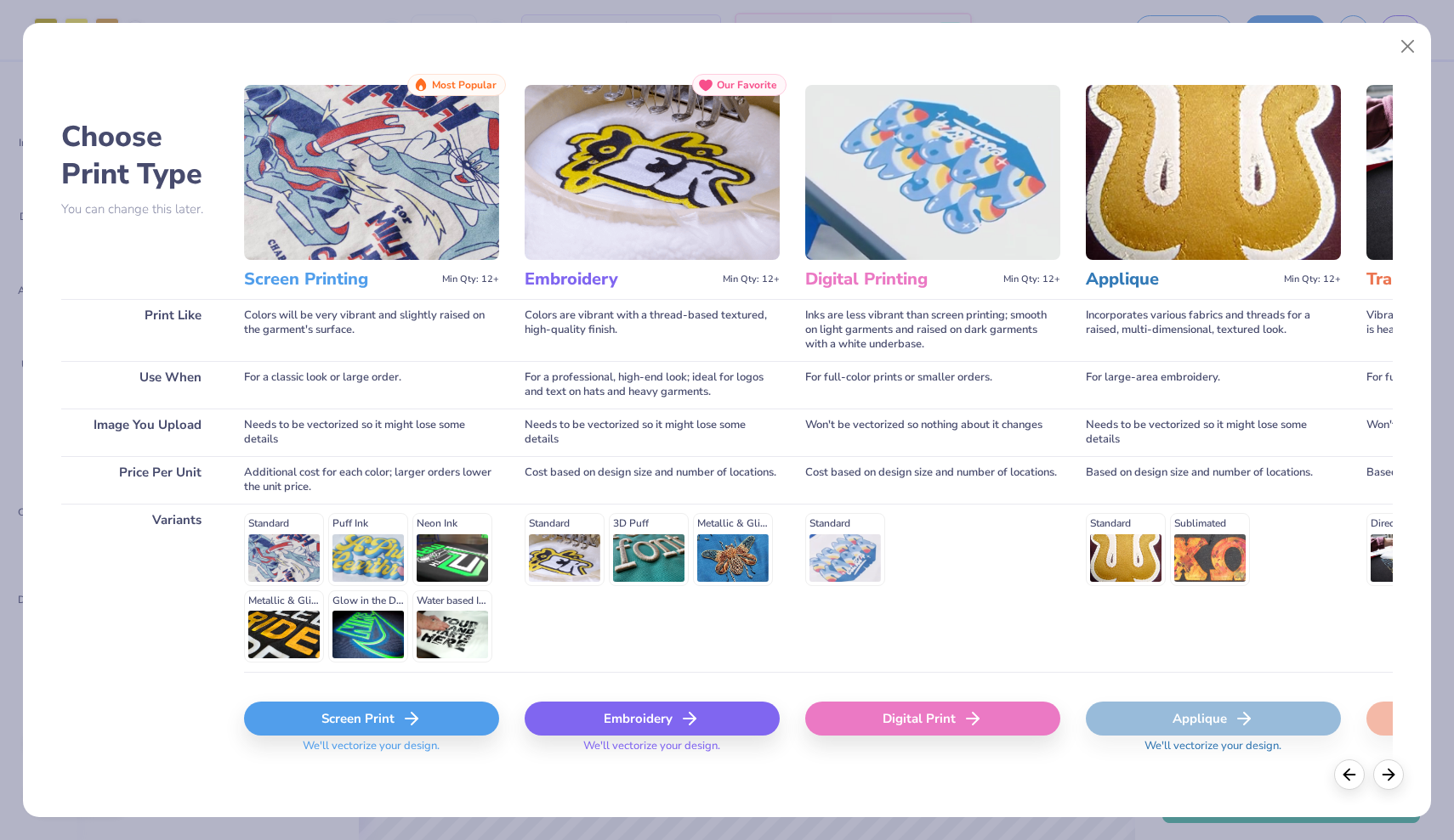
click at [406, 708] on icon at bounding box center [411, 718] width 21 height 21
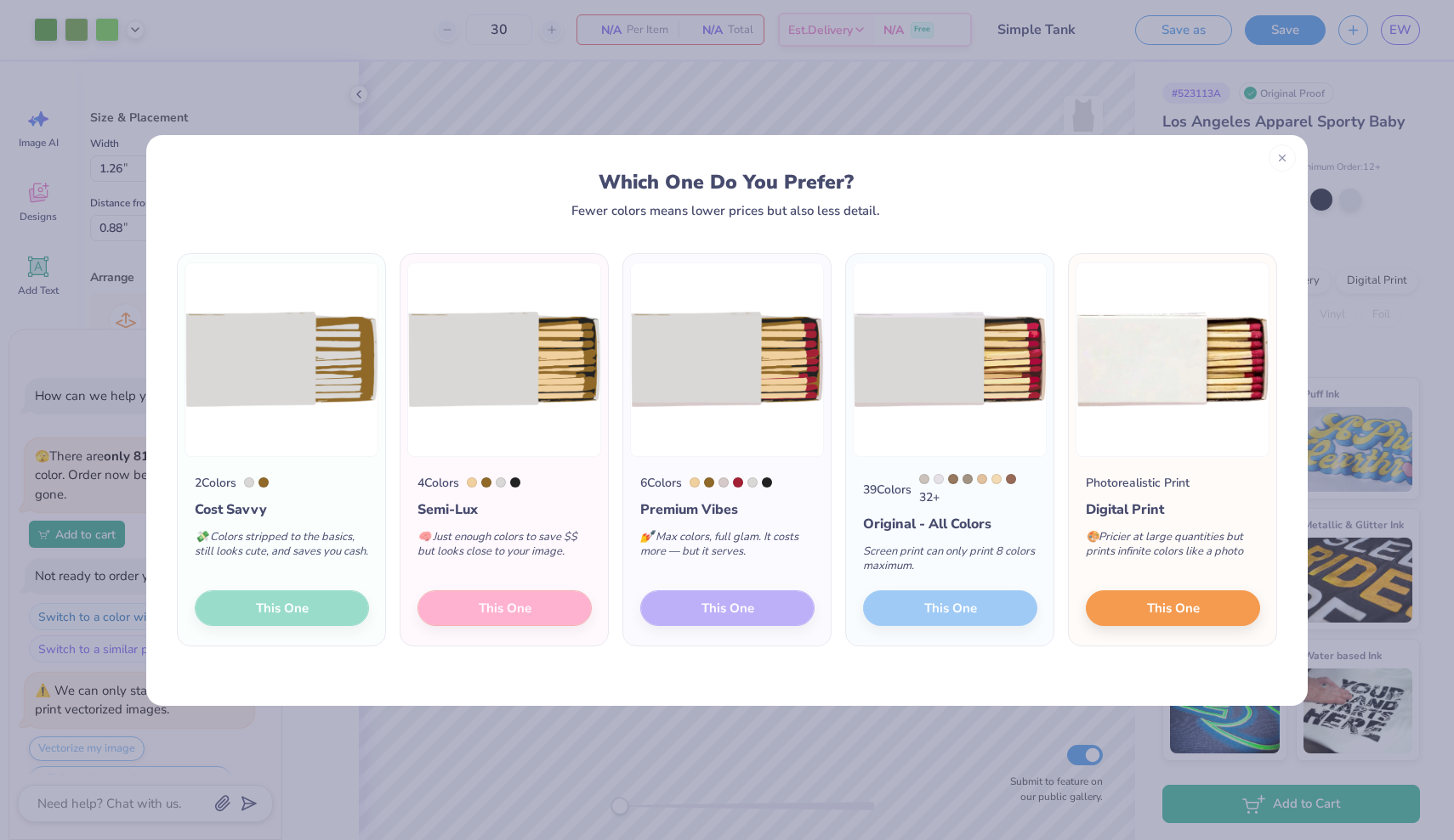
scroll to position [2710, 0]
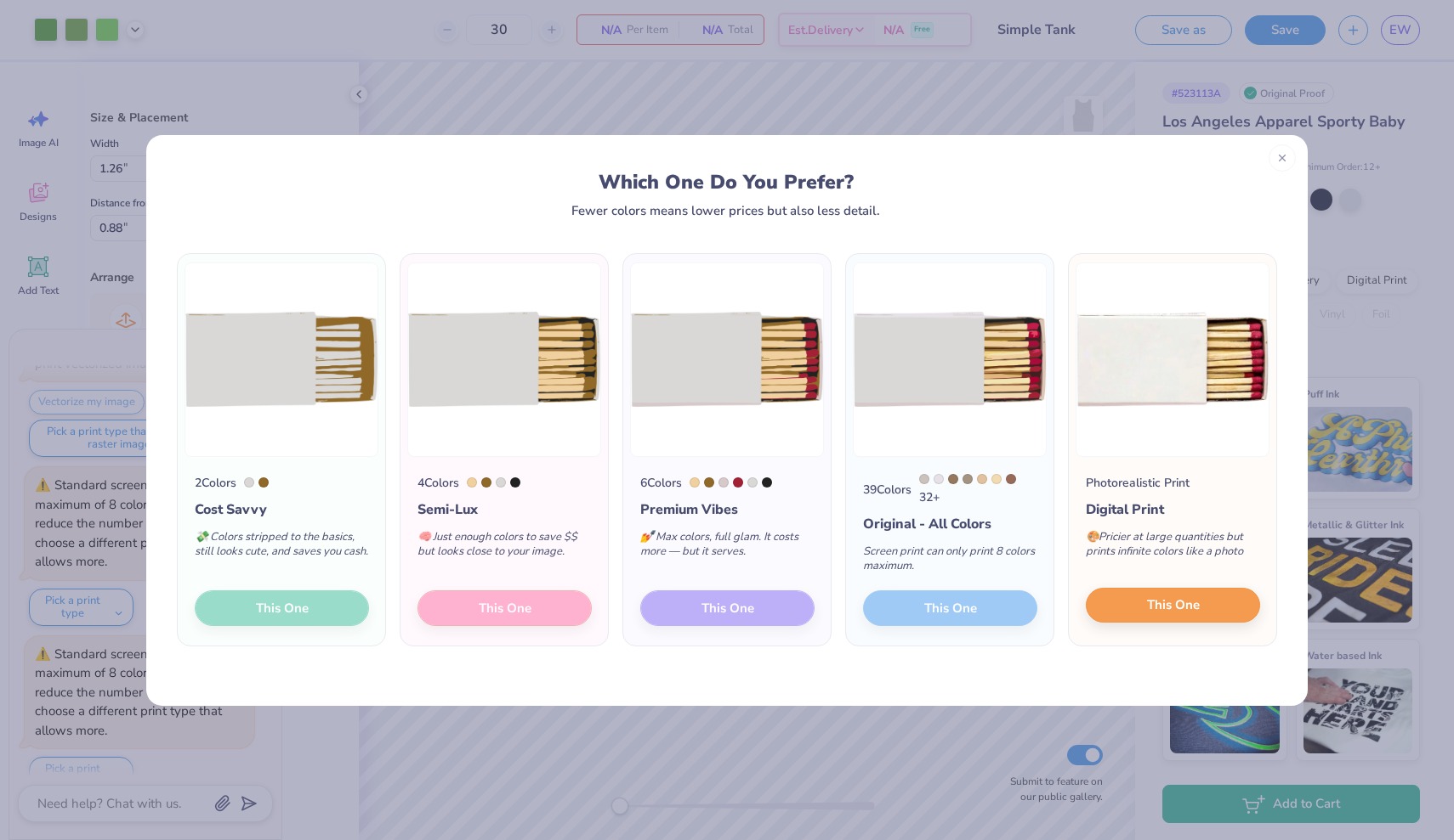
click at [1192, 604] on span "This One" at bounding box center [1173, 605] width 53 height 20
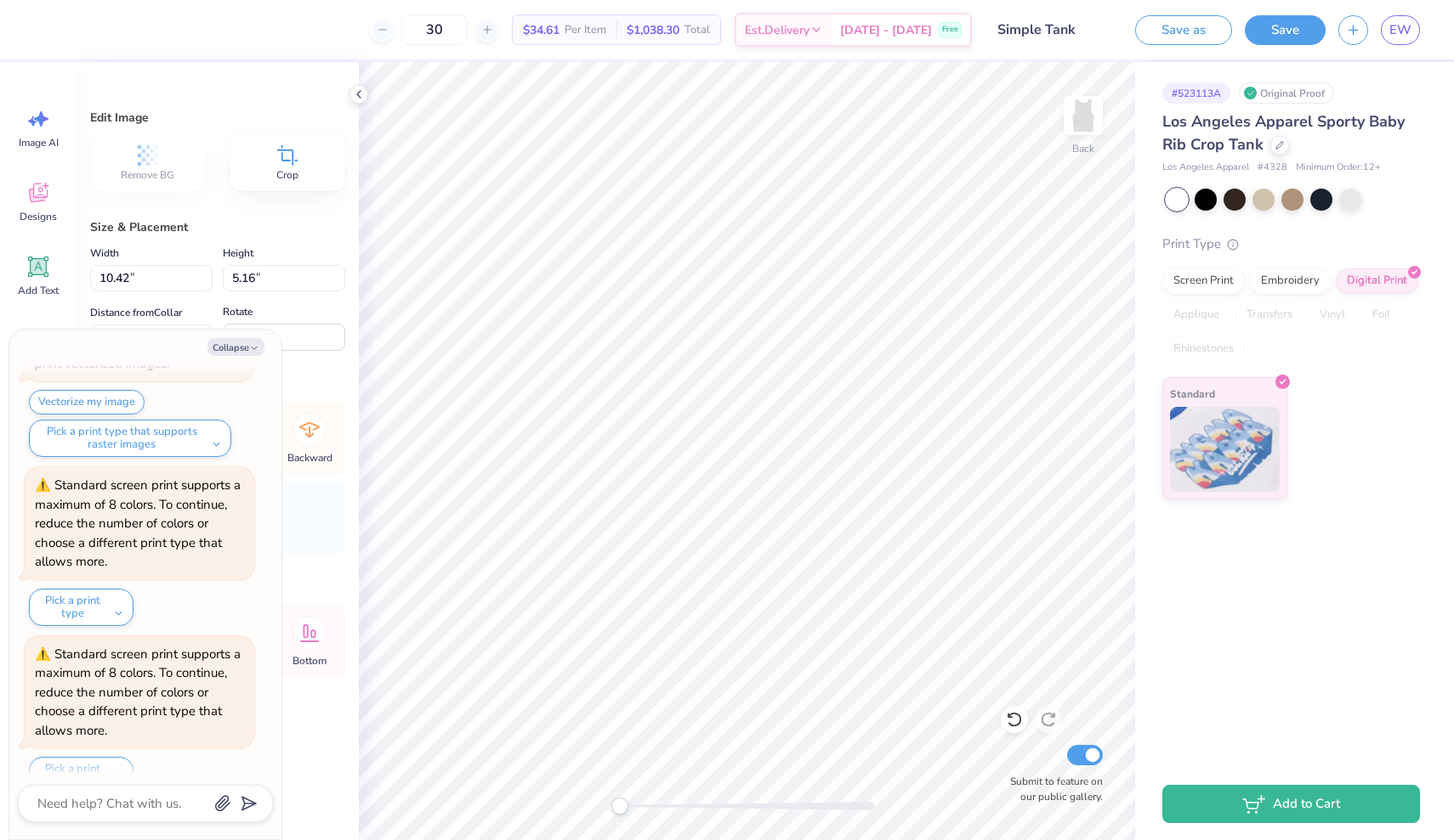
type textarea "x"
type input "2.78"
type input "1.38"
type input "6.95"
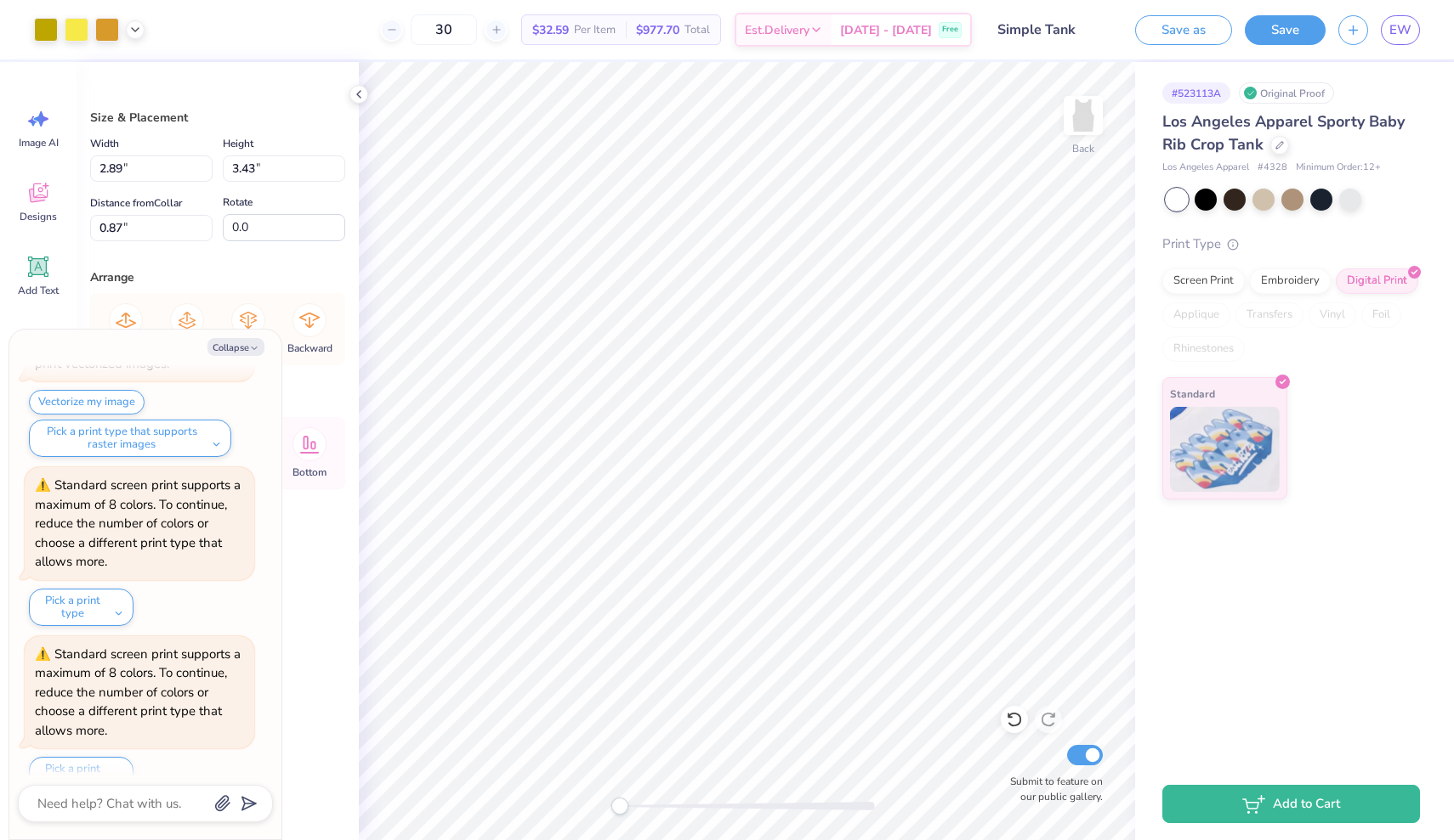
type textarea "x"
type input "2.88"
type input "3.65"
type input "0.67"
type textarea "x"
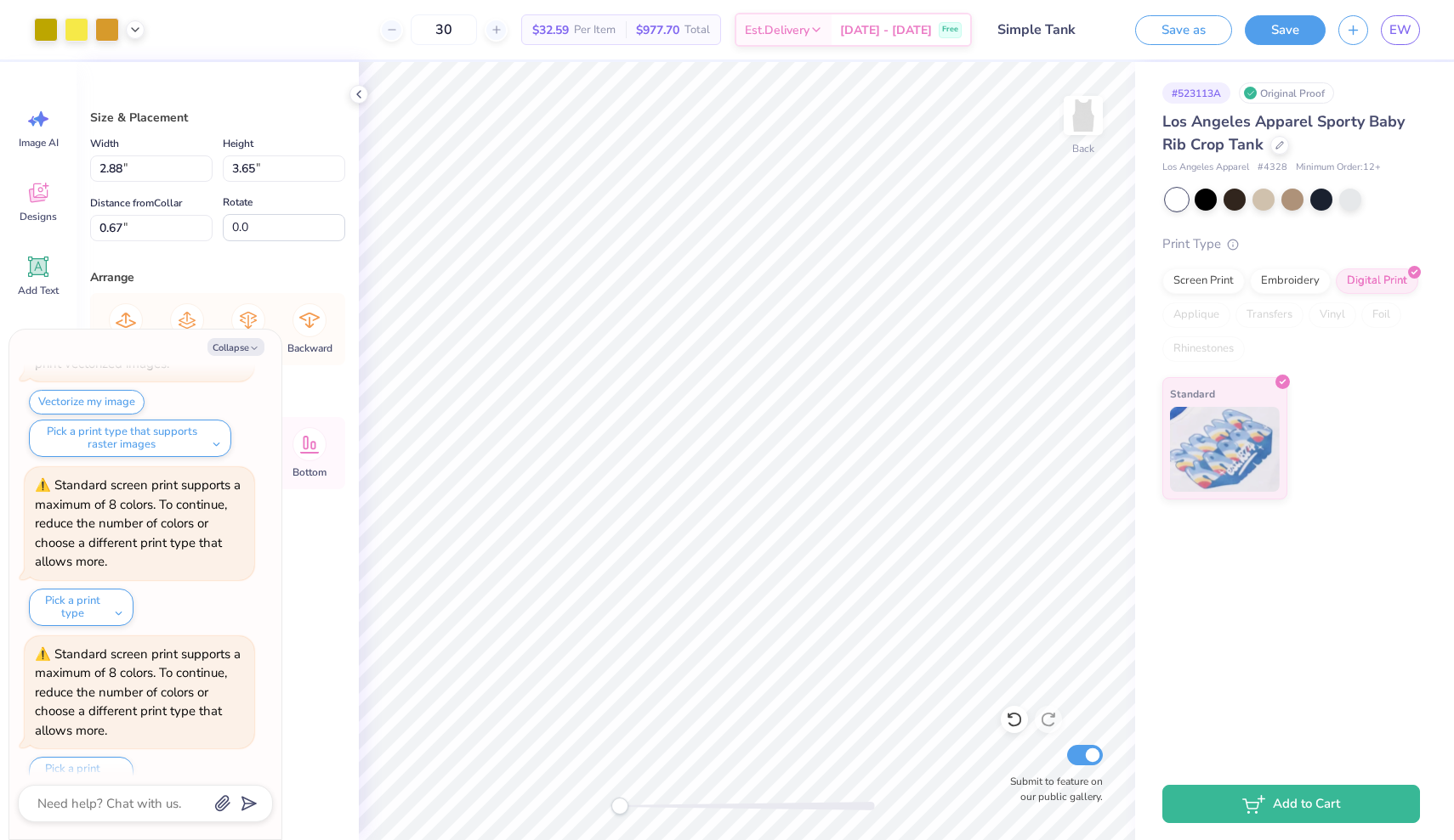
type input "1.56"
type textarea "x"
type input "3.03"
type input "3.74"
type input "1.45"
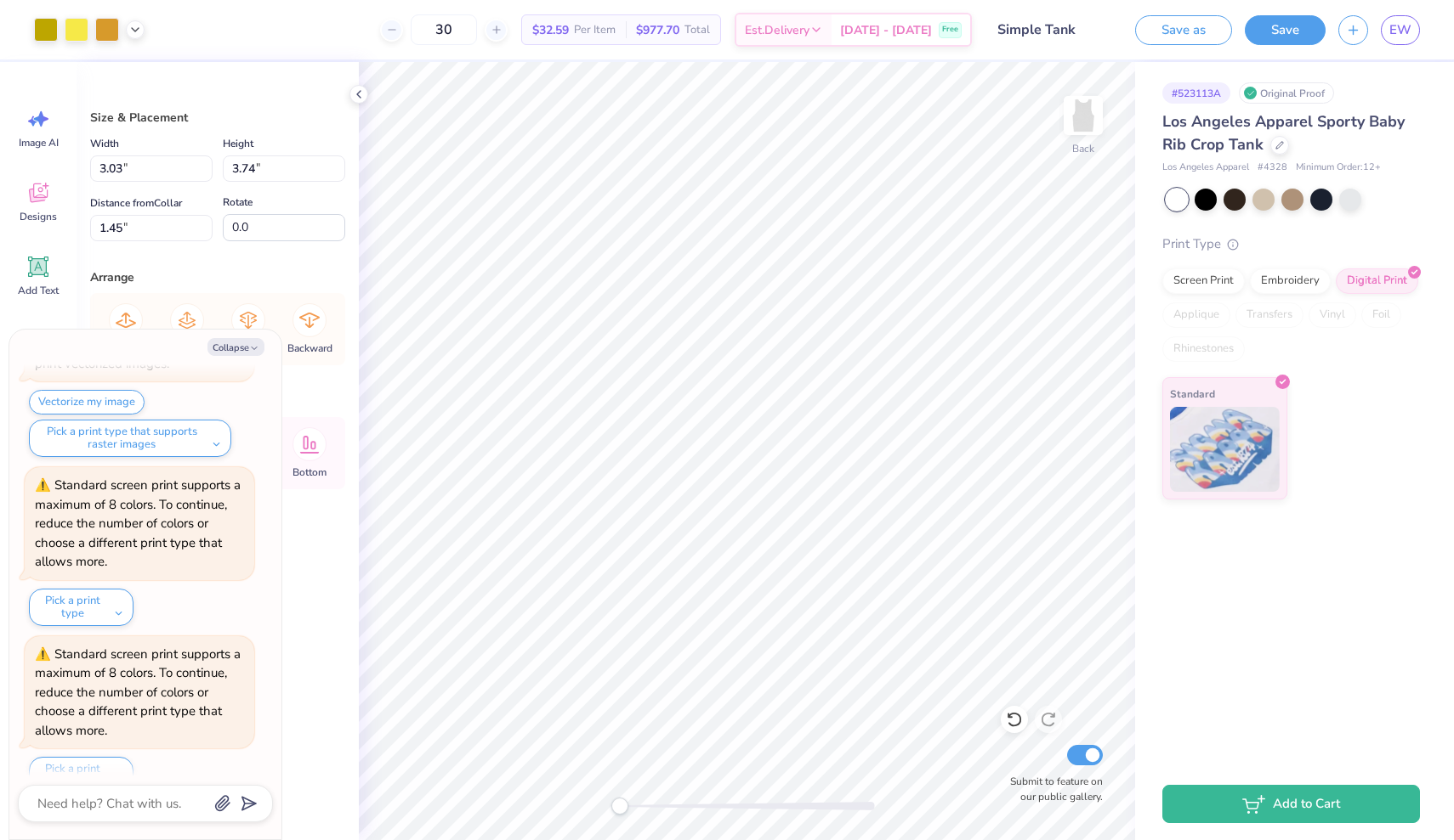
type textarea "x"
type input "2.87"
type input "3.62"
type input "1.60"
type textarea "x"
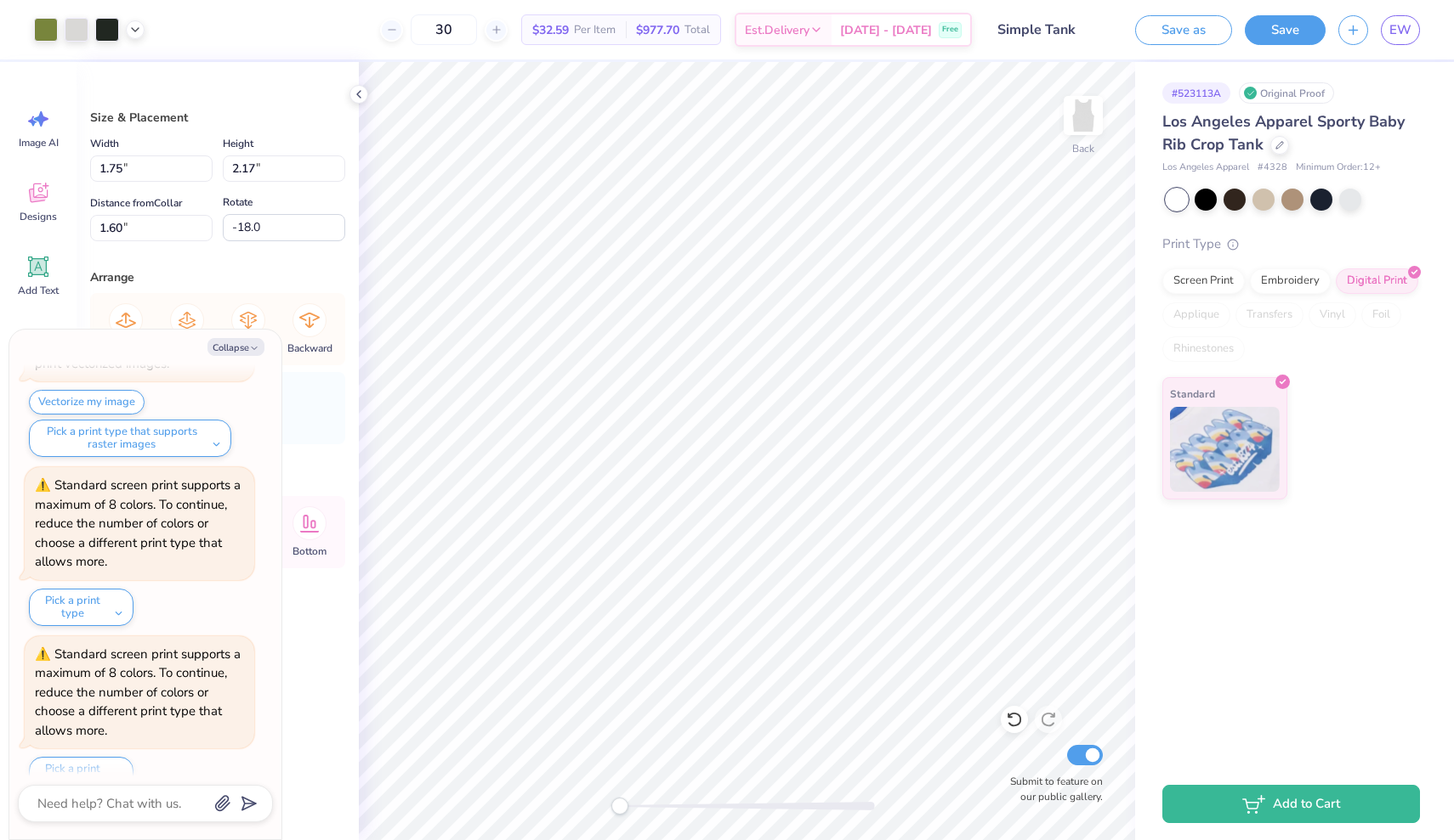
type input "-9.0"
type textarea "x"
type input "-119.4"
type textarea "x"
type input "0.50"
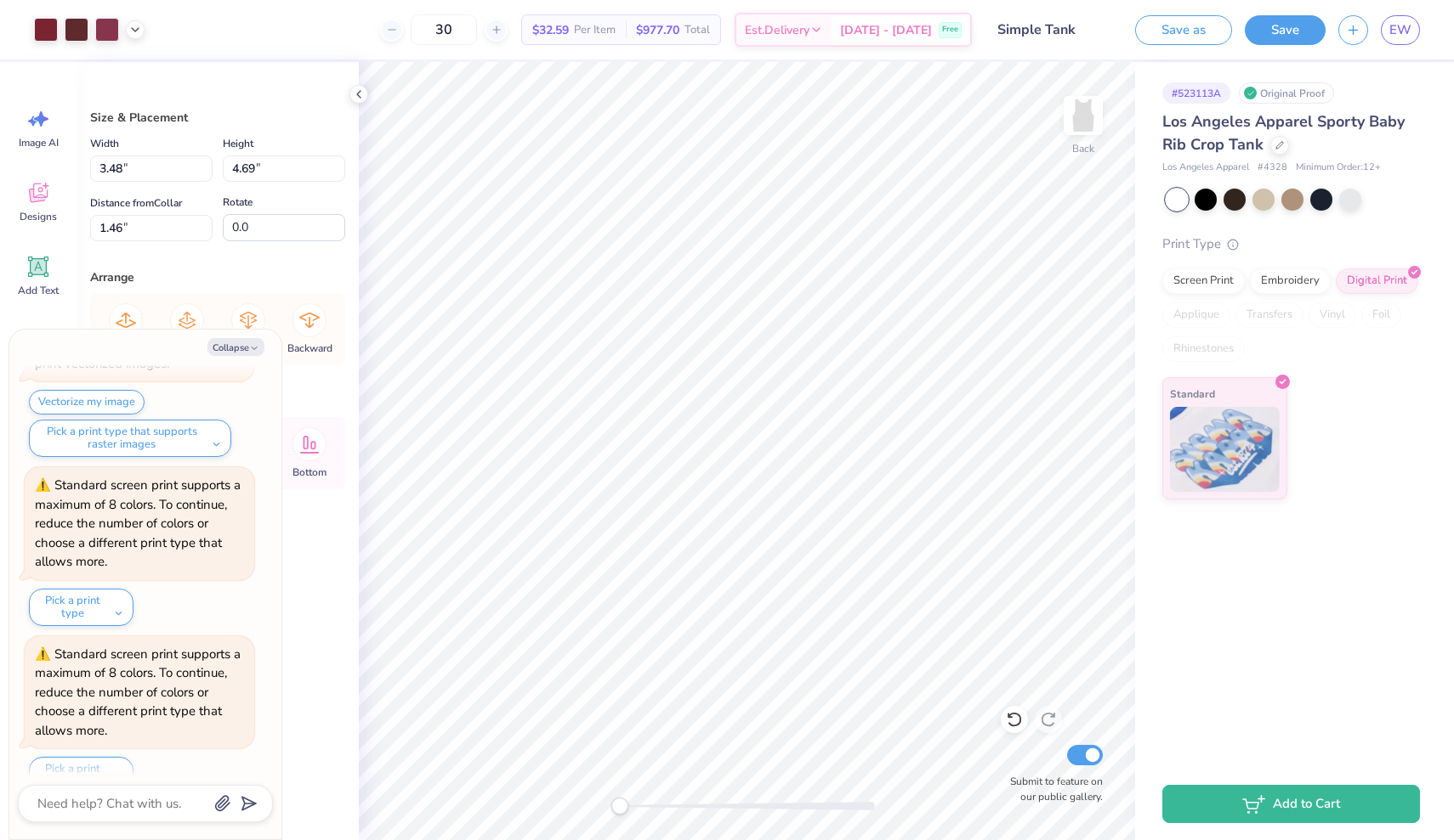
type textarea "x"
type input "0.50"
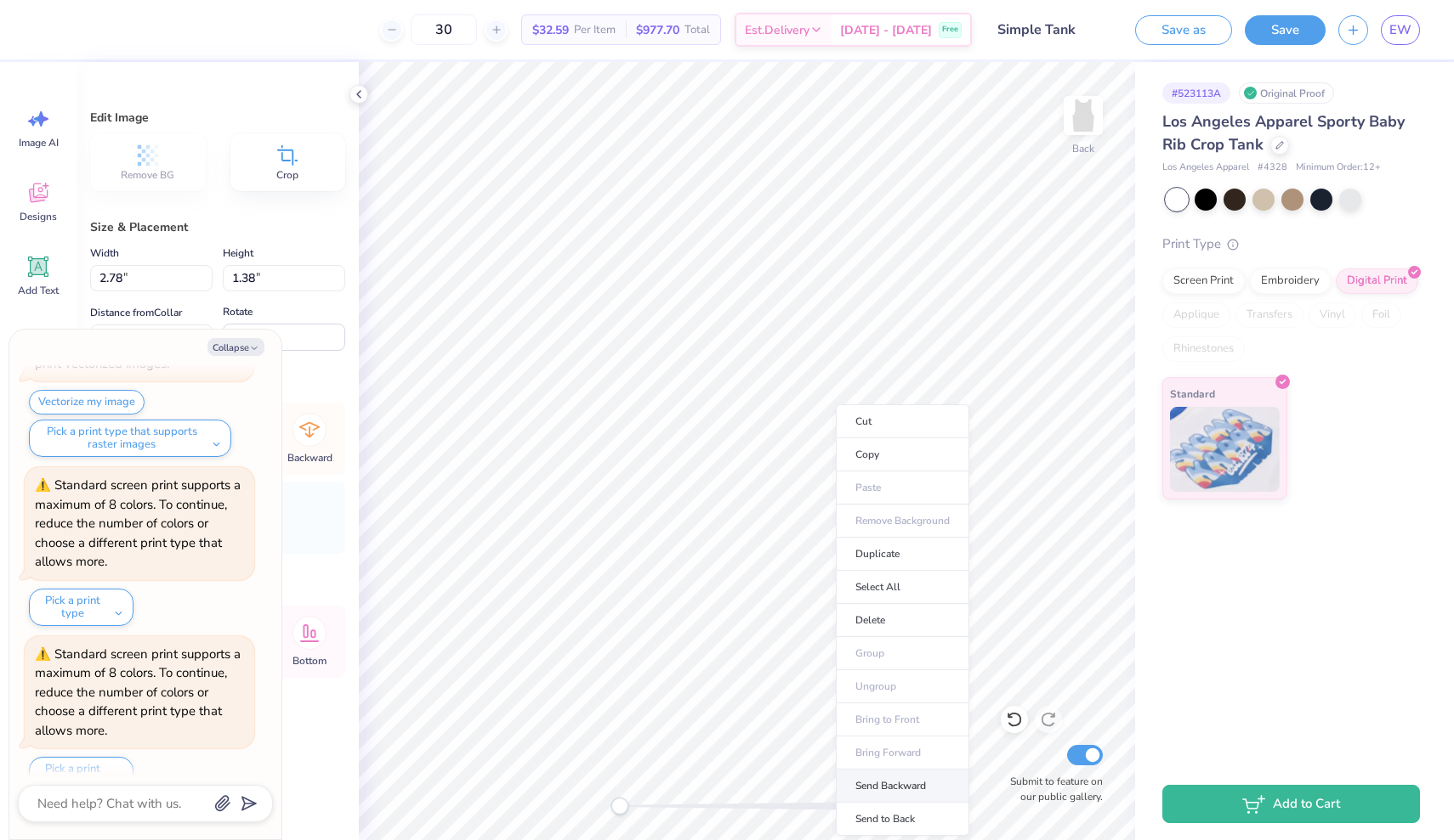
click at [882, 781] on li "Send Backward" at bounding box center [902, 786] width 134 height 33
type textarea "x"
type input "2.57"
click at [892, 809] on li "Send to Back" at bounding box center [911, 818] width 134 height 33
click at [236, 346] on button "Collapse" at bounding box center [235, 347] width 56 height 18
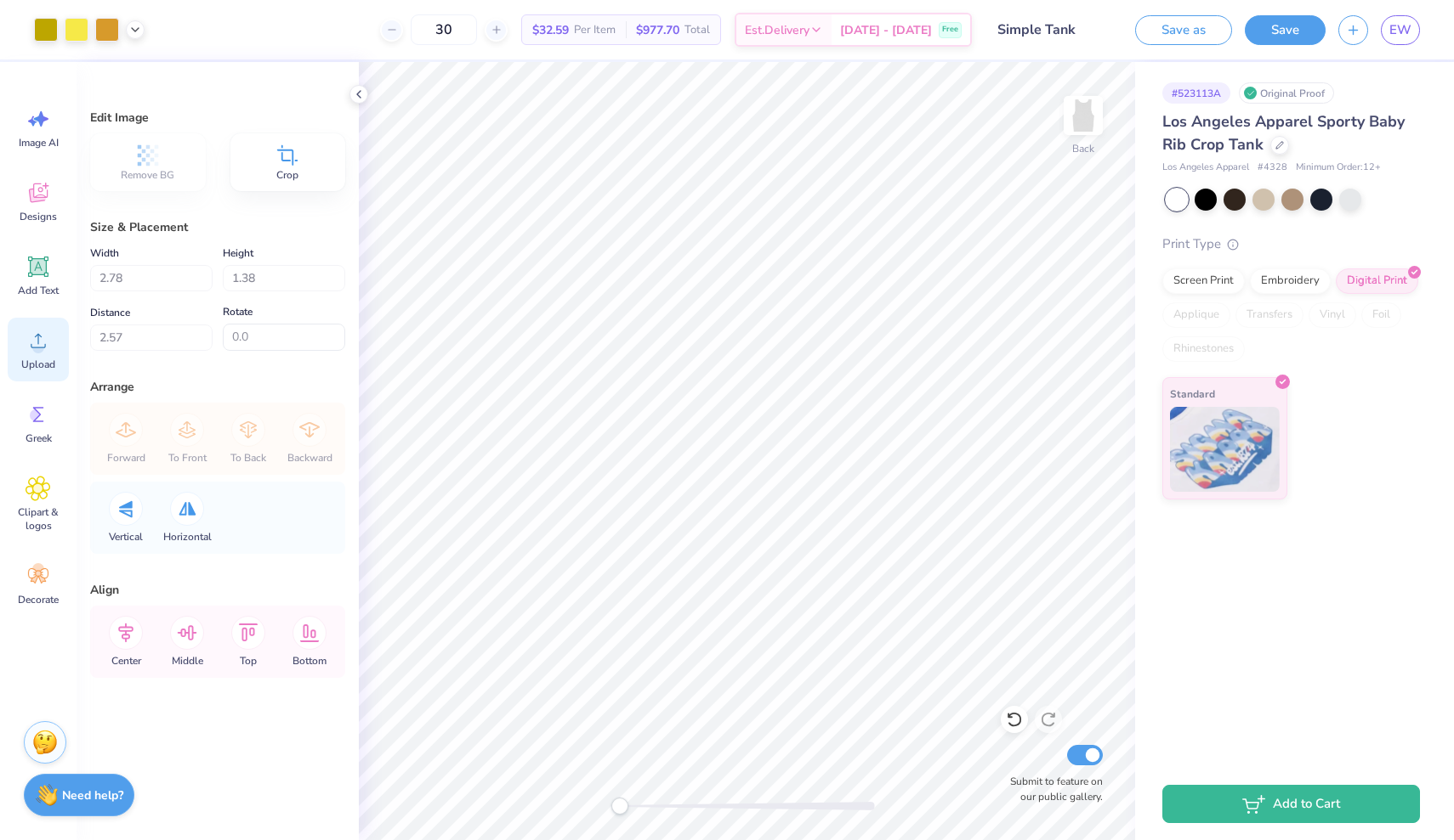
click at [38, 350] on circle at bounding box center [39, 348] width 12 height 12
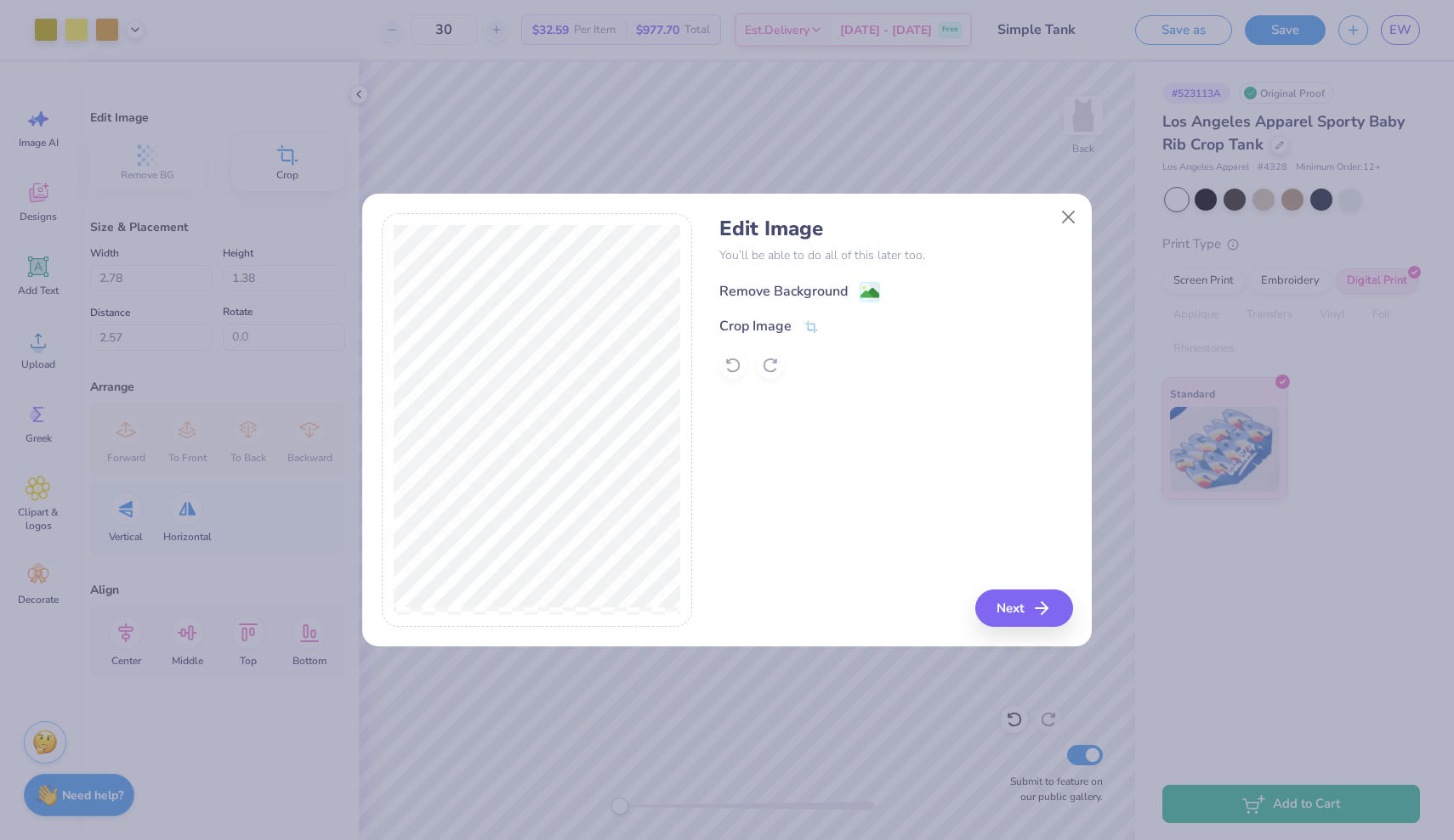
click at [864, 290] on image at bounding box center [869, 292] width 19 height 19
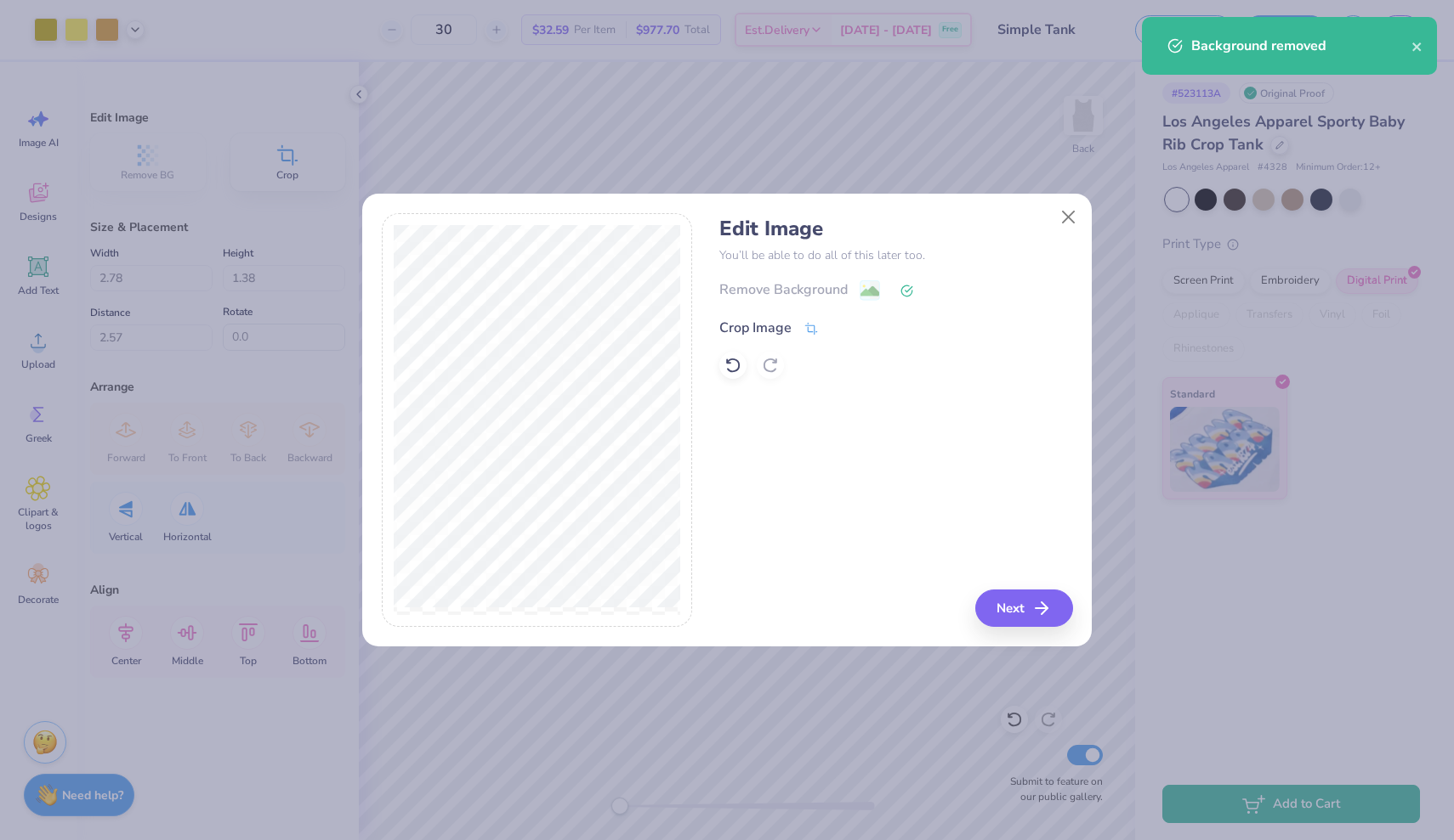
click at [817, 331] on icon at bounding box center [810, 328] width 15 height 15
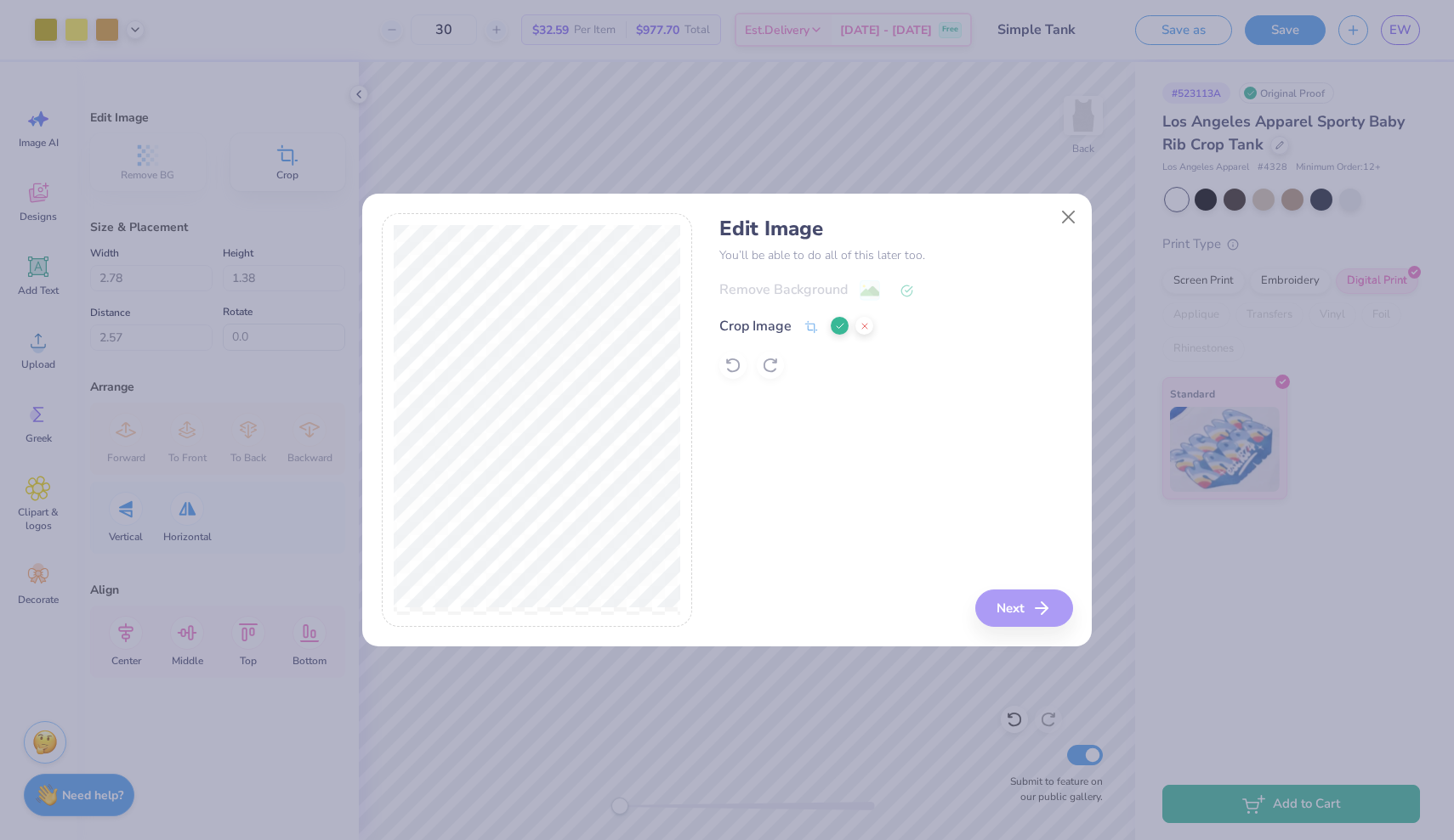
click at [619, 185] on div "Edit Image You’ll be able to do all of this later too. Remove Background Crop I…" at bounding box center [727, 420] width 1454 height 840
click at [834, 331] on button at bounding box center [839, 326] width 18 height 18
click at [1011, 604] on button "Next" at bounding box center [1026, 608] width 98 height 38
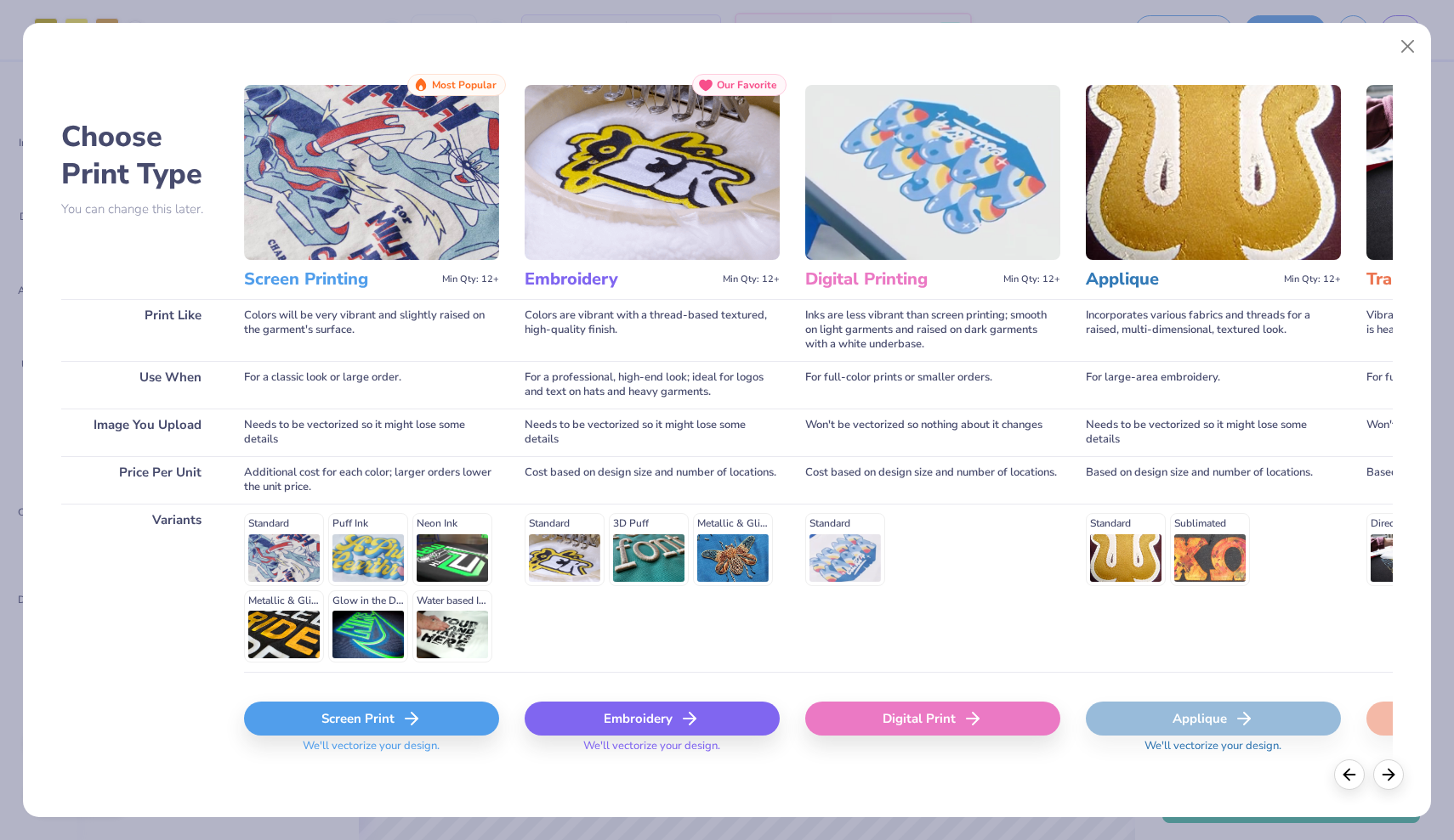
click at [425, 718] on div "Screen Print" at bounding box center [371, 718] width 255 height 34
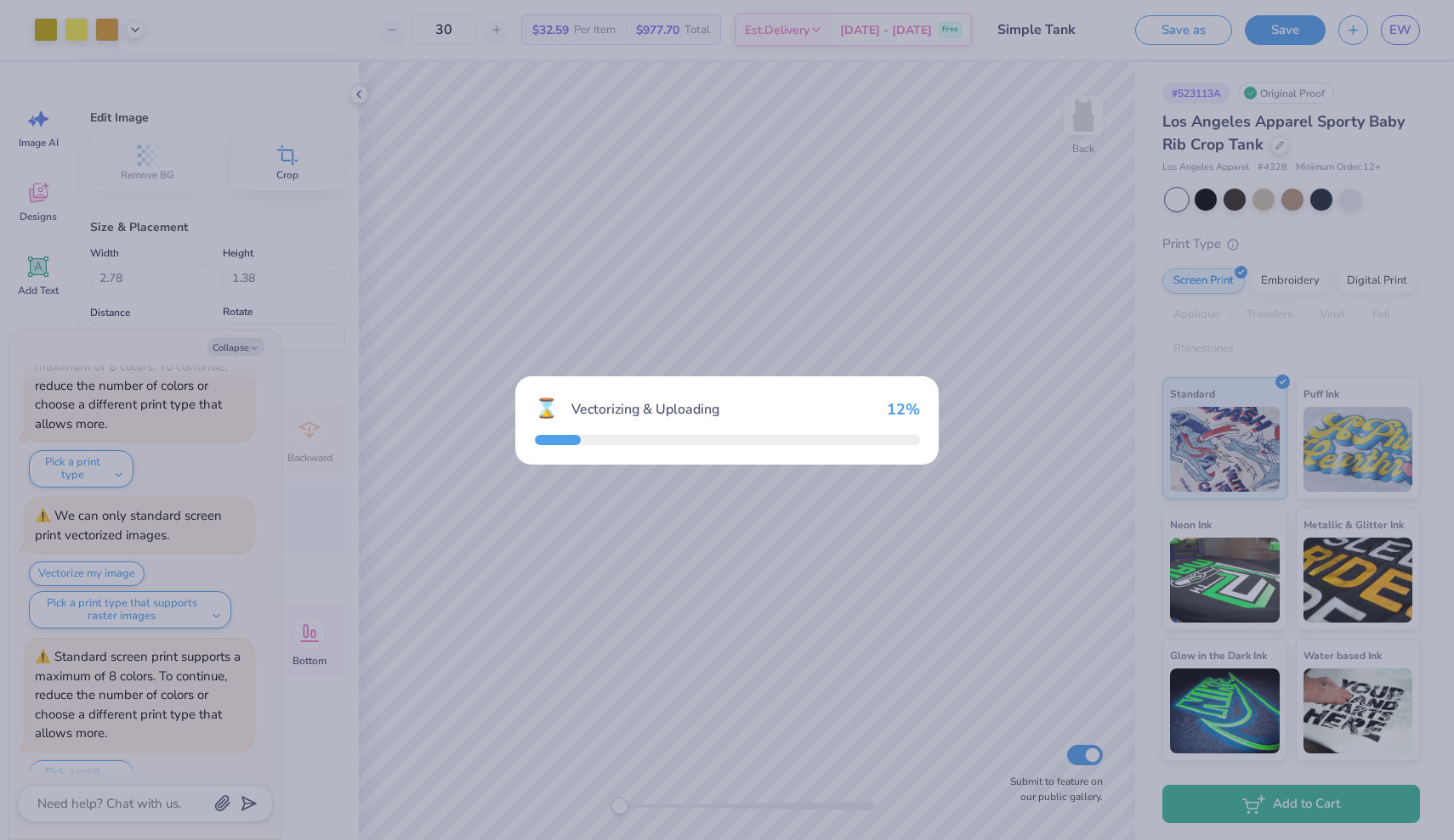
scroll to position [3183, 0]
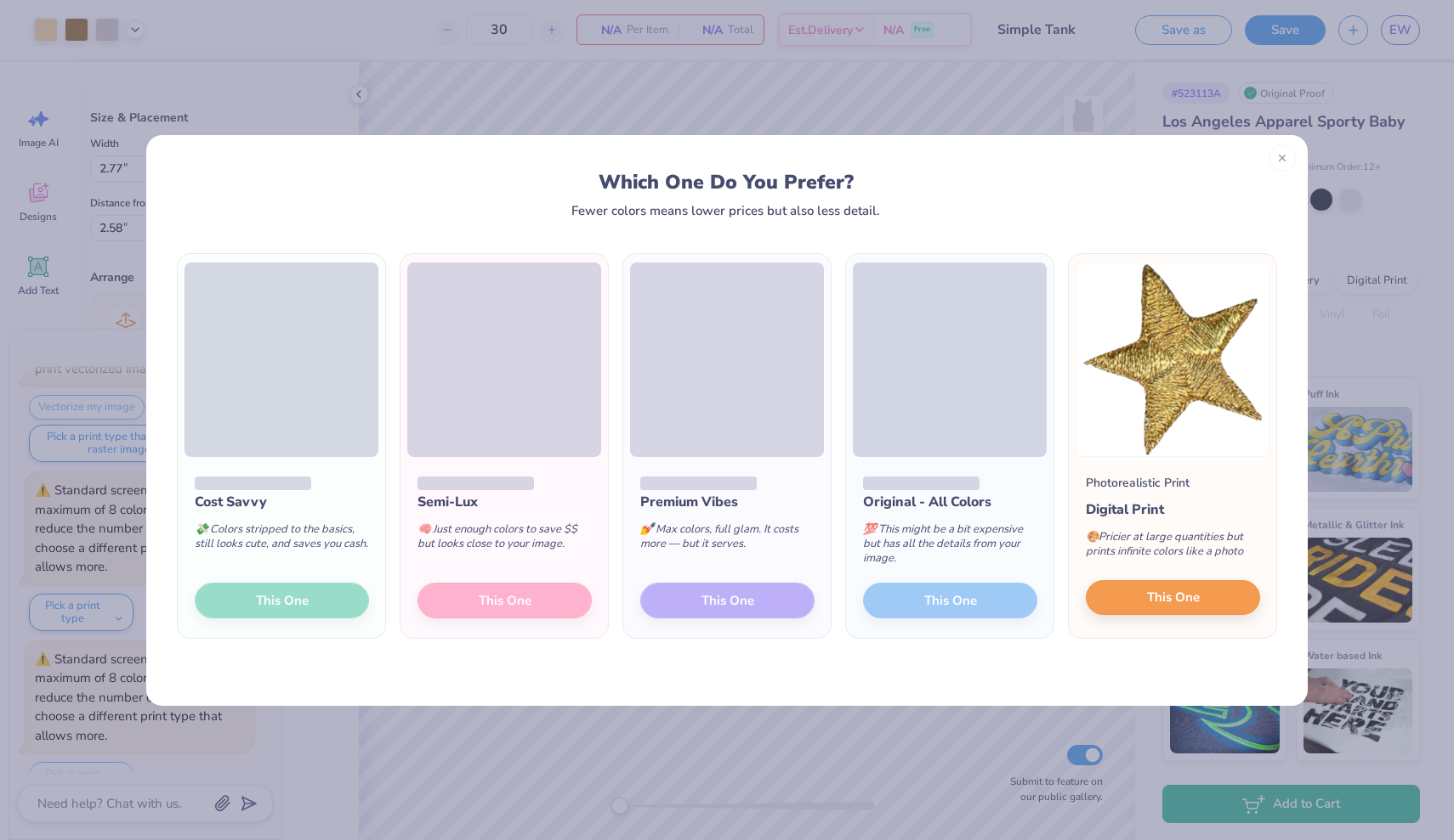
click at [1230, 602] on button "This One" at bounding box center [1173, 598] width 174 height 36
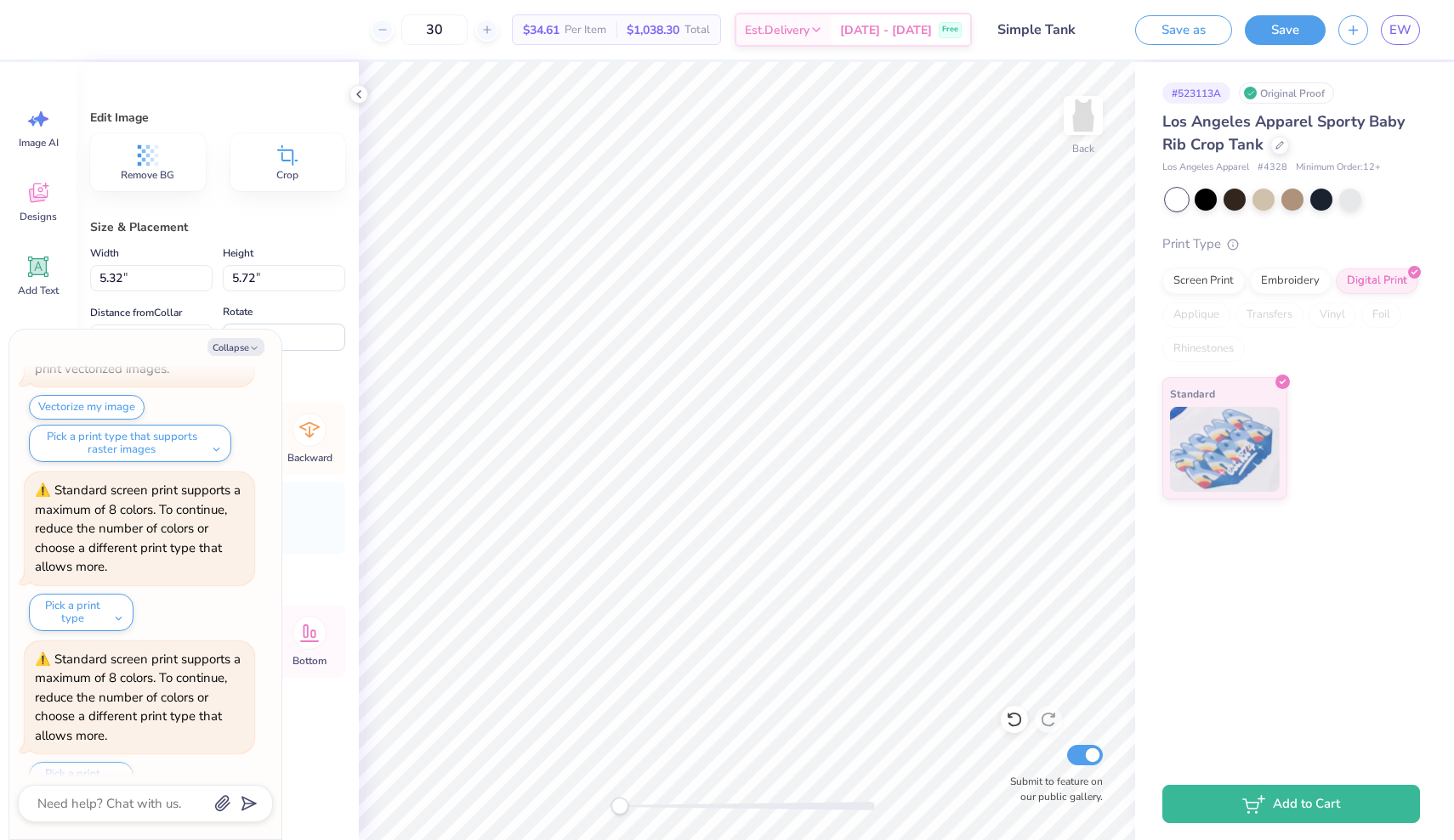
type textarea "x"
type input "1.07"
type input "1.15"
type input "7.46"
type textarea "x"
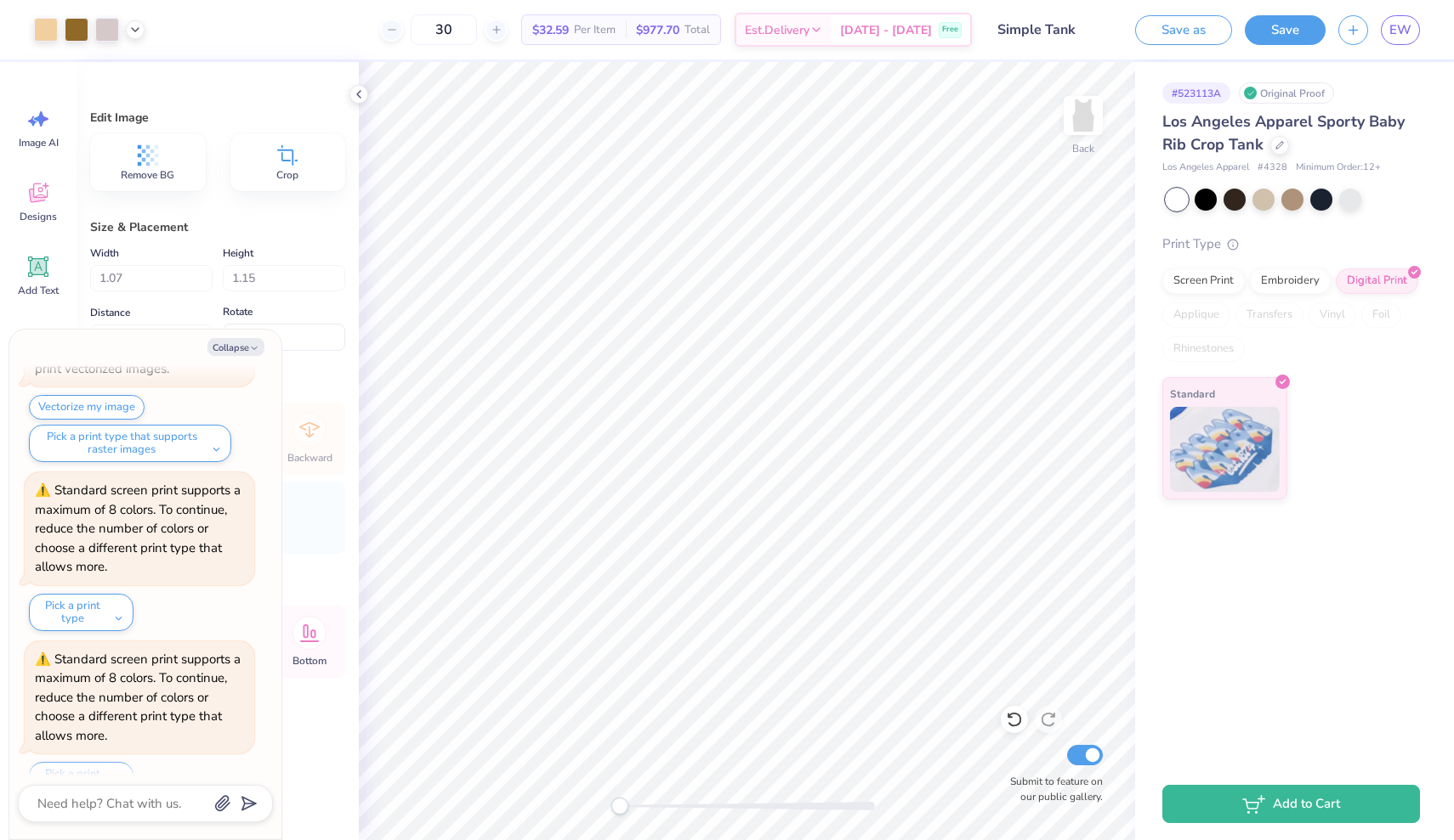
type input "2.00"
type textarea "x"
type input "0.74"
type input "0.80"
type input "0.50"
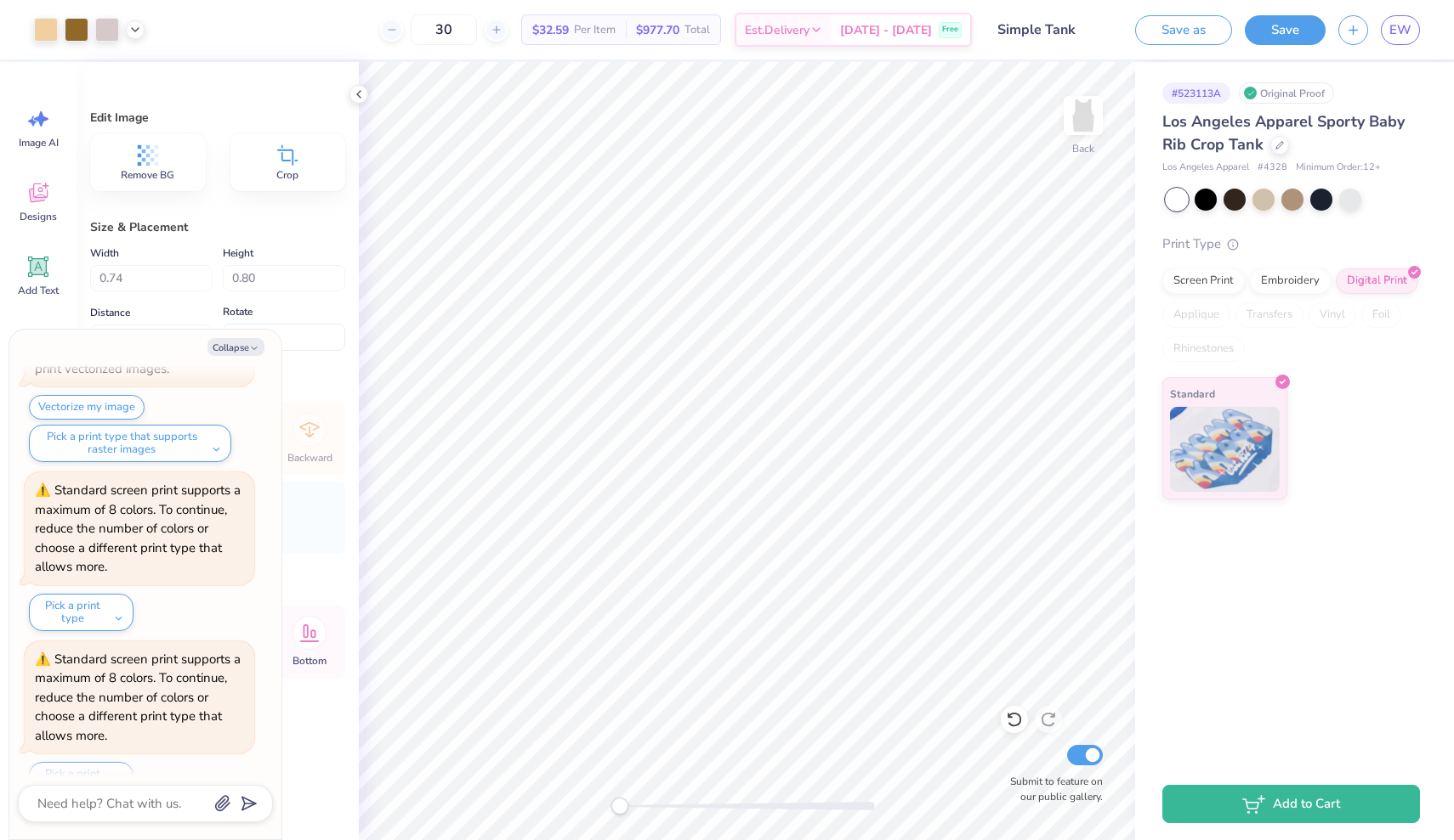
type textarea "x"
type input "0.74"
type textarea "x"
type input "1.07"
type input "1.15"
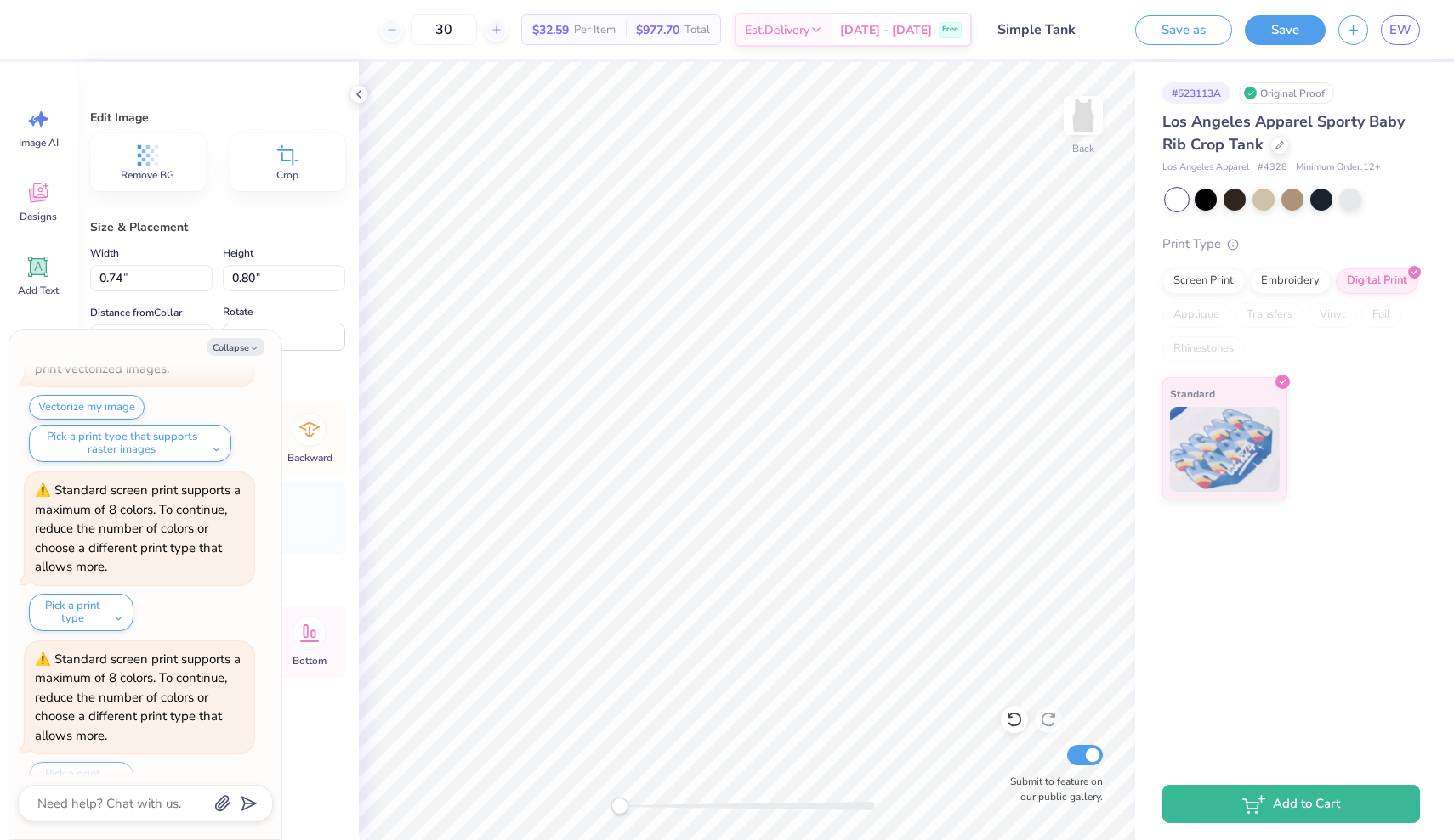
type input "2.00"
type textarea "x"
type input "1.30"
type textarea "x"
type input "0.81"
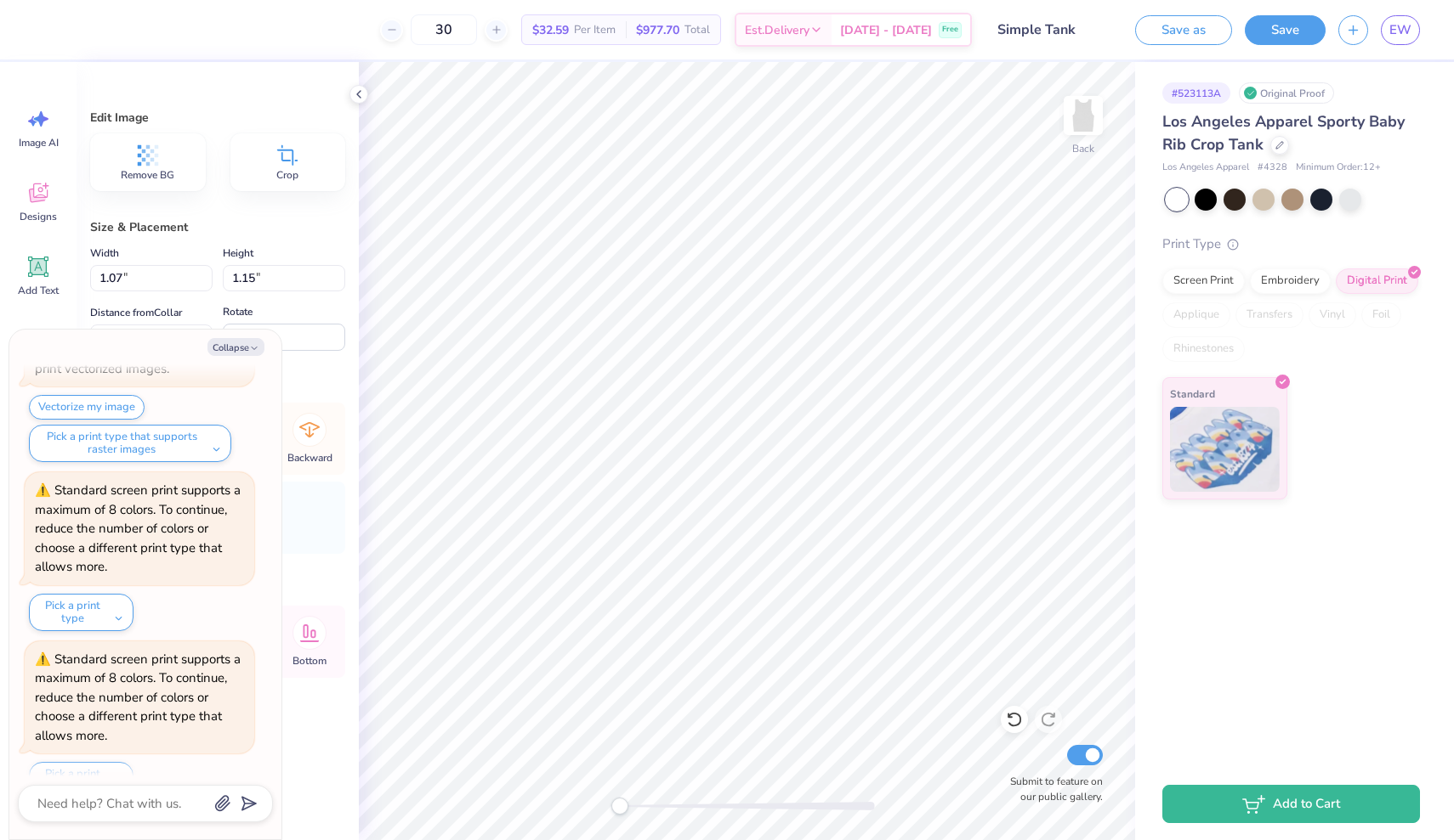
type input "0.87"
click at [226, 349] on button "Collapse" at bounding box center [235, 347] width 56 height 18
type textarea "x"
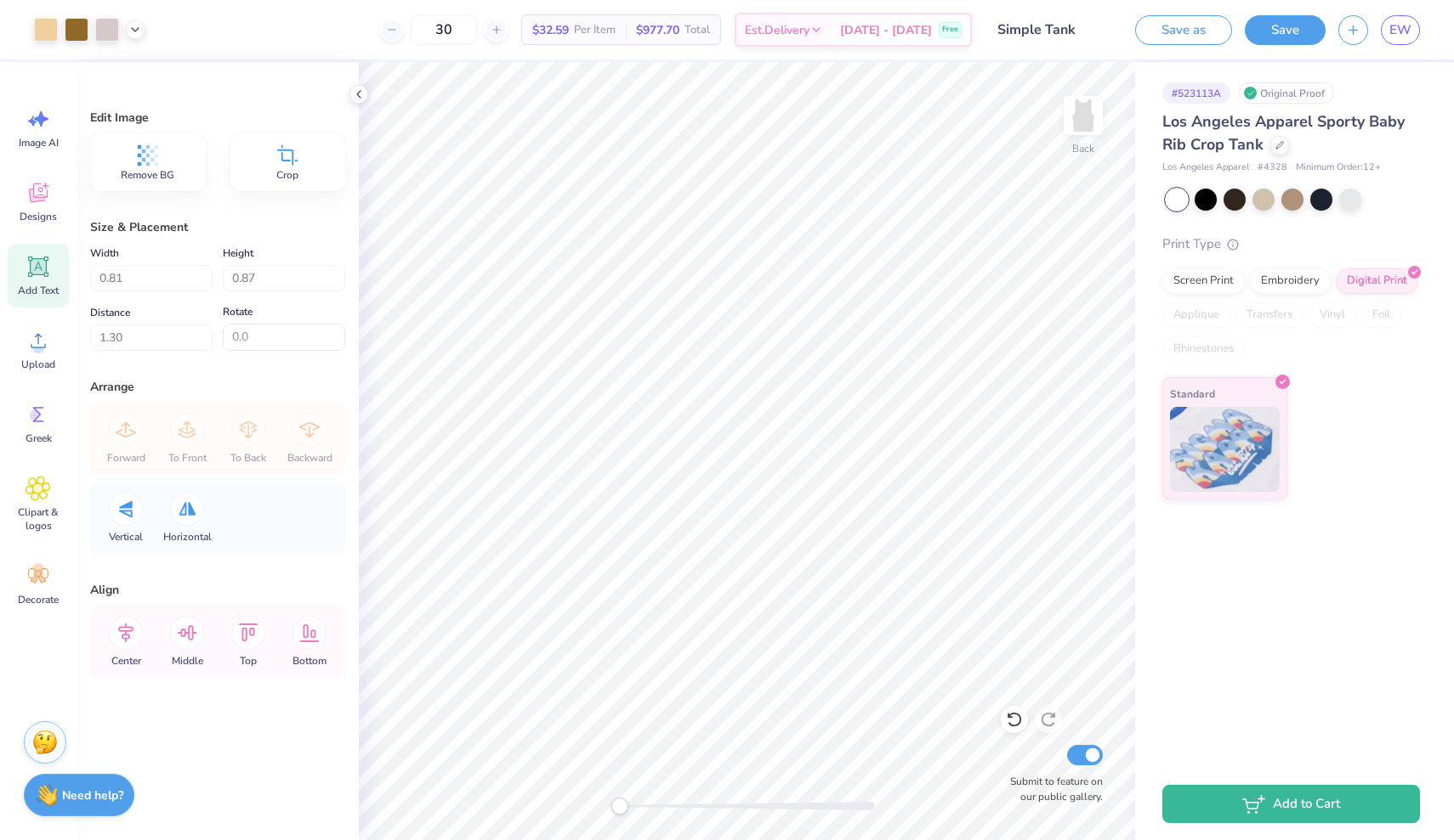
click at [36, 270] on icon at bounding box center [39, 267] width 16 height 16
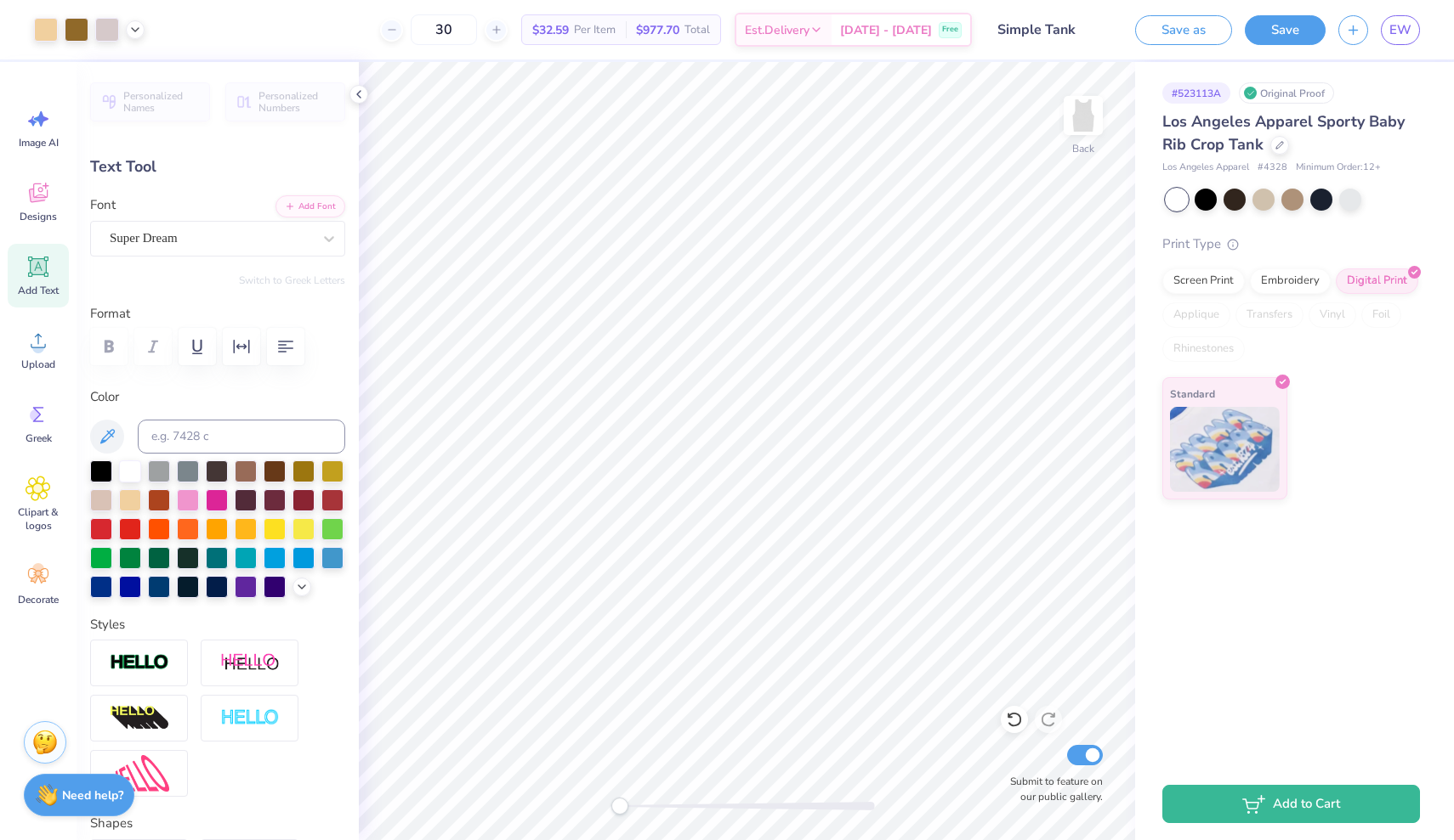
click at [42, 272] on icon at bounding box center [39, 267] width 16 height 16
type textarea "g"
type textarea "GAMMA XI"
click at [279, 357] on button "button" at bounding box center [285, 347] width 38 height 38
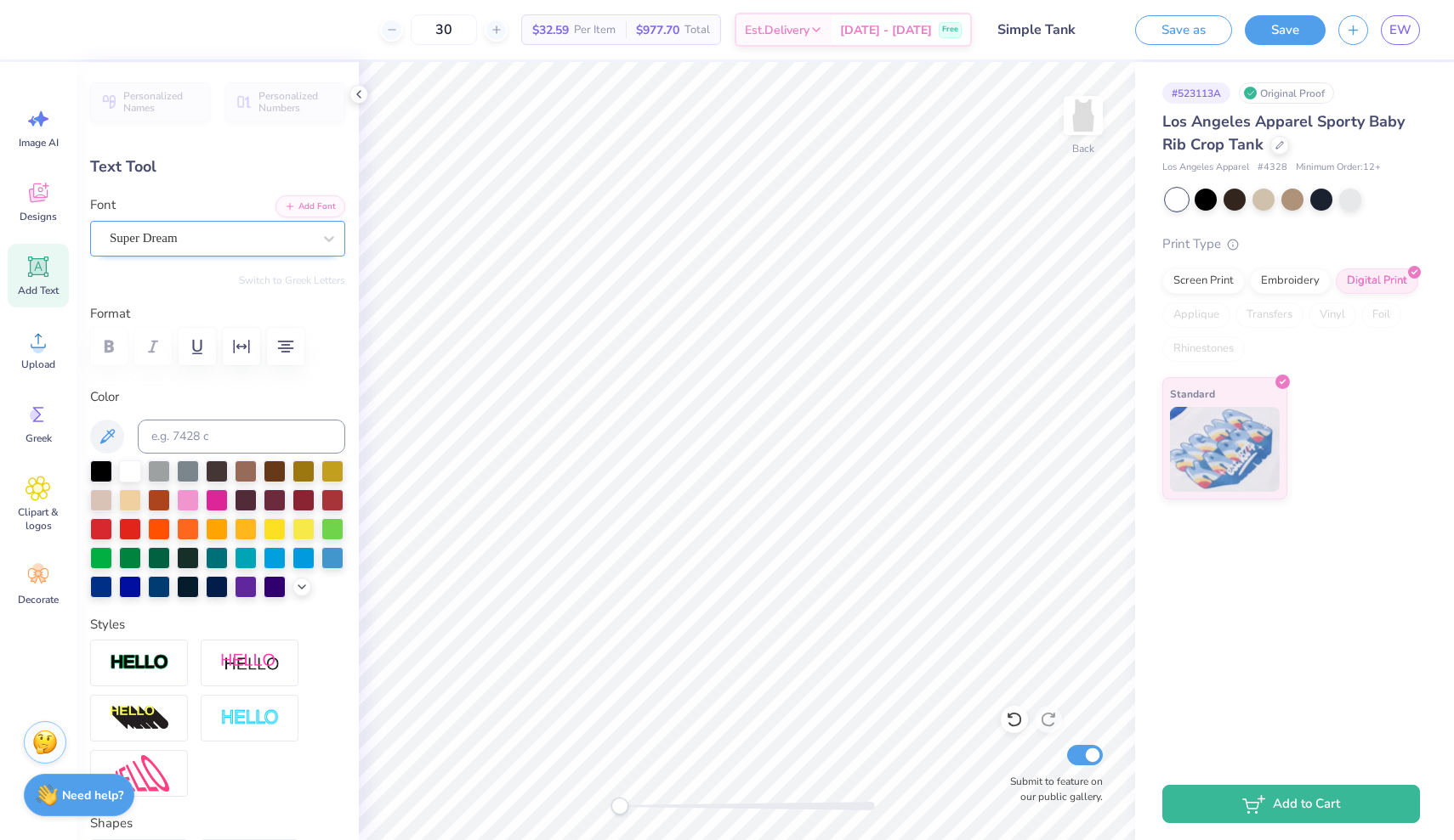
click at [281, 230] on div "Super Dream" at bounding box center [211, 238] width 206 height 27
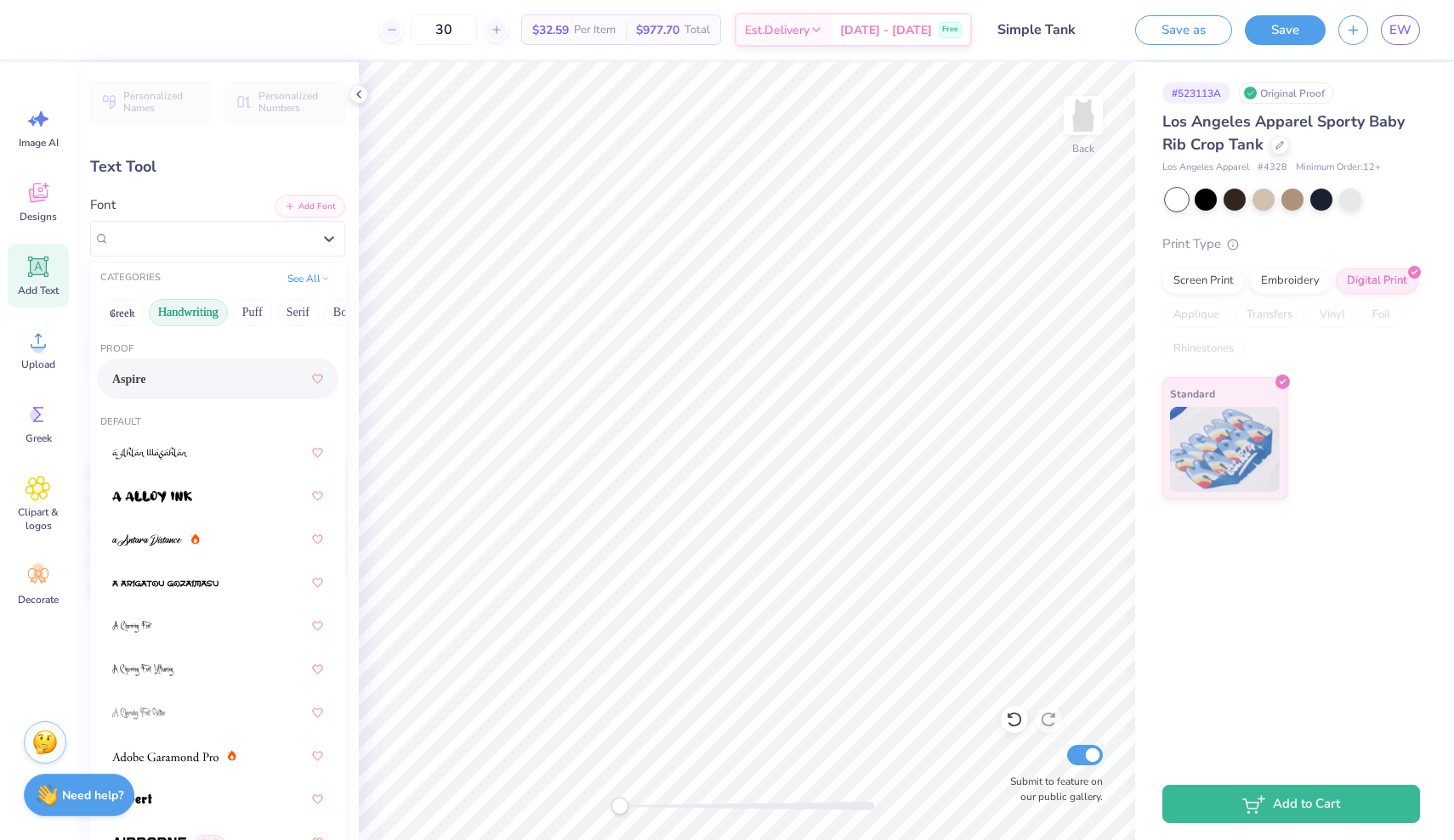
click at [216, 304] on button "Handwriting" at bounding box center [188, 312] width 79 height 27
click at [299, 310] on button "Serif" at bounding box center [298, 312] width 42 height 27
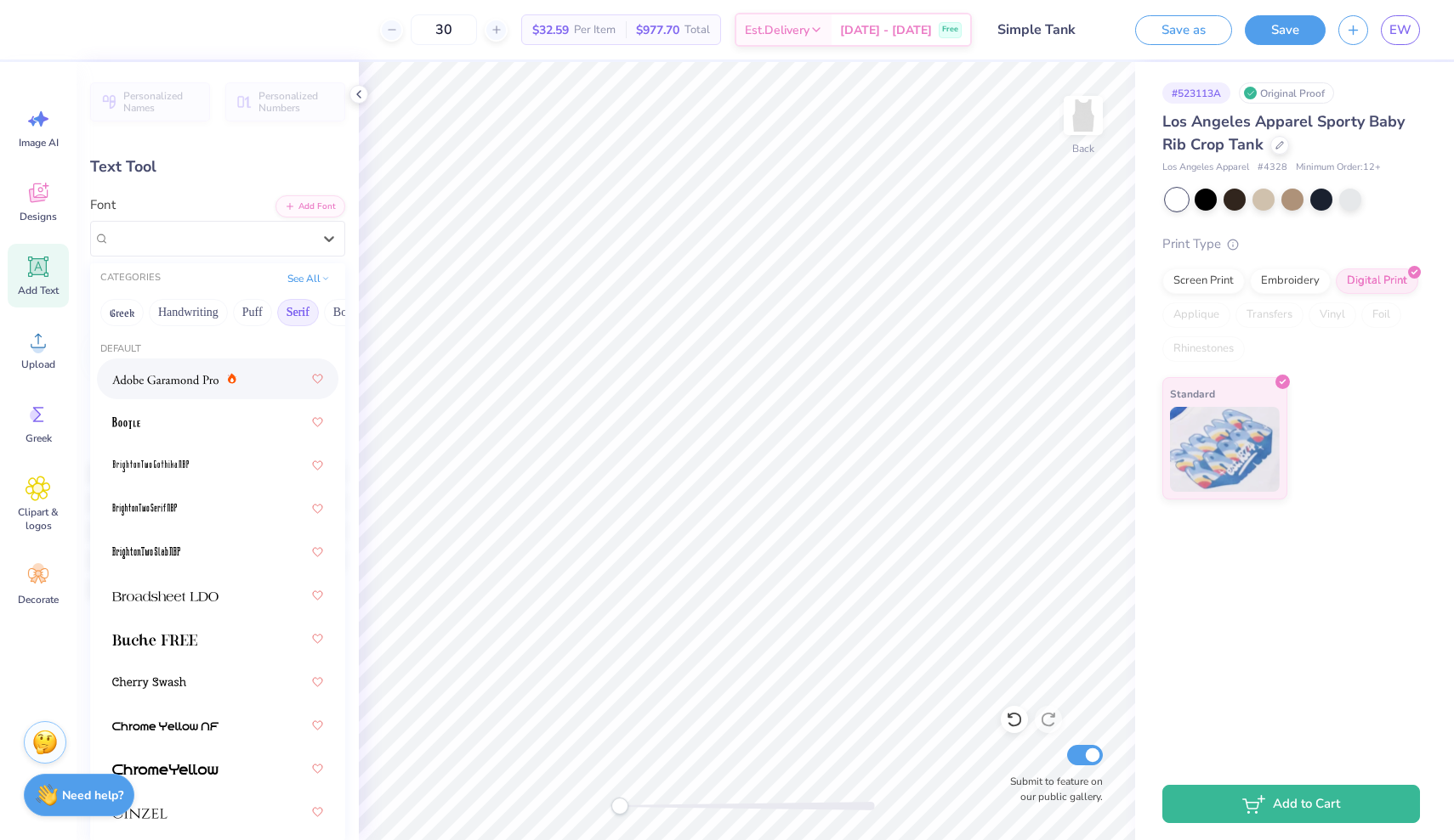
click at [181, 376] on img at bounding box center [165, 379] width 106 height 12
click at [315, 243] on div at bounding box center [328, 239] width 31 height 31
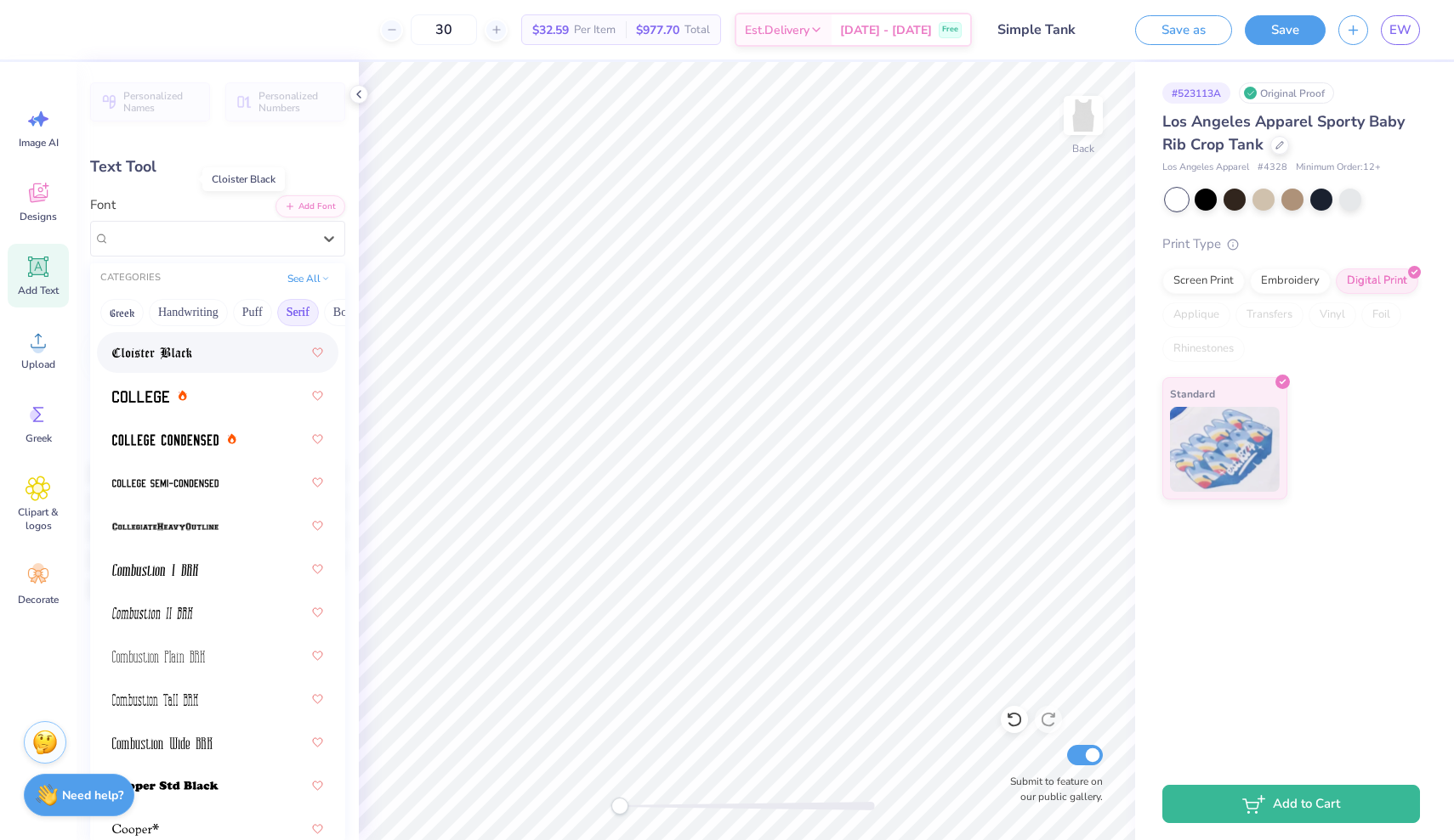
scroll to position [614, 0]
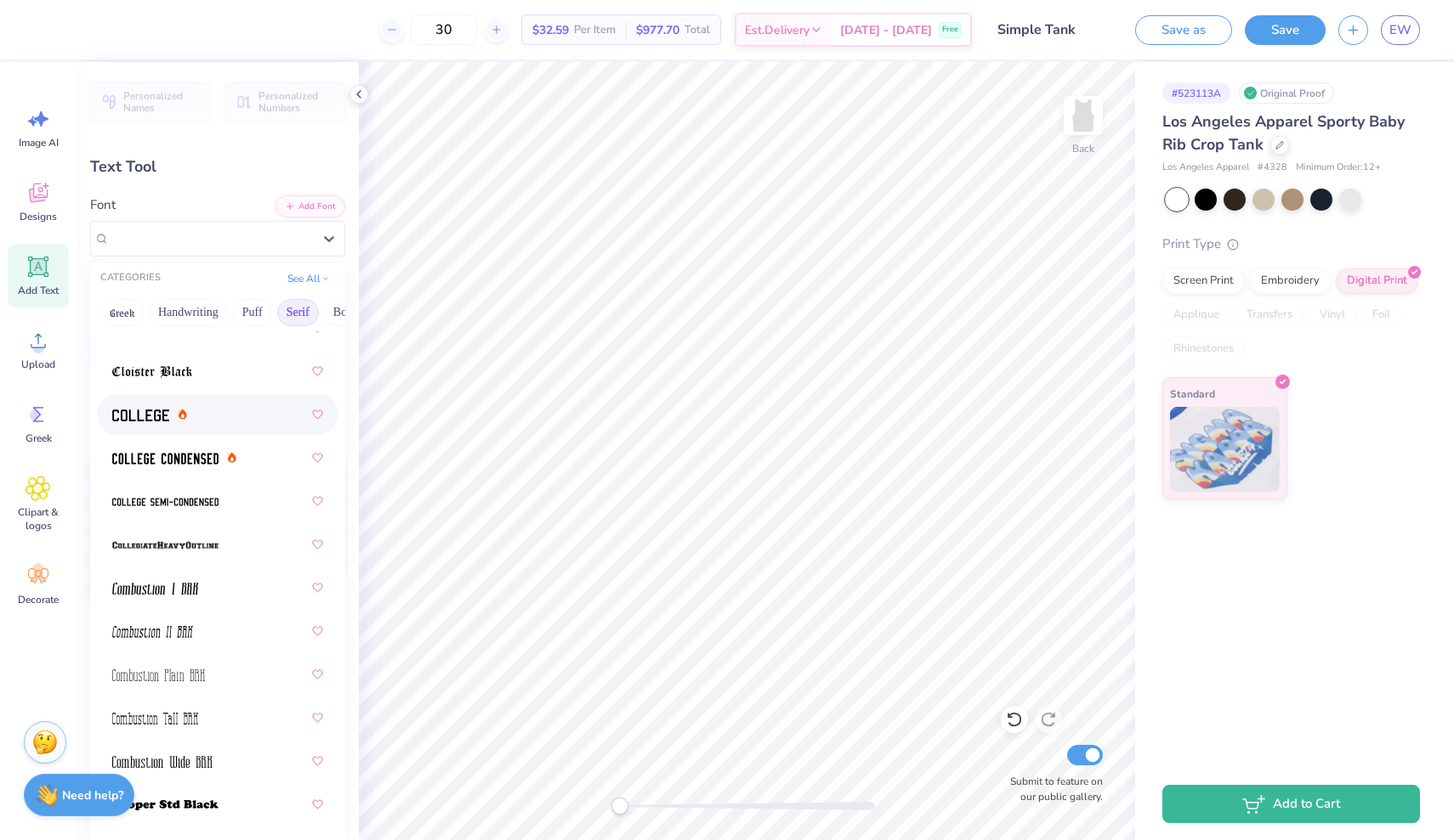
click at [141, 420] on img at bounding box center [140, 415] width 56 height 12
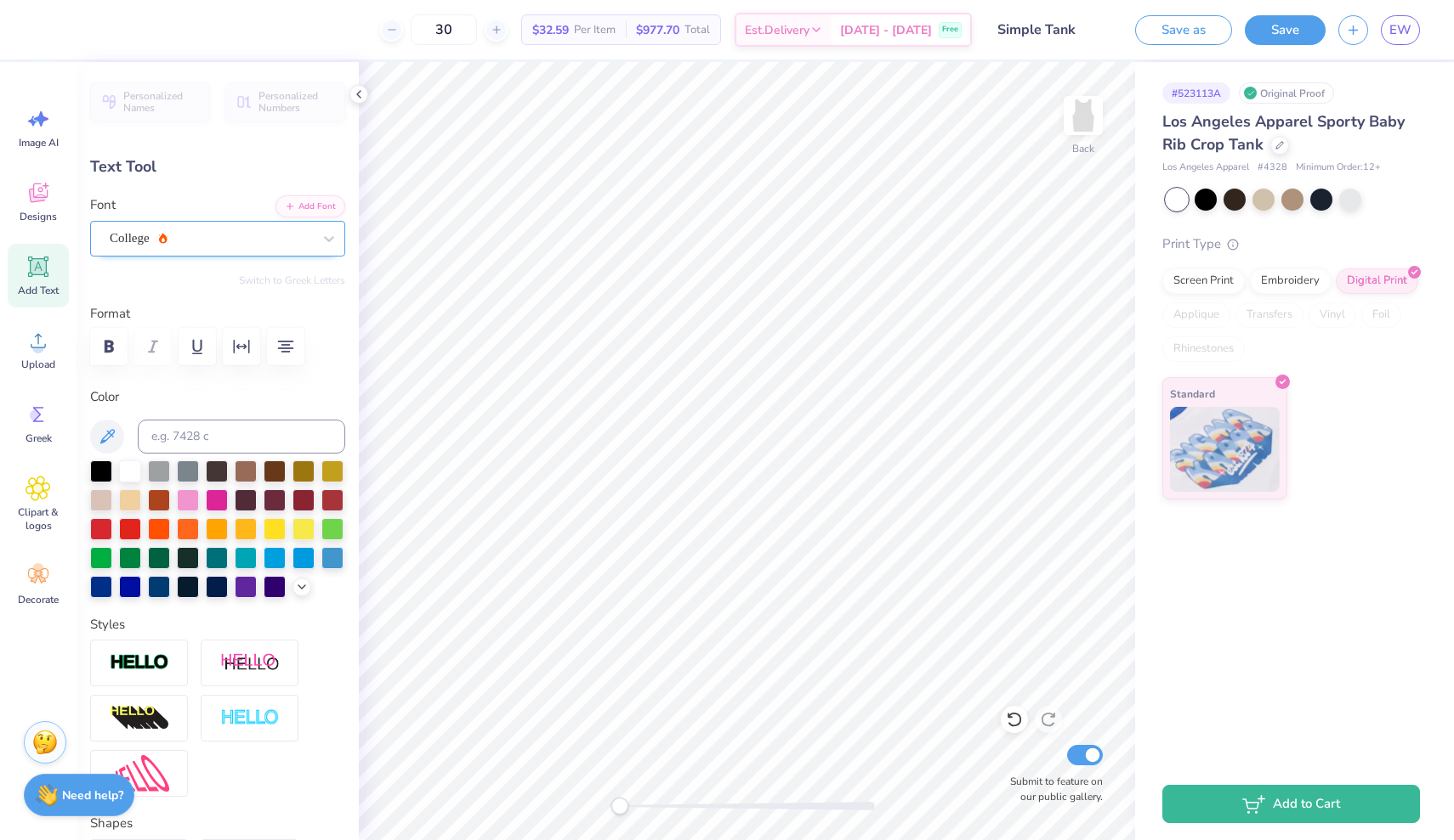
click at [252, 249] on div "College" at bounding box center [211, 238] width 206 height 27
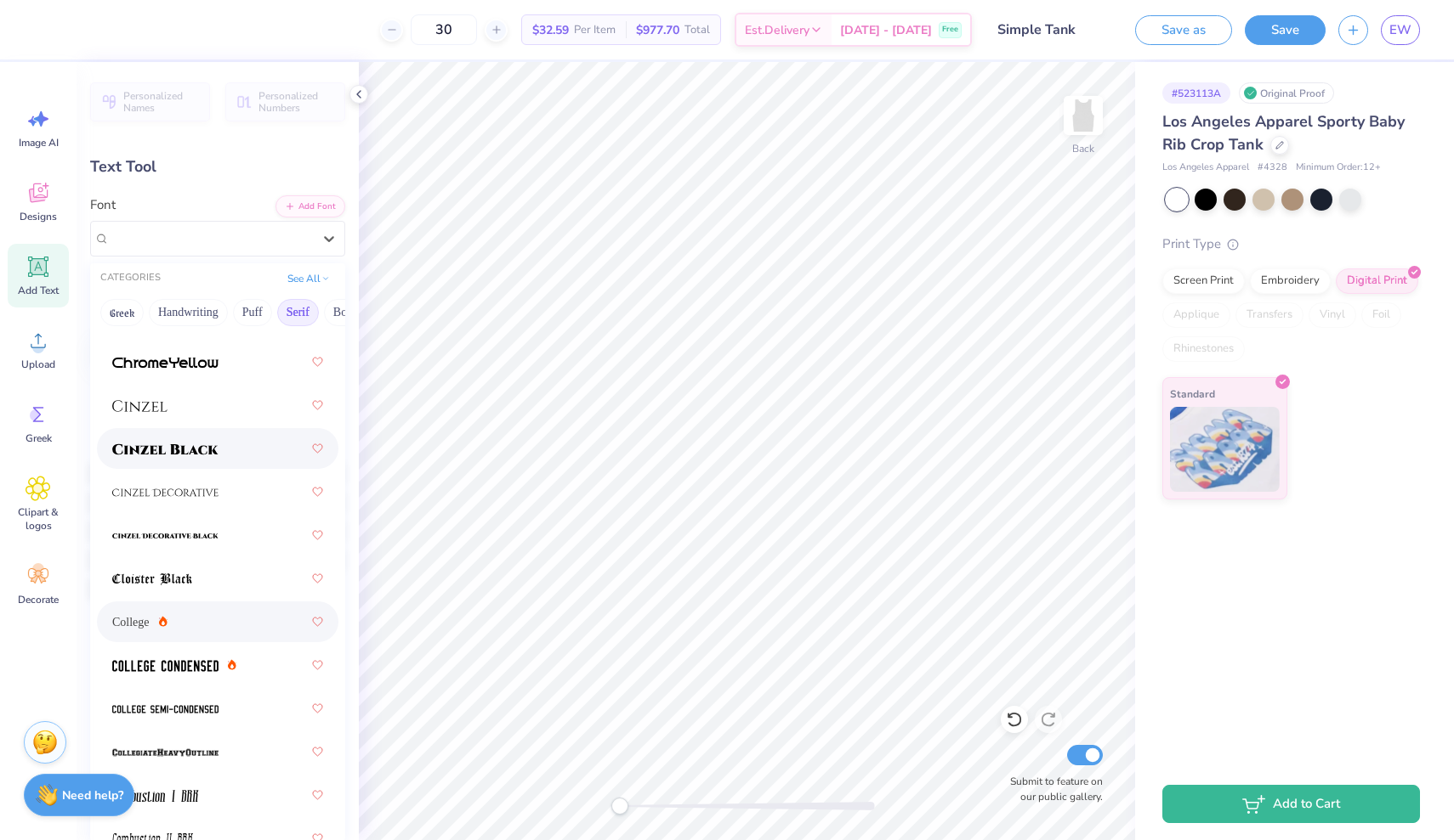
scroll to position [410, 0]
click at [143, 669] on img at bounding box center [165, 663] width 106 height 12
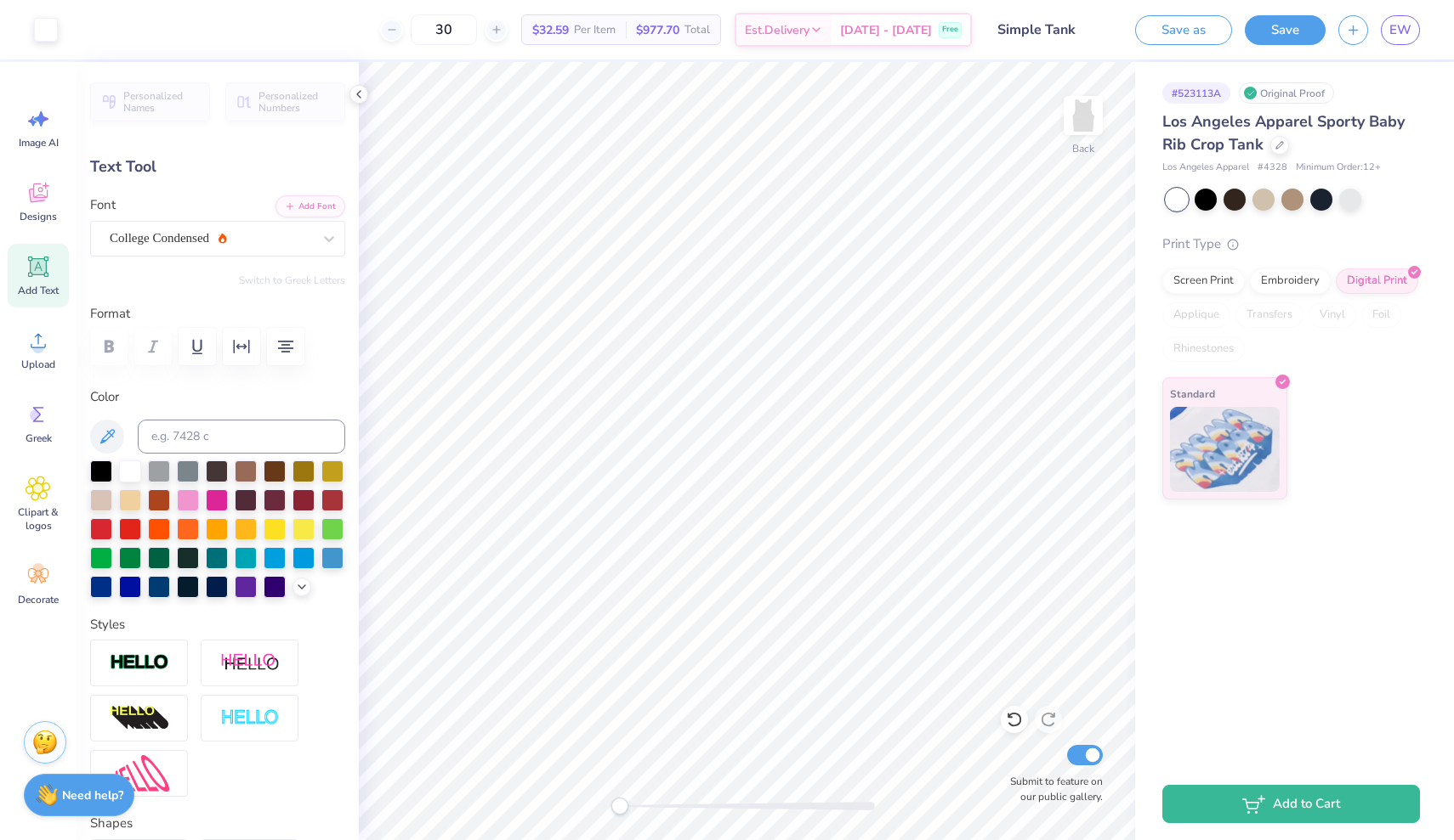
type input "3.66"
type input "2.72"
type input "4.39"
type input "3.49"
type input "1.01"
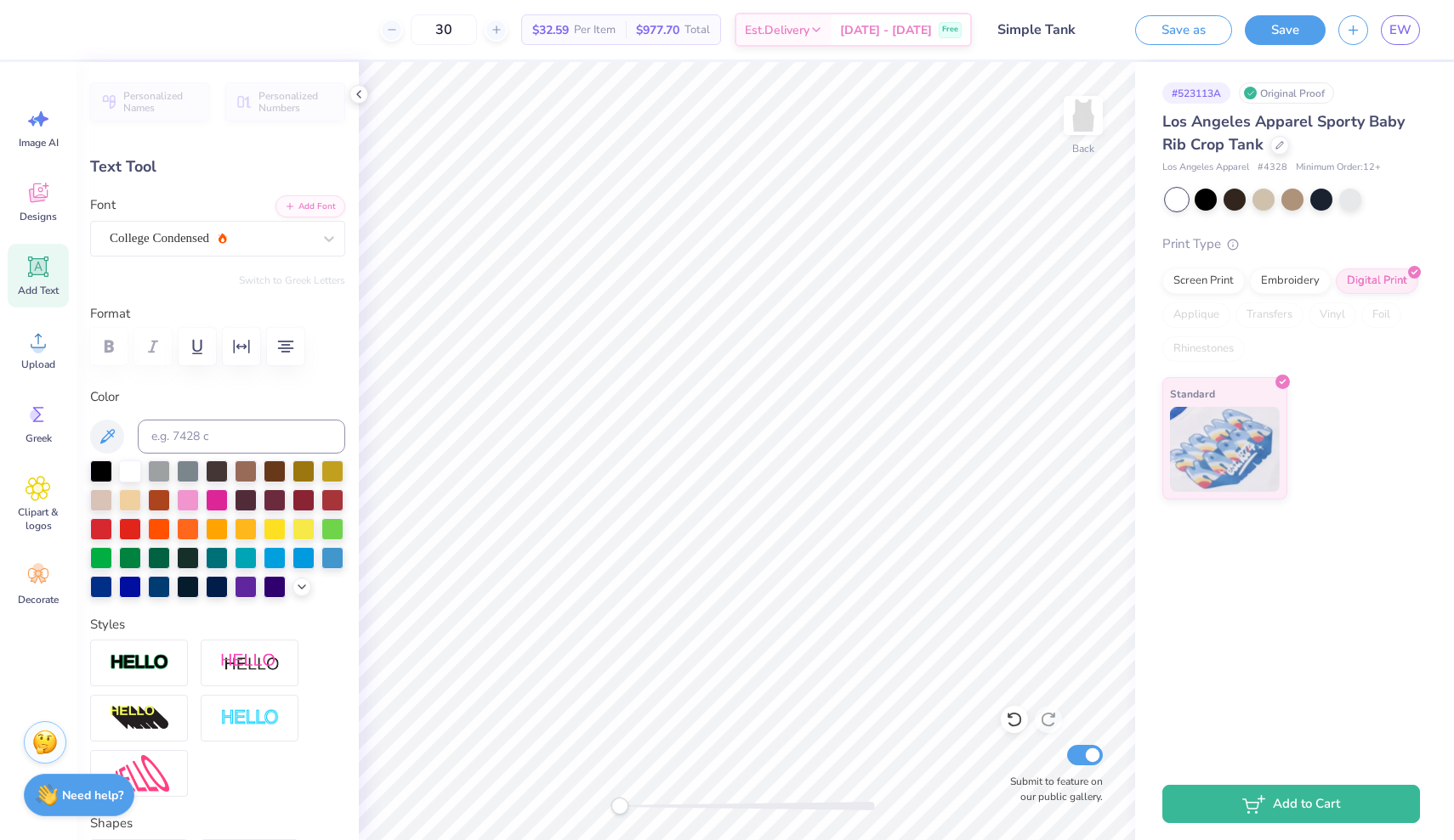
type input "5.24"
type input "3.66"
type input "2.72"
type input "4.39"
click at [97, 473] on div at bounding box center [101, 470] width 22 height 22
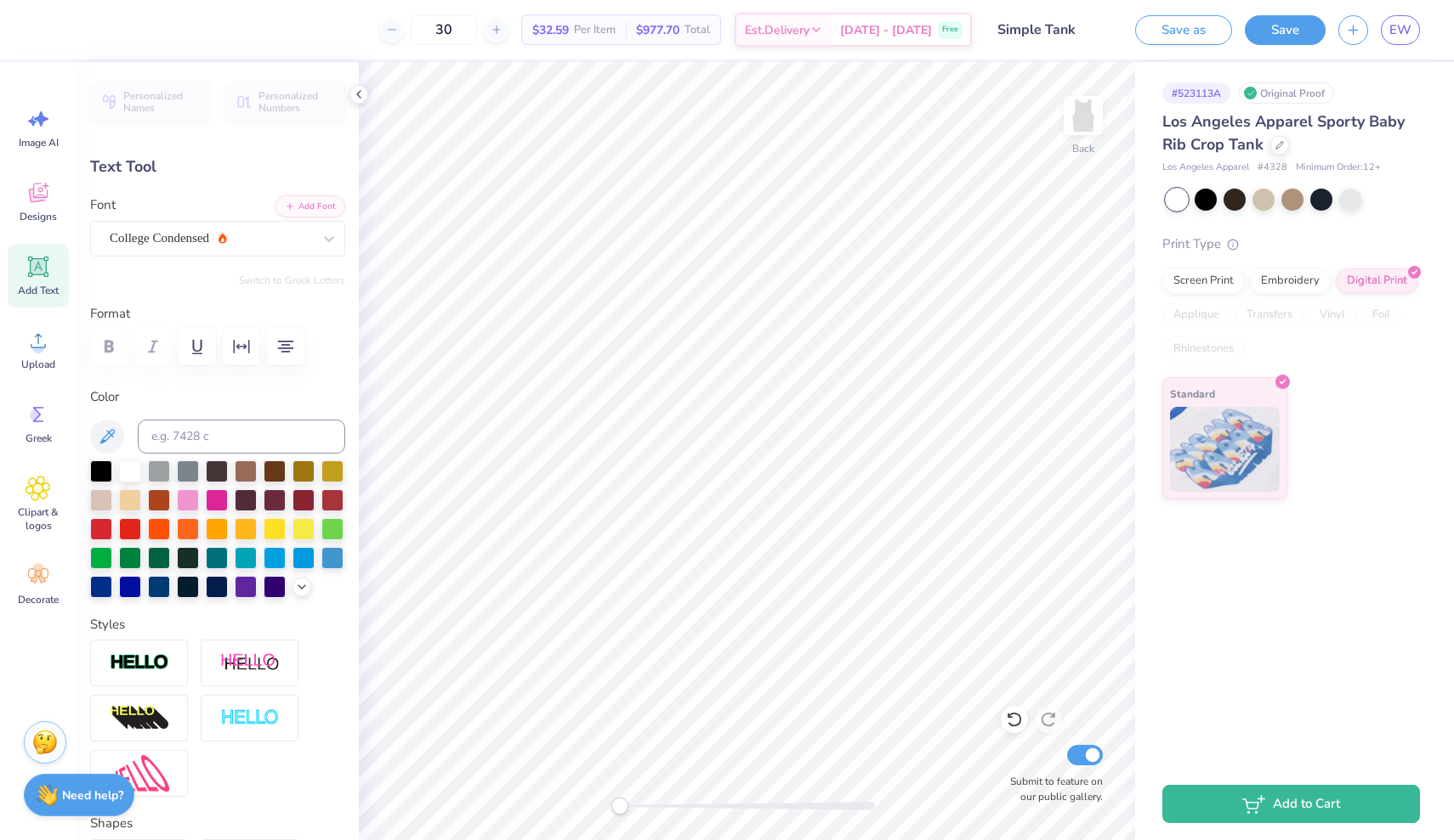
type input "1.59"
type input "1.18"
type input "5.93"
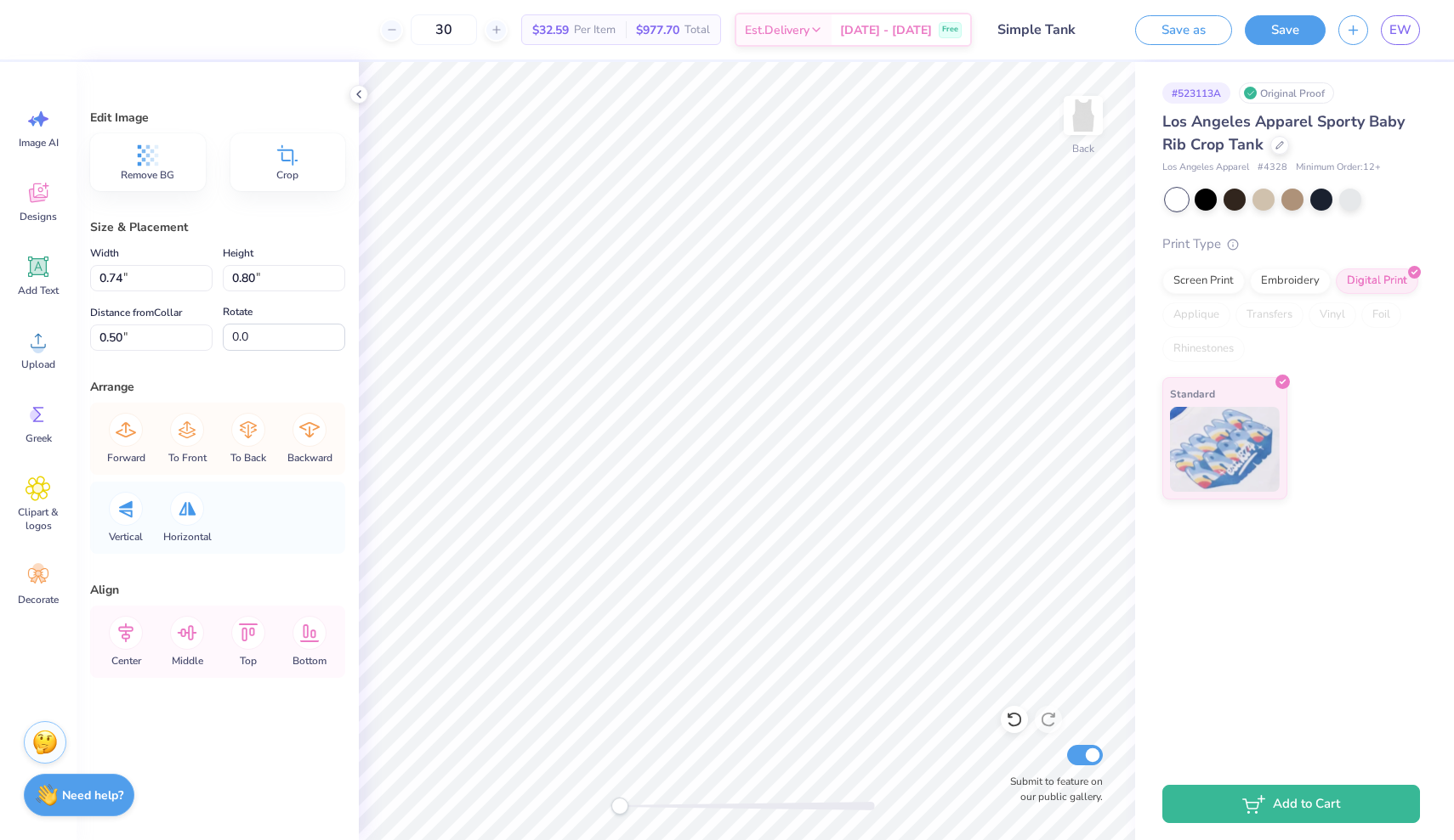
type input "0.81"
type input "0.87"
type input "1.54"
type input "0.44"
type input "0.47"
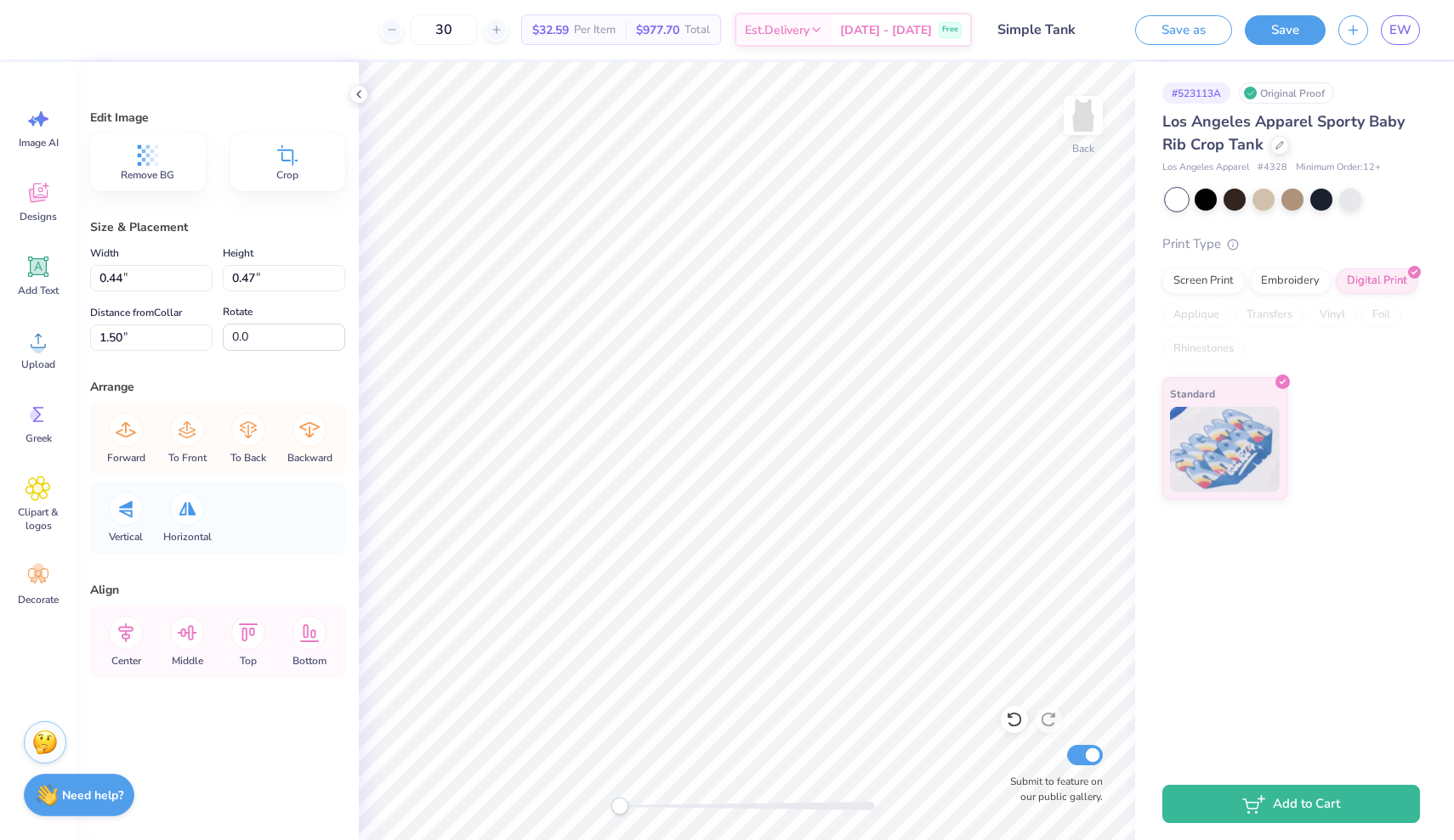
type input "1.50"
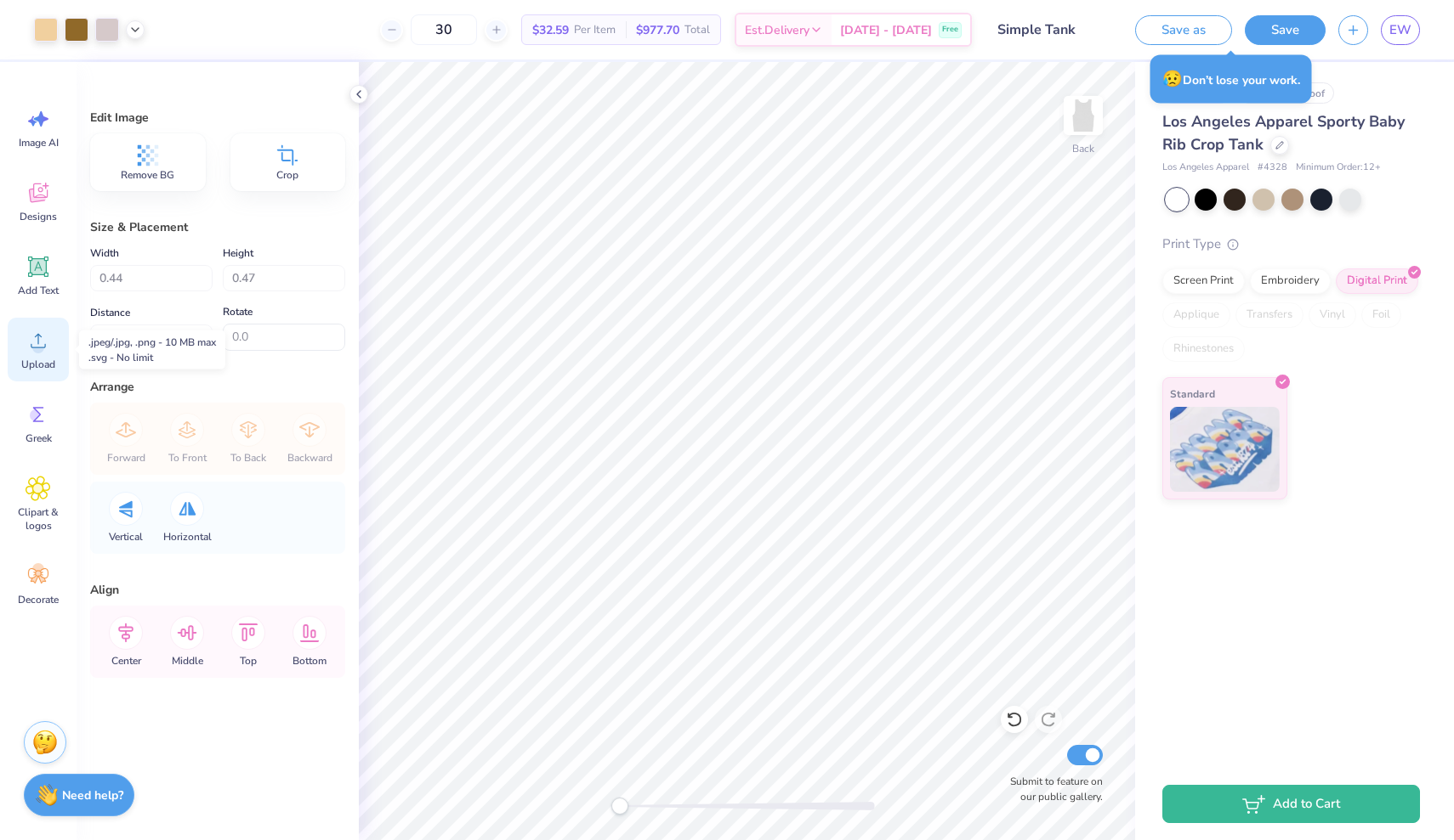
click at [49, 350] on icon at bounding box center [39, 341] width 26 height 26
click at [44, 365] on span "Upload" at bounding box center [38, 365] width 34 height 14
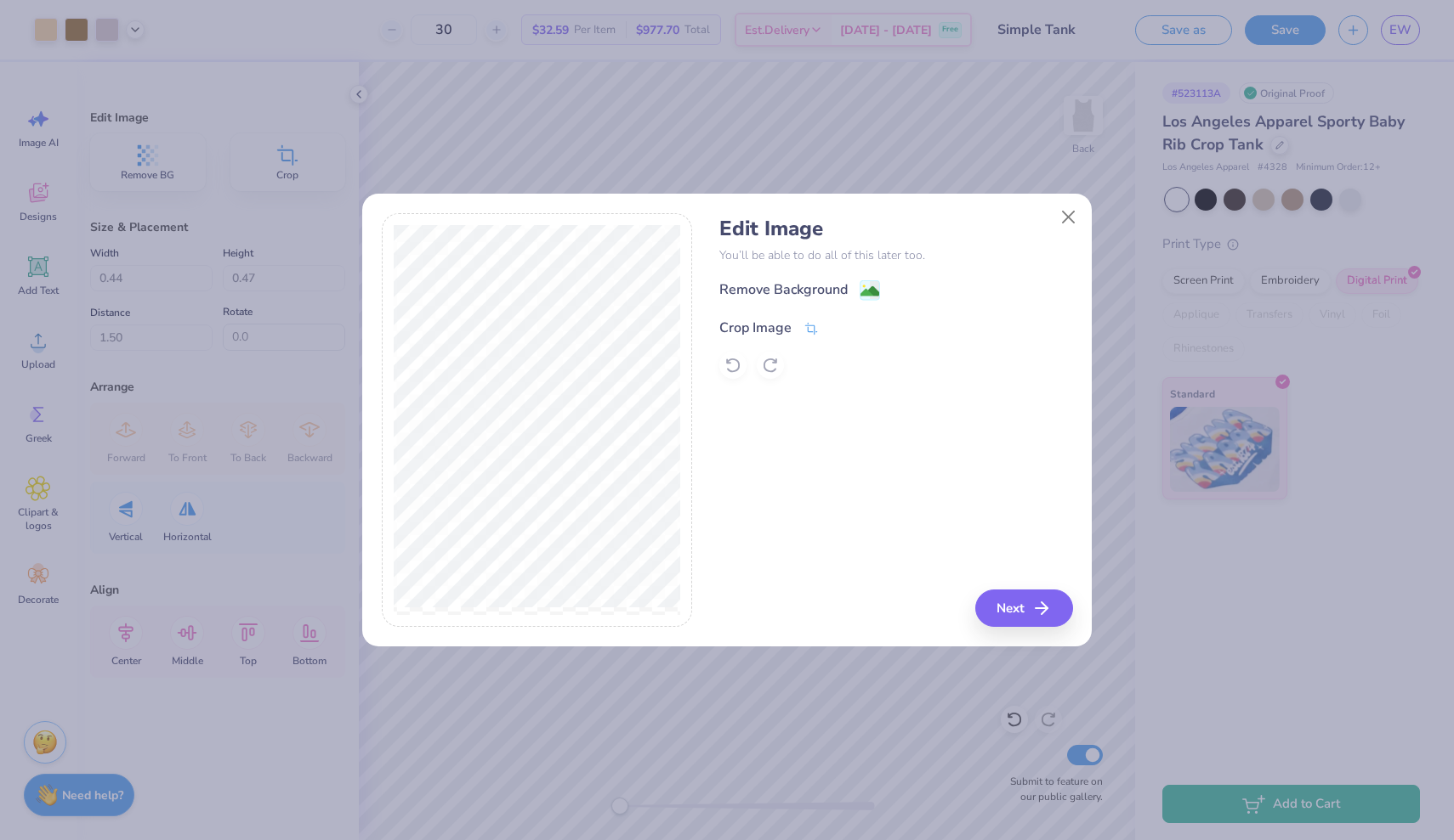
click at [817, 327] on icon at bounding box center [810, 328] width 15 height 15
click at [839, 329] on polyline at bounding box center [839, 326] width 7 height 5
click at [807, 325] on icon at bounding box center [810, 328] width 15 height 15
click at [838, 325] on icon at bounding box center [839, 326] width 10 height 10
click at [869, 292] on image at bounding box center [869, 292] width 19 height 19
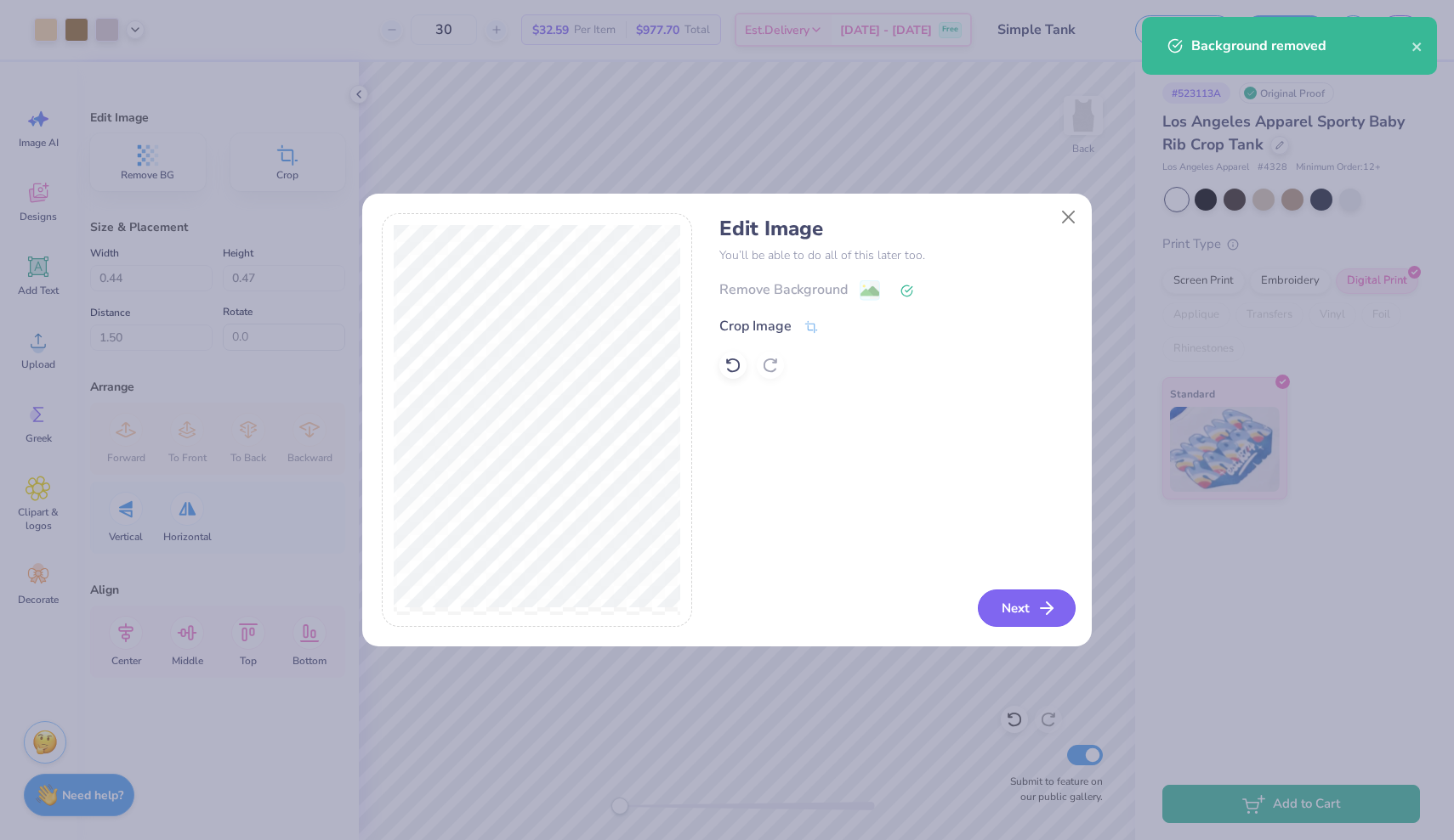
click at [1027, 610] on button "Next" at bounding box center [1026, 608] width 98 height 38
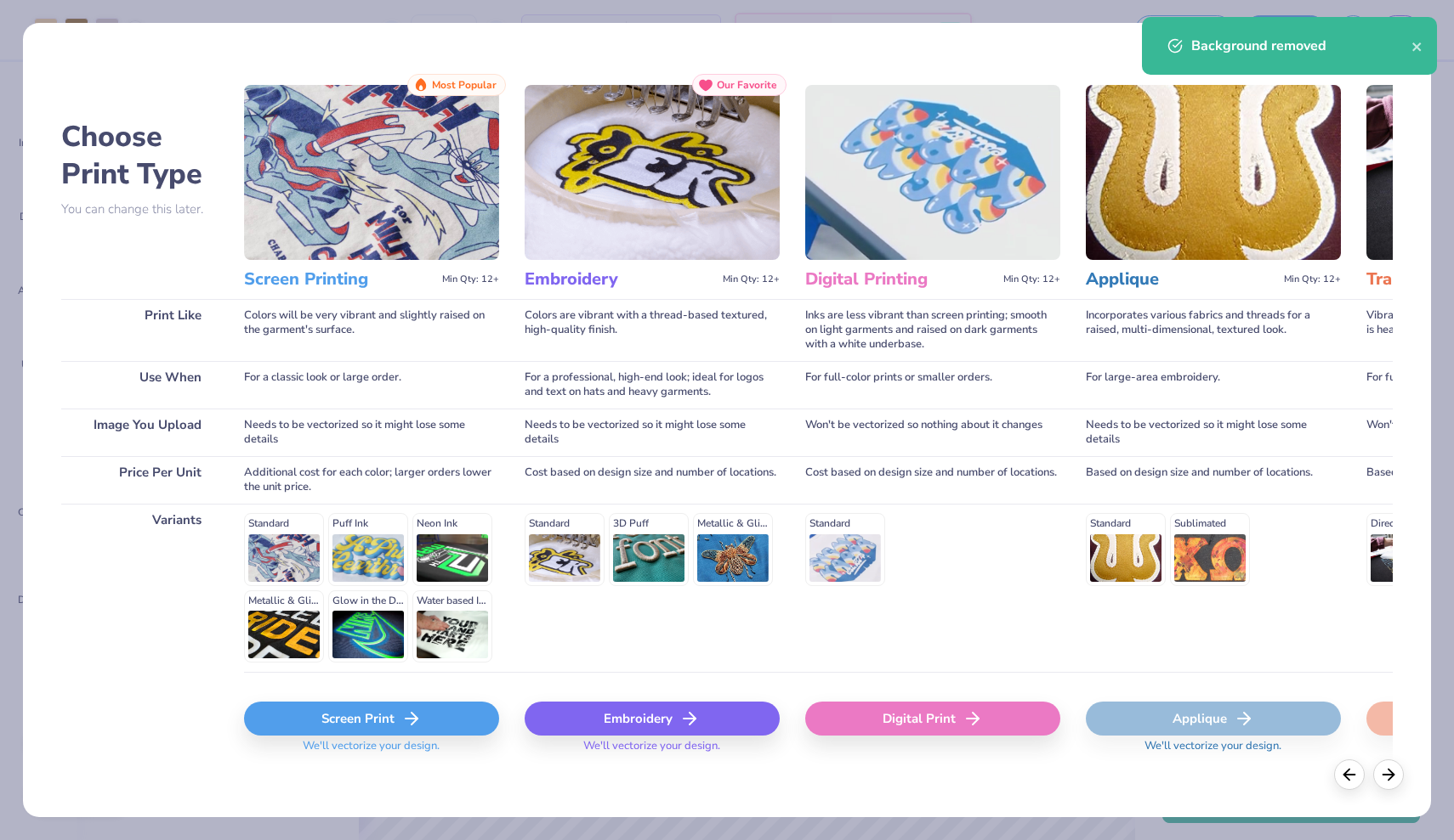
click at [438, 712] on div "Screen Print" at bounding box center [371, 718] width 255 height 34
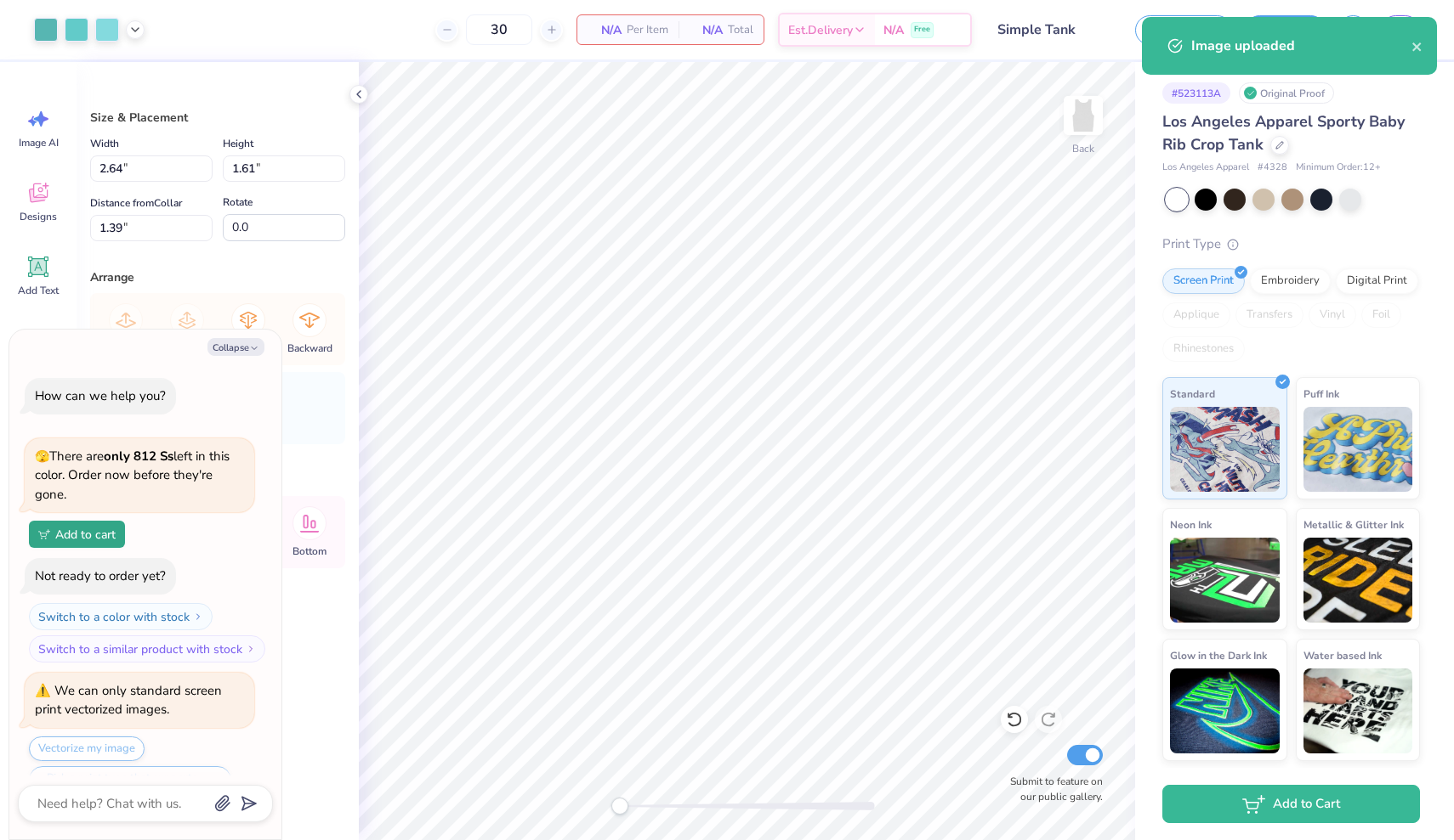
scroll to position [3823, 0]
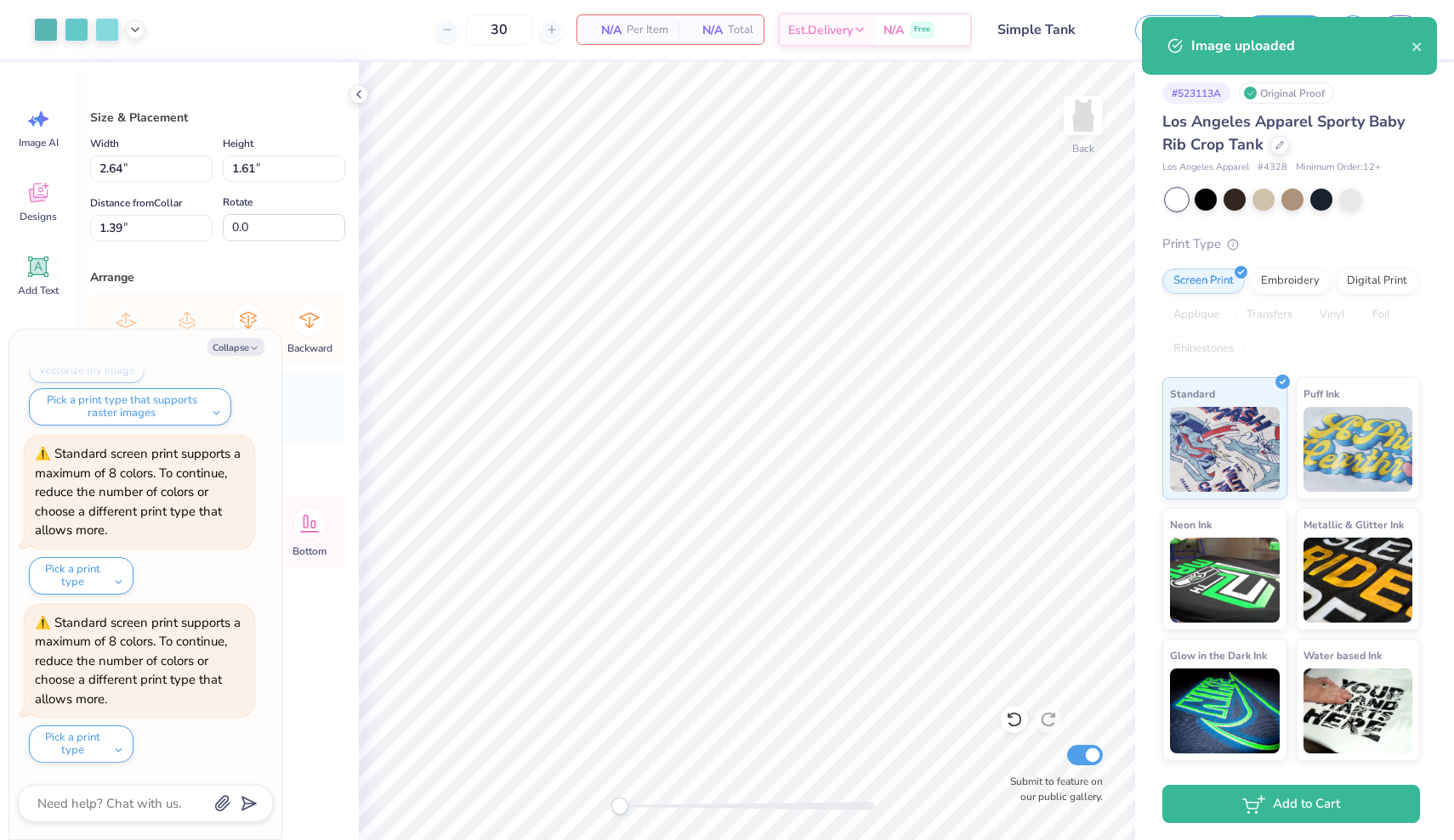
type textarea "x"
type input "6.94"
type input "5.20"
type input "3.15"
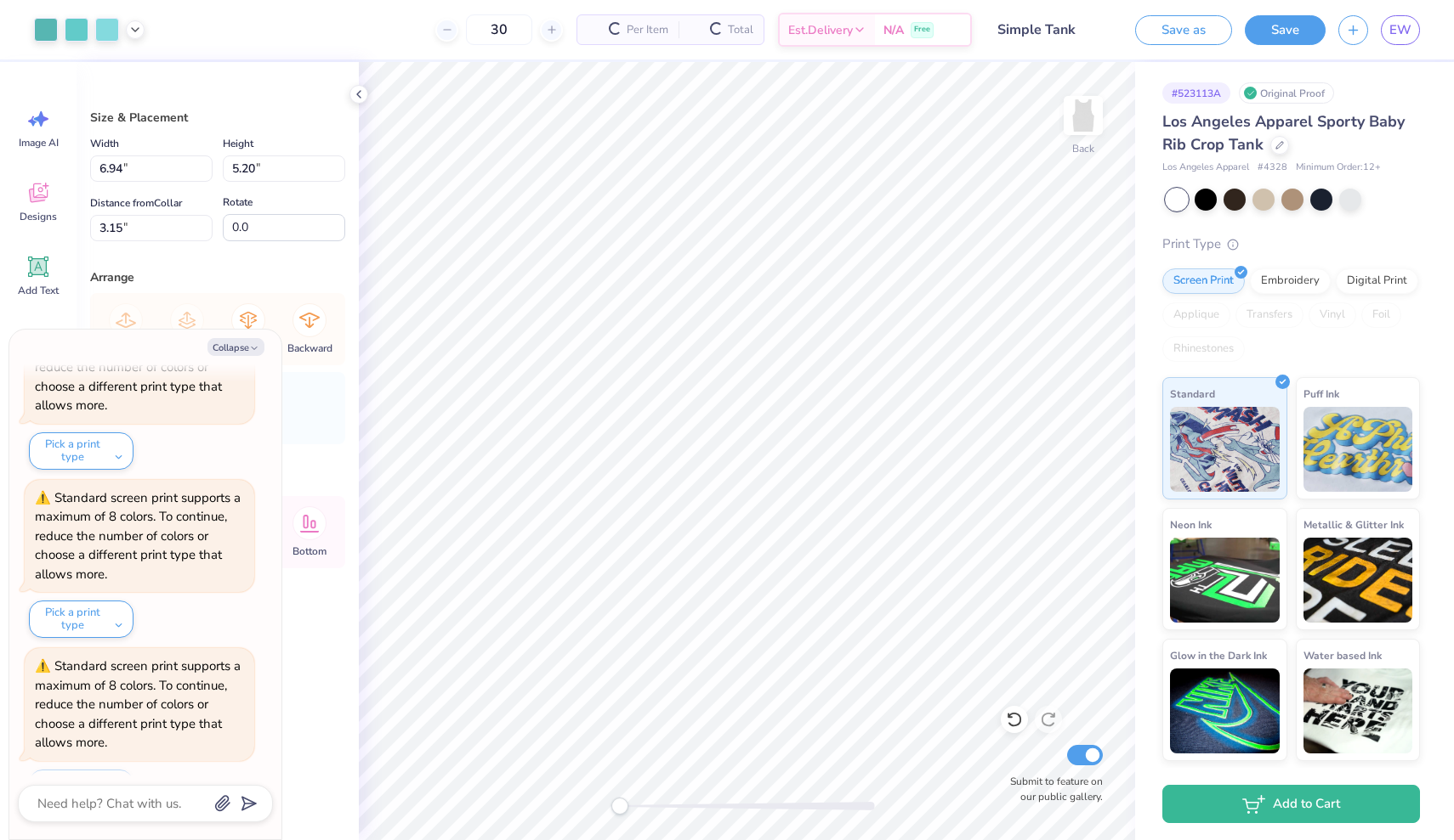
type textarea "x"
type input "1.02"
type input "0.77"
type input "7.58"
type textarea "x"
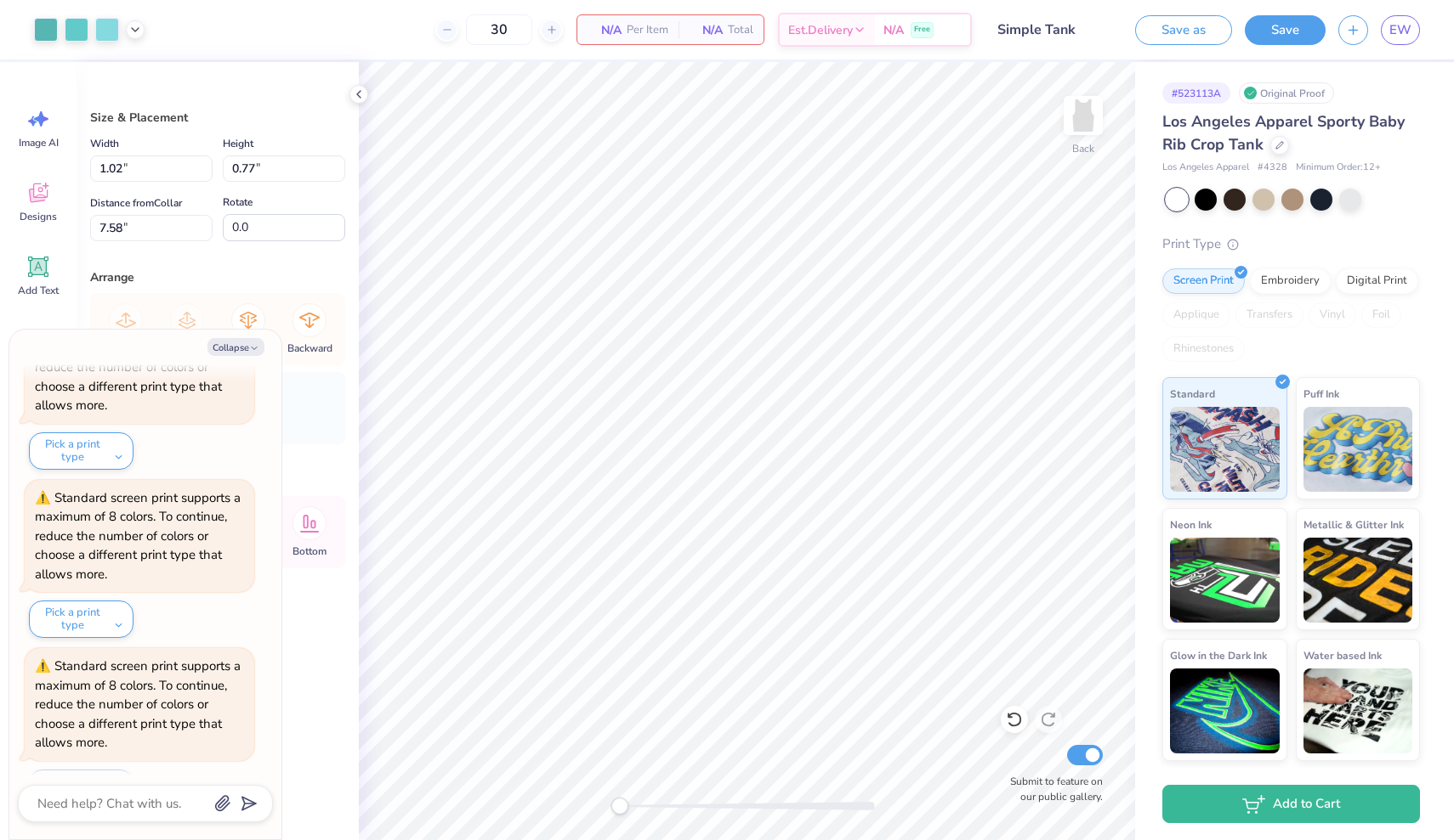
type input "0.89"
type input "0.67"
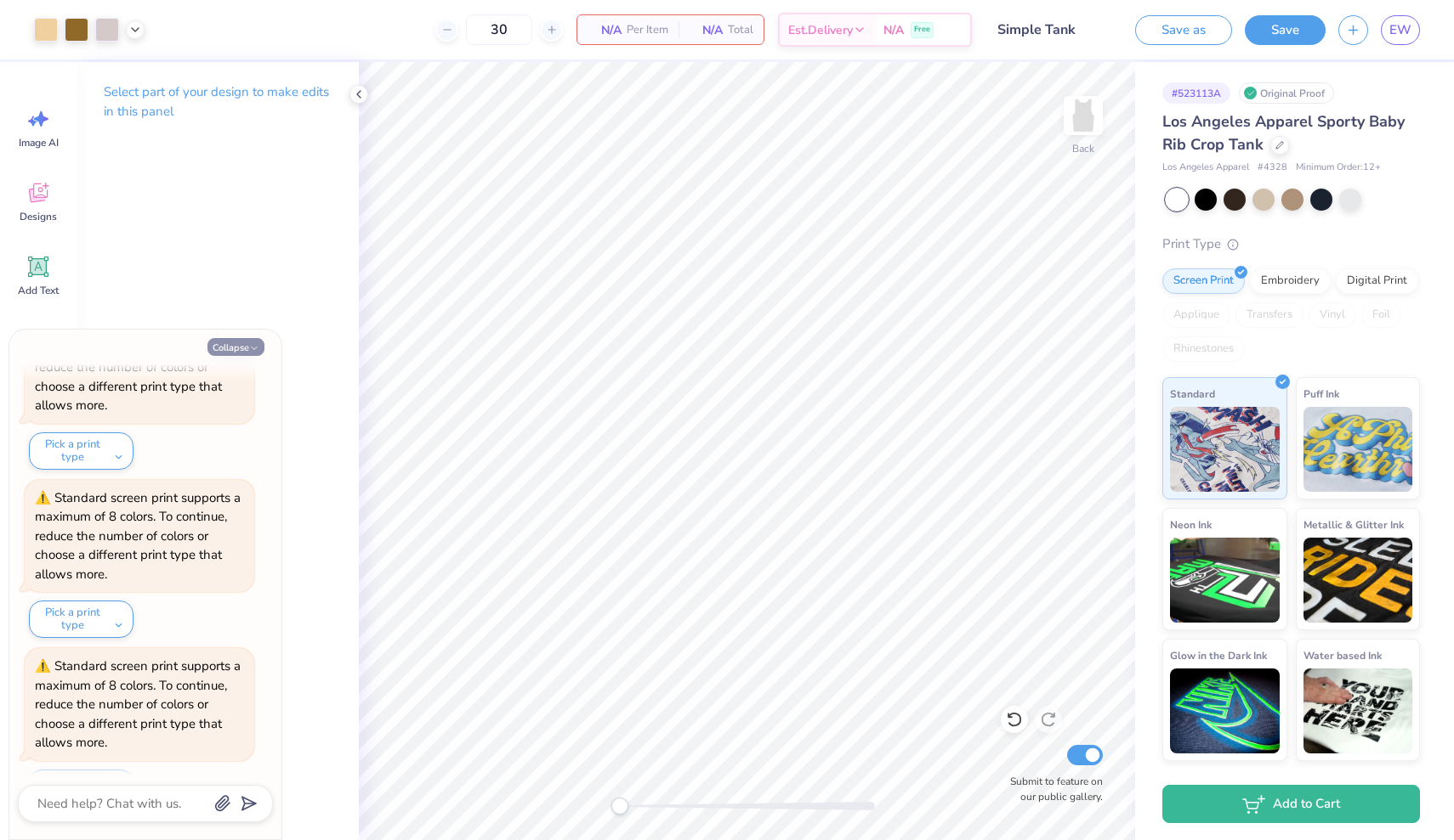
click at [247, 344] on button "Collapse" at bounding box center [235, 347] width 56 height 18
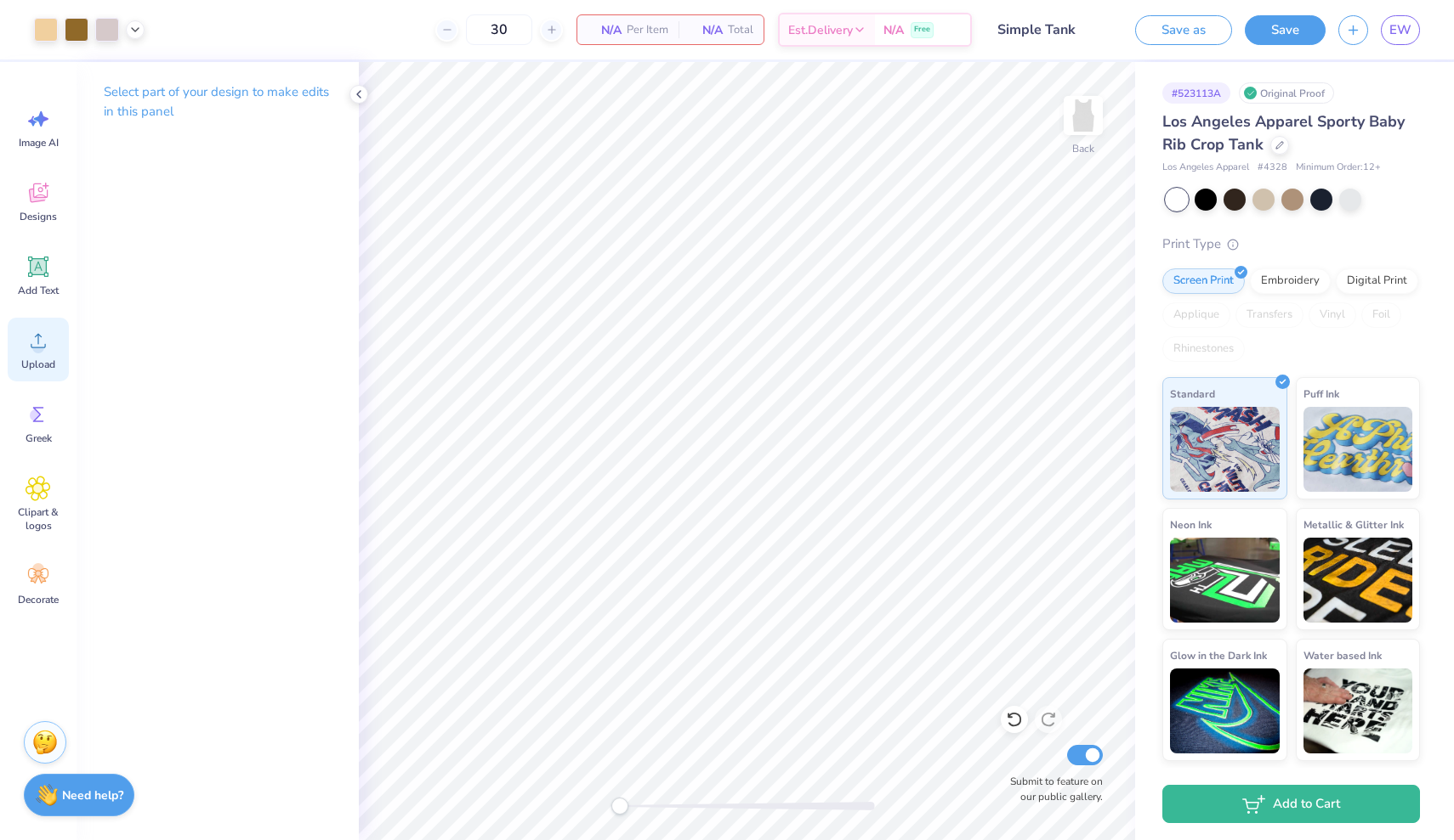
click at [21, 357] on div "Upload" at bounding box center [39, 350] width 61 height 63
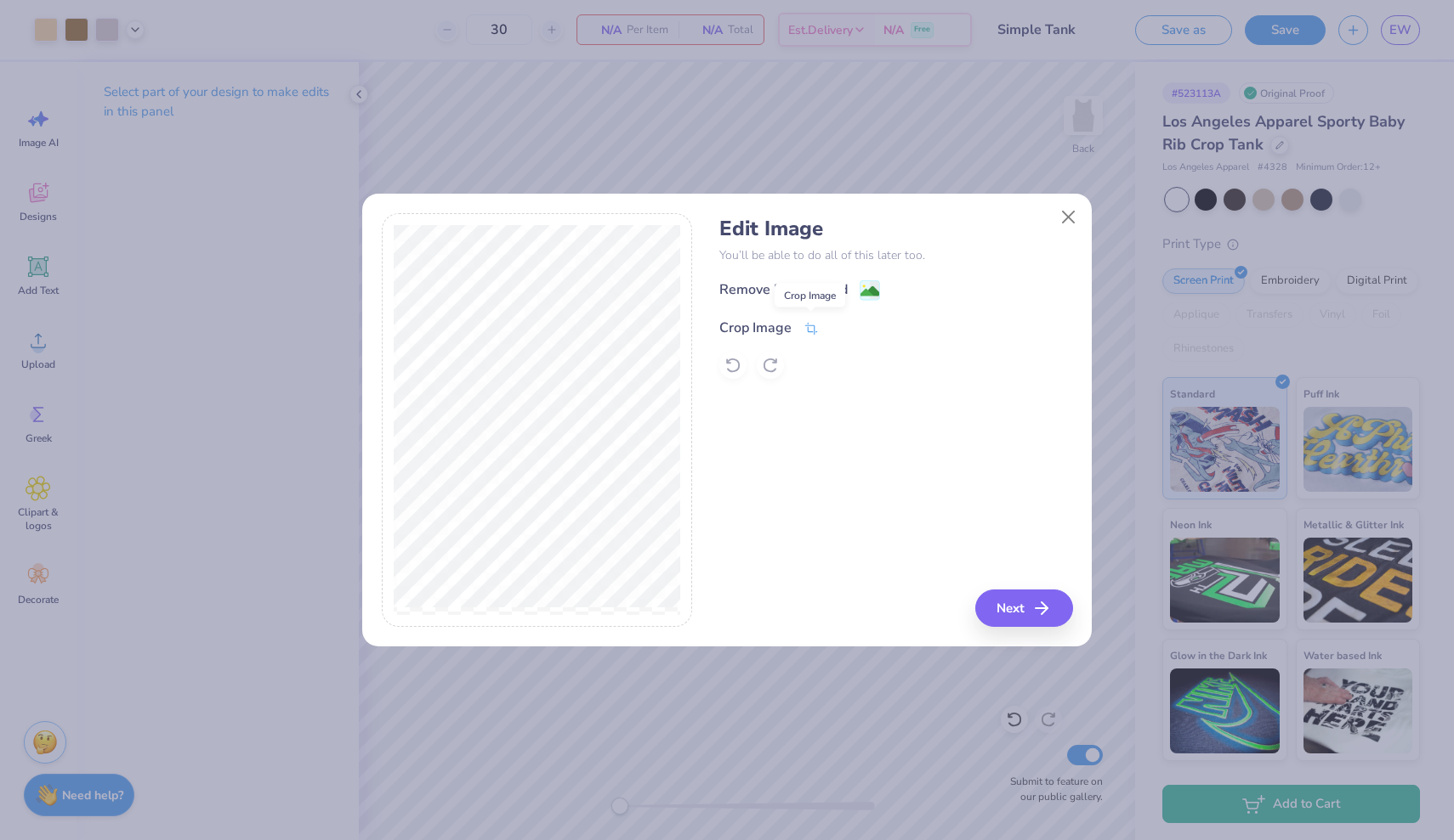
click at [812, 327] on icon at bounding box center [810, 328] width 15 height 15
click at [839, 327] on icon at bounding box center [839, 326] width 10 height 10
click at [875, 285] on image at bounding box center [869, 292] width 19 height 19
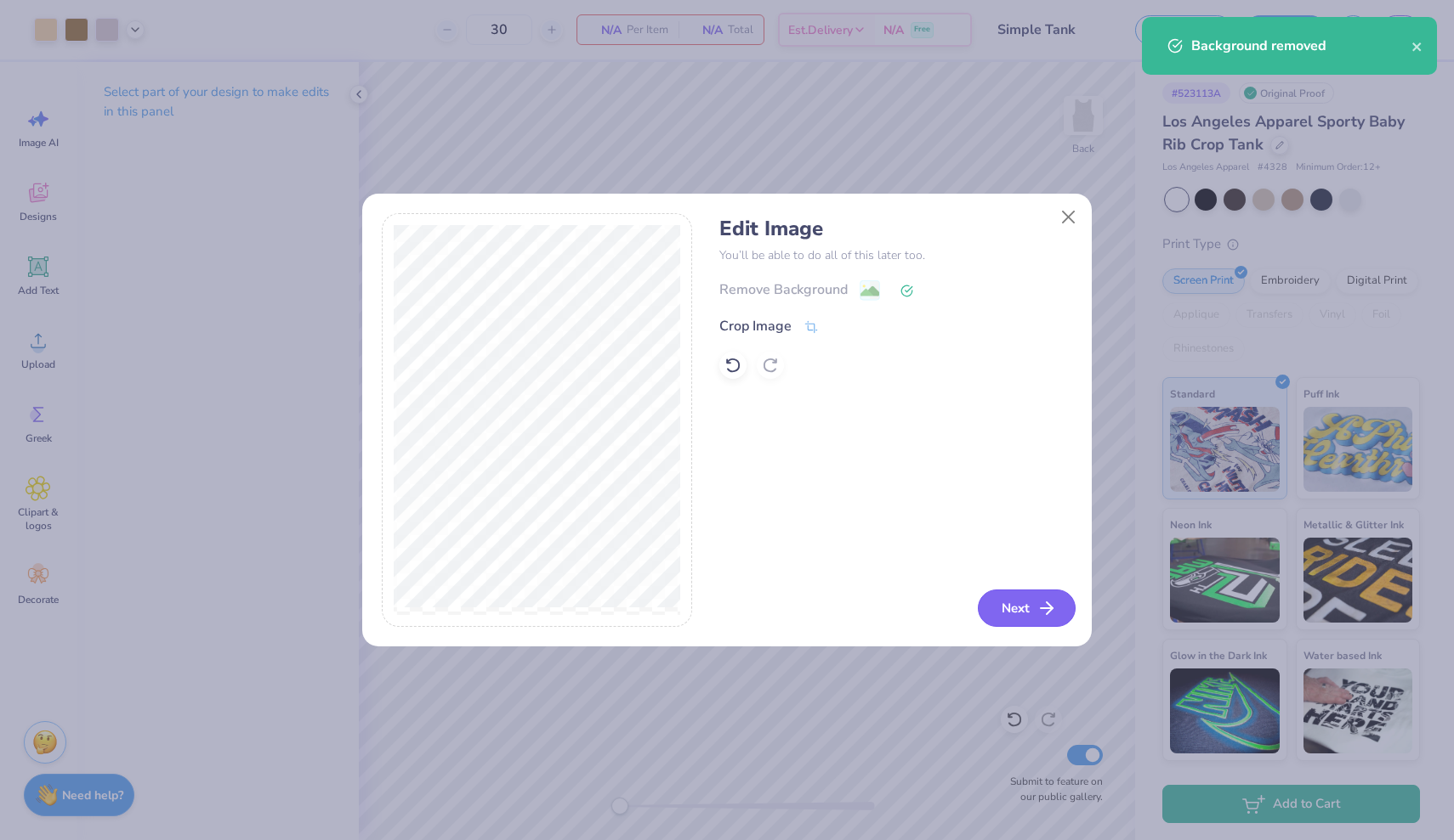
click at [1007, 620] on button "Next" at bounding box center [1026, 608] width 98 height 38
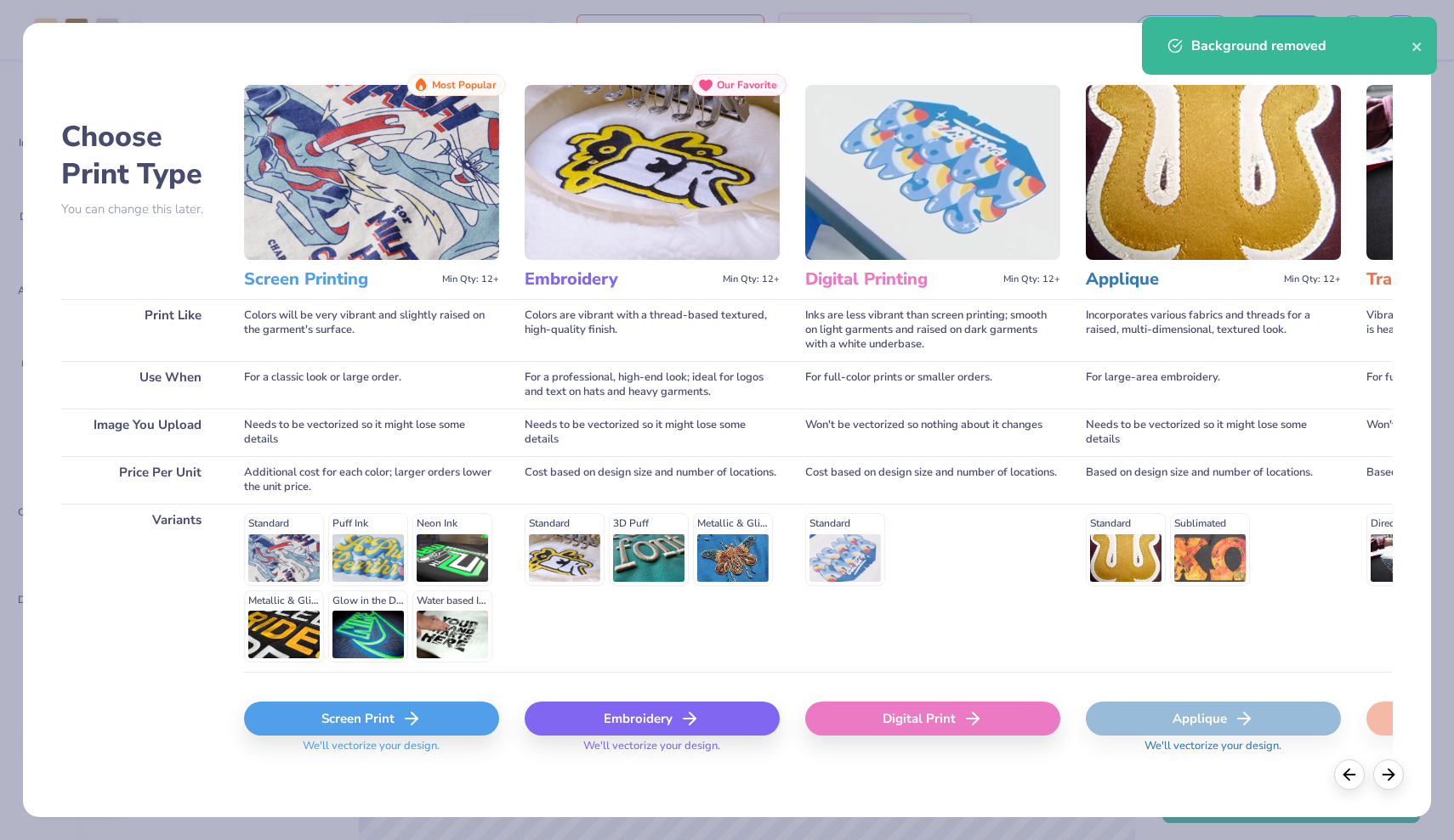
click at [421, 716] on icon at bounding box center [411, 718] width 21 height 21
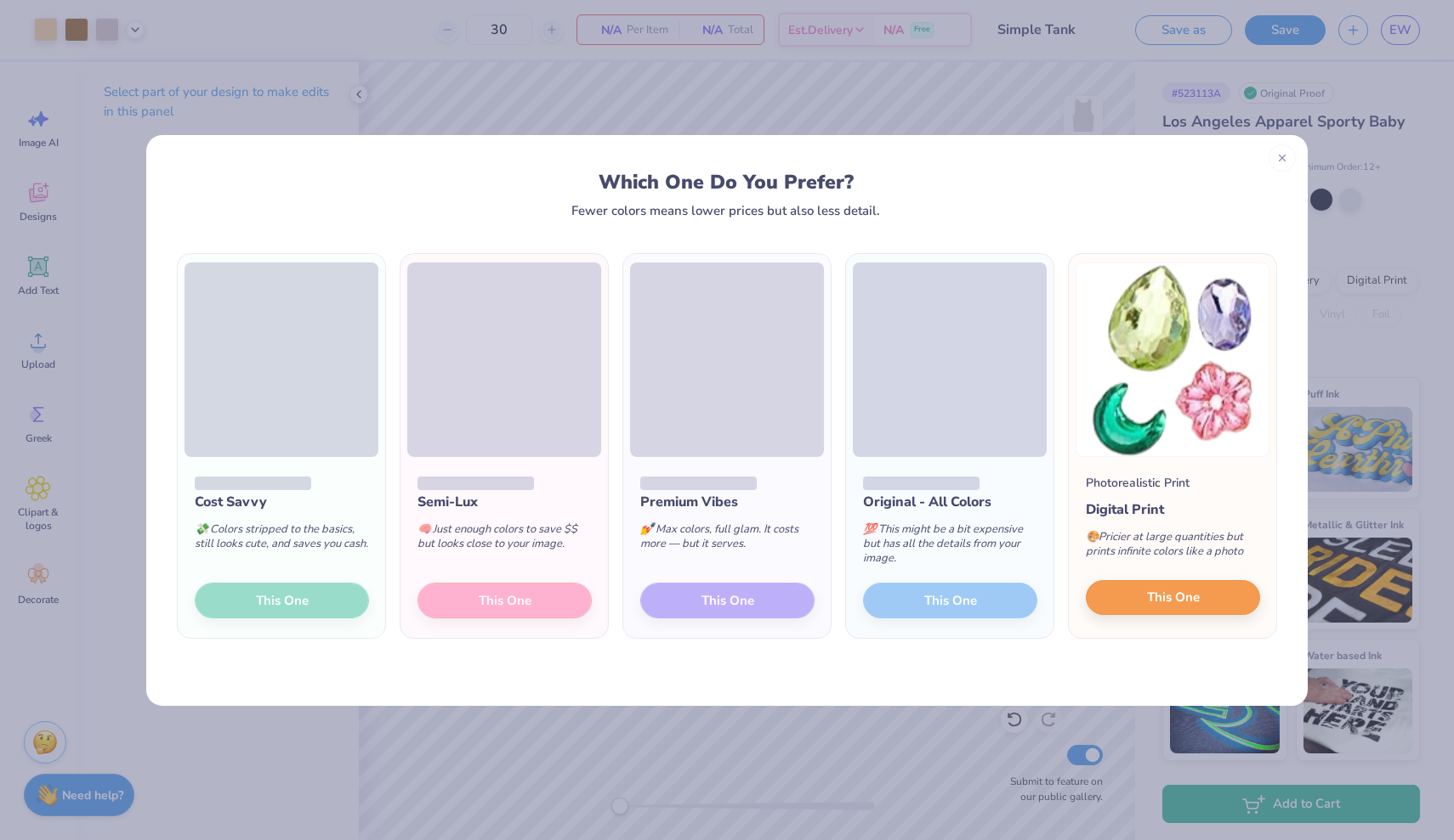
click at [1189, 588] on span "This One" at bounding box center [1173, 597] width 53 height 20
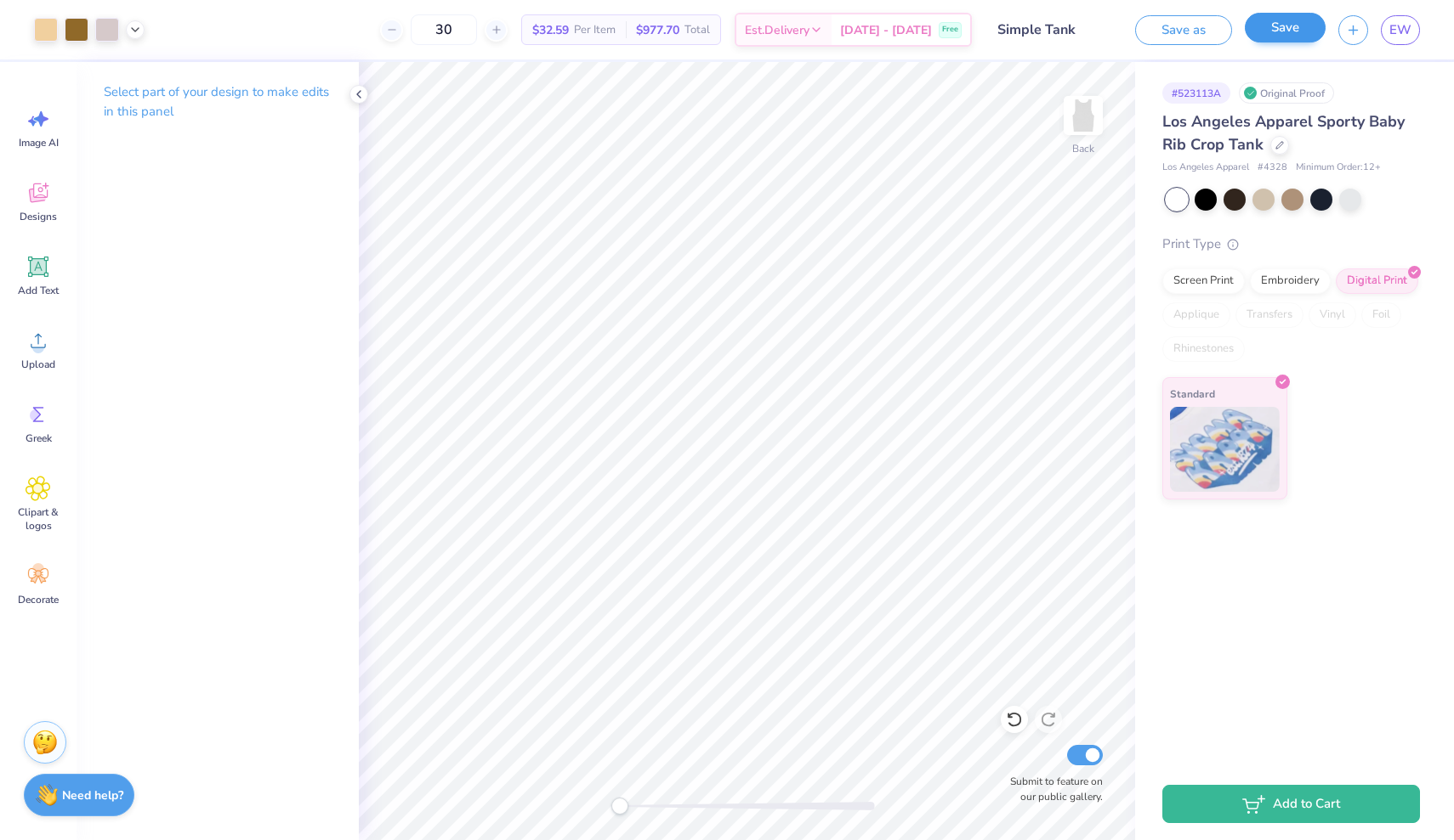
click at [1292, 22] on button "Save" at bounding box center [1285, 28] width 80 height 30
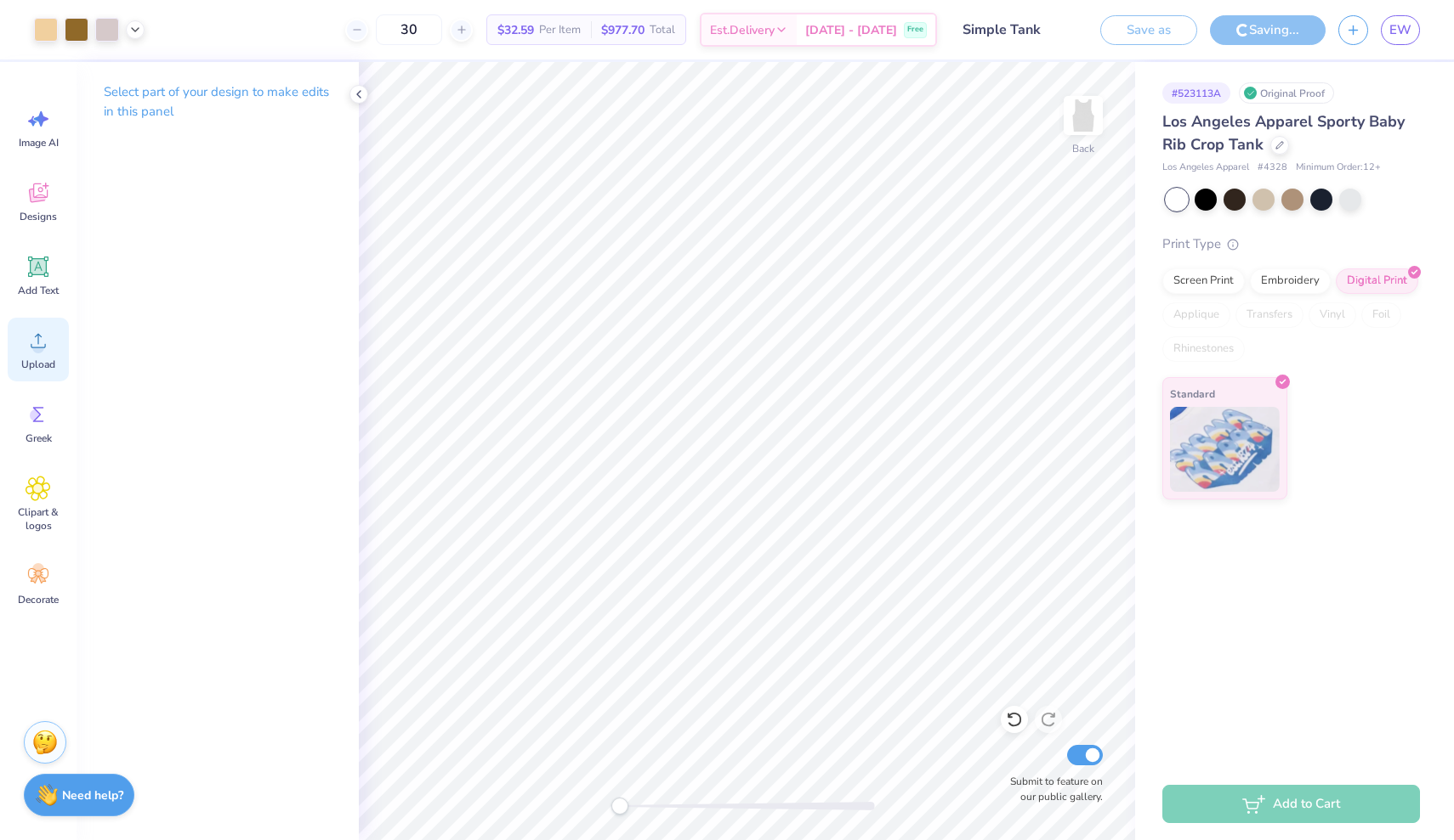
click at [38, 349] on circle at bounding box center [39, 348] width 12 height 12
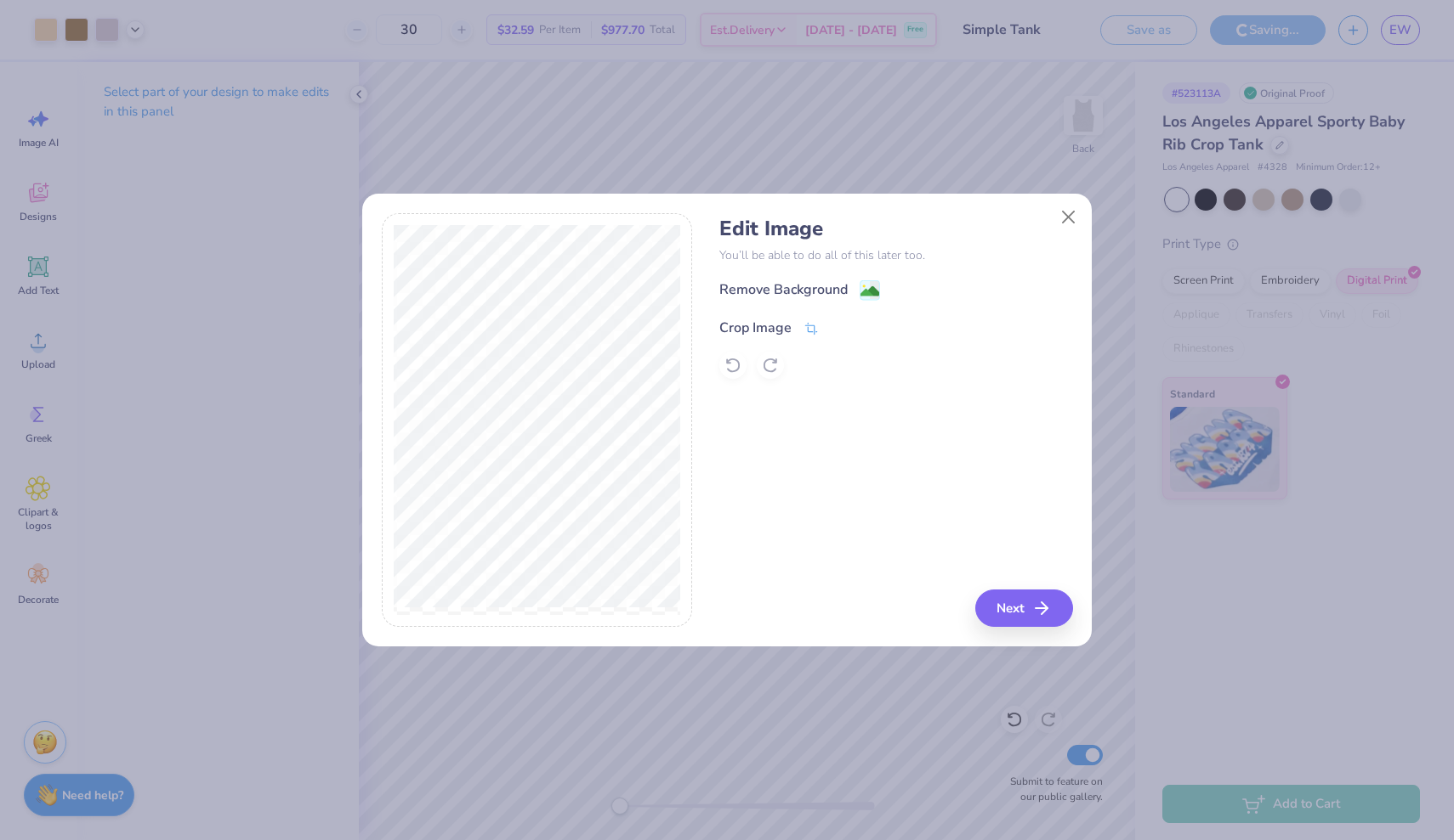
click at [815, 329] on icon at bounding box center [810, 328] width 15 height 15
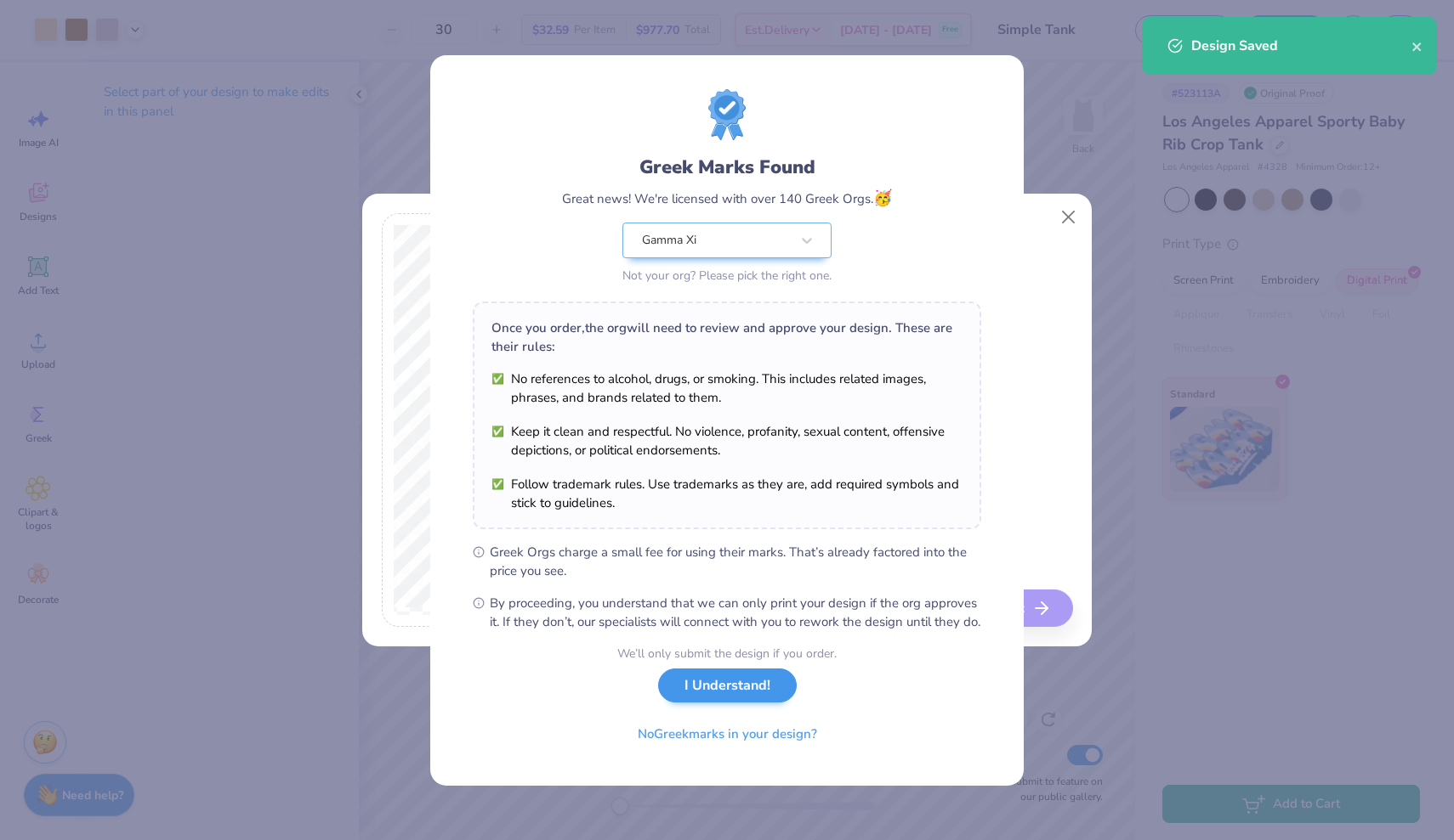
click at [730, 695] on button "I Understand!" at bounding box center [727, 685] width 139 height 35
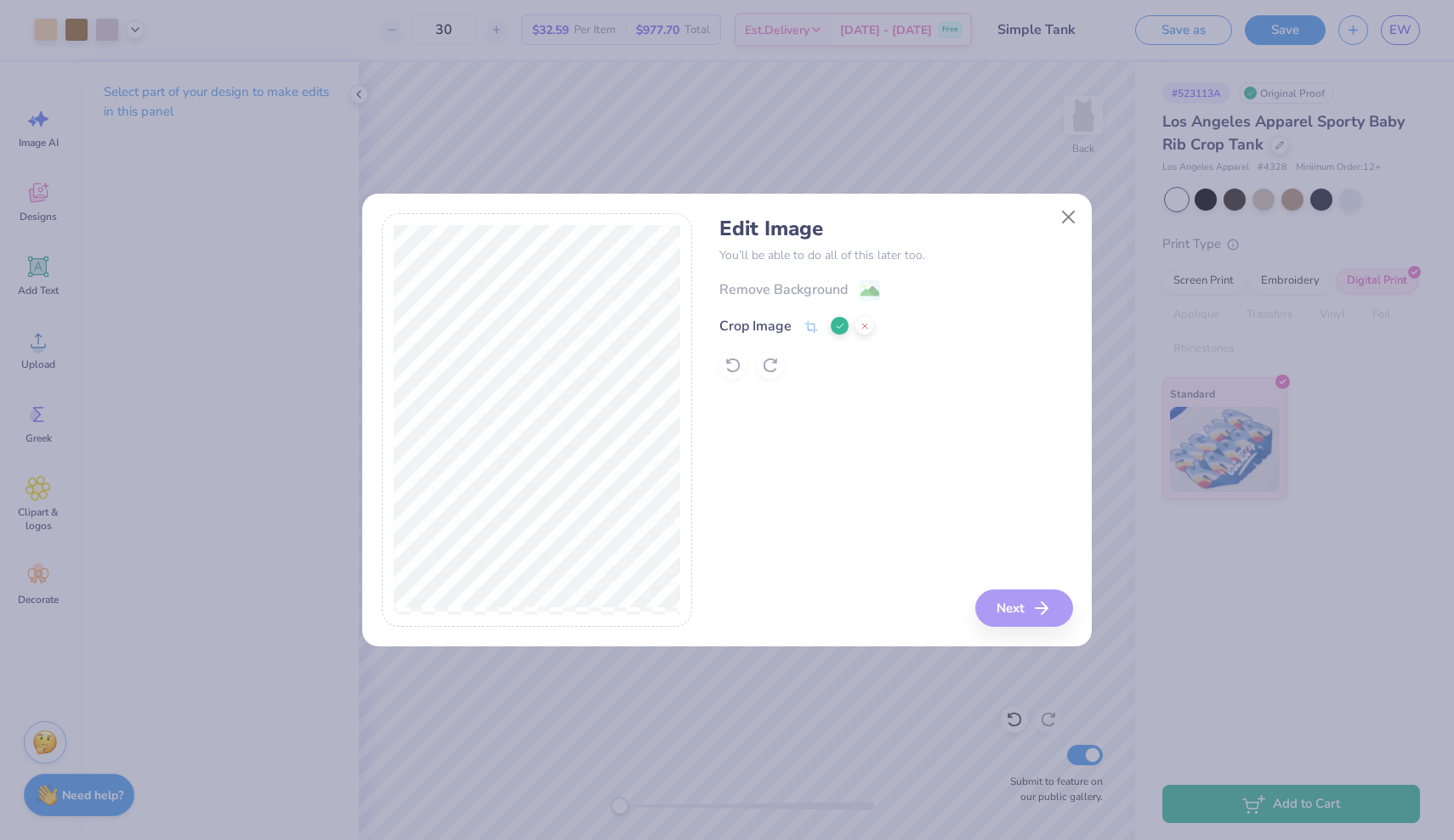
click at [835, 327] on icon at bounding box center [839, 326] width 10 height 10
click at [861, 291] on image at bounding box center [869, 292] width 19 height 19
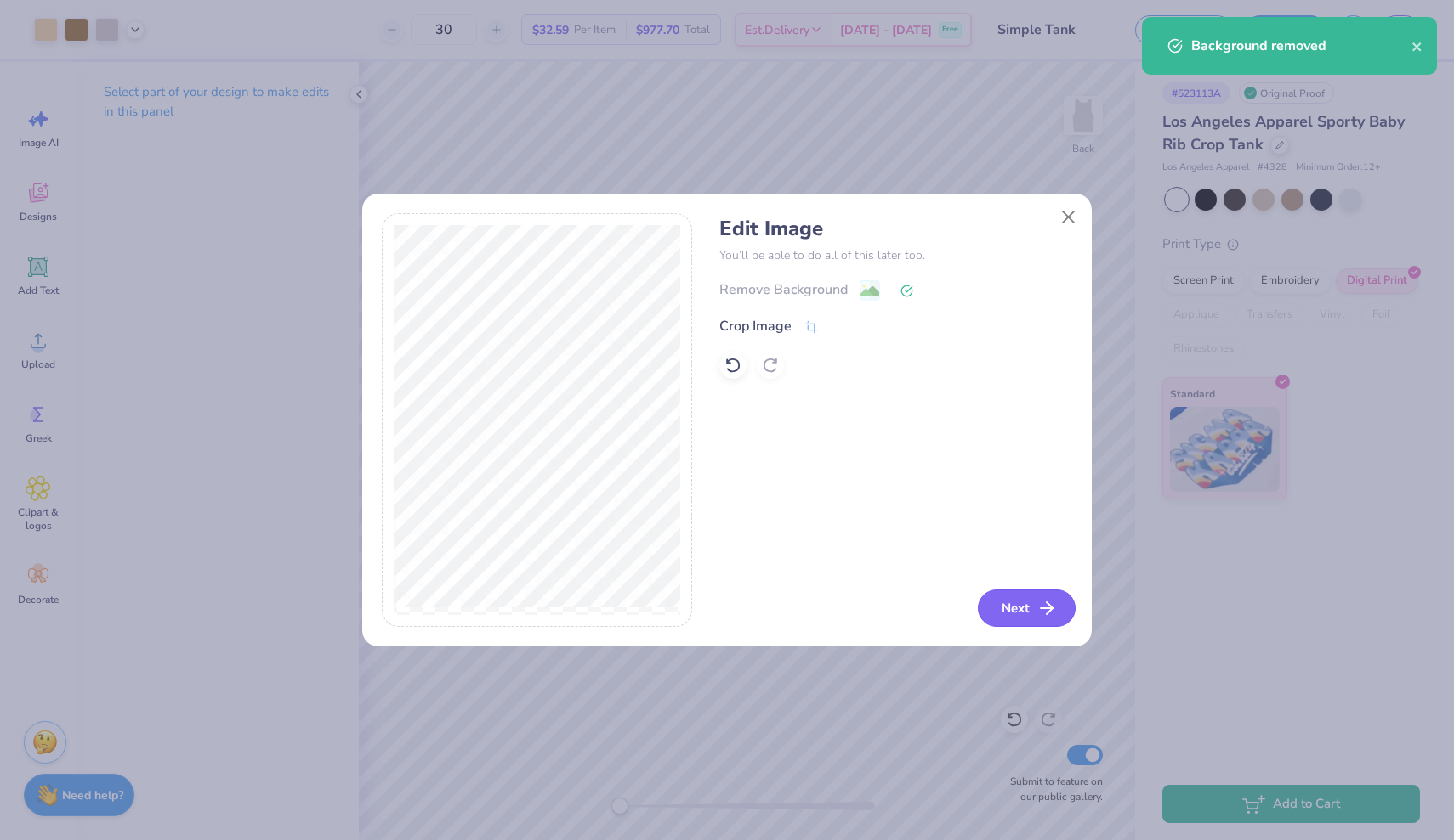
click at [1034, 612] on button "Next" at bounding box center [1026, 608] width 98 height 38
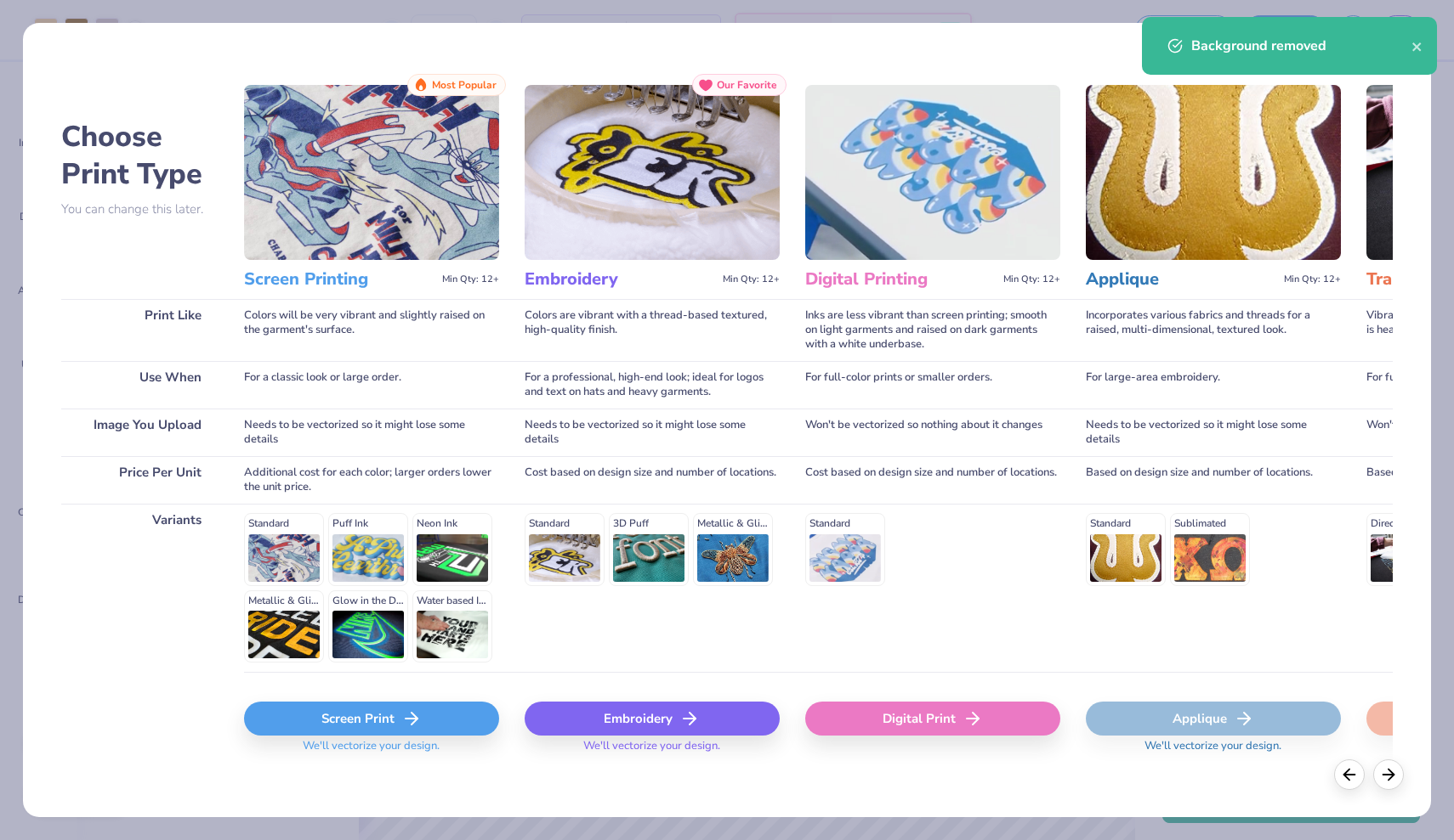
click at [479, 713] on div "Screen Print" at bounding box center [371, 718] width 255 height 34
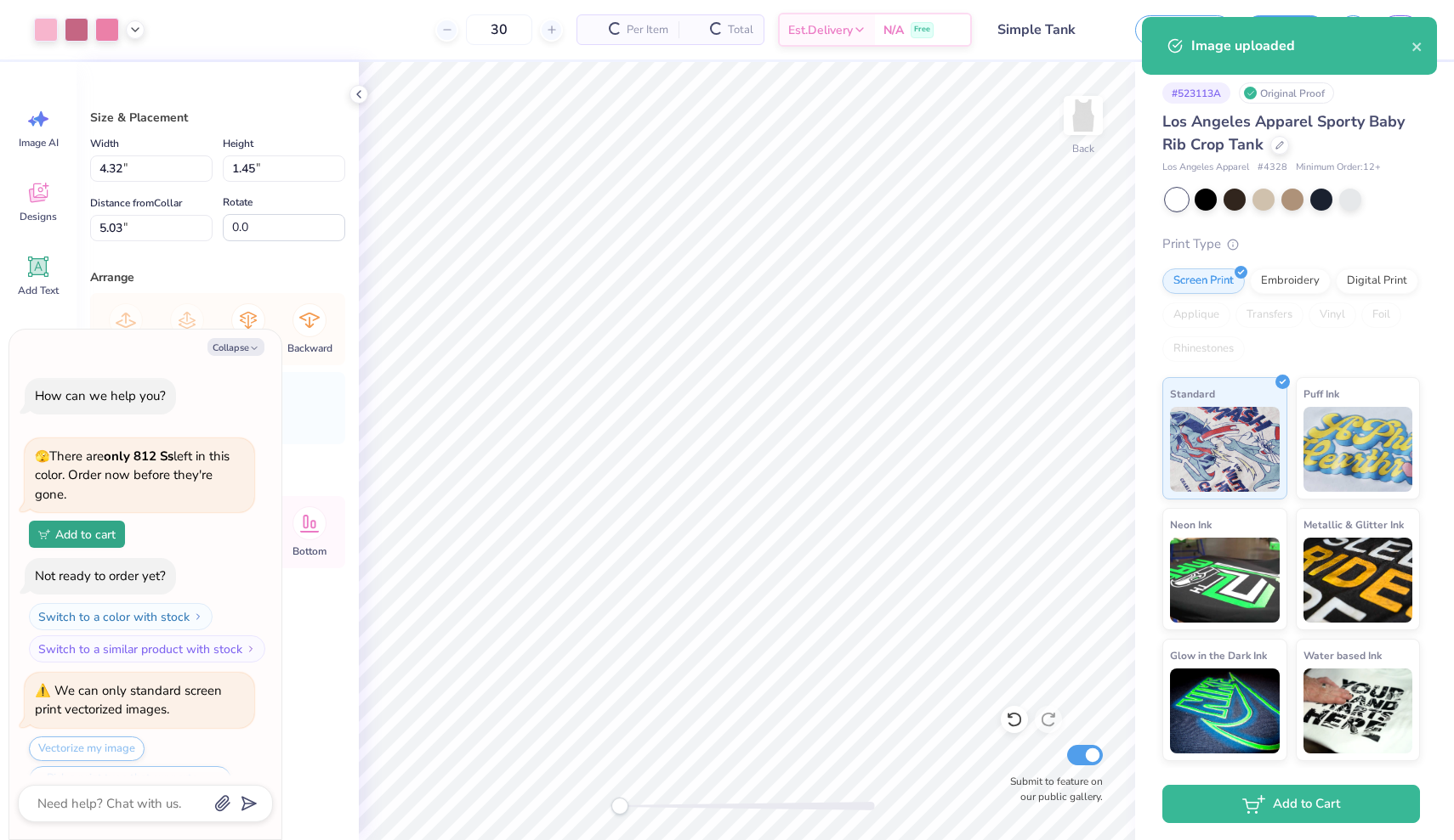
scroll to position [4462, 0]
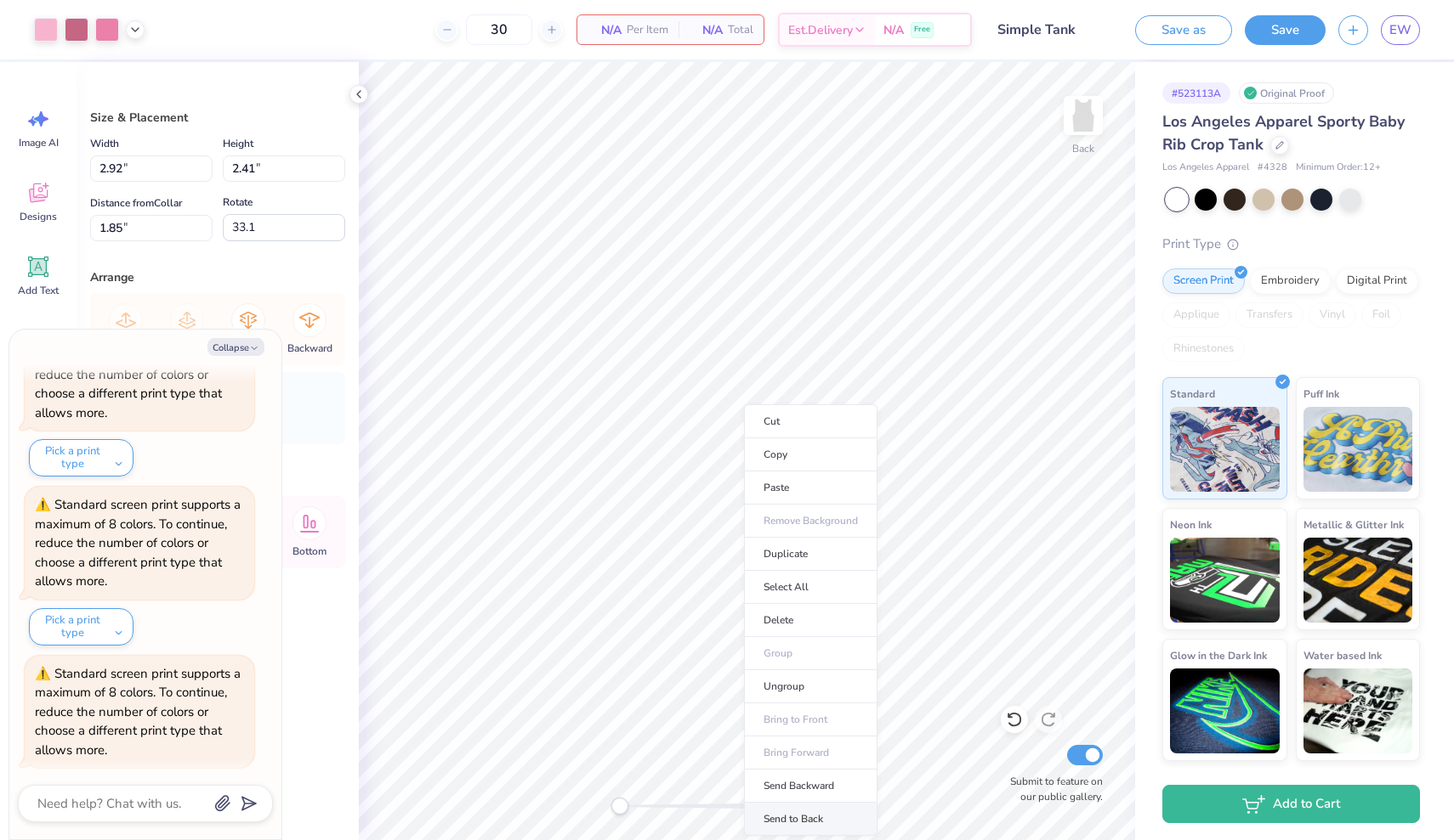
click at [791, 819] on li "Send to Back" at bounding box center [810, 818] width 134 height 33
click at [851, 818] on li "Send to Back" at bounding box center [872, 818] width 134 height 33
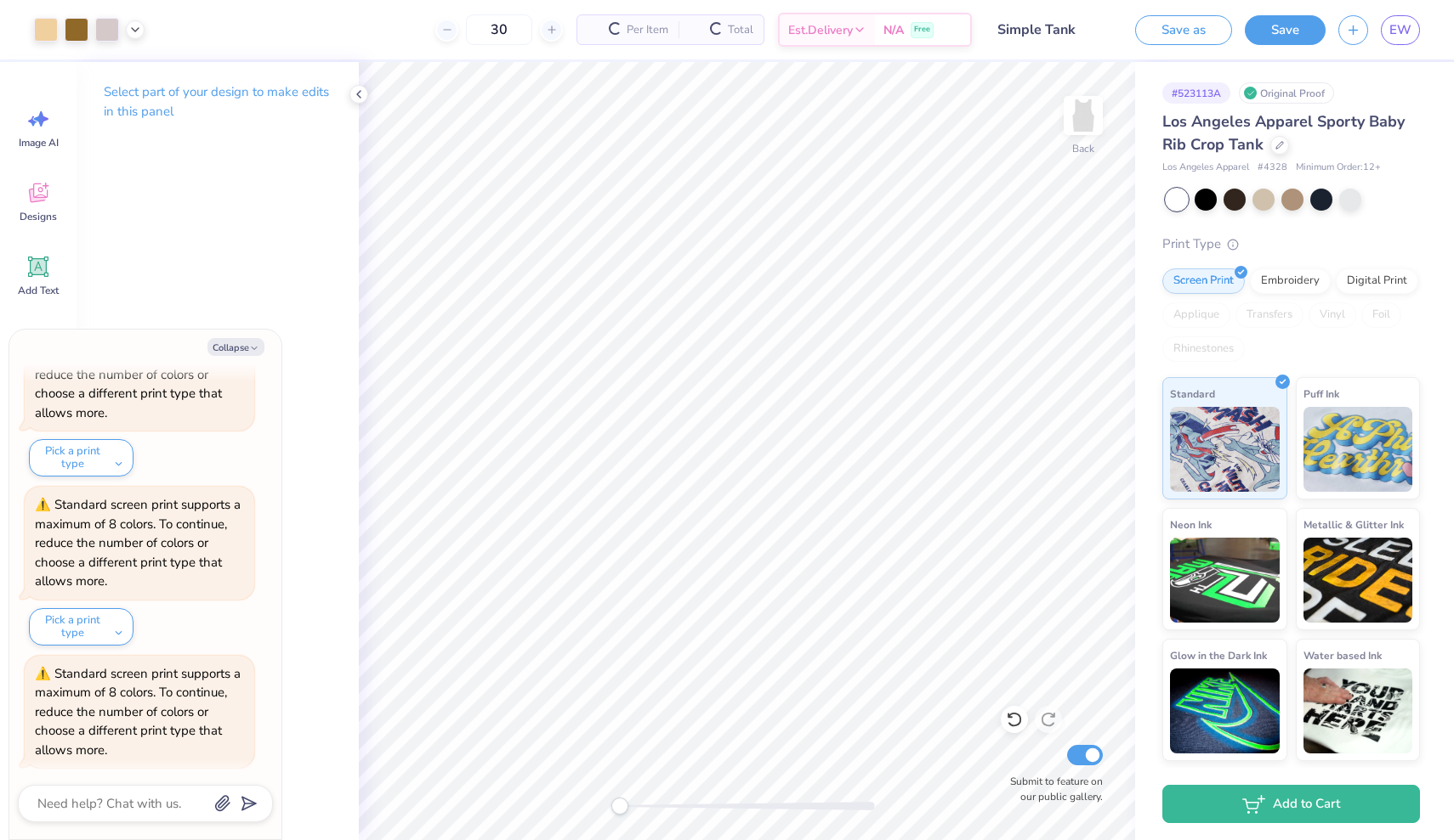
scroll to position [4629, 0]
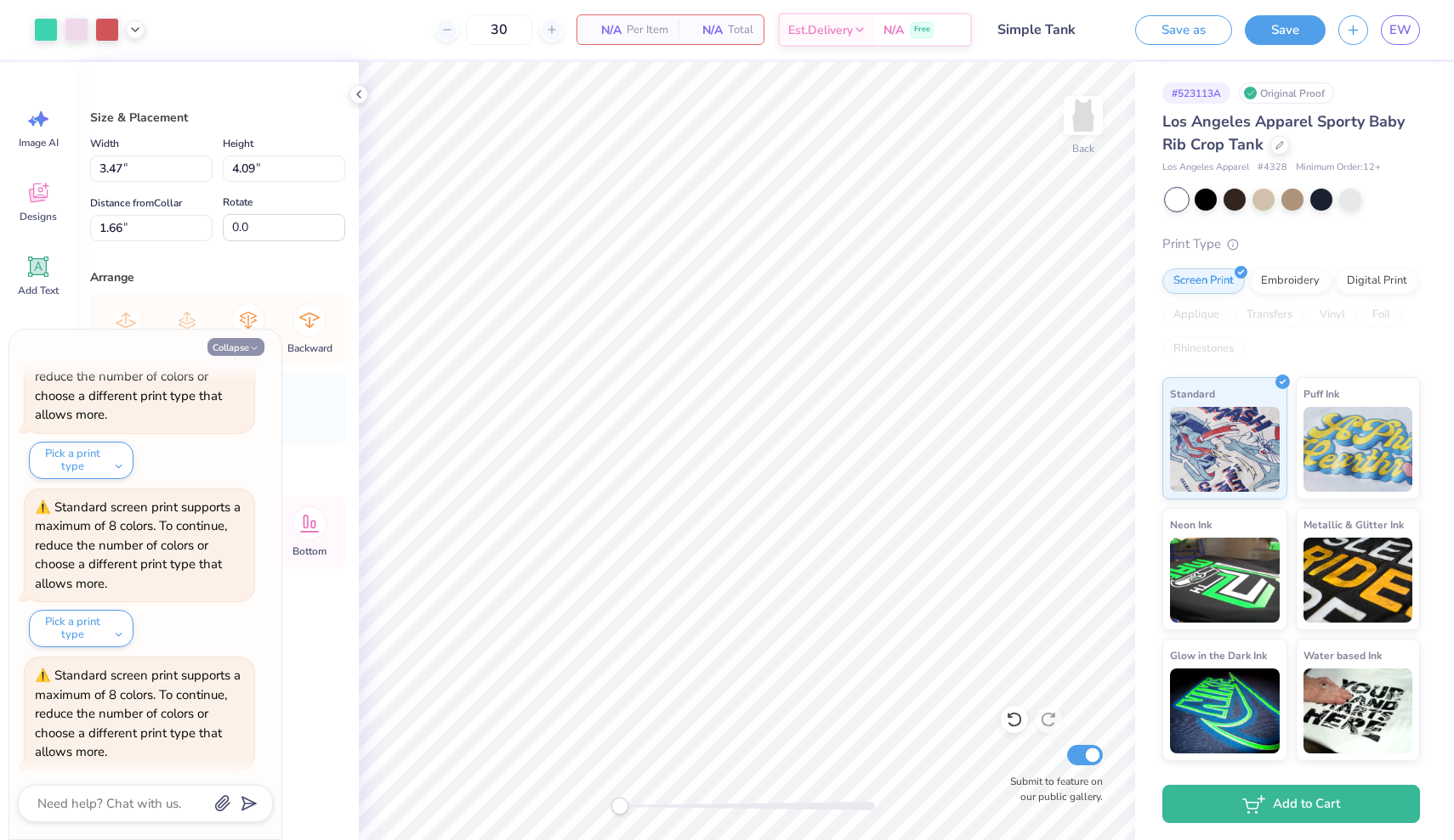
click at [246, 346] on button "Collapse" at bounding box center [235, 347] width 56 height 18
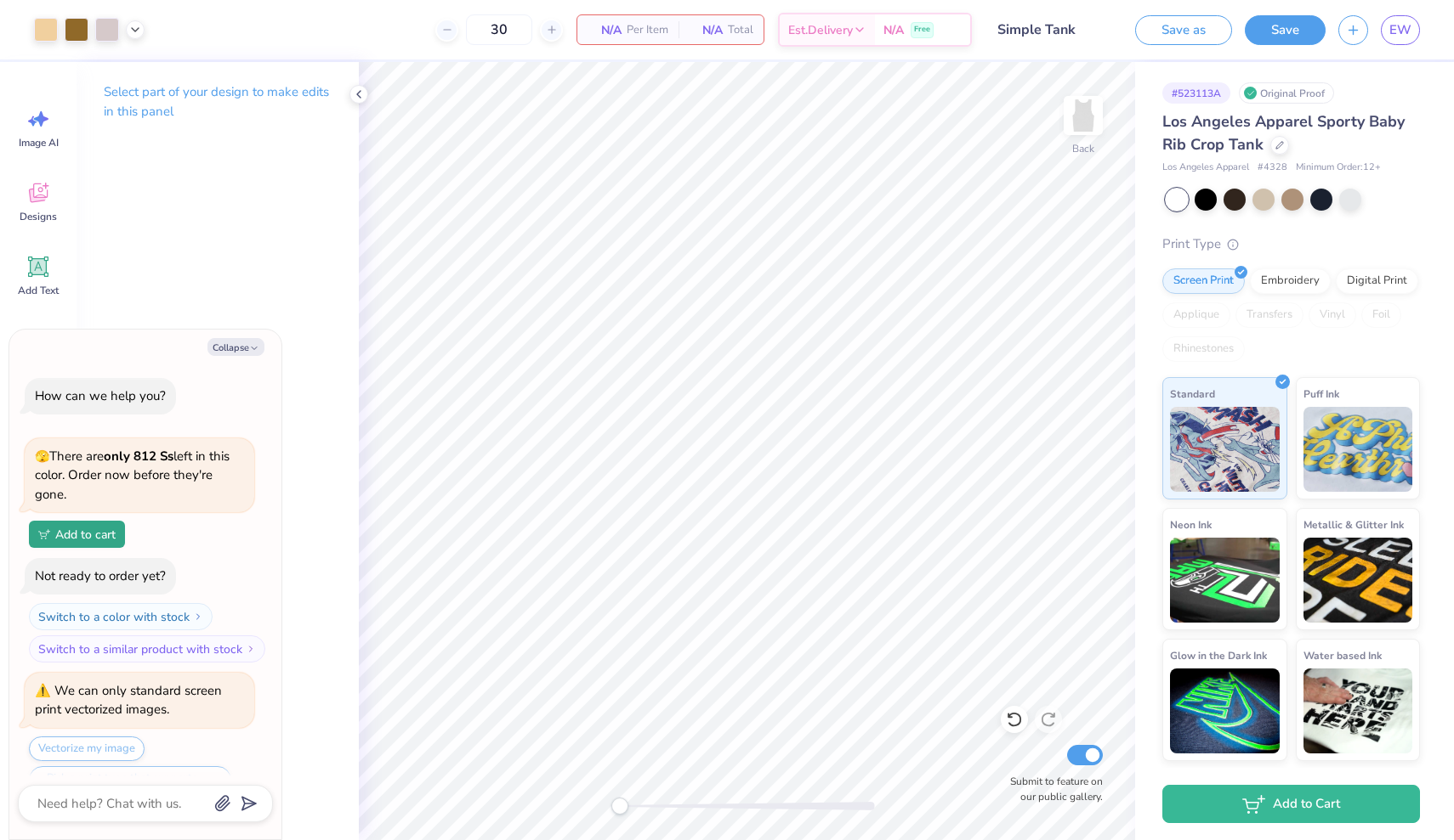
scroll to position [4795, 0]
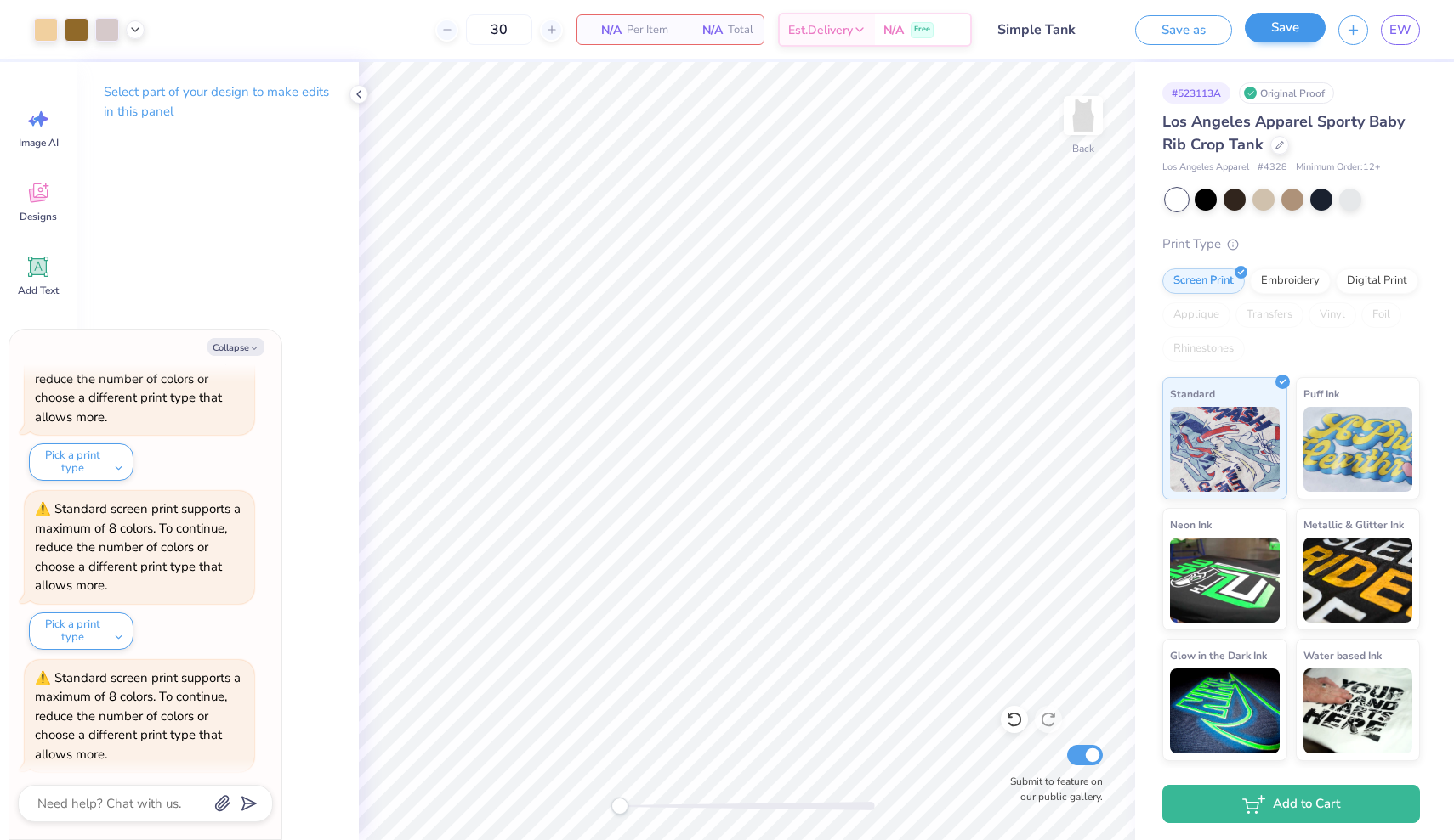
click at [1286, 31] on button "Save" at bounding box center [1285, 28] width 80 height 30
click at [1285, 28] on button "Save" at bounding box center [1285, 28] width 80 height 30
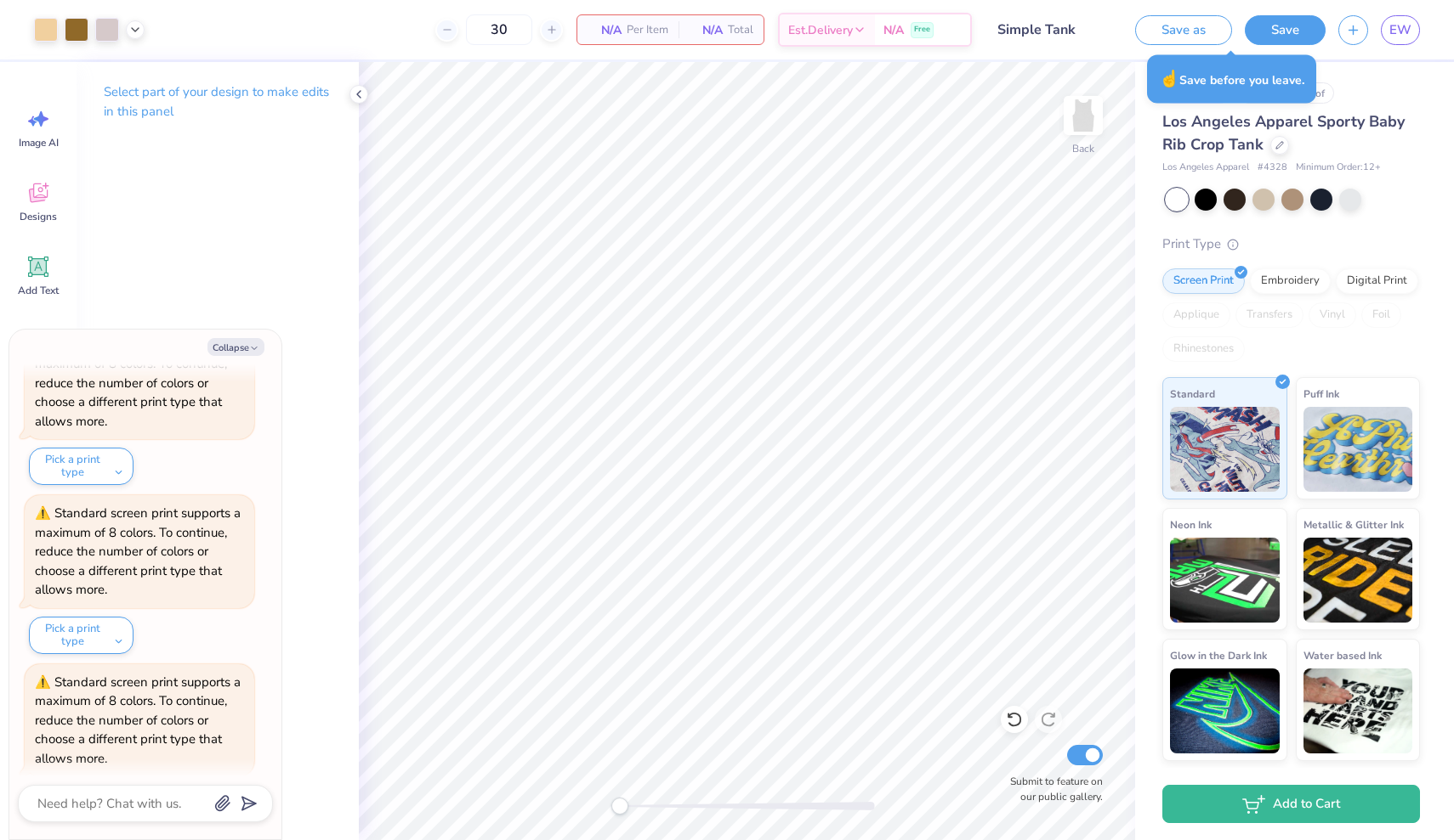
click at [92, 785] on button "Pick a print type" at bounding box center [80, 803] width 104 height 38
click at [92, 749] on button "digital print" at bounding box center [92, 763] width 114 height 28
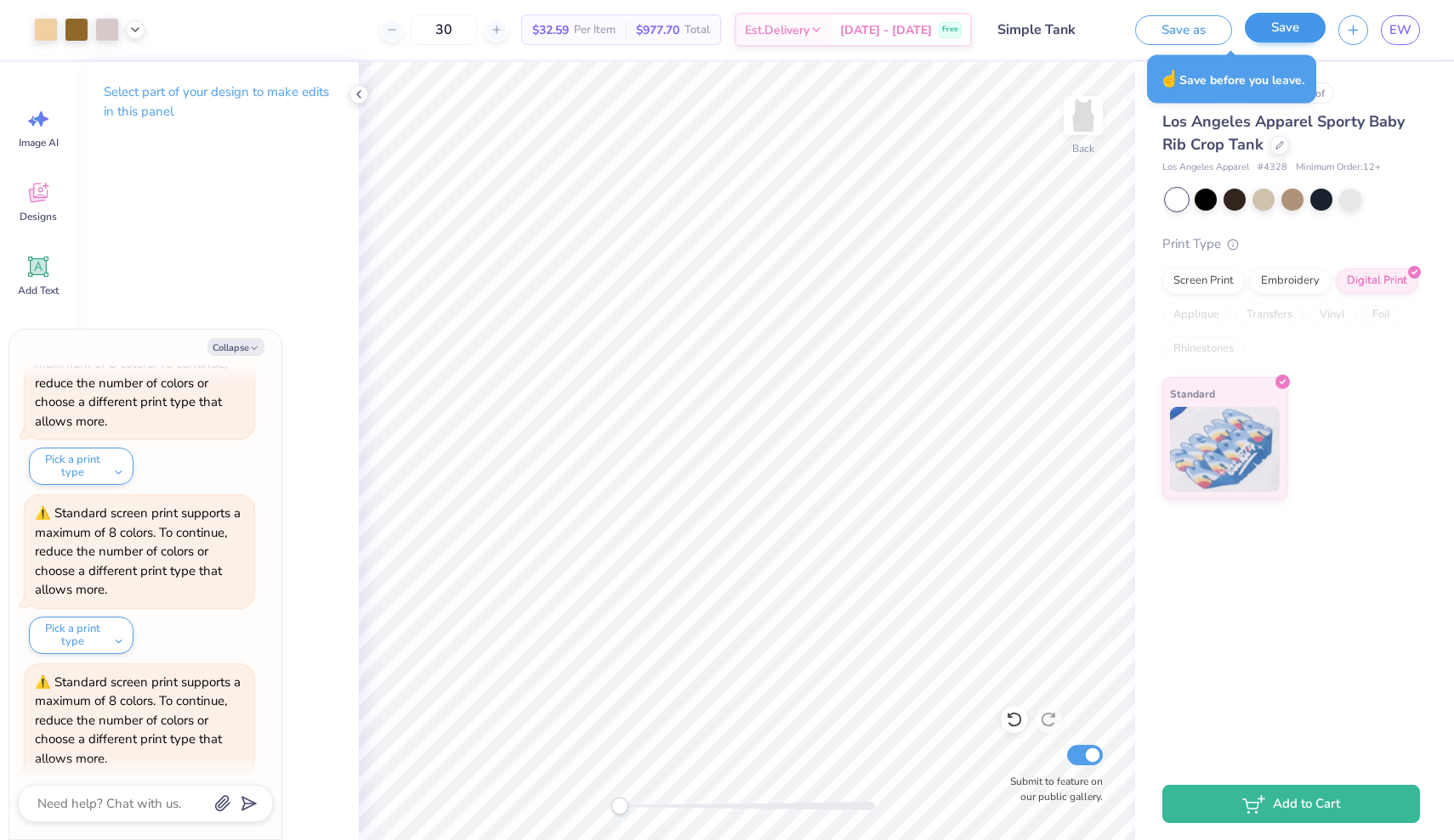
click at [1294, 27] on button "Save" at bounding box center [1285, 28] width 80 height 30
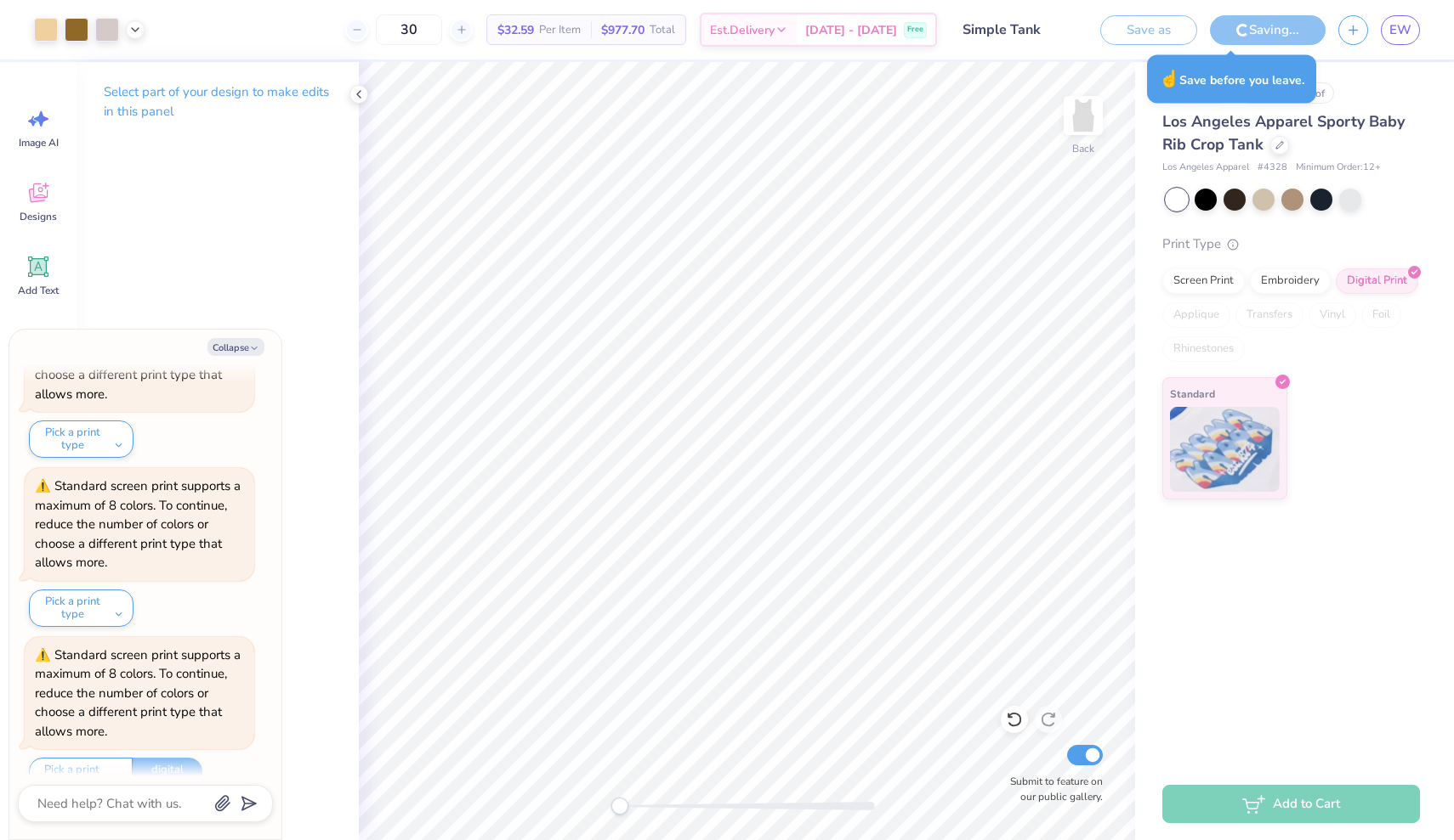
scroll to position [5101, 0]
